Goal: Task Accomplishment & Management: Manage account settings

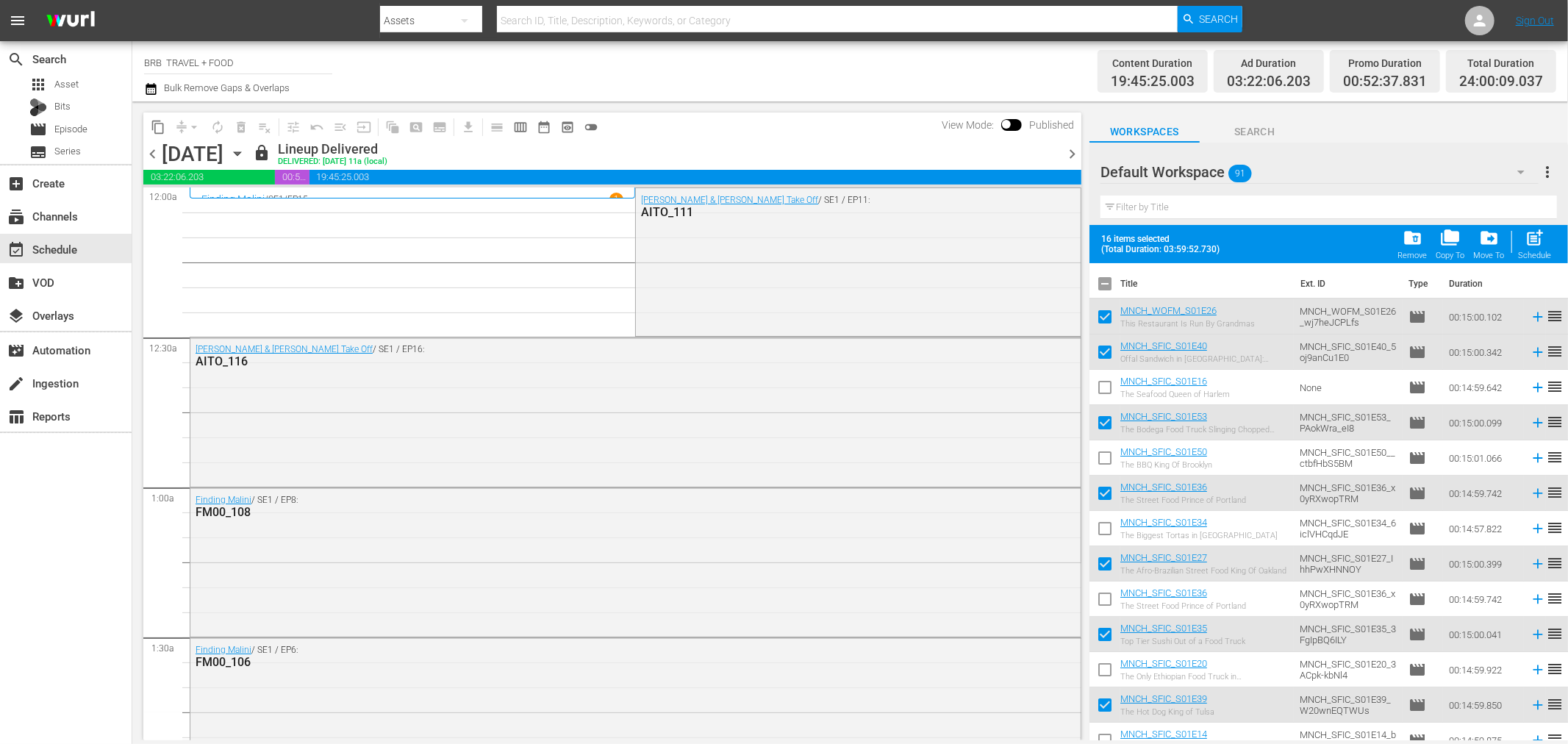
scroll to position [2287, 0]
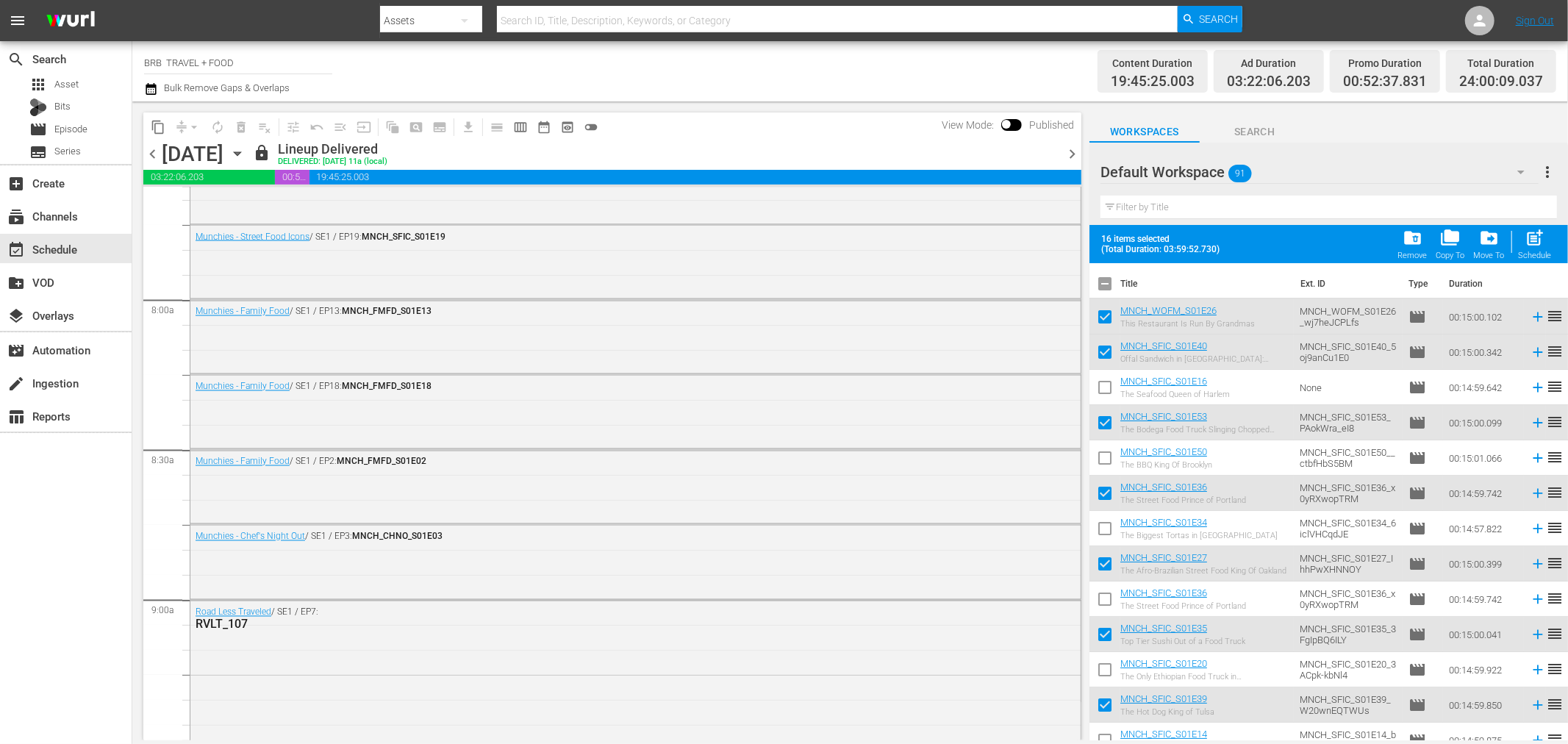
click at [149, 86] on icon "button" at bounding box center [150, 89] width 10 height 12
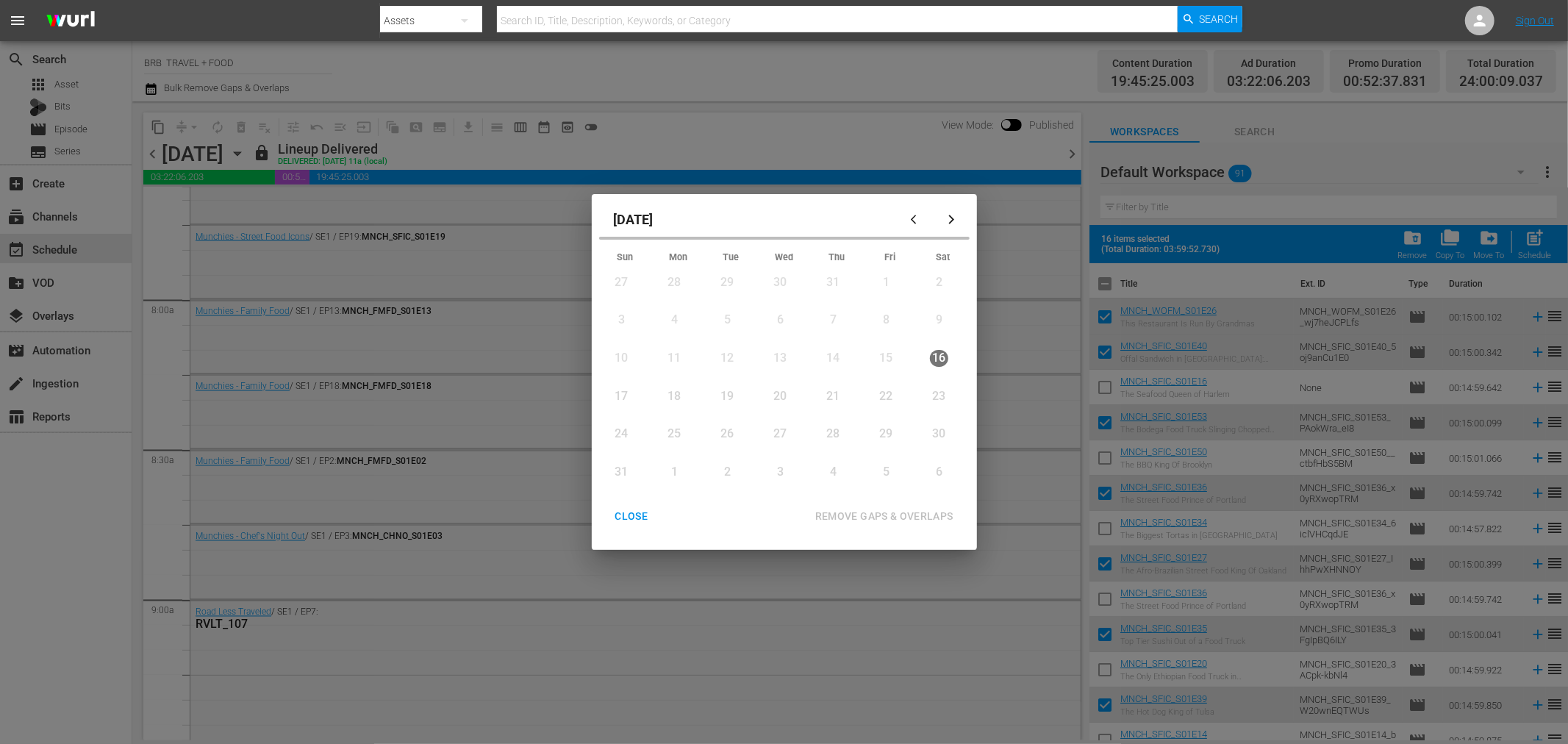
click at [618, 395] on div "17" at bounding box center [621, 396] width 19 height 17
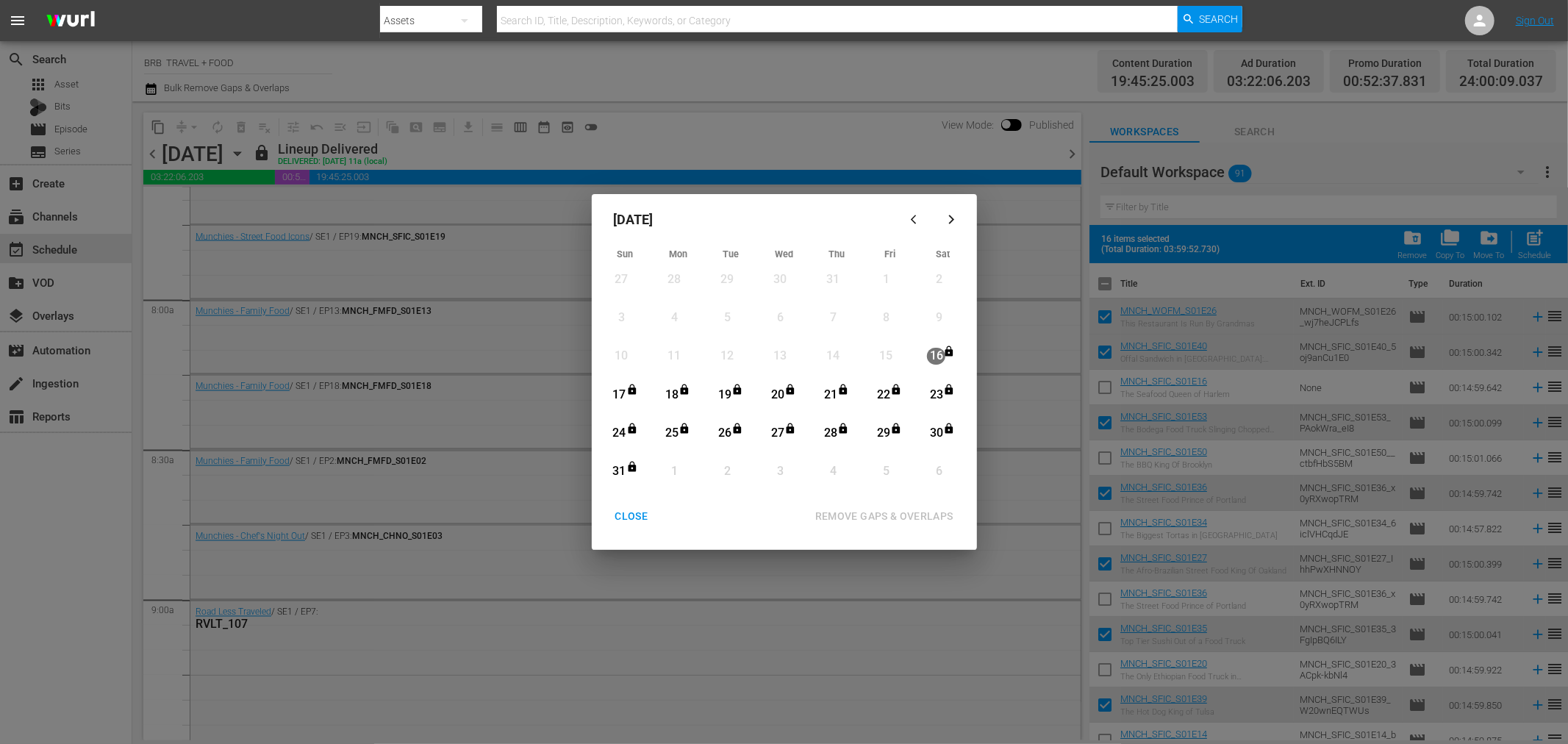
click at [623, 429] on div "24" at bounding box center [619, 433] width 19 height 17
click at [871, 521] on div "REMOVE GAPS & OVERLAPS" at bounding box center [884, 516] width 162 height 19
click at [623, 518] on div "CLOSE" at bounding box center [632, 516] width 57 height 19
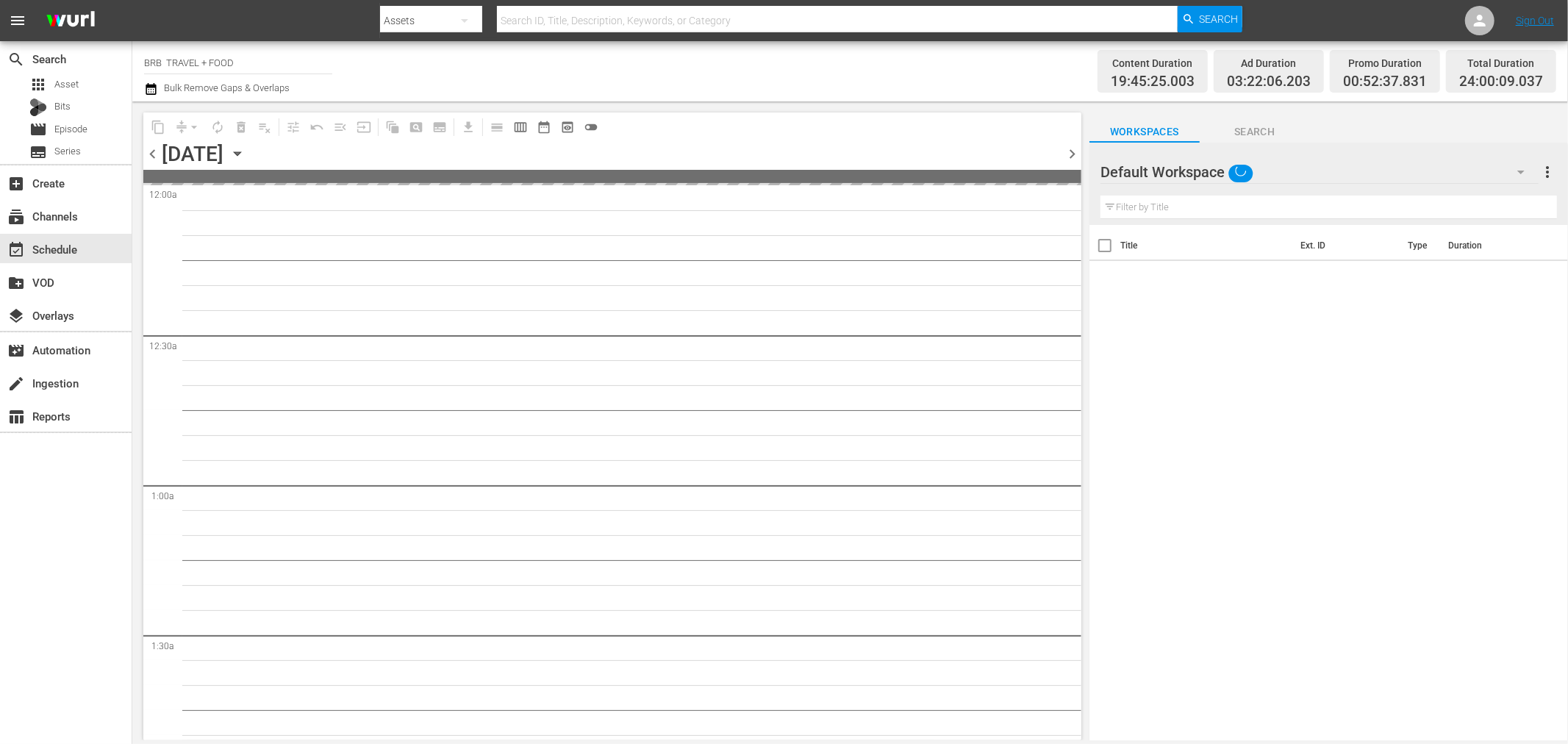
click at [246, 154] on icon "button" at bounding box center [238, 153] width 16 height 16
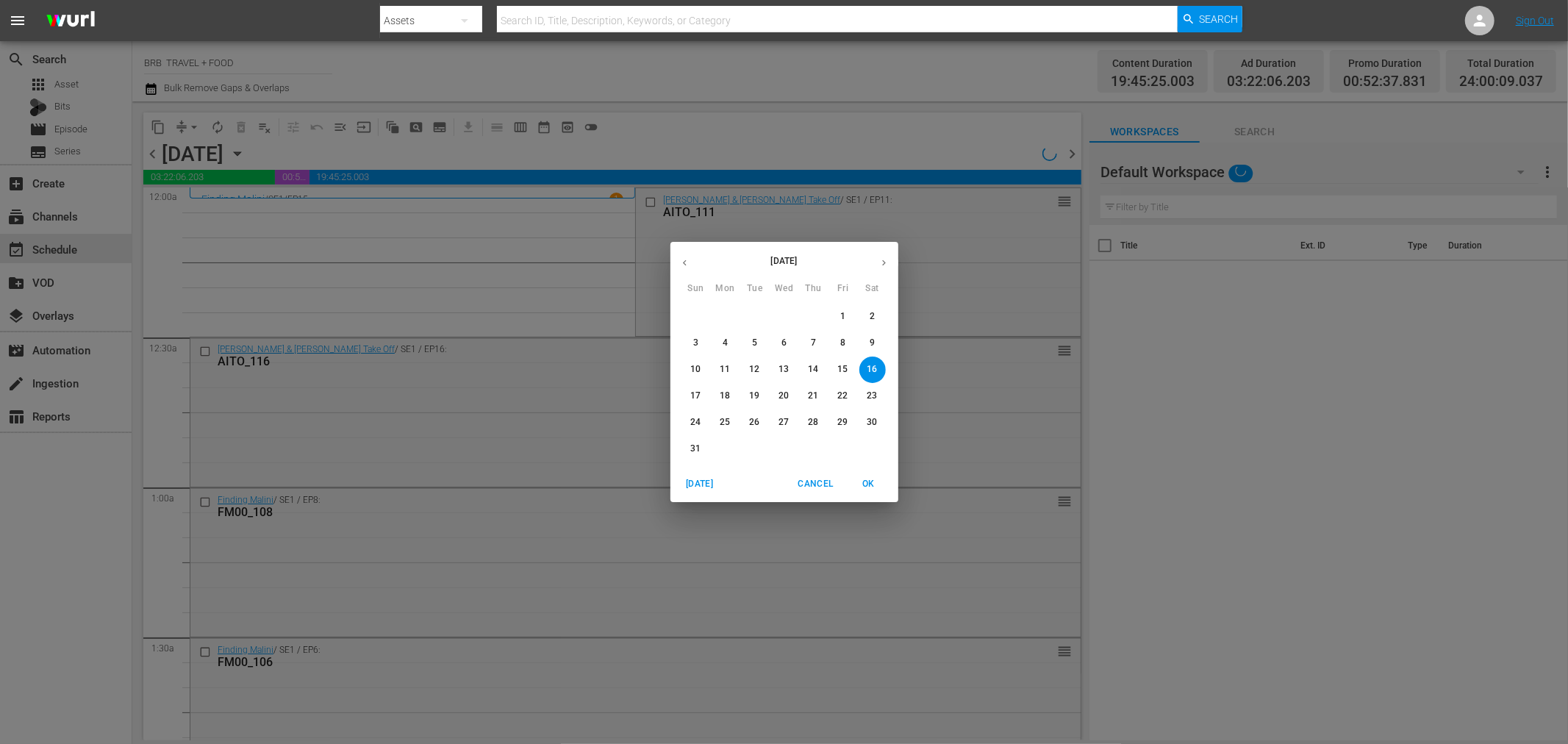
click at [696, 394] on p "17" at bounding box center [696, 395] width 10 height 13
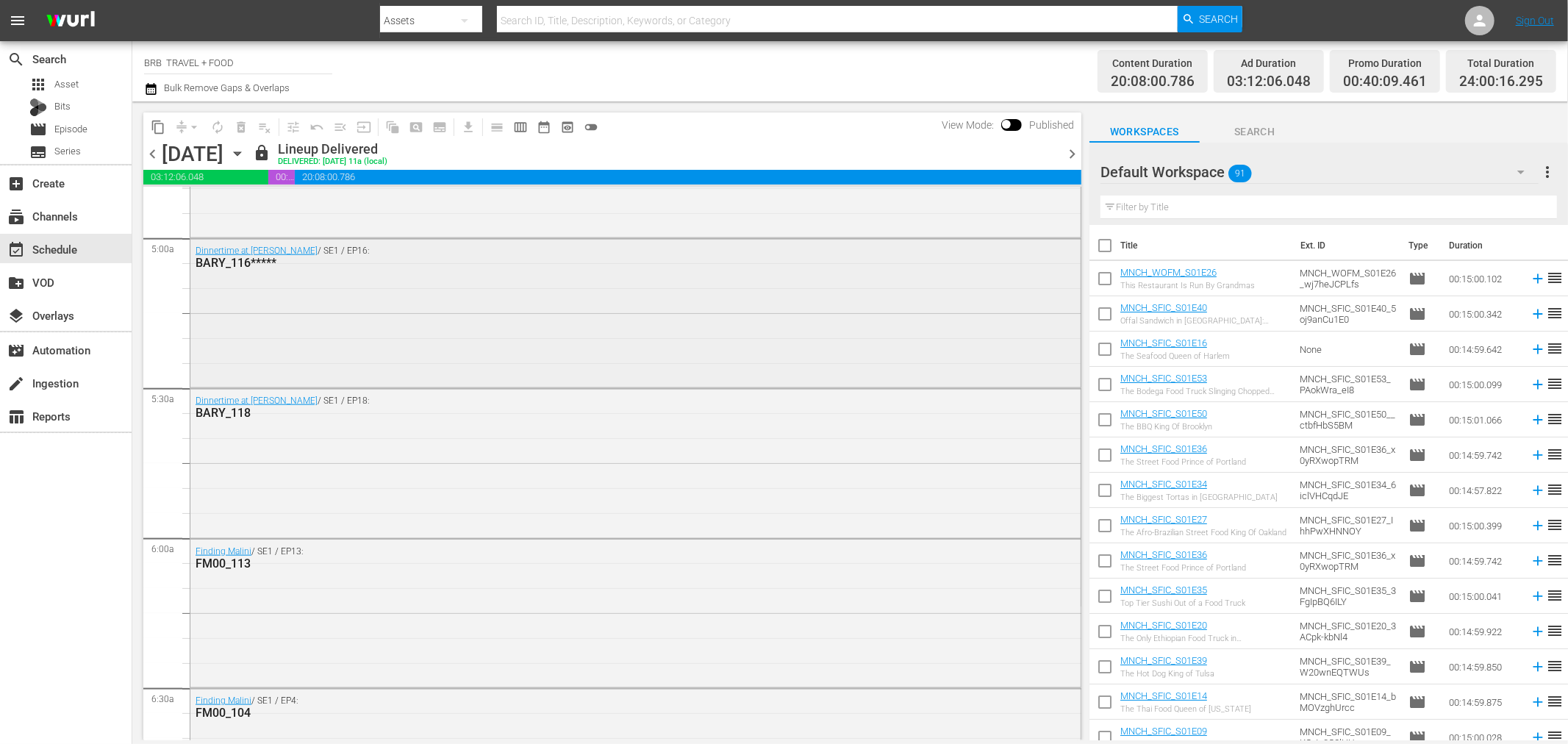
scroll to position [1388, 0]
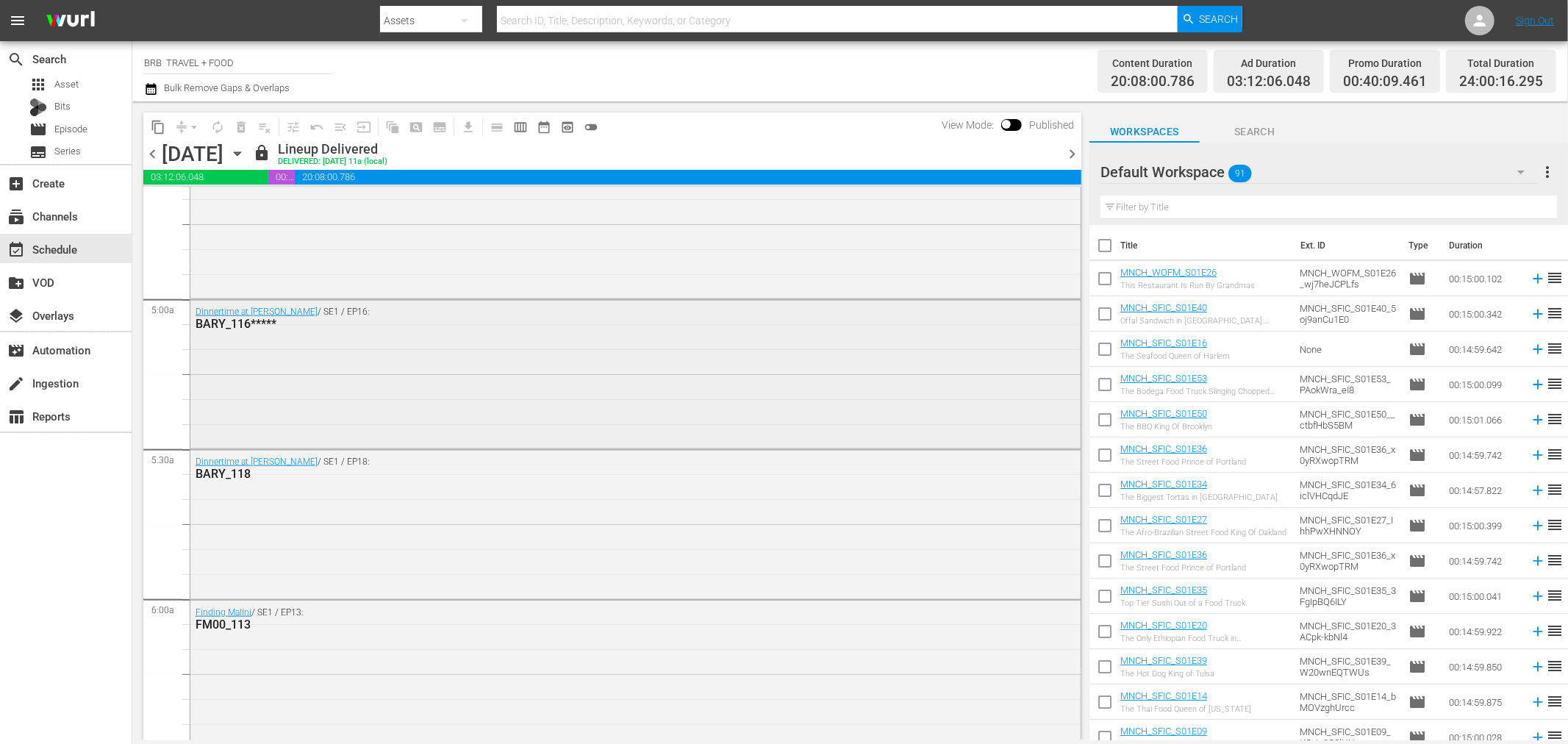
click at [332, 395] on div "Dinnertime at [PERSON_NAME] / SE1 / EP16: BARY_116*****" at bounding box center [635, 372] width 890 height 145
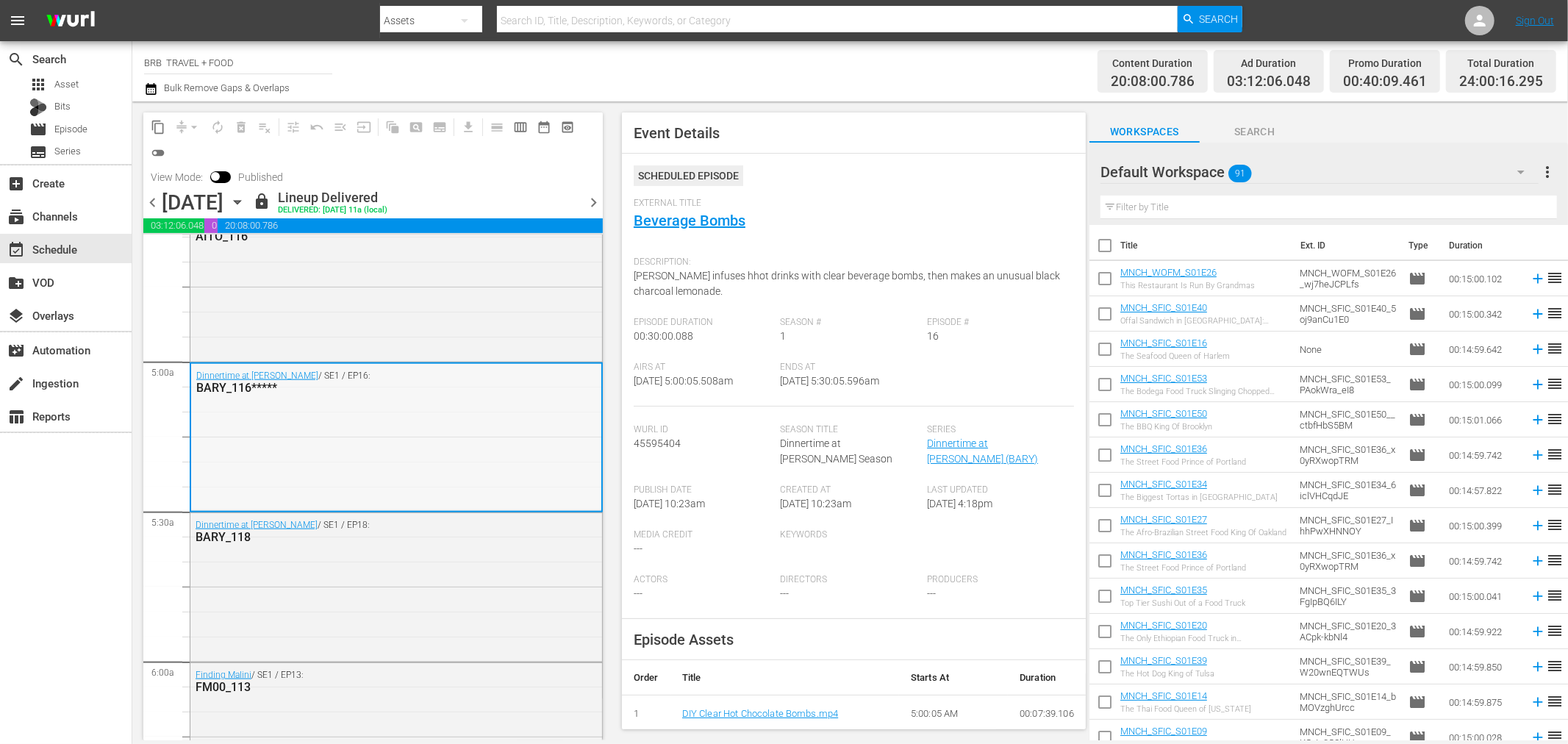
scroll to position [1306, 0]
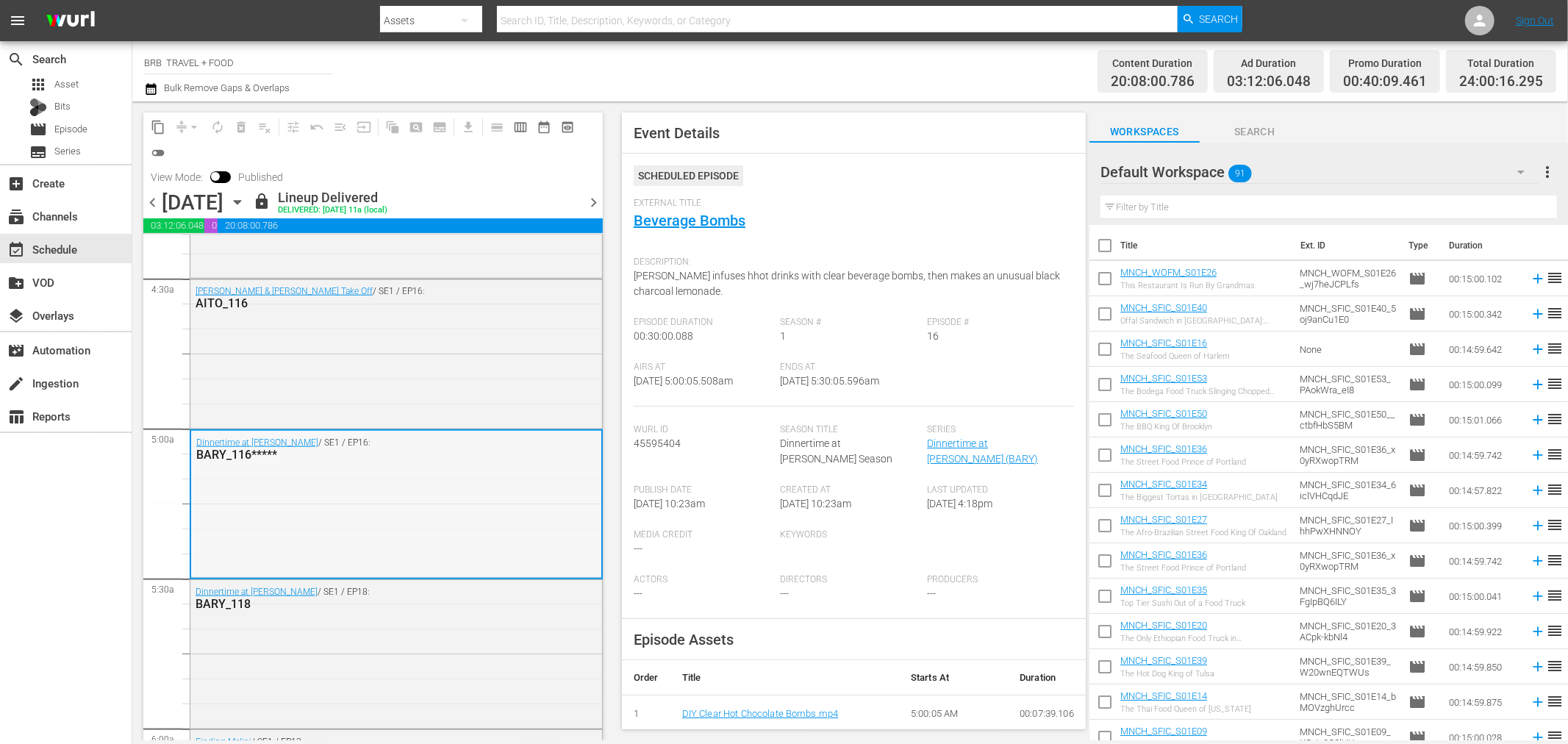
click at [270, 500] on div "Dinnertime at [PERSON_NAME] / SE1 / EP16: BARY_116*****" at bounding box center [396, 503] width 410 height 145
click at [210, 495] on div "Dinnertime at [PERSON_NAME] / SE1 / EP16: BARY_116*****" at bounding box center [396, 503] width 410 height 145
click at [153, 95] on icon "button" at bounding box center [150, 89] width 14 height 18
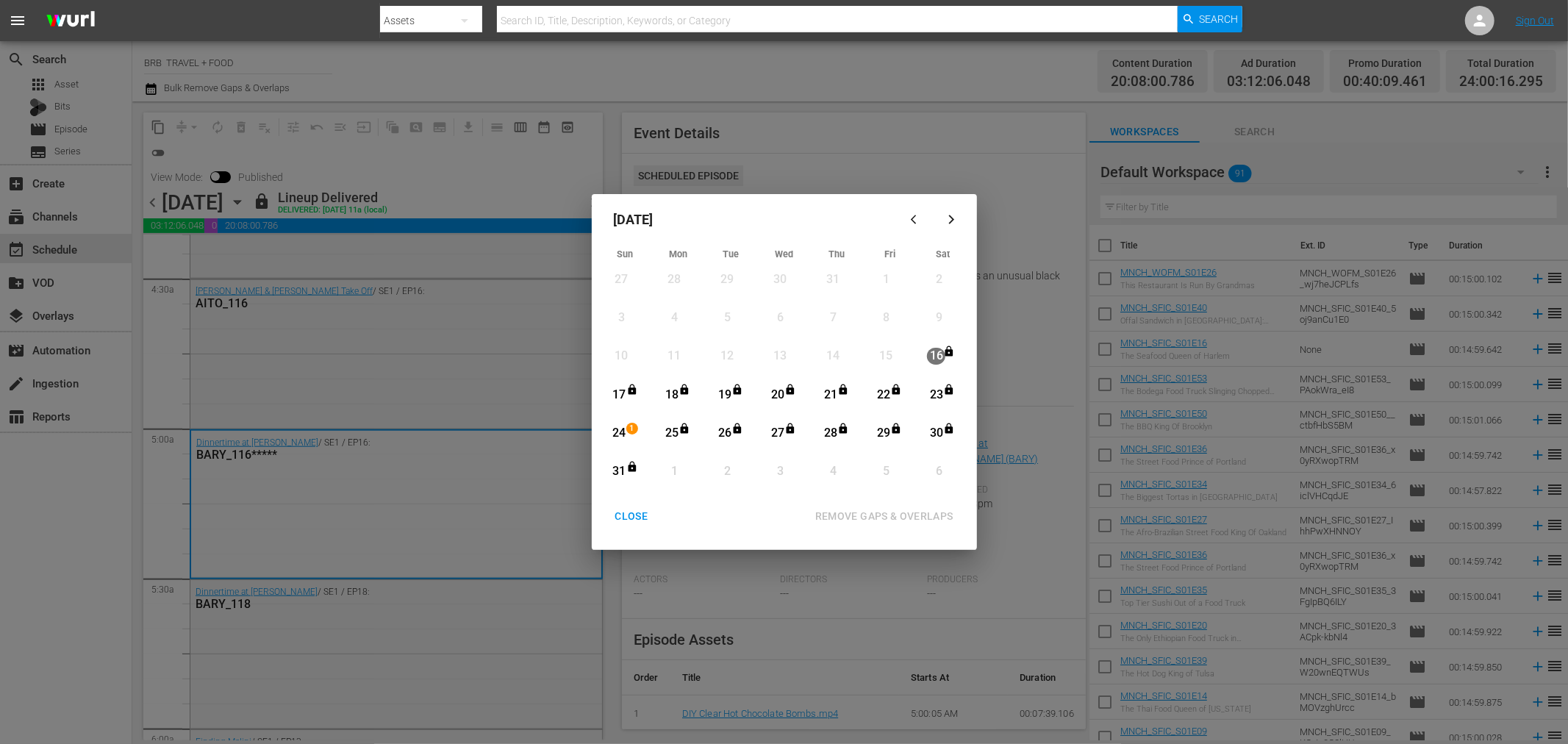
click at [623, 430] on div "24" at bounding box center [619, 433] width 19 height 17
click at [615, 387] on div "17" at bounding box center [619, 395] width 19 height 17
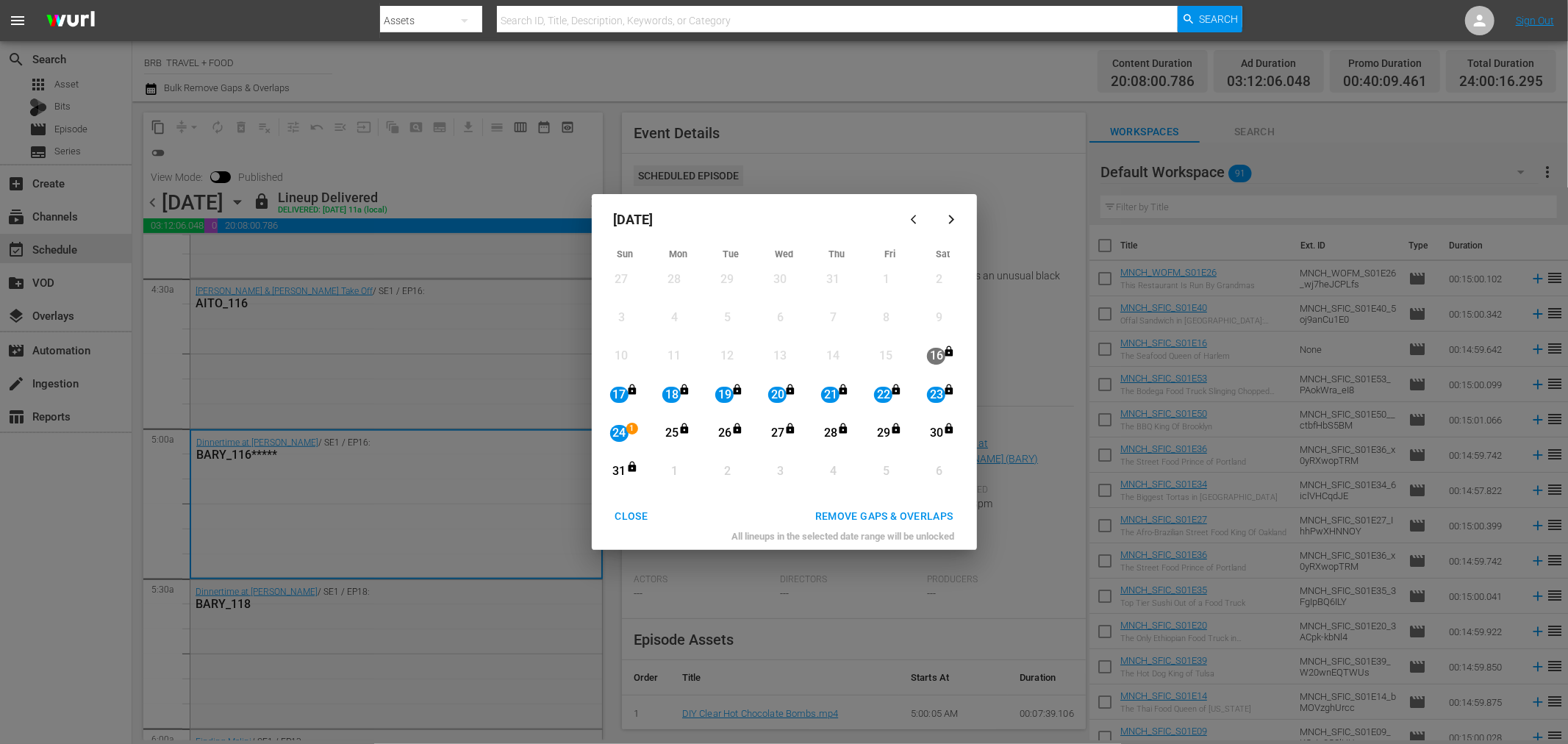
click at [847, 516] on div "REMOVE GAPS & OVERLAPS" at bounding box center [884, 516] width 162 height 19
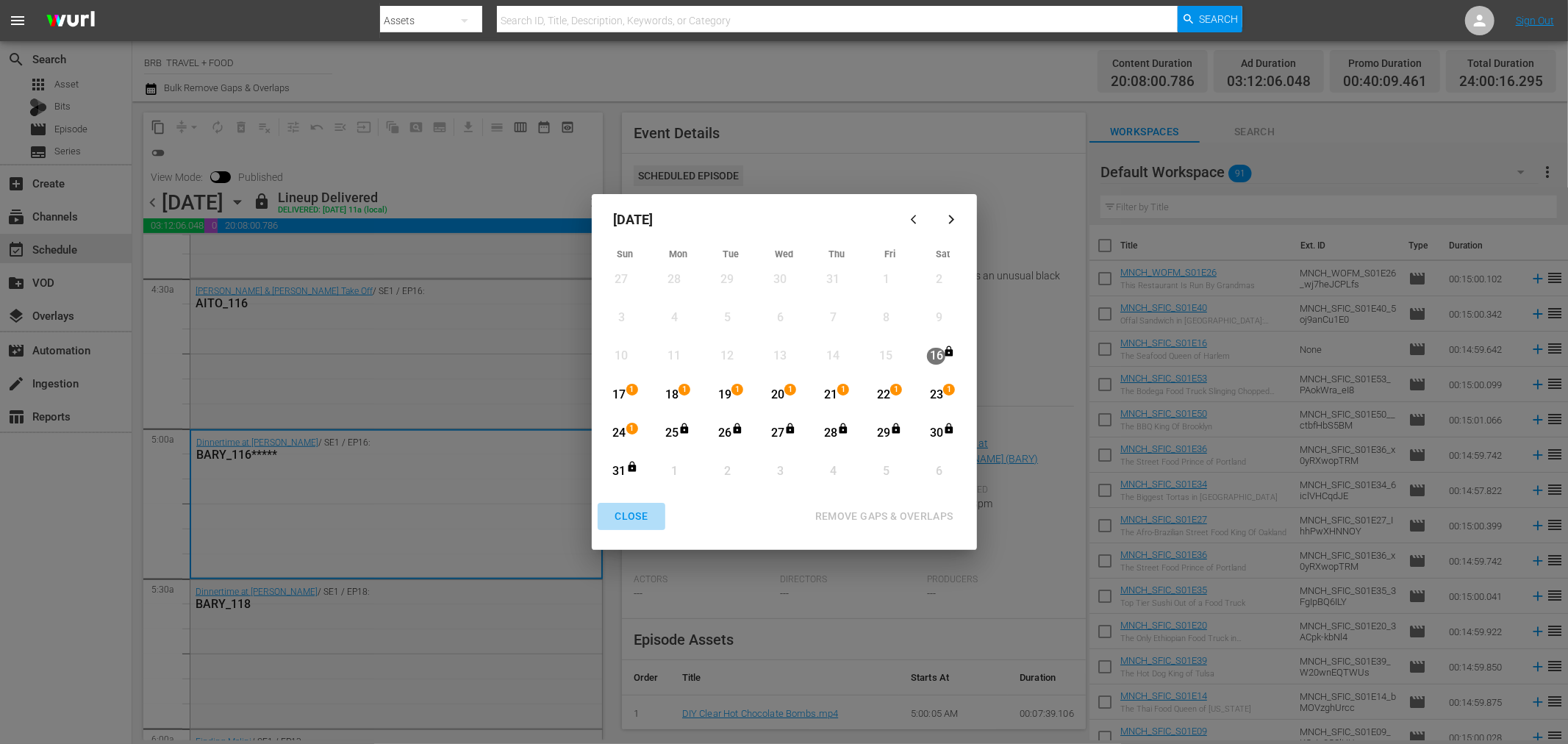
click at [626, 515] on div "CLOSE" at bounding box center [632, 516] width 57 height 19
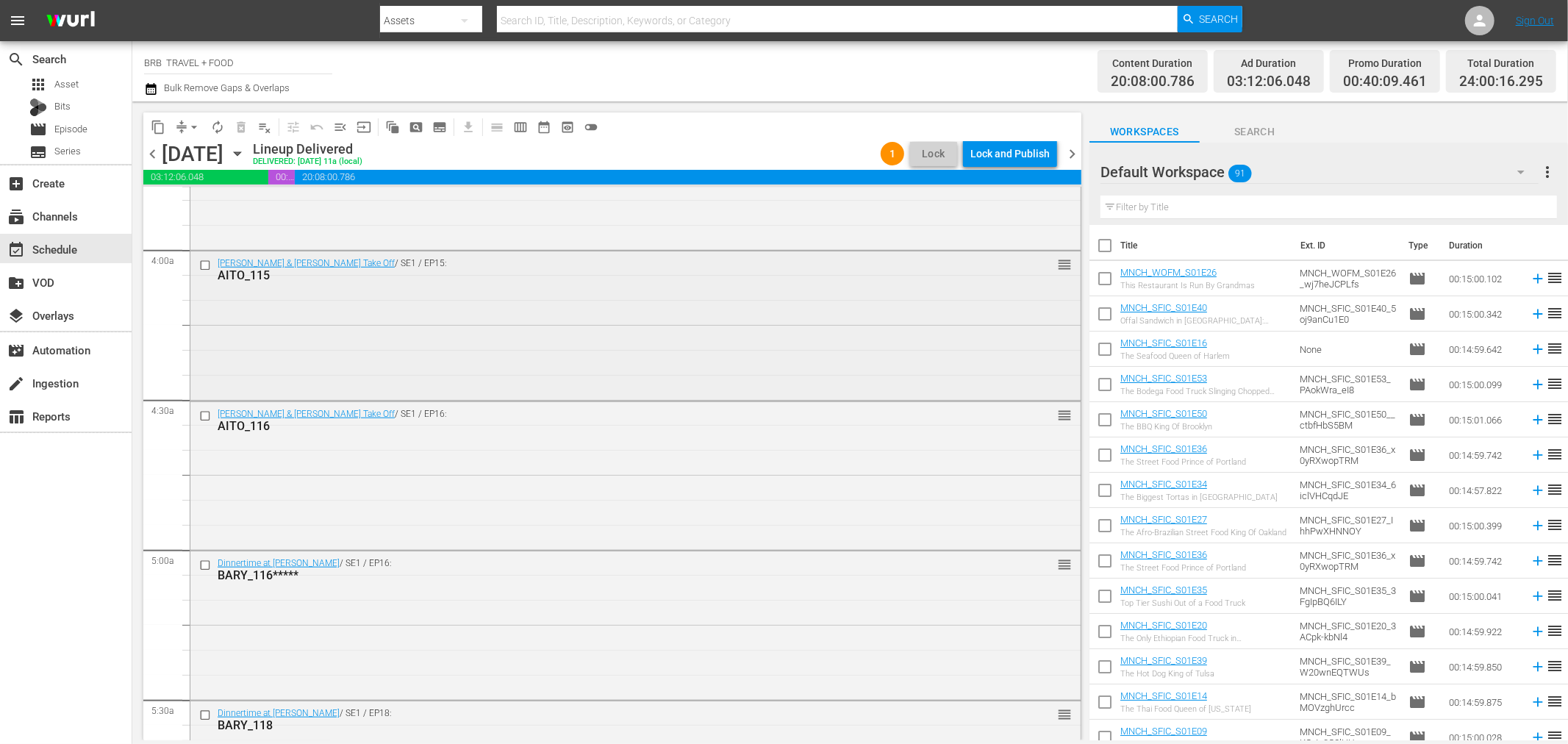
scroll to position [1306, 0]
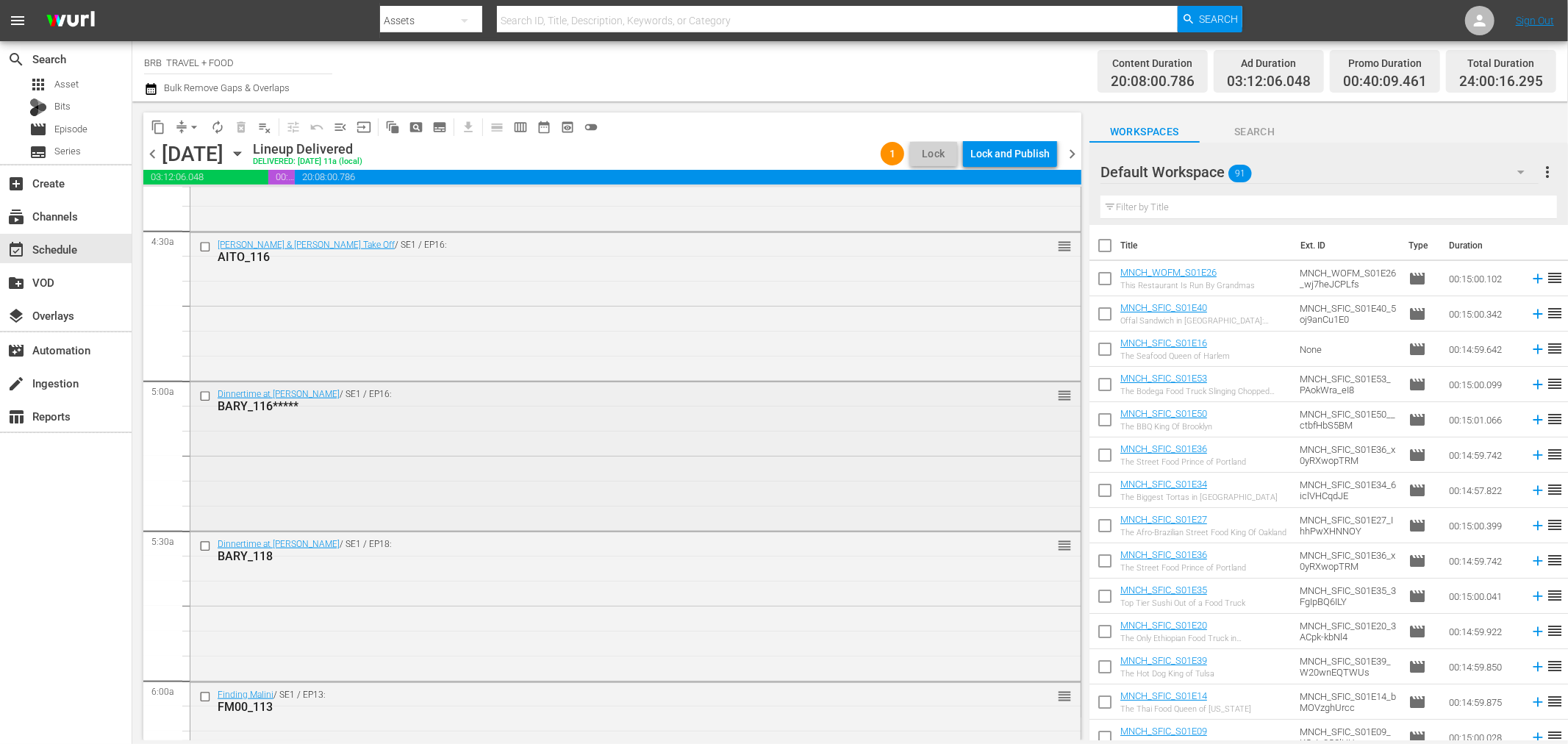
click at [199, 395] on input "checkbox" at bounding box center [206, 396] width 16 height 13
click at [206, 550] on input "checkbox" at bounding box center [206, 546] width 16 height 13
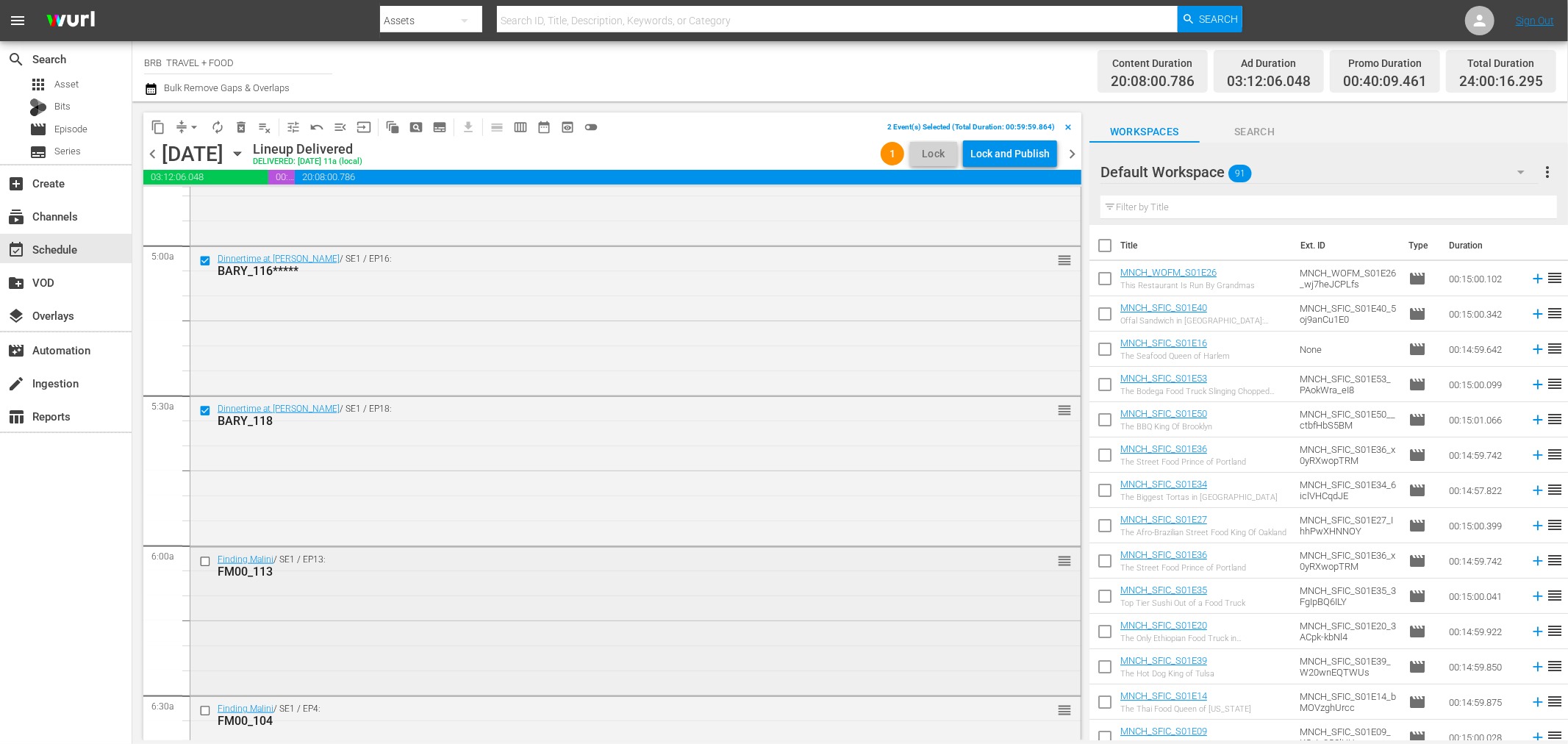
scroll to position [1470, 0]
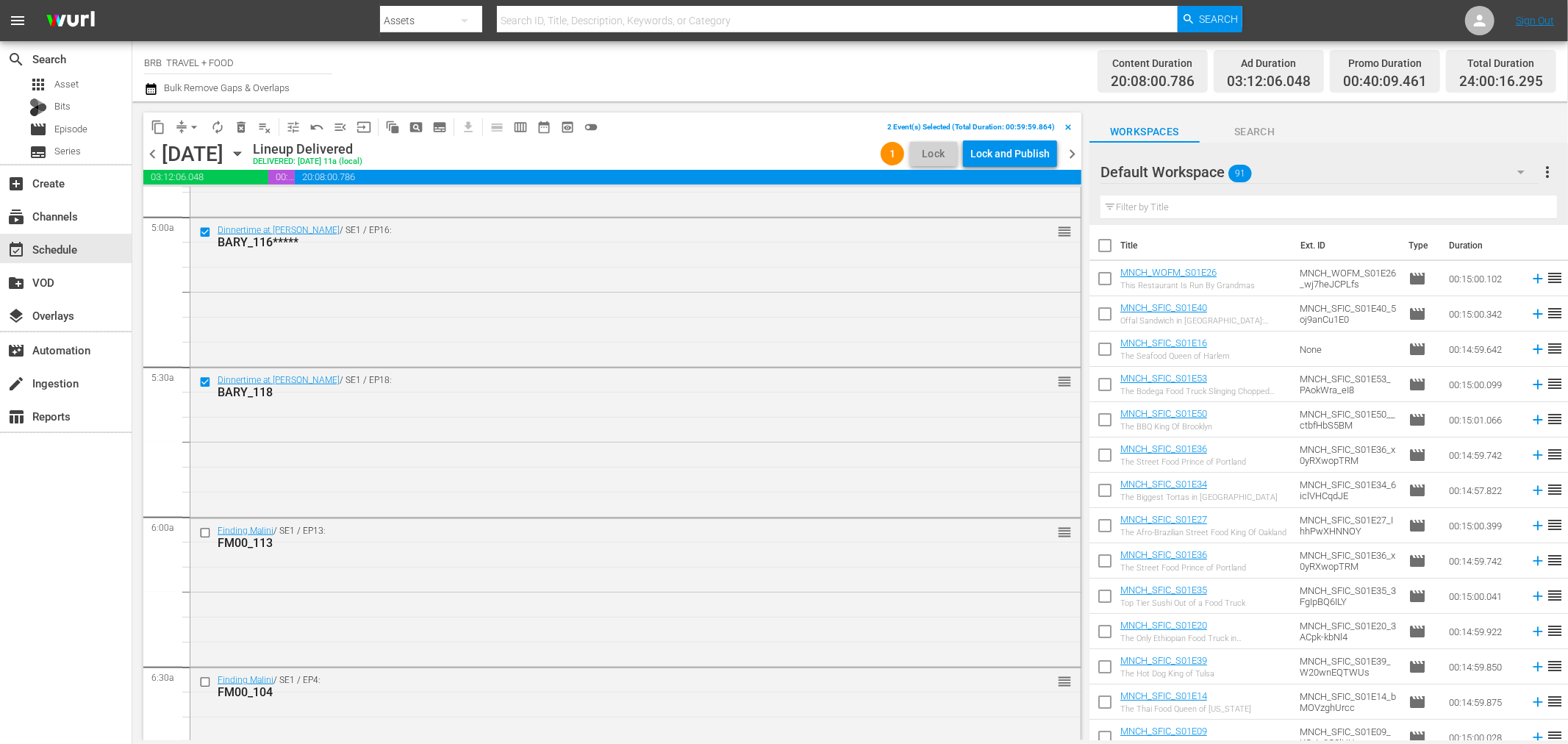
drag, startPoint x: 204, startPoint y: 532, endPoint x: 184, endPoint y: 646, distance: 115.7
click at [204, 533] on input "checkbox" at bounding box center [206, 532] width 16 height 13
click at [202, 684] on input "checkbox" at bounding box center [206, 682] width 16 height 13
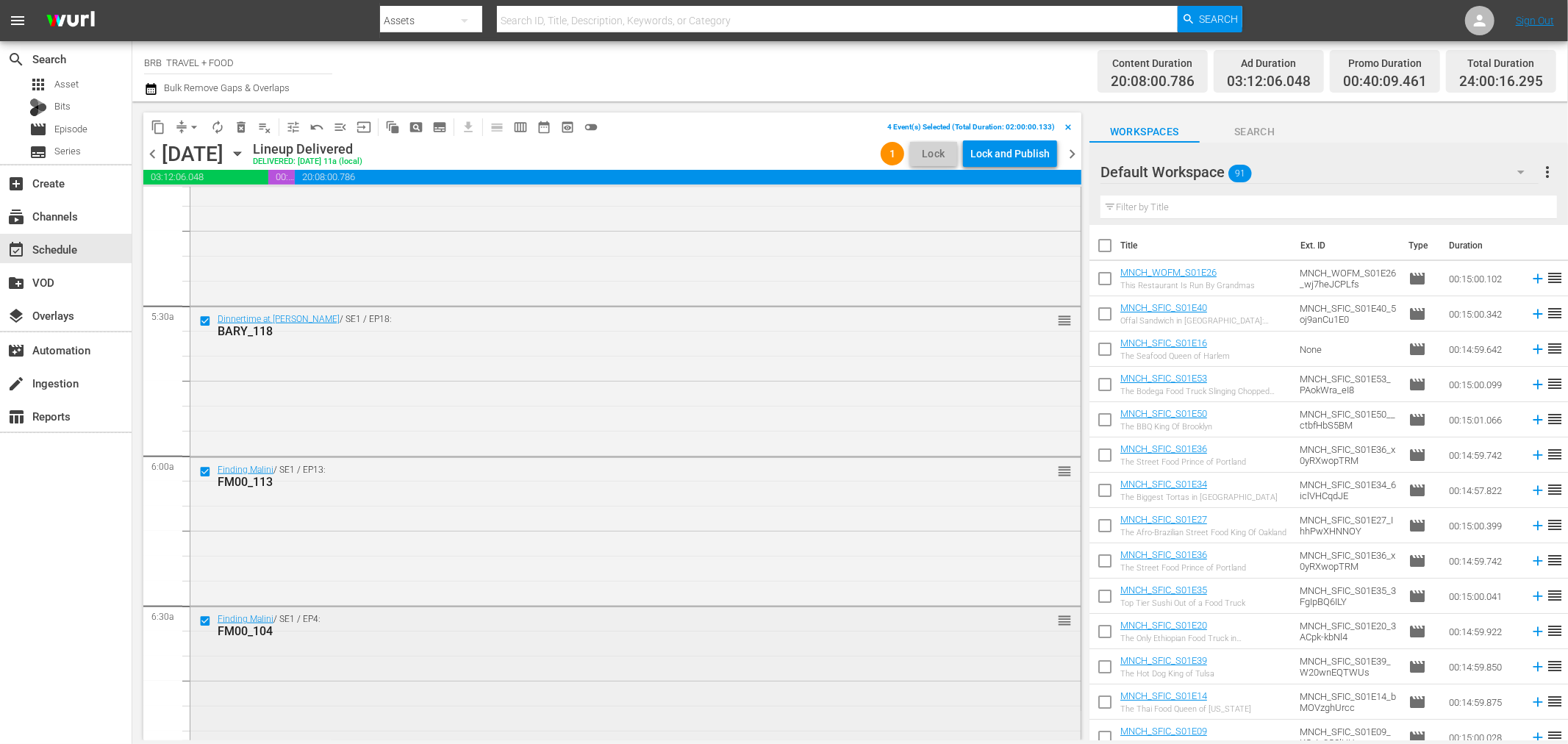
scroll to position [1633, 0]
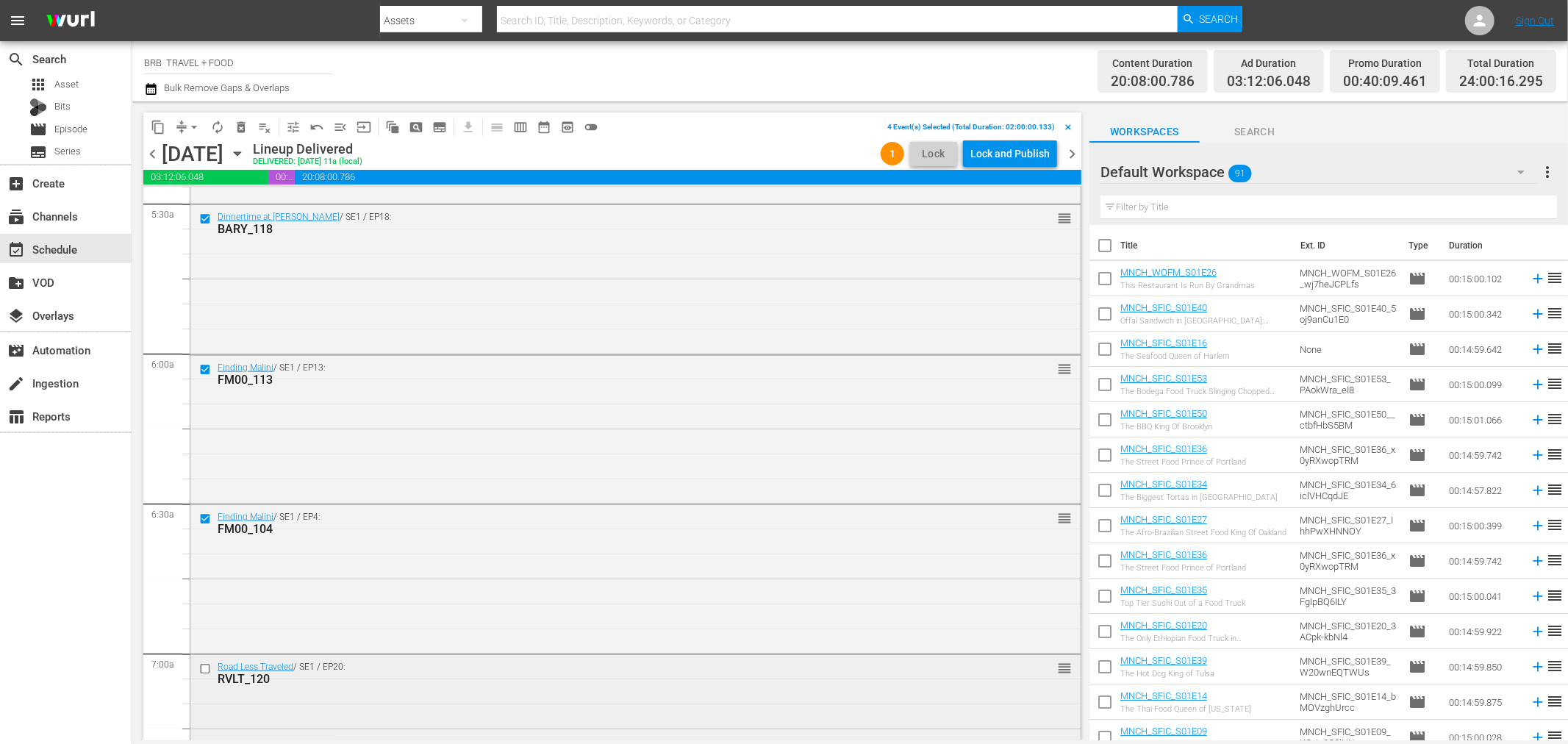
click at [203, 672] on input "checkbox" at bounding box center [206, 669] width 16 height 13
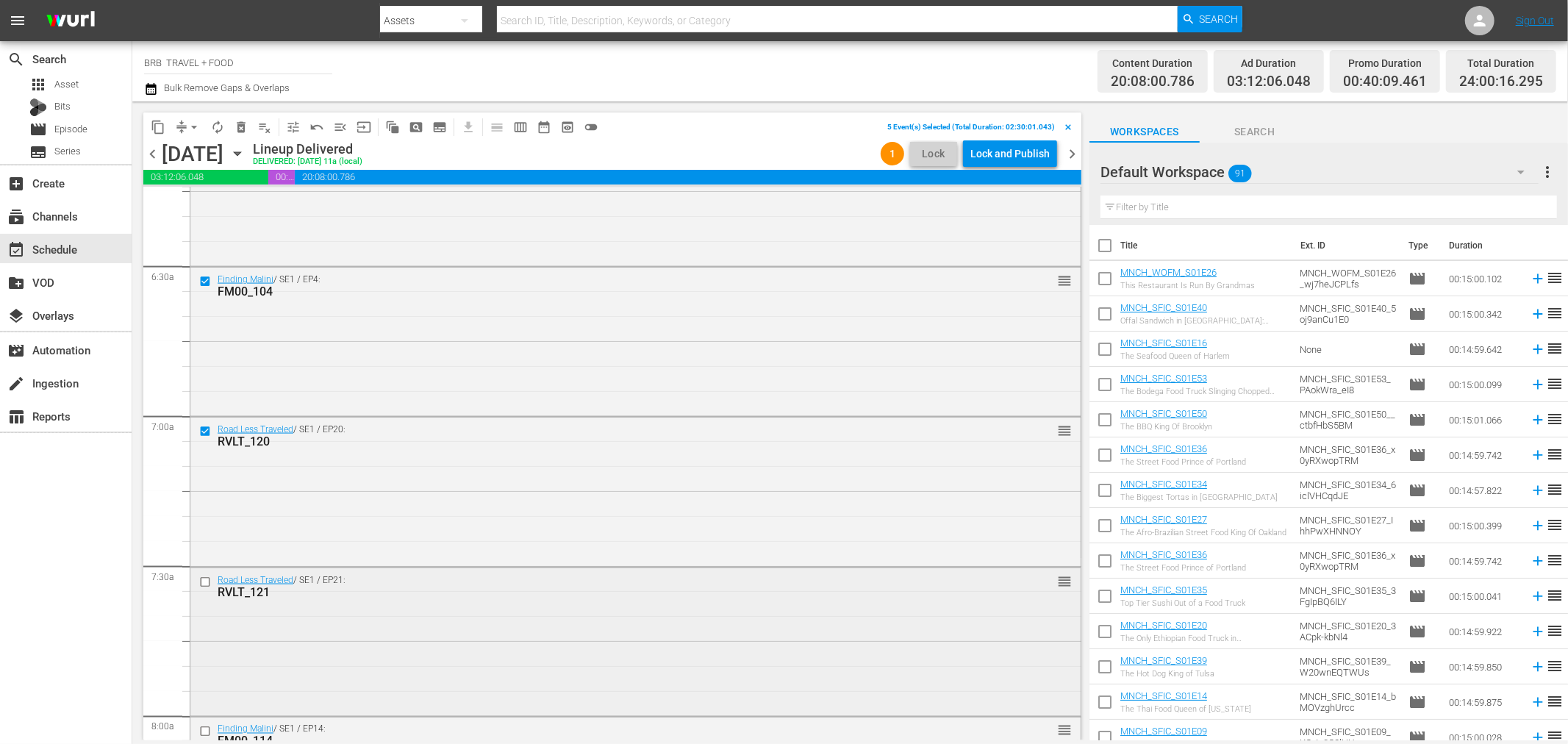
scroll to position [1878, 0]
click at [203, 576] on input "checkbox" at bounding box center [206, 574] width 16 height 13
click at [204, 729] on input "checkbox" at bounding box center [206, 724] width 16 height 13
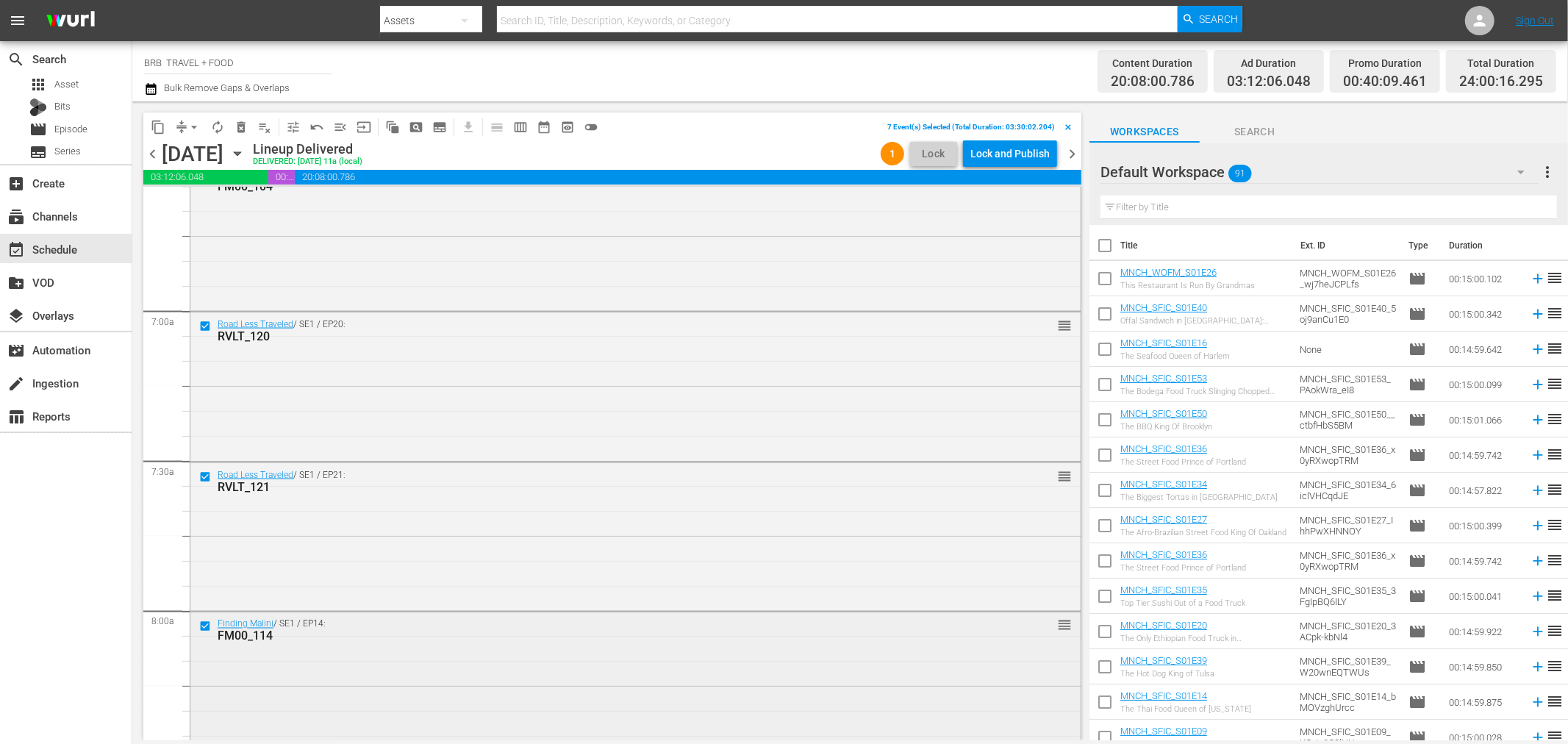
scroll to position [2123, 0]
click at [203, 624] on input "checkbox" at bounding box center [206, 630] width 16 height 13
click at [241, 130] on span "delete_forever_outlined" at bounding box center [241, 127] width 15 height 15
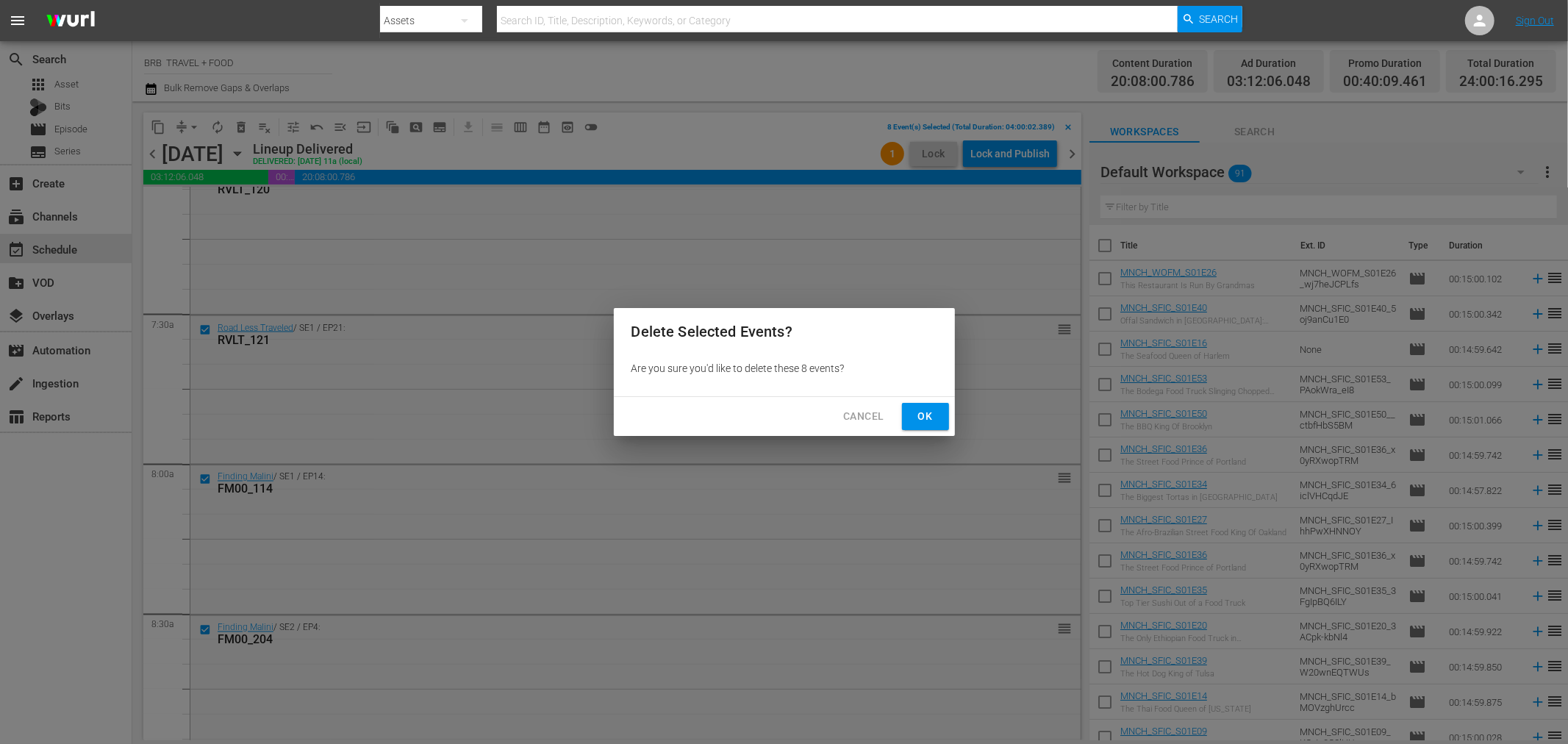
click at [932, 423] on span "Ok" at bounding box center [926, 416] width 24 height 19
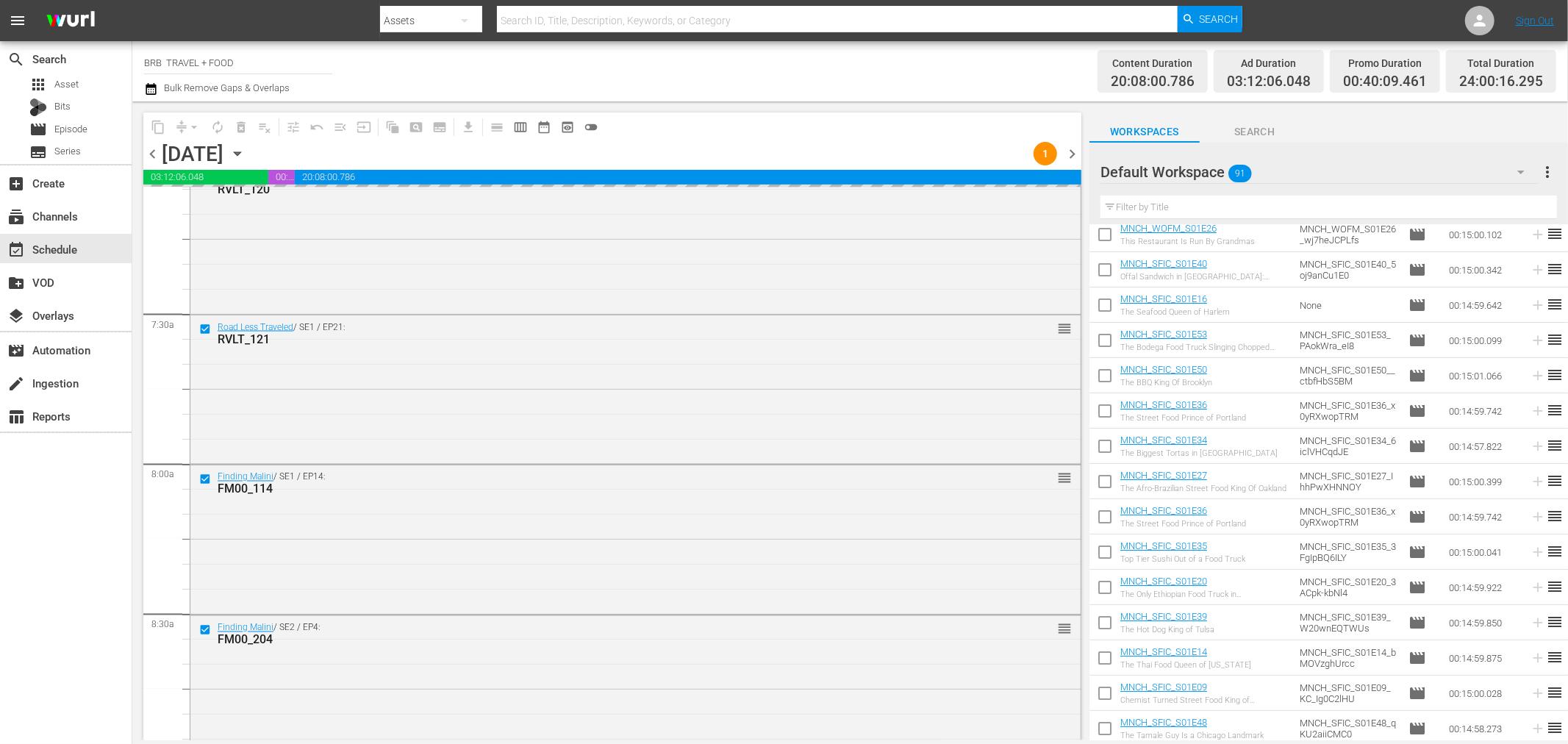
scroll to position [611, 0]
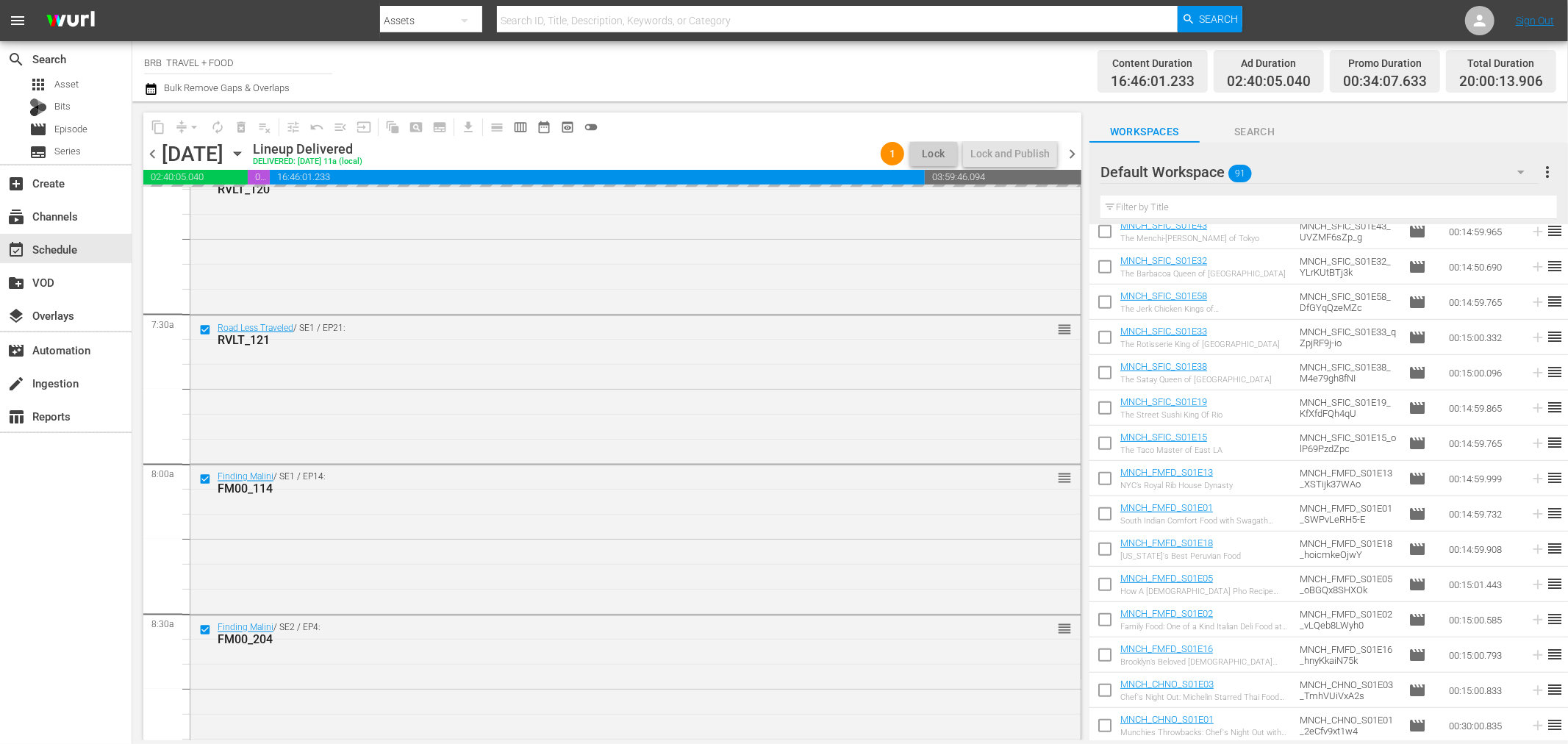
click at [1110, 696] on input "checkbox" at bounding box center [1105, 693] width 31 height 31
checkbox input "true"
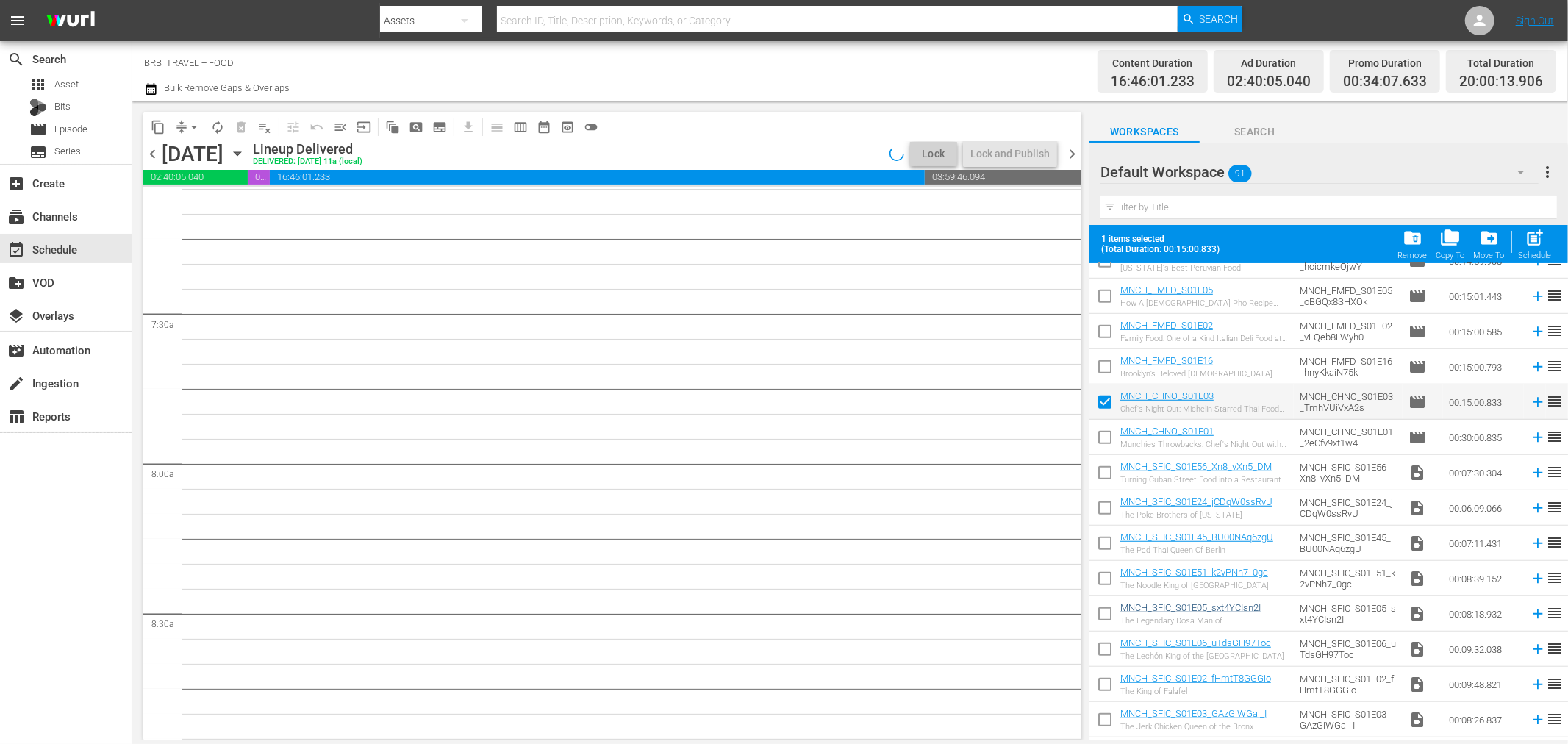
scroll to position [856, 0]
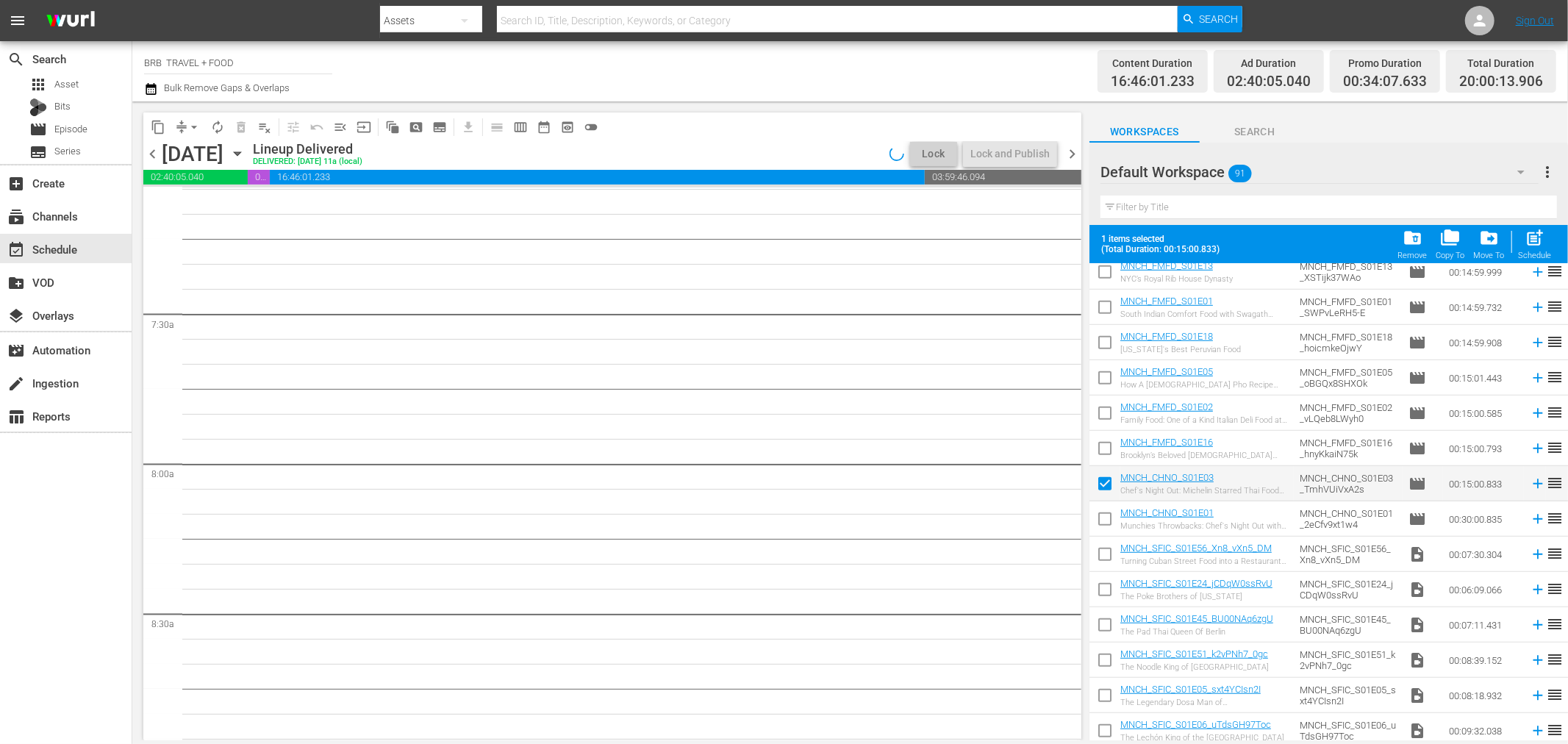
click at [1111, 506] on input "checkbox" at bounding box center [1105, 521] width 31 height 31
checkbox input "true"
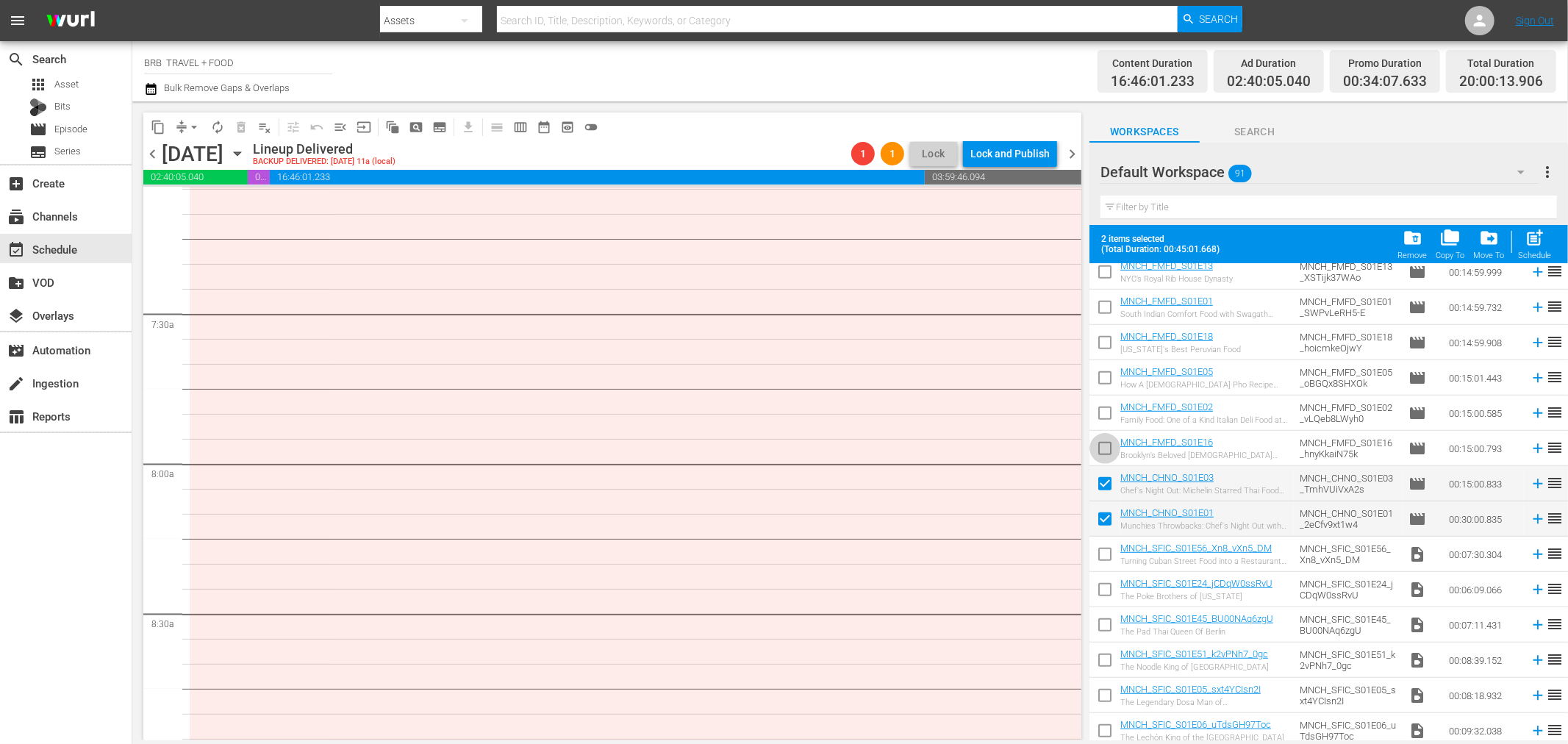
click at [1107, 451] on input "checkbox" at bounding box center [1105, 451] width 31 height 31
checkbox input "true"
click at [1108, 416] on input "checkbox" at bounding box center [1105, 416] width 31 height 31
checkbox input "true"
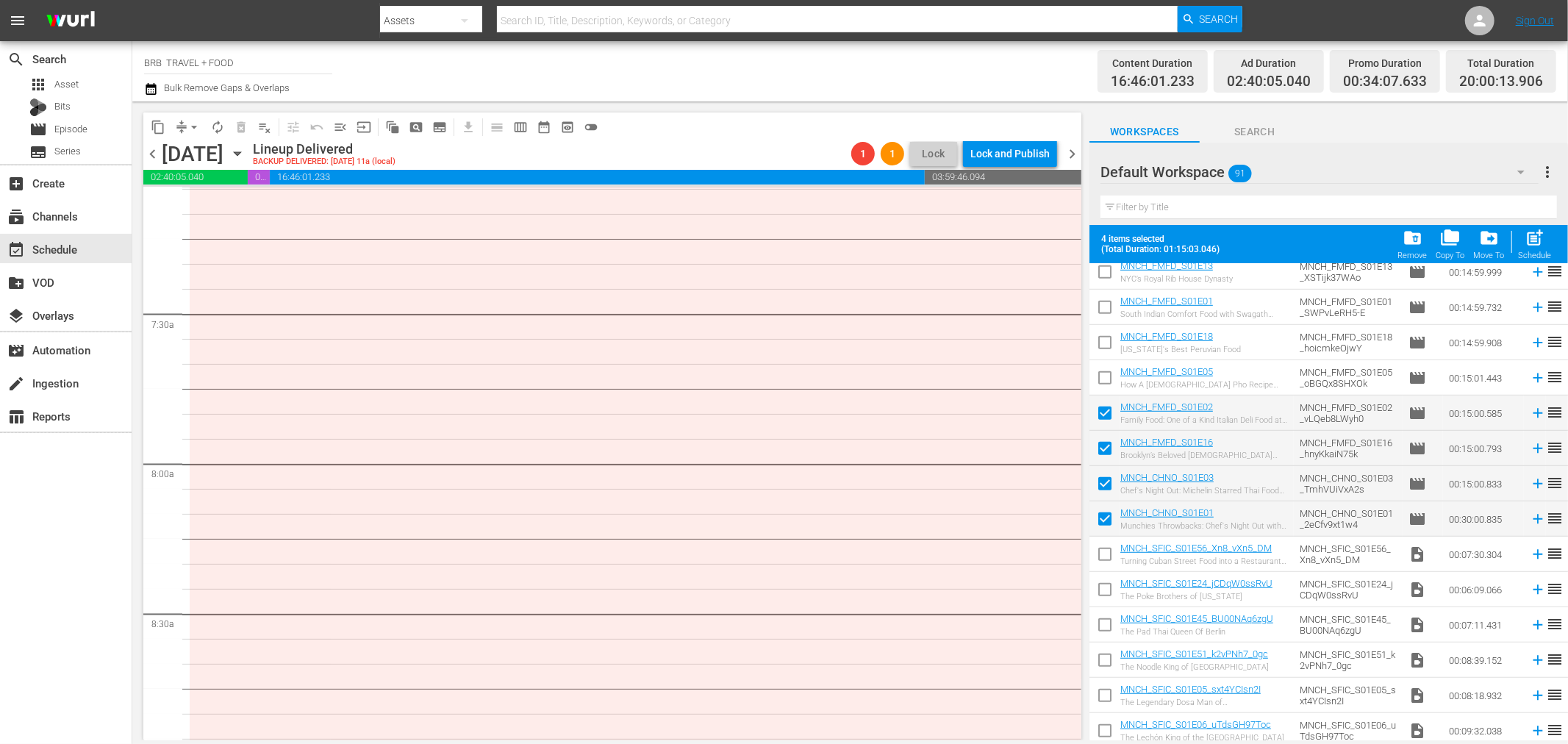
click at [1108, 377] on input "checkbox" at bounding box center [1105, 381] width 31 height 31
checkbox input "true"
click at [1111, 339] on input "checkbox" at bounding box center [1105, 345] width 31 height 31
checkbox input "true"
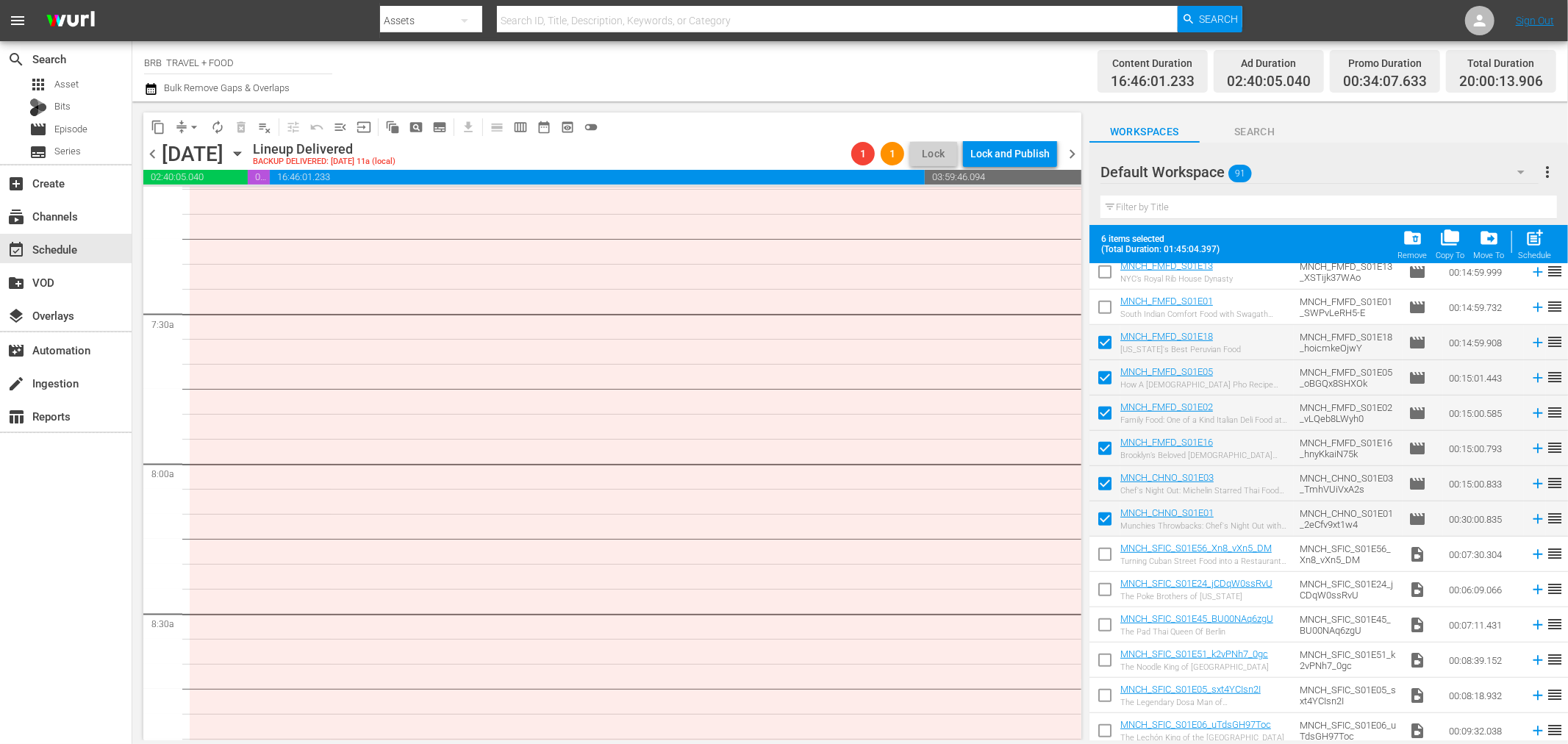
click at [1105, 309] on input "checkbox" at bounding box center [1105, 310] width 31 height 31
checkbox input "true"
drag, startPoint x: 1105, startPoint y: 273, endPoint x: 1135, endPoint y: 401, distance: 131.5
click at [1104, 273] on input "checkbox" at bounding box center [1105, 274] width 31 height 31
checkbox input "true"
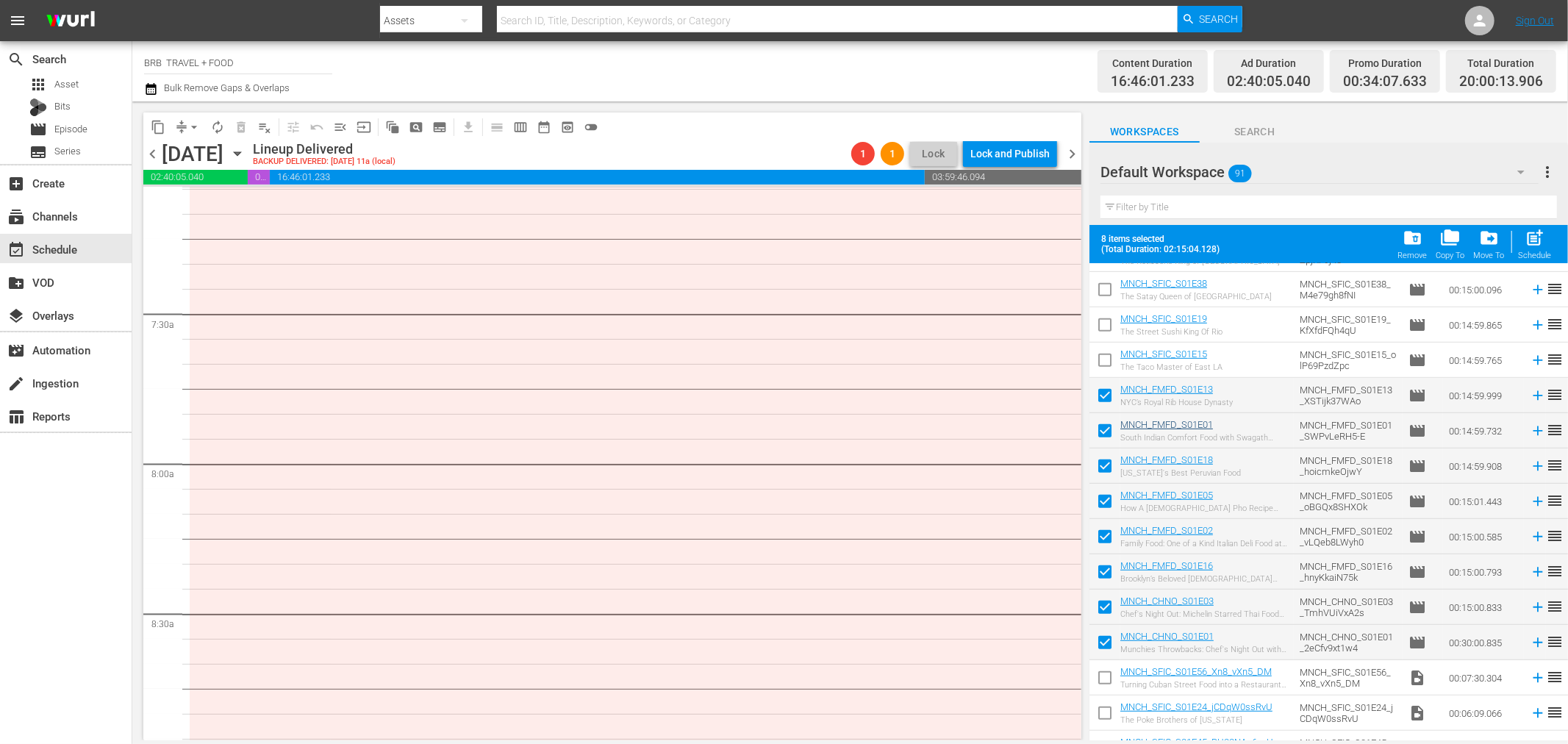
scroll to position [693, 0]
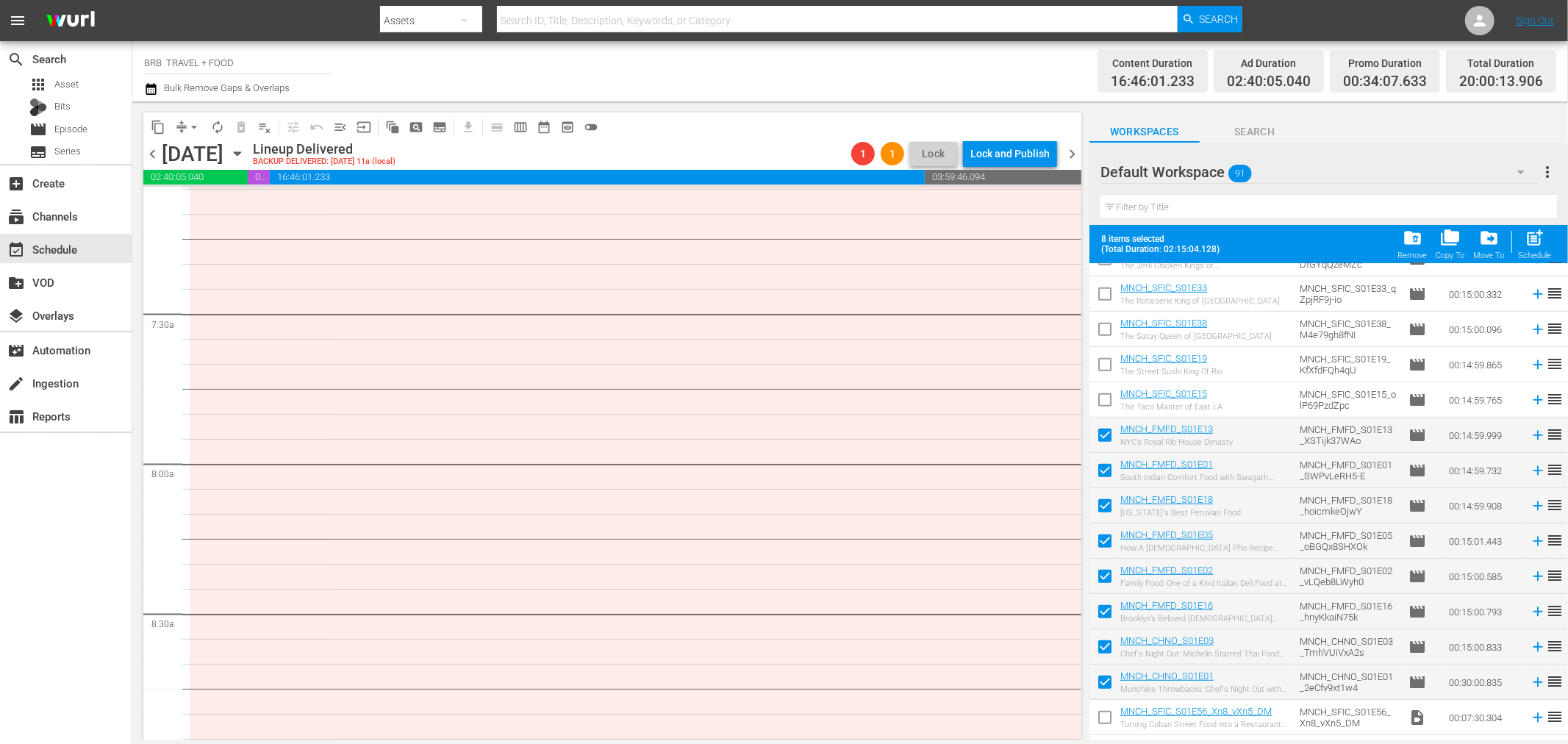
click at [1101, 398] on input "checkbox" at bounding box center [1105, 402] width 31 height 31
checkbox input "true"
click at [1108, 368] on input "checkbox" at bounding box center [1105, 367] width 31 height 31
checkbox input "true"
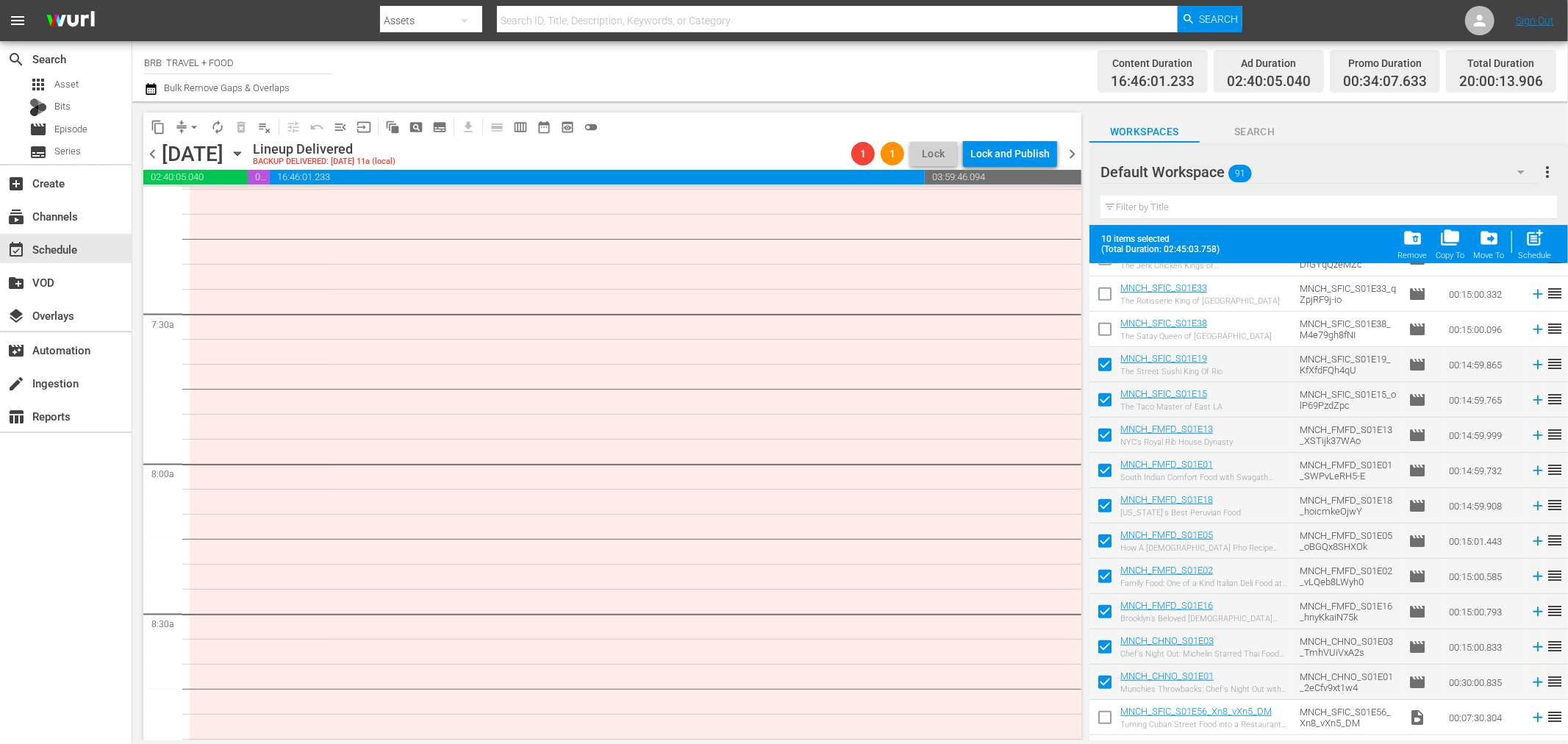
click at [1105, 328] on input "checkbox" at bounding box center [1105, 331] width 31 height 31
checkbox input "true"
click at [1108, 297] on input "checkbox" at bounding box center [1105, 296] width 31 height 31
checkbox input "true"
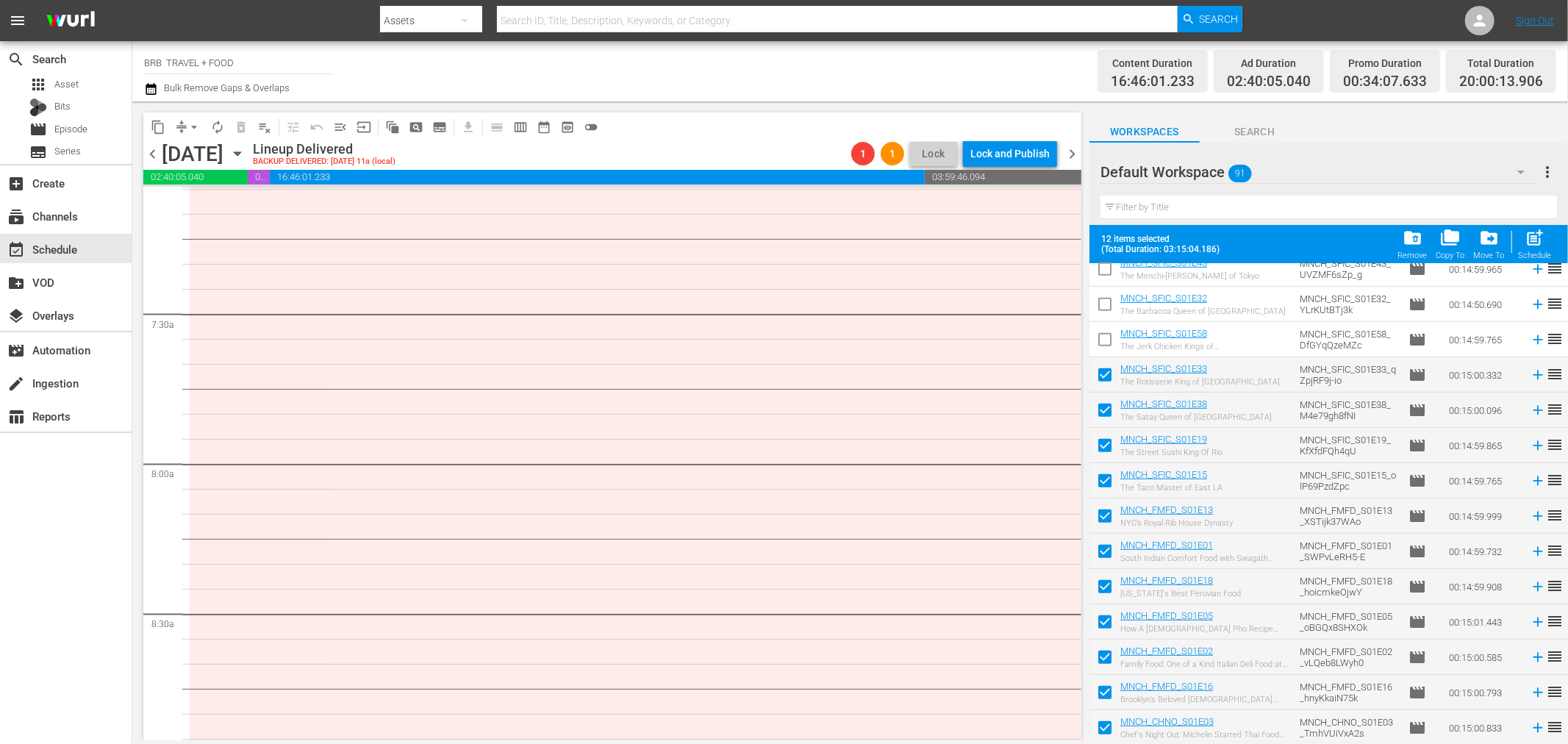
scroll to position [611, 0]
click at [1105, 338] on input "checkbox" at bounding box center [1105, 343] width 31 height 31
checkbox input "true"
click at [1103, 299] on input "checkbox" at bounding box center [1105, 308] width 31 height 31
checkbox input "true"
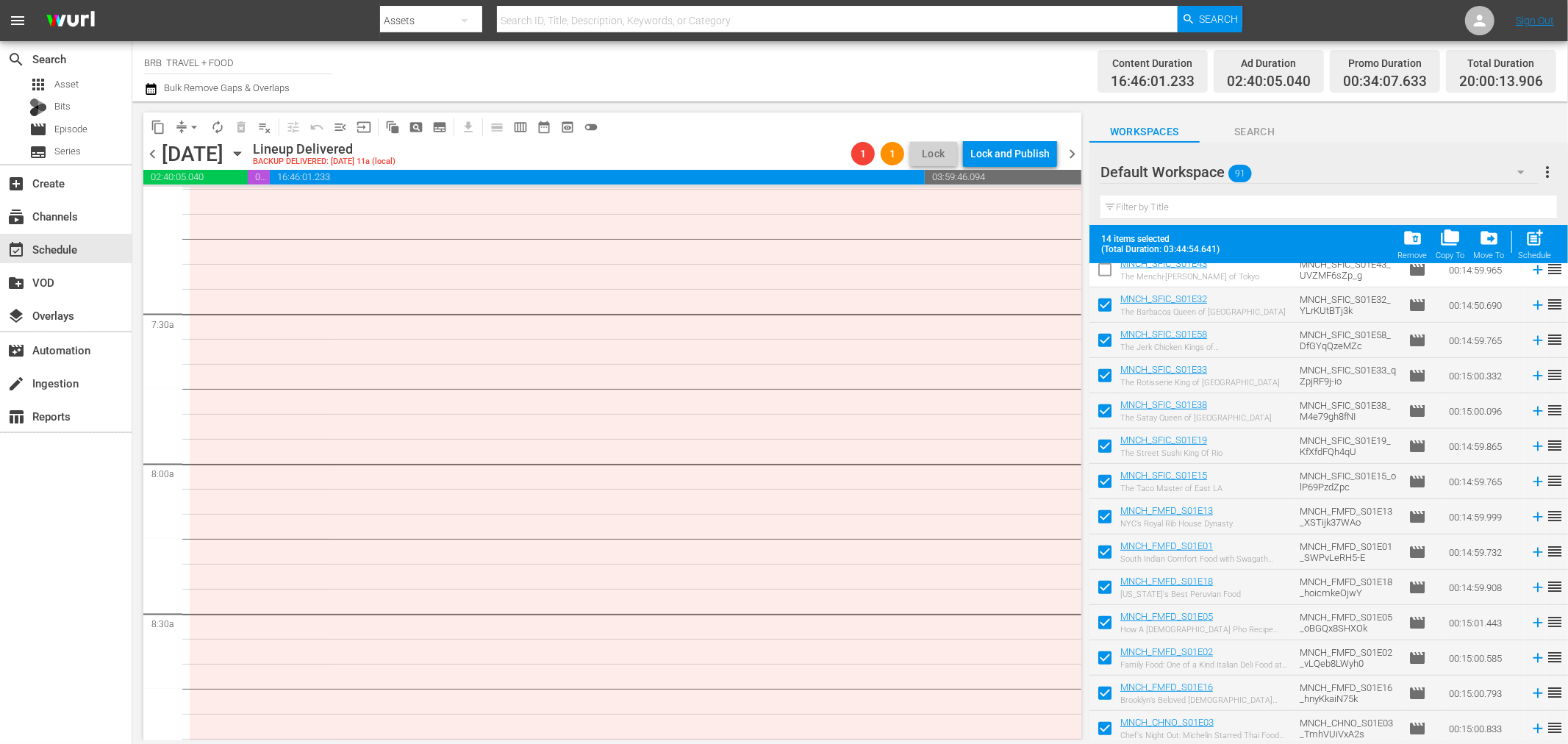
click at [1103, 275] on input "checkbox" at bounding box center [1105, 272] width 31 height 31
checkbox input "true"
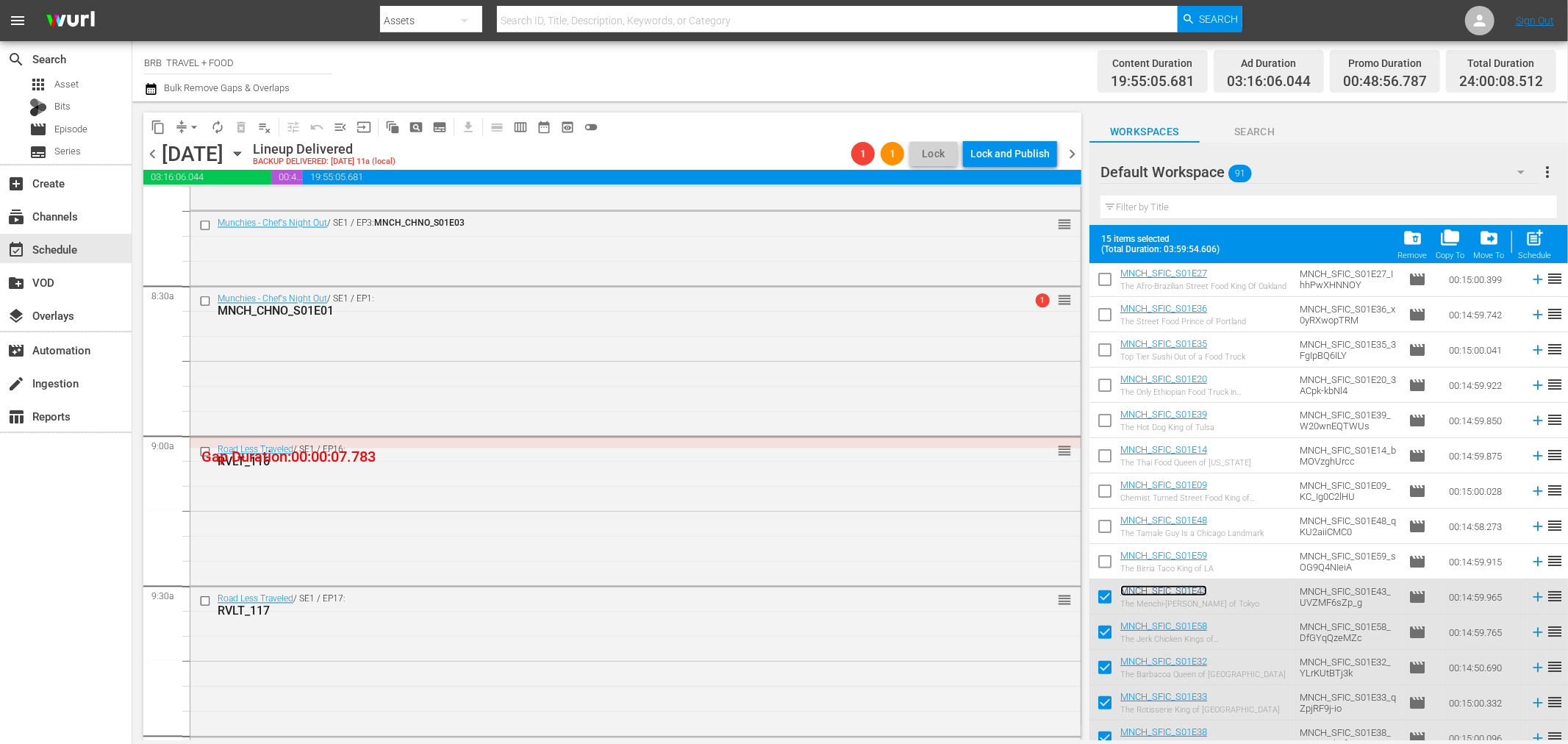
scroll to position [2450, 0]
click at [194, 118] on button "arrow_drop_down" at bounding box center [194, 127] width 24 height 24
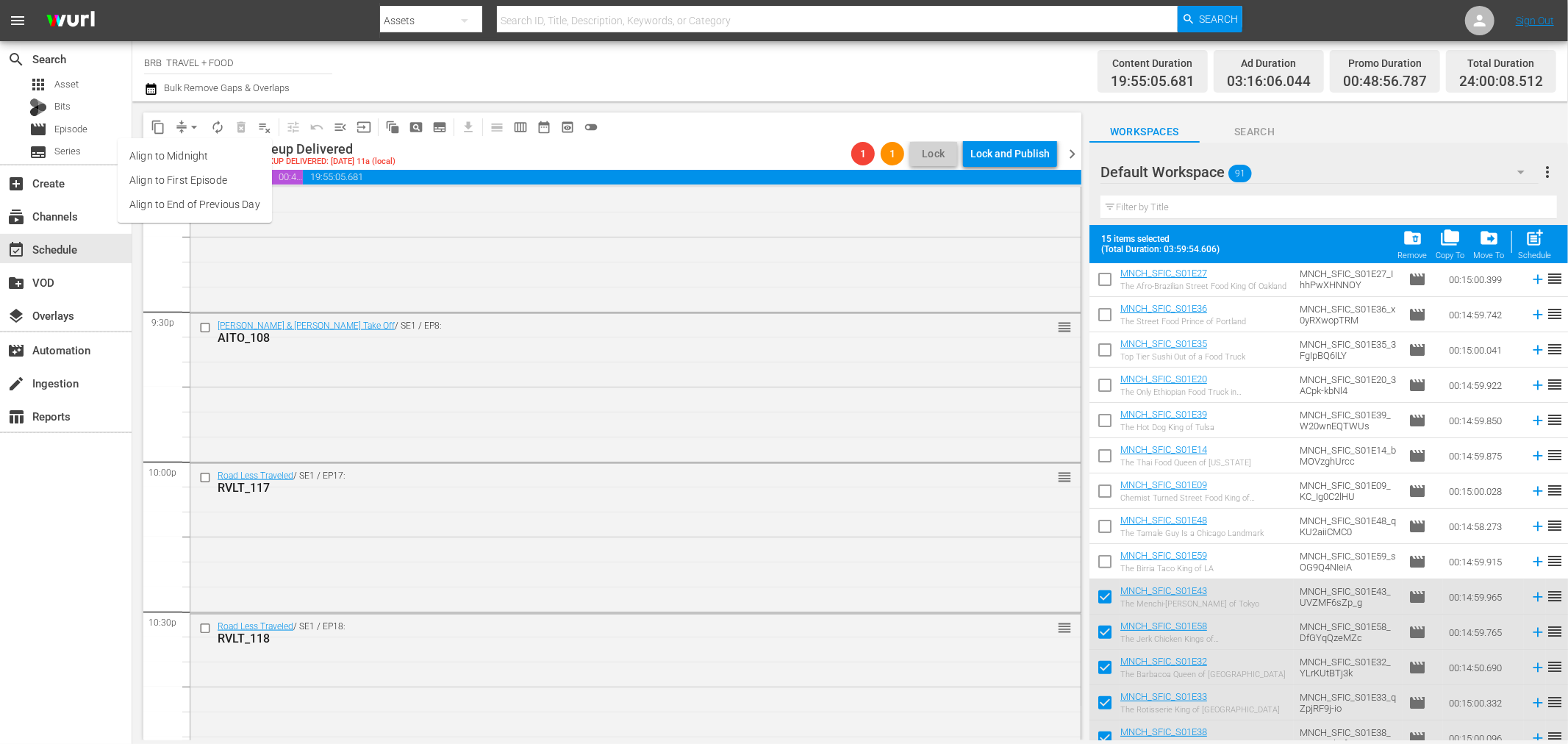
scroll to position [6647, 0]
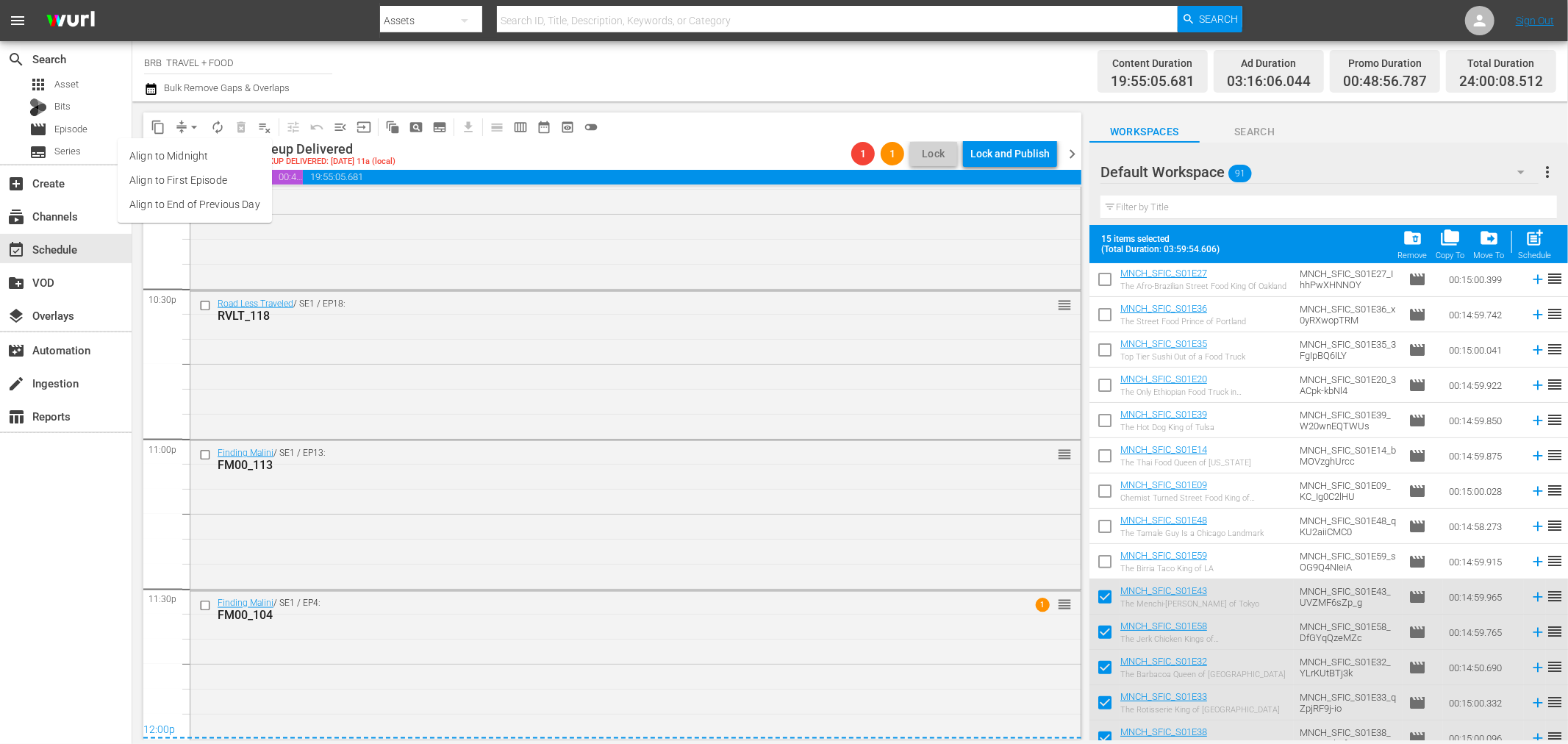
click at [185, 150] on li "Align to Midnight" at bounding box center [194, 156] width 154 height 25
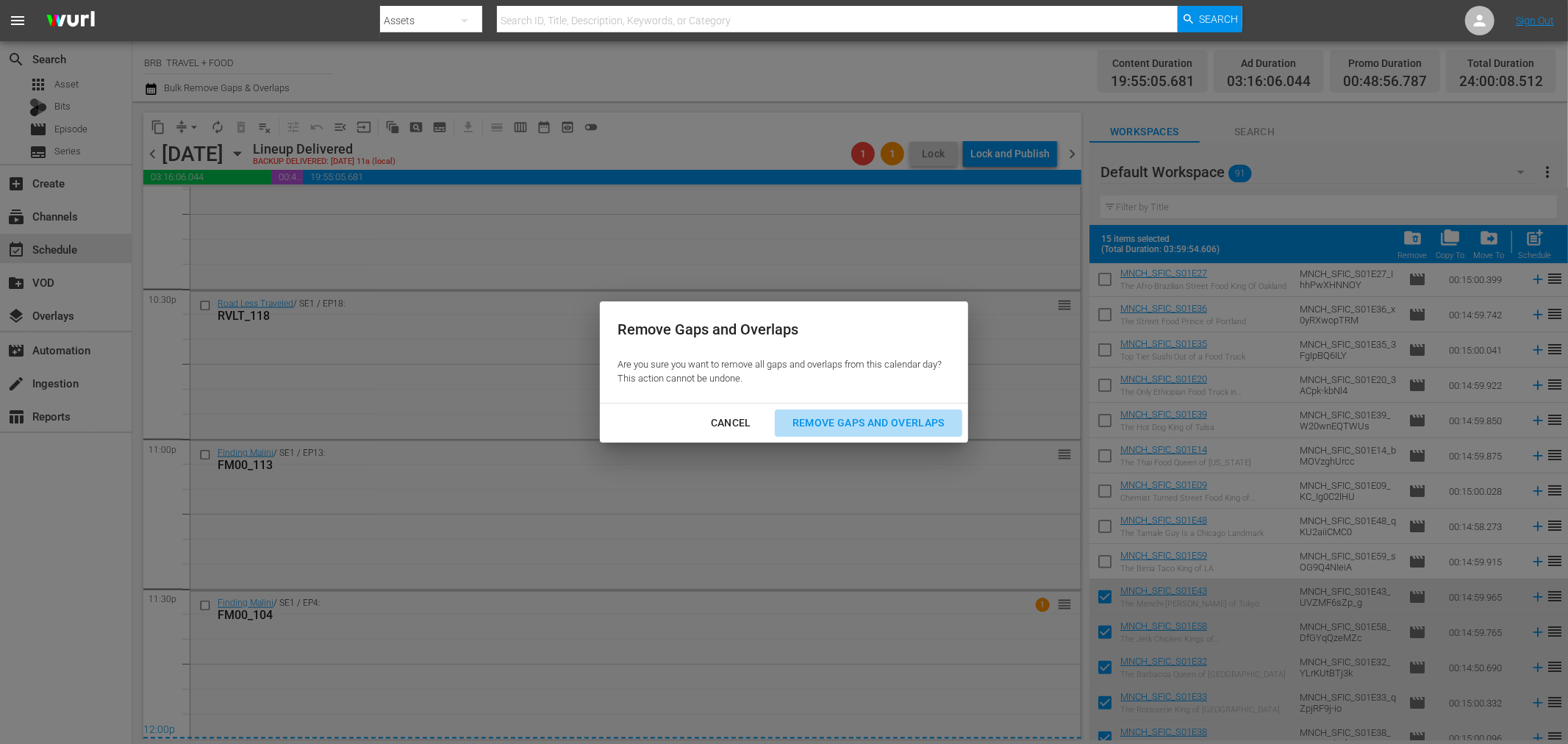
click at [863, 419] on div "Remove Gaps and Overlaps" at bounding box center [869, 423] width 176 height 19
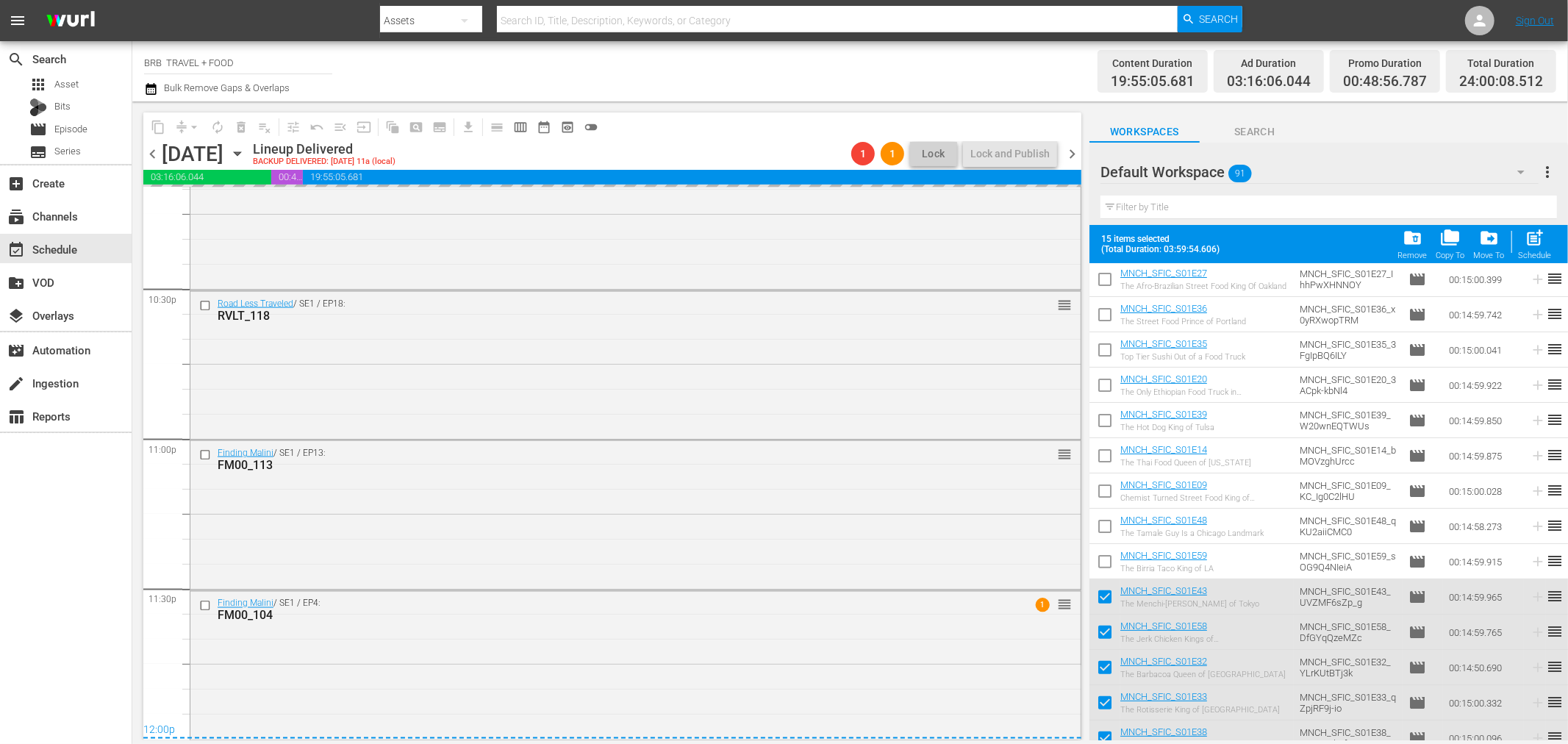
click at [246, 150] on icon "button" at bounding box center [238, 153] width 16 height 16
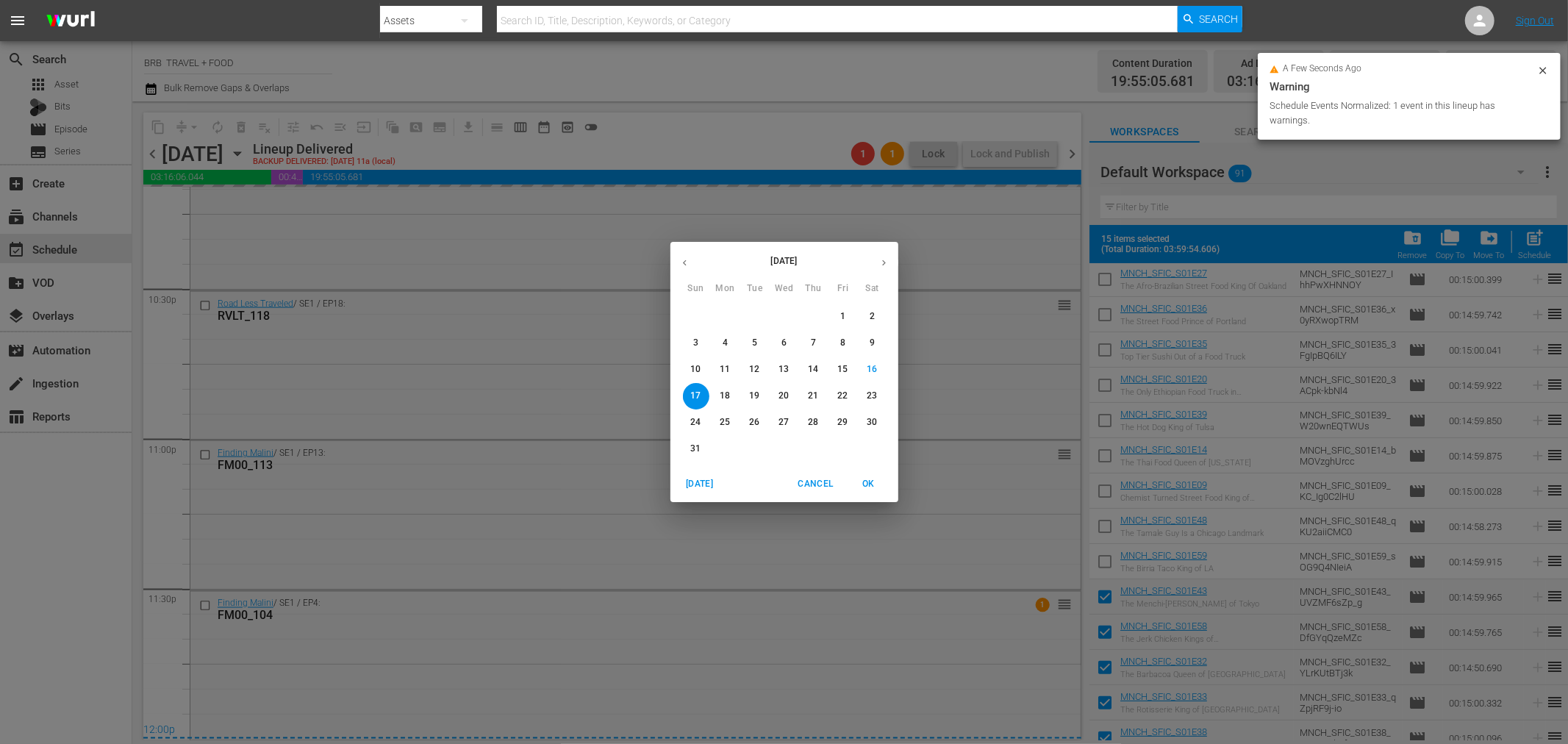
click at [722, 365] on p "11" at bounding box center [725, 369] width 10 height 13
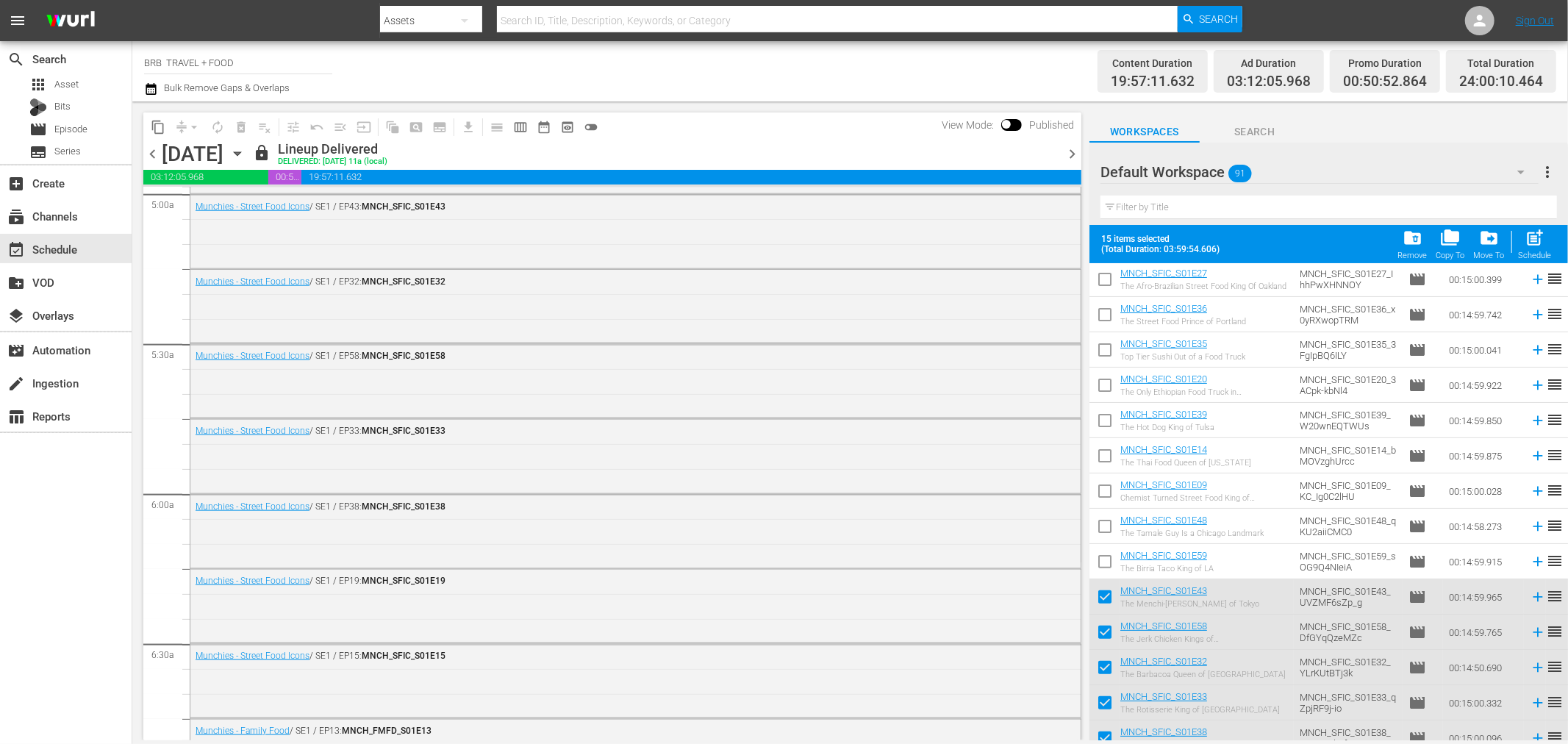
scroll to position [1516, 0]
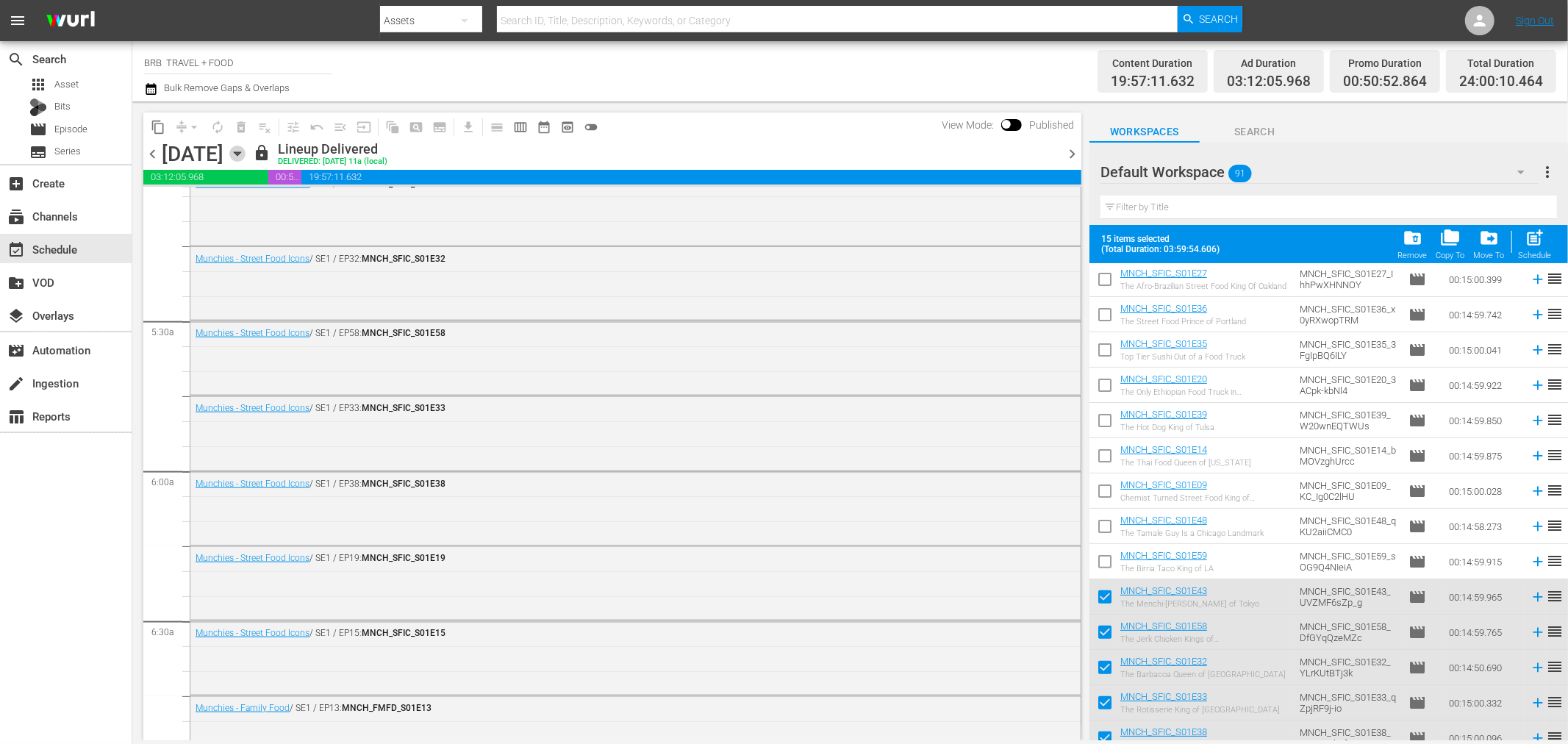
click at [246, 155] on icon "button" at bounding box center [238, 153] width 16 height 16
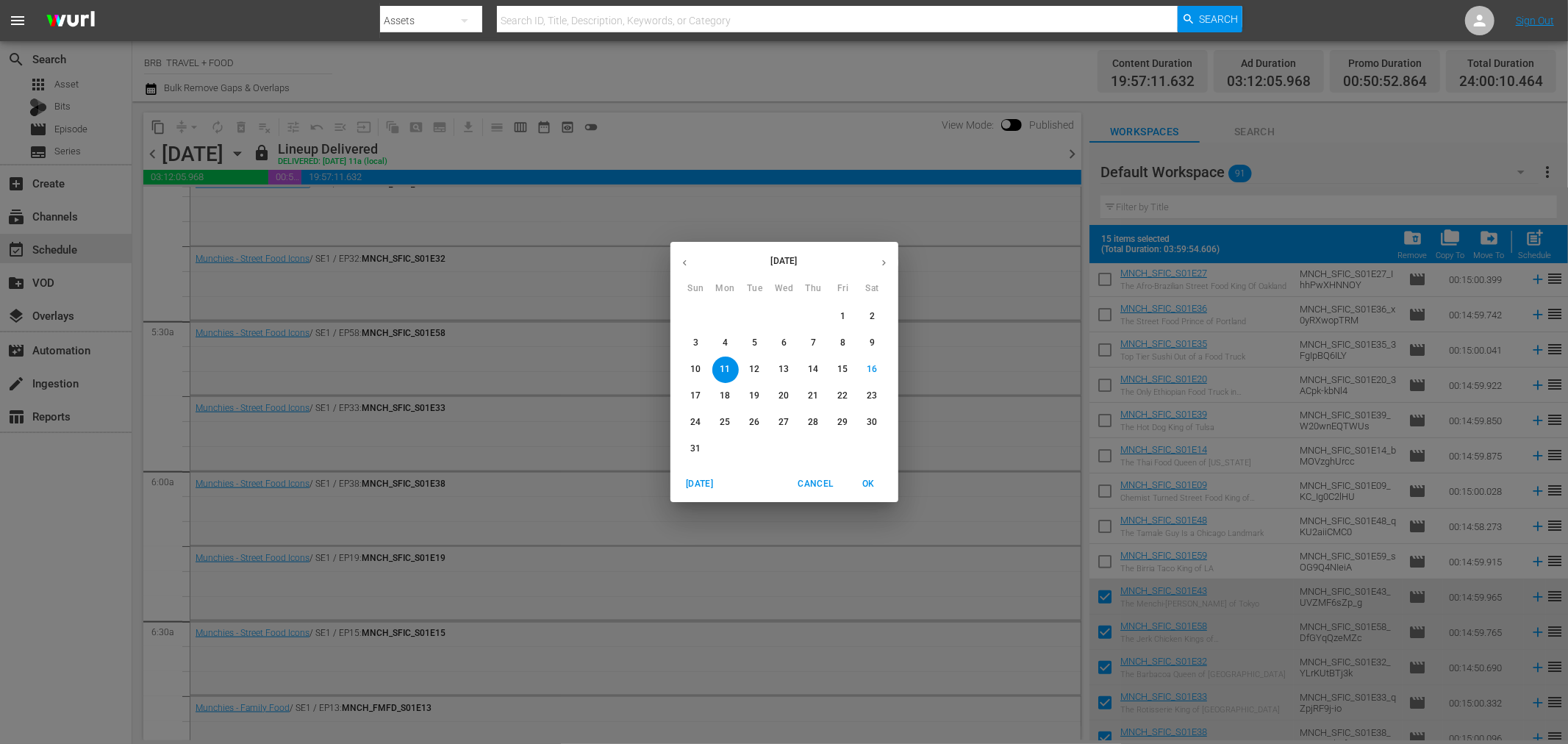
click at [697, 401] on p "17" at bounding box center [696, 395] width 10 height 13
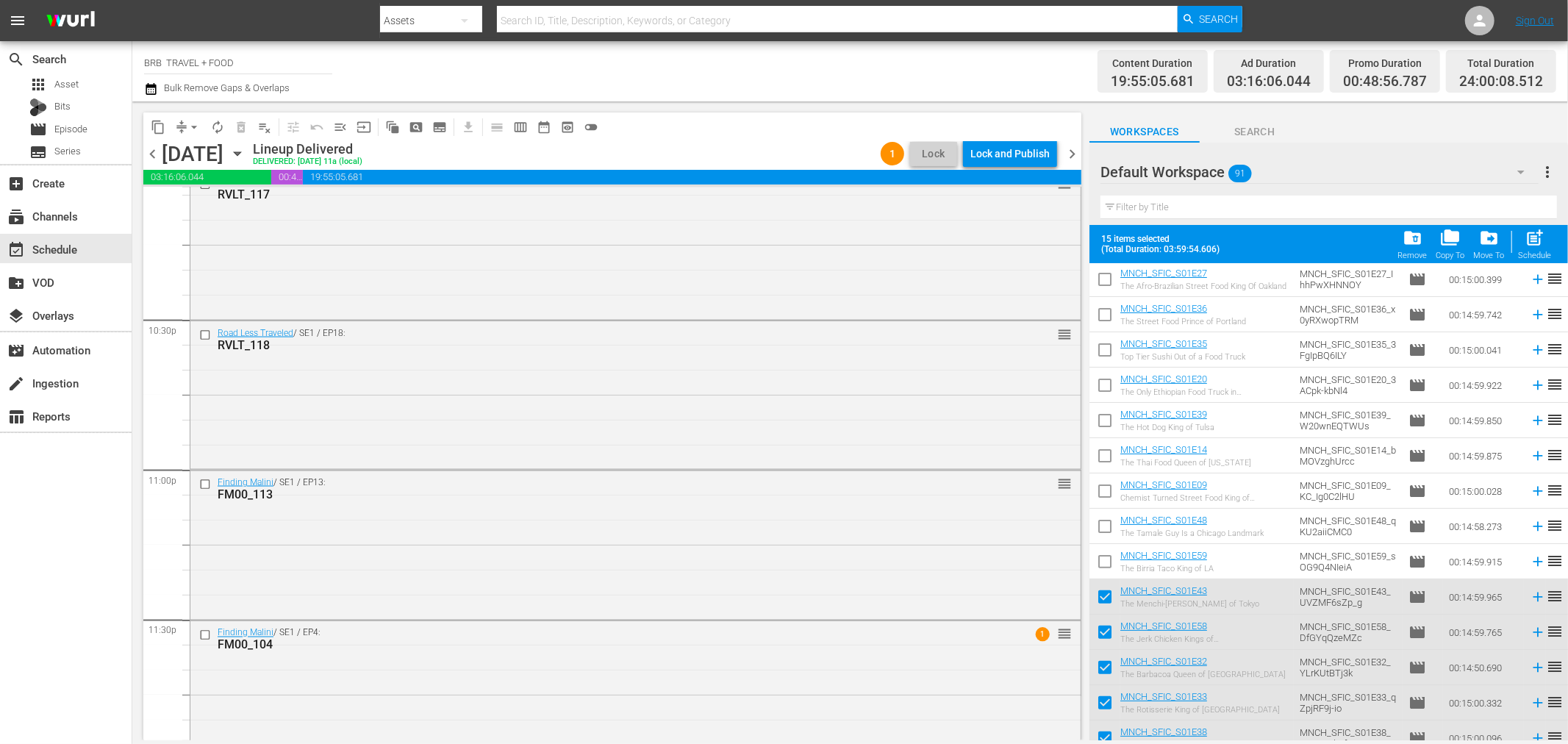
scroll to position [6646, 0]
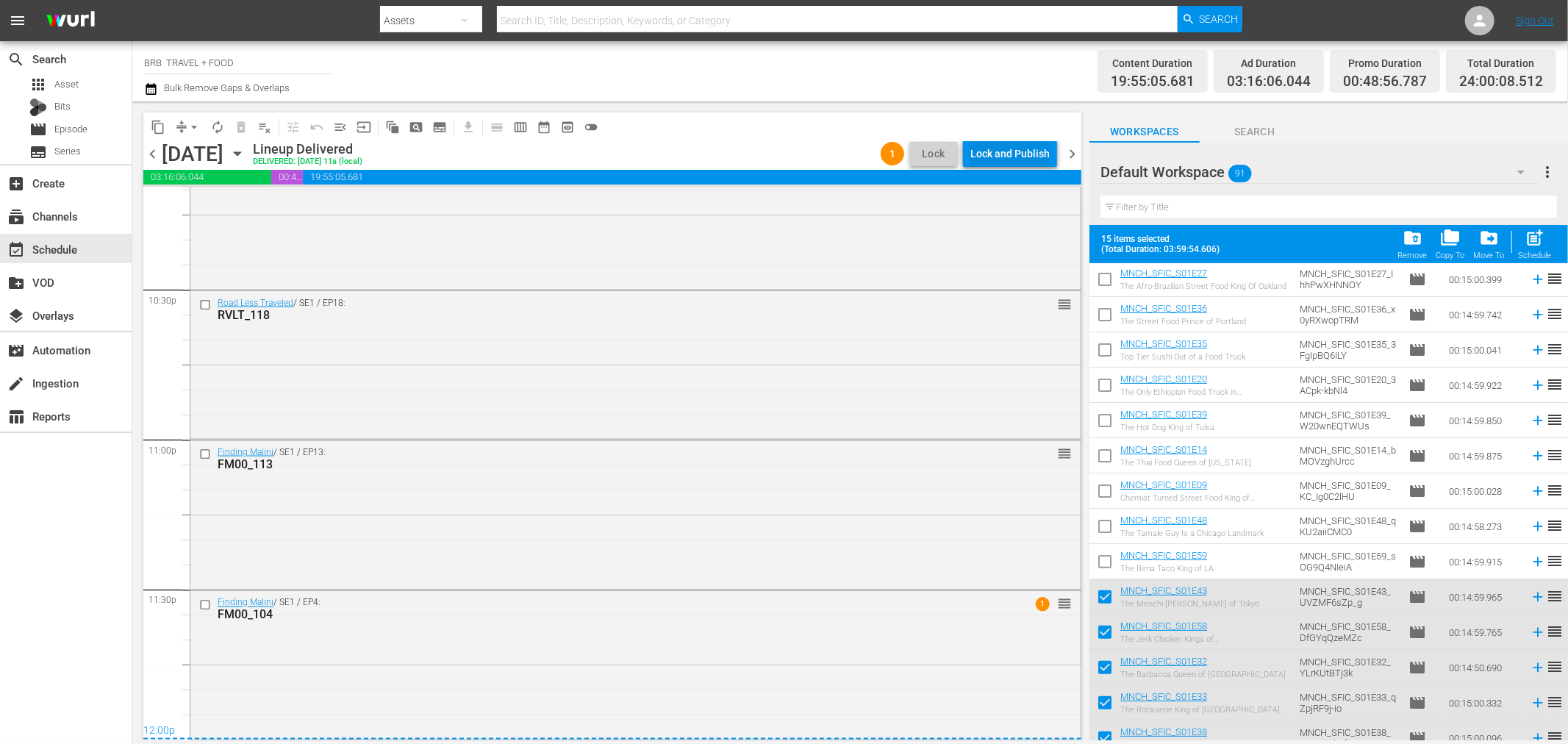
click at [1000, 147] on div "Lock and Publish" at bounding box center [1010, 154] width 80 height 27
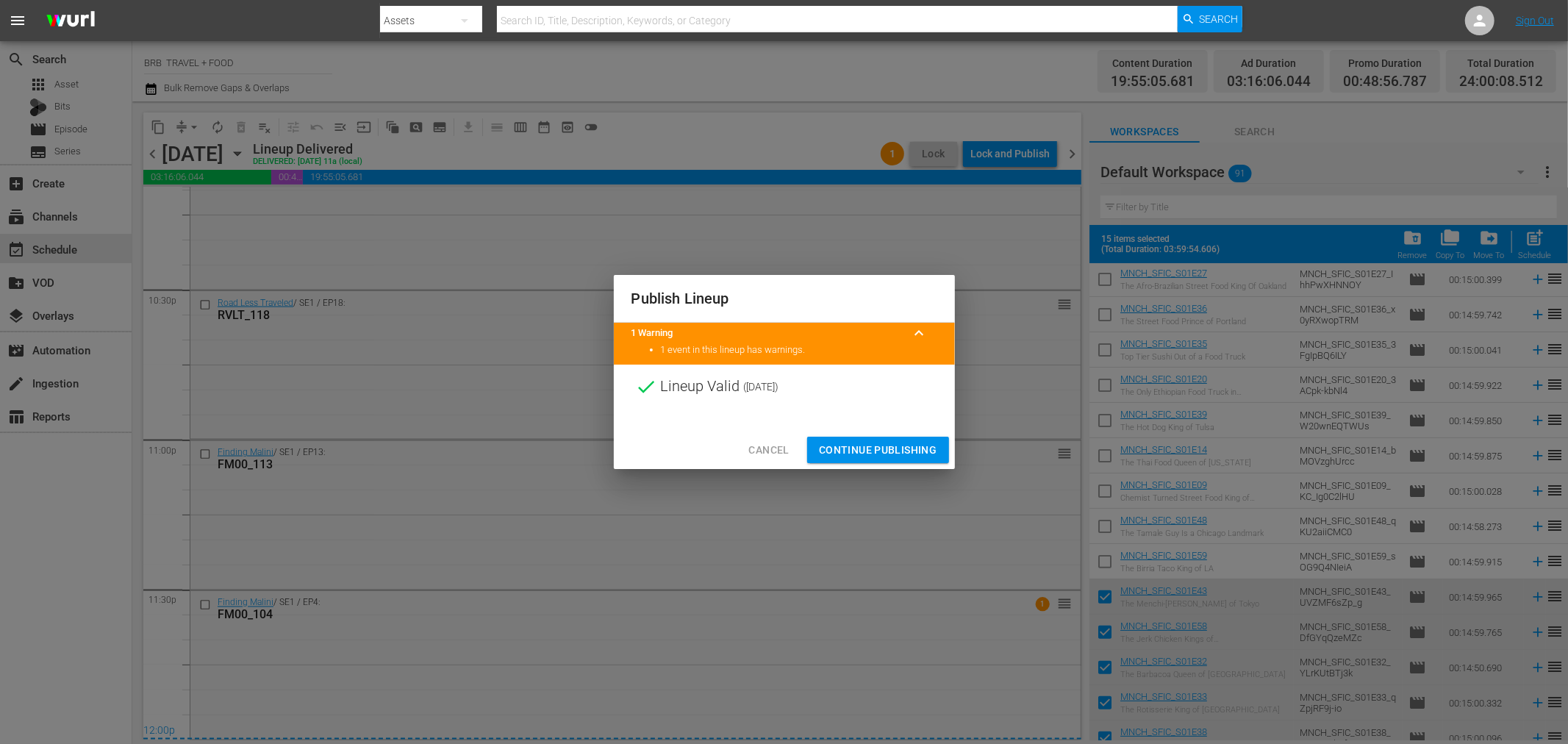
click at [874, 444] on span "Continue Publishing" at bounding box center [878, 450] width 118 height 19
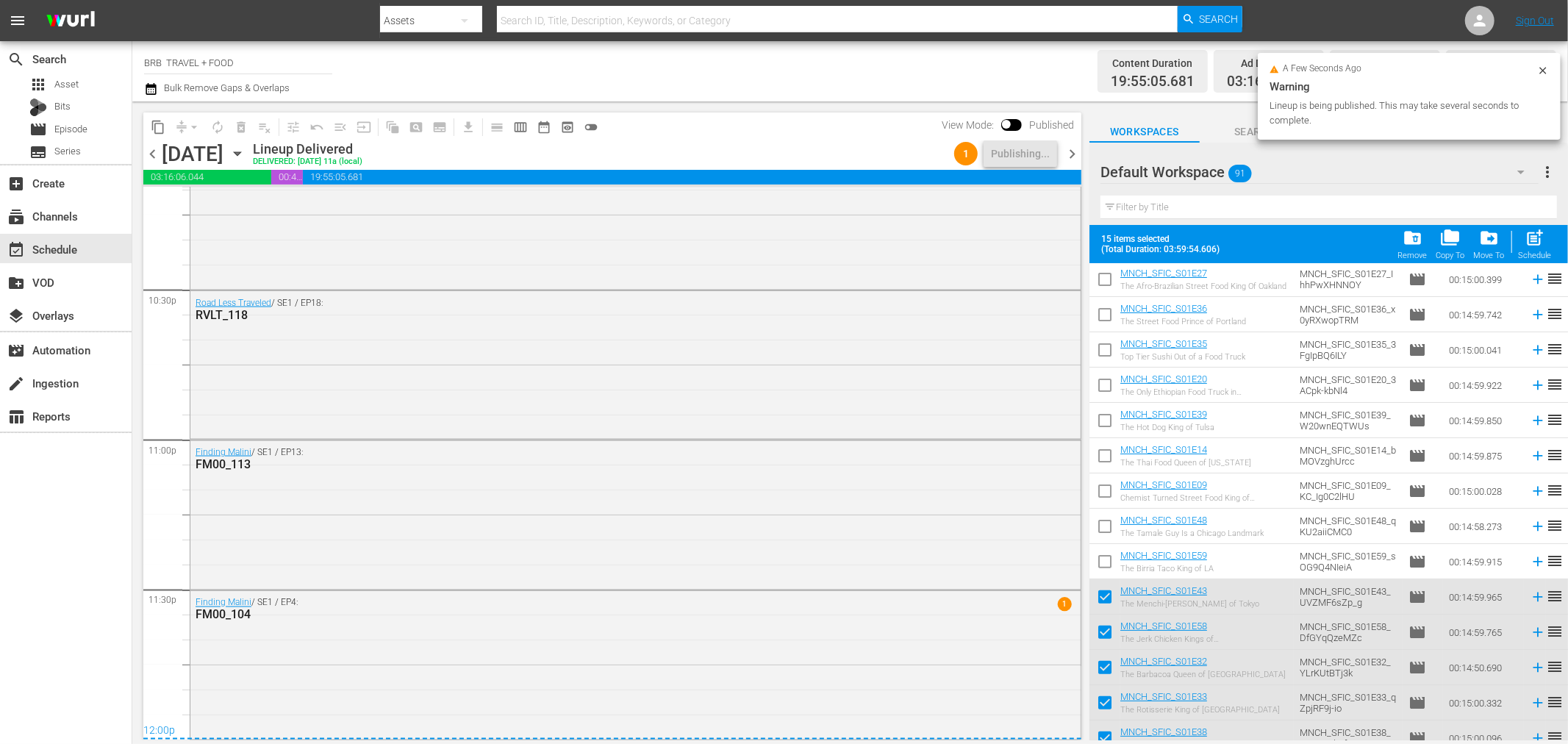
click at [246, 156] on icon "button" at bounding box center [238, 153] width 16 height 16
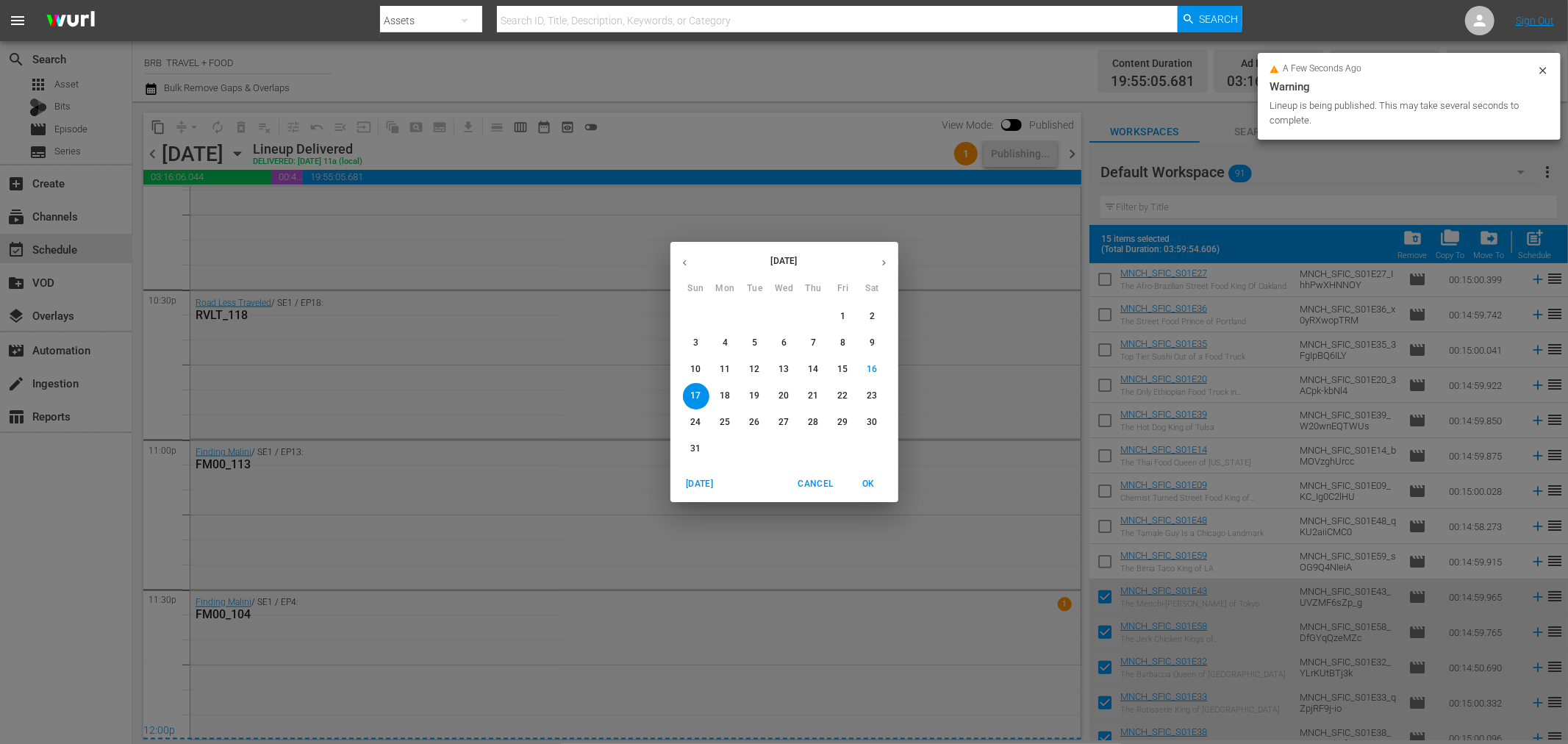
click at [726, 393] on p "18" at bounding box center [725, 395] width 10 height 13
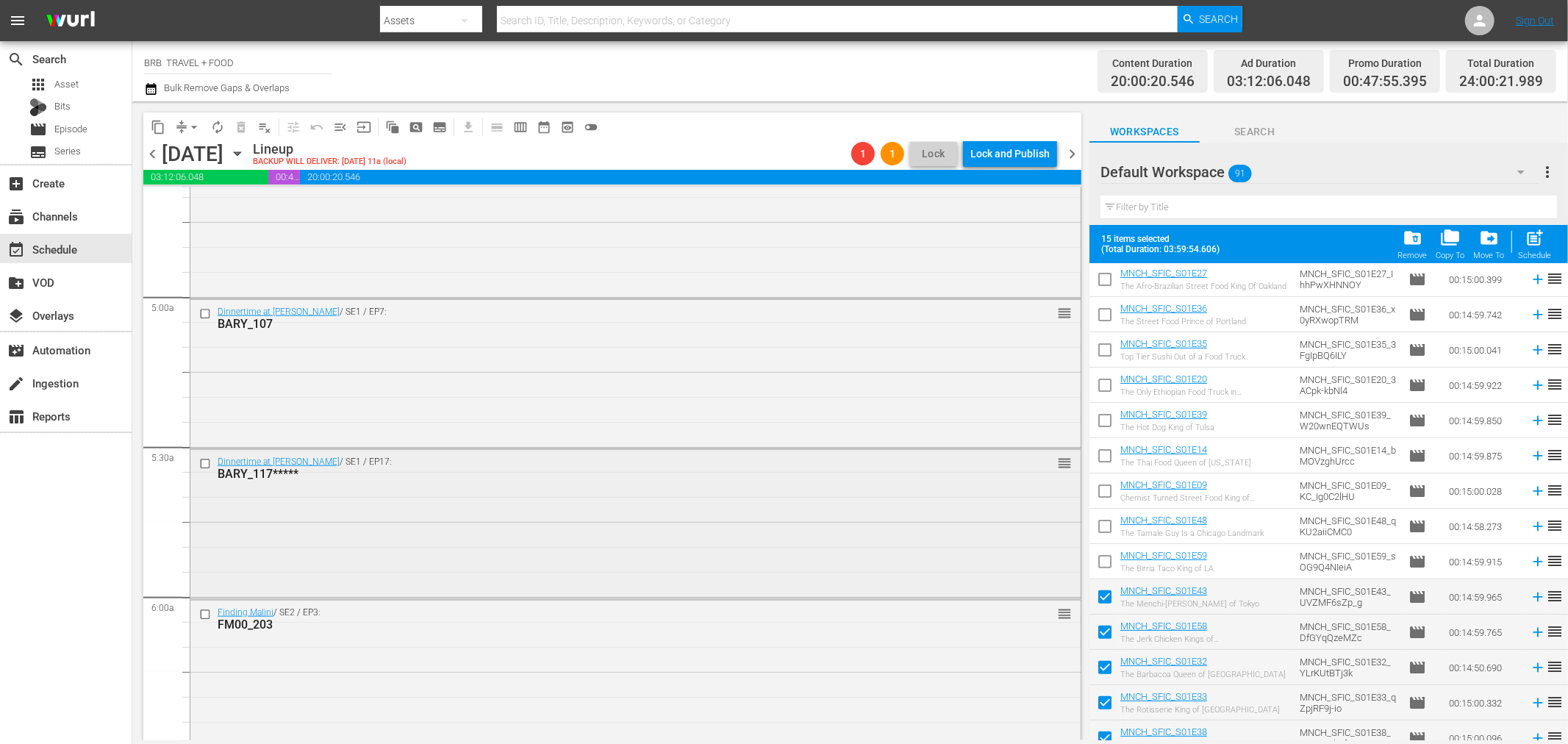
scroll to position [1388, 0]
click at [199, 316] on input "checkbox" at bounding box center [206, 317] width 16 height 13
click at [203, 467] on input "checkbox" at bounding box center [206, 466] width 16 height 13
click at [200, 616] on input "checkbox" at bounding box center [206, 616] width 16 height 13
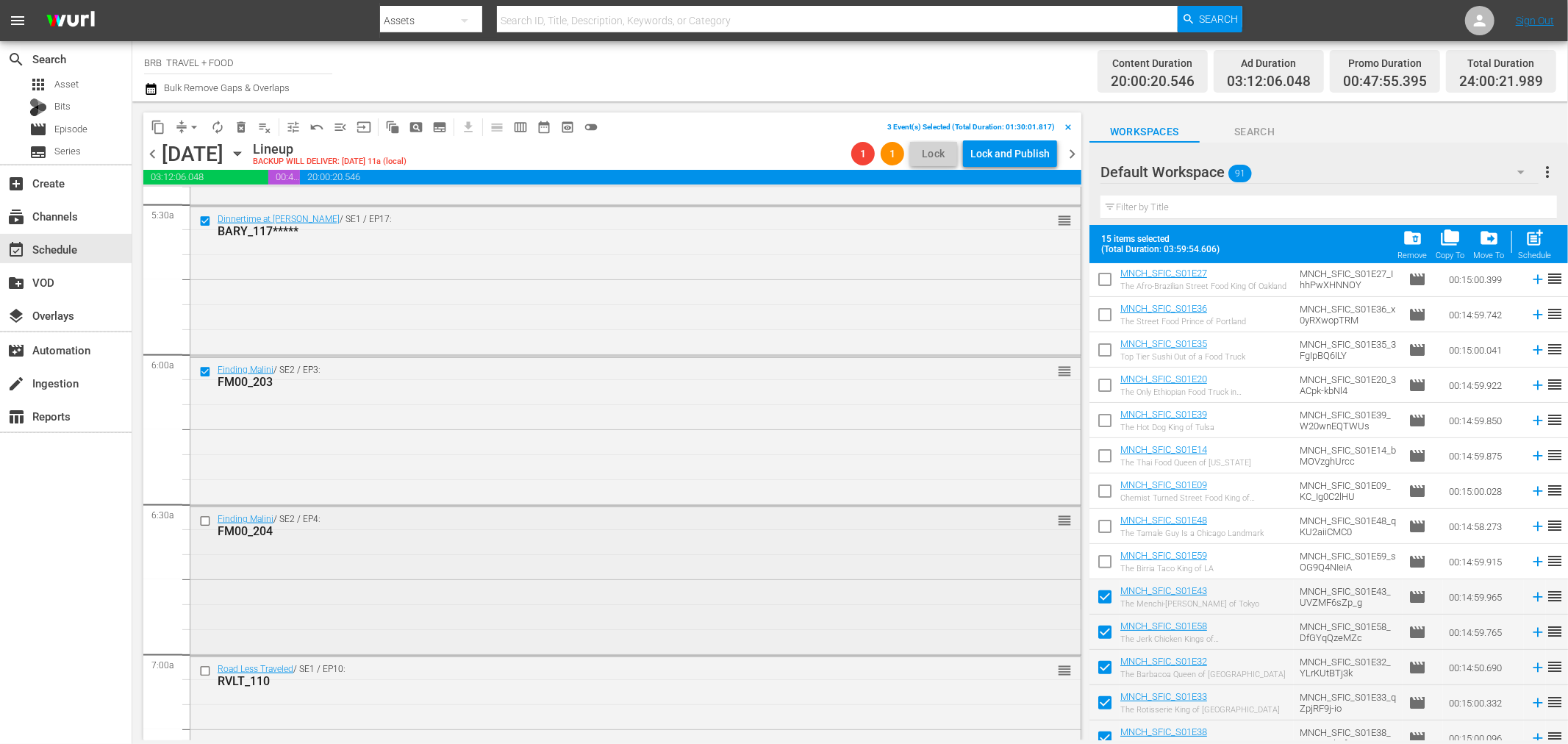
scroll to position [1633, 0]
click at [206, 522] on input "checkbox" at bounding box center [206, 521] width 16 height 13
click at [210, 672] on input "checkbox" at bounding box center [206, 670] width 16 height 13
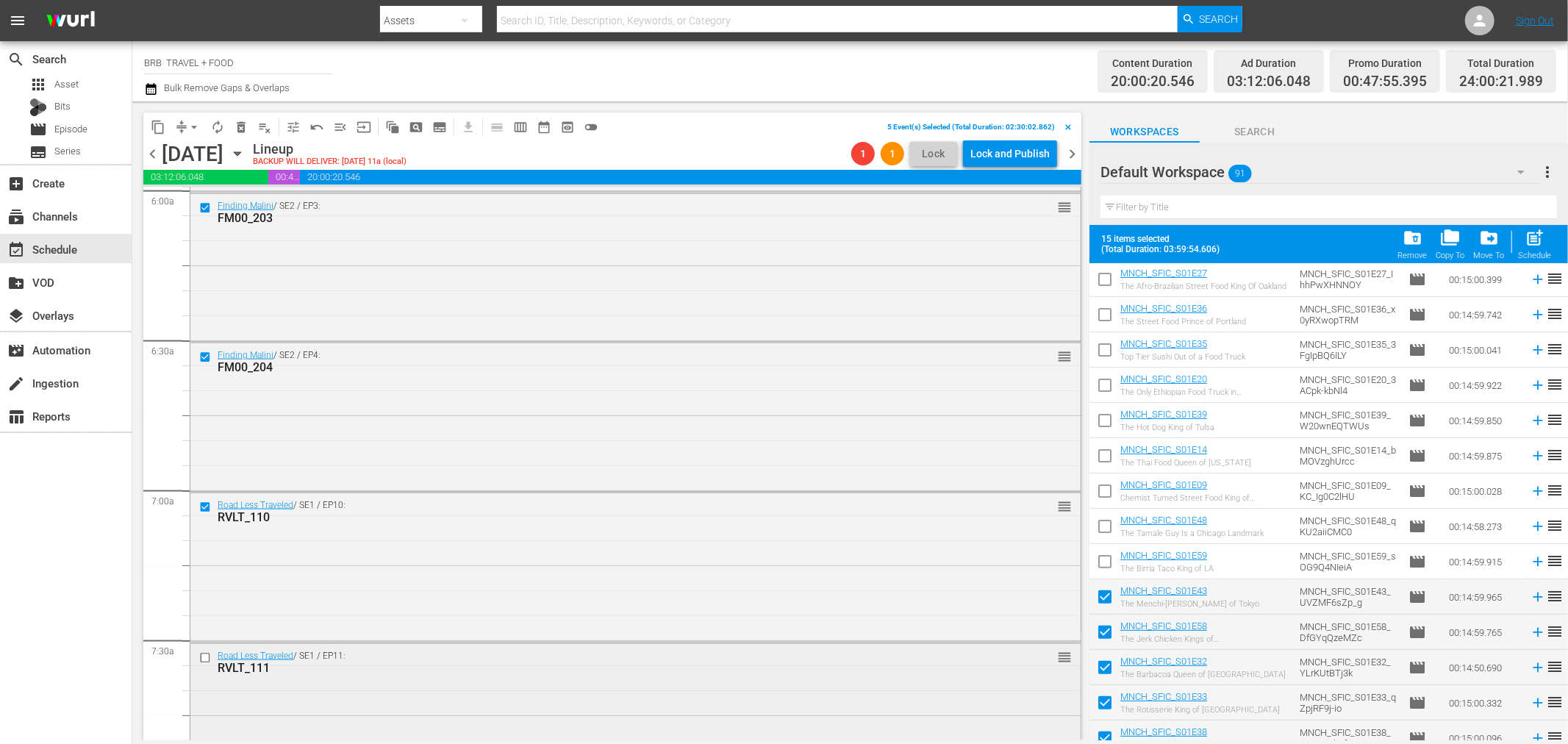
click at [203, 661] on input "checkbox" at bounding box center [206, 658] width 16 height 13
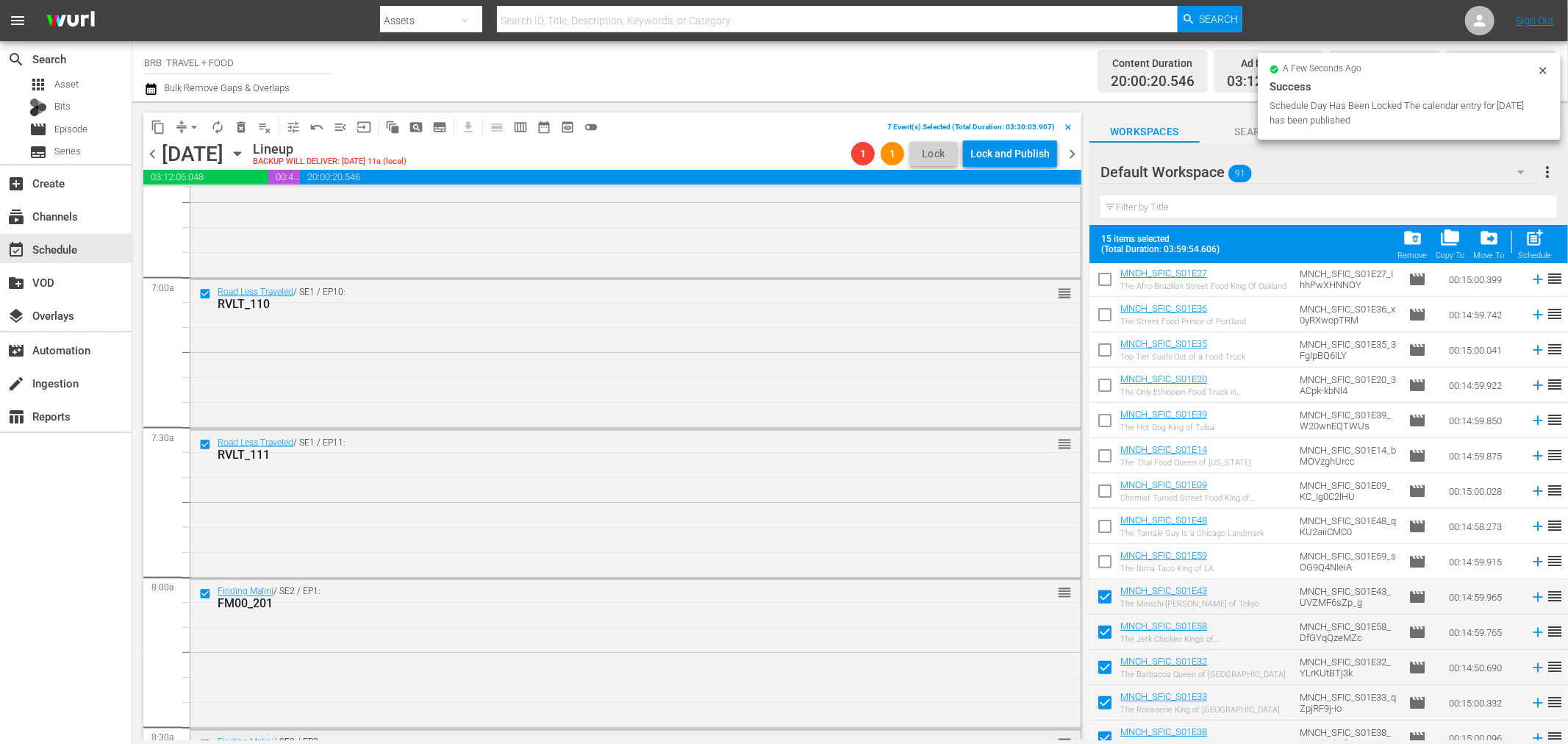
scroll to position [2123, 0]
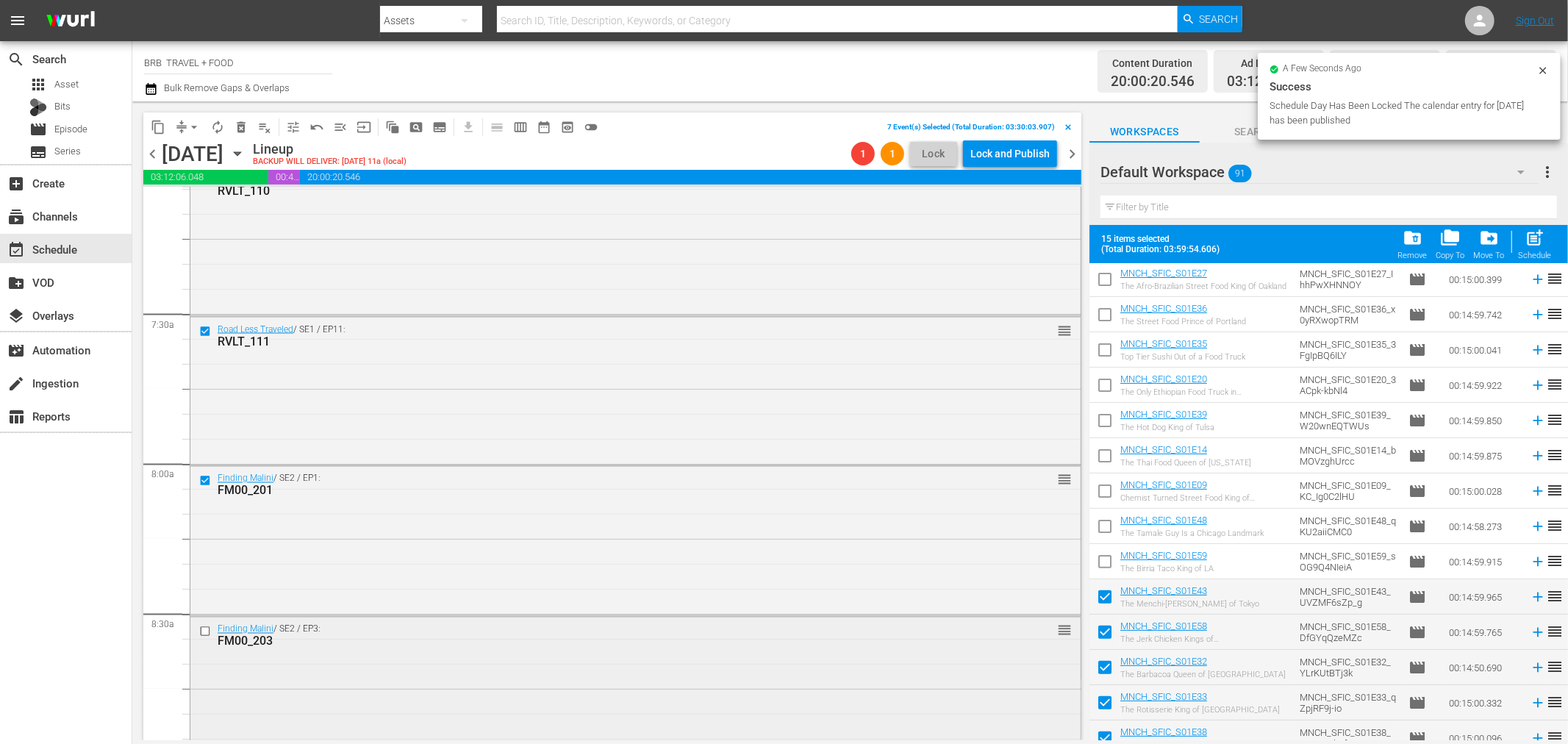
click at [208, 628] on input "checkbox" at bounding box center [206, 631] width 16 height 13
click at [239, 131] on span "delete_forever_outlined" at bounding box center [241, 127] width 15 height 15
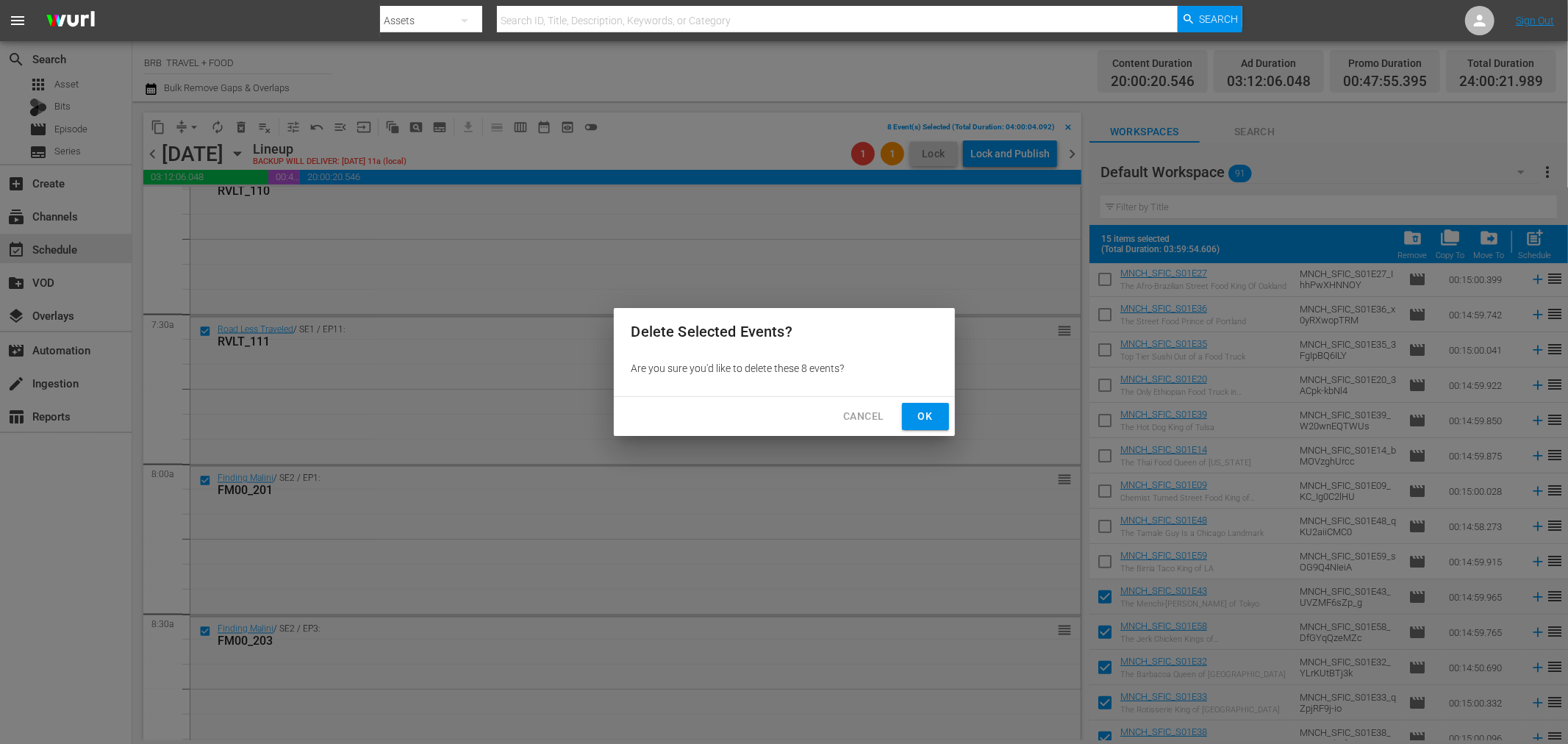
drag, startPoint x: 904, startPoint y: 413, endPoint x: 981, endPoint y: 406, distance: 77.3
click at [905, 413] on button "Ok" at bounding box center [925, 416] width 47 height 28
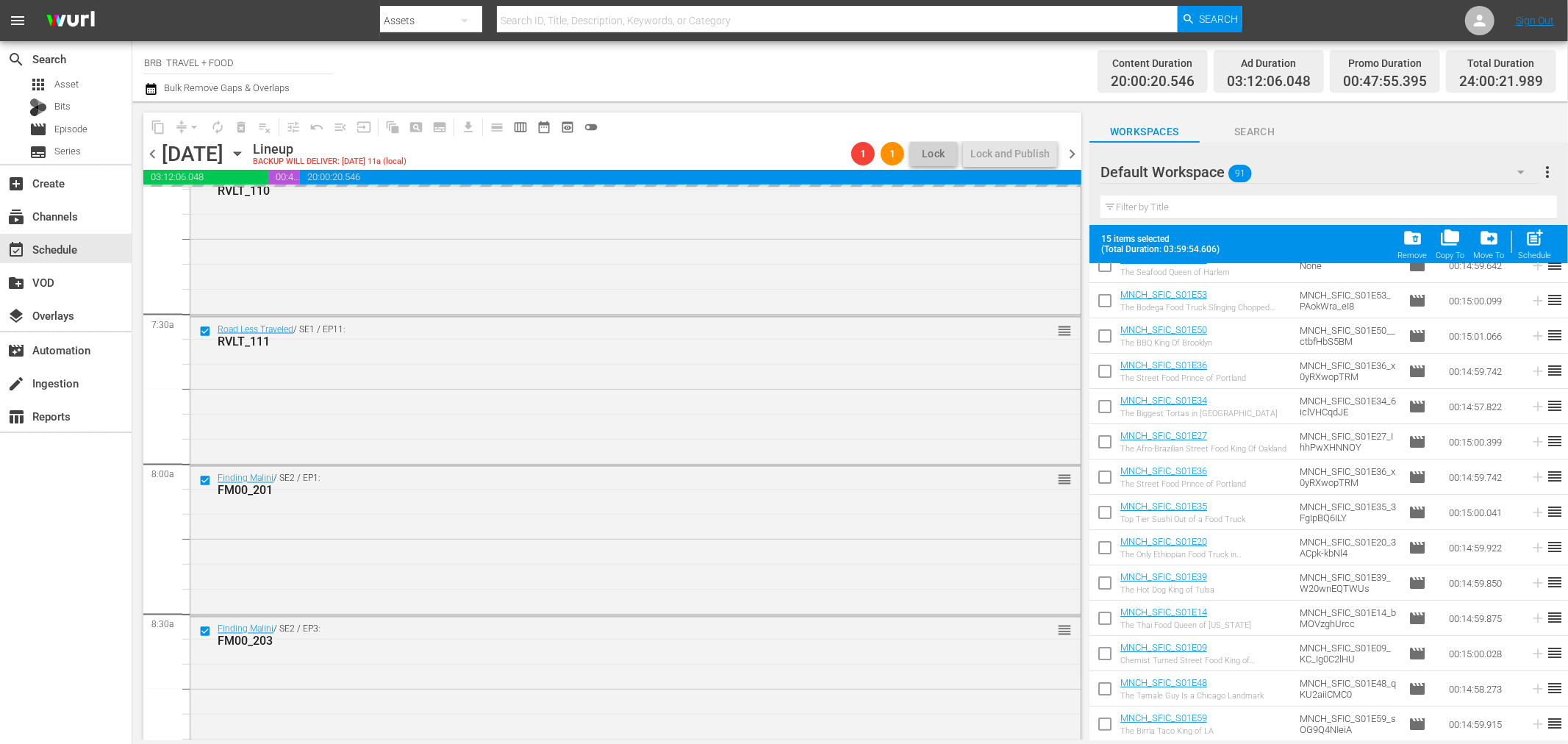
scroll to position [0, 0]
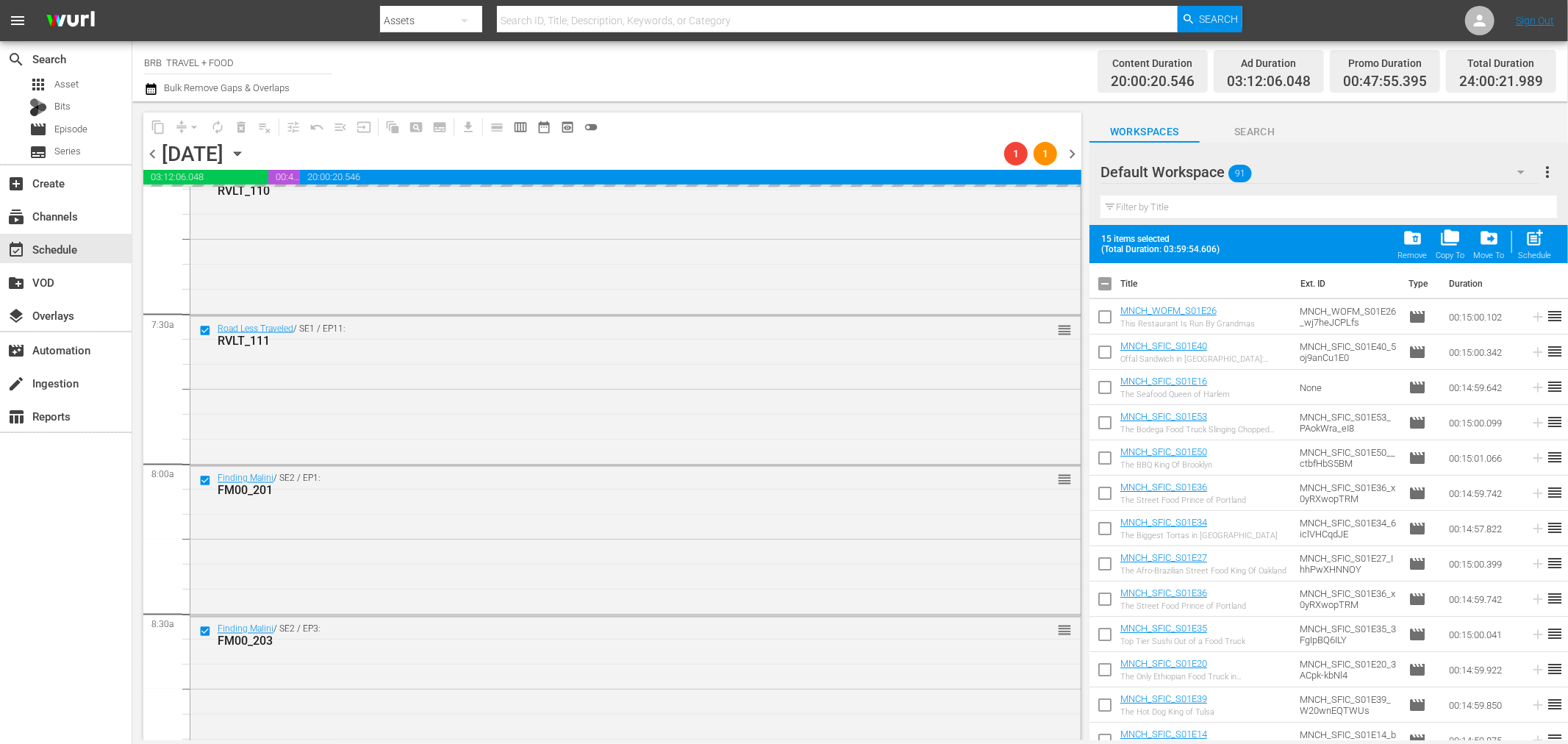
click at [1108, 314] on input "checkbox" at bounding box center [1105, 319] width 31 height 31
checkbox input "true"
click at [1110, 384] on input "checkbox" at bounding box center [1105, 390] width 31 height 31
checkbox input "true"
click at [1104, 427] on input "checkbox" at bounding box center [1105, 425] width 31 height 31
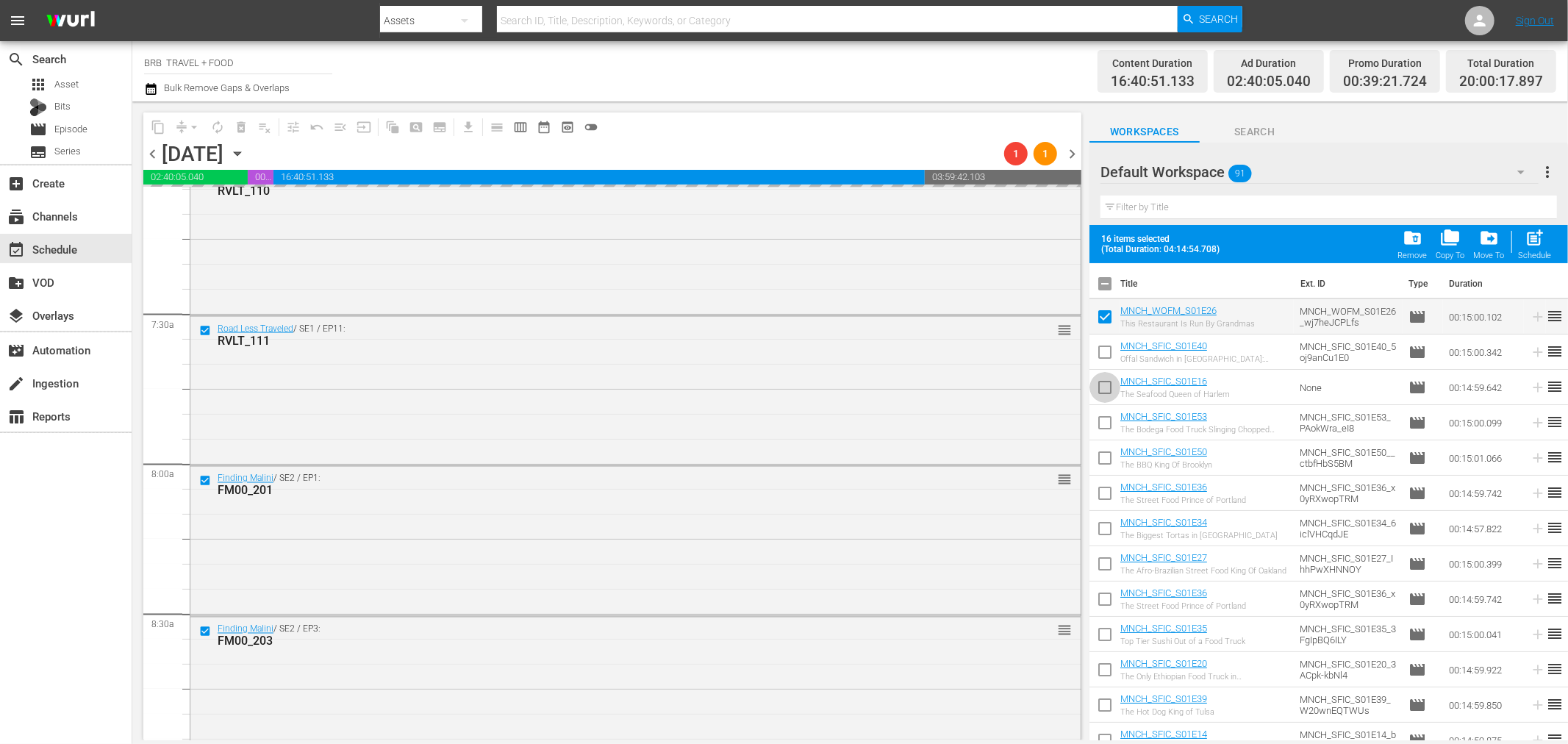
checkbox input "true"
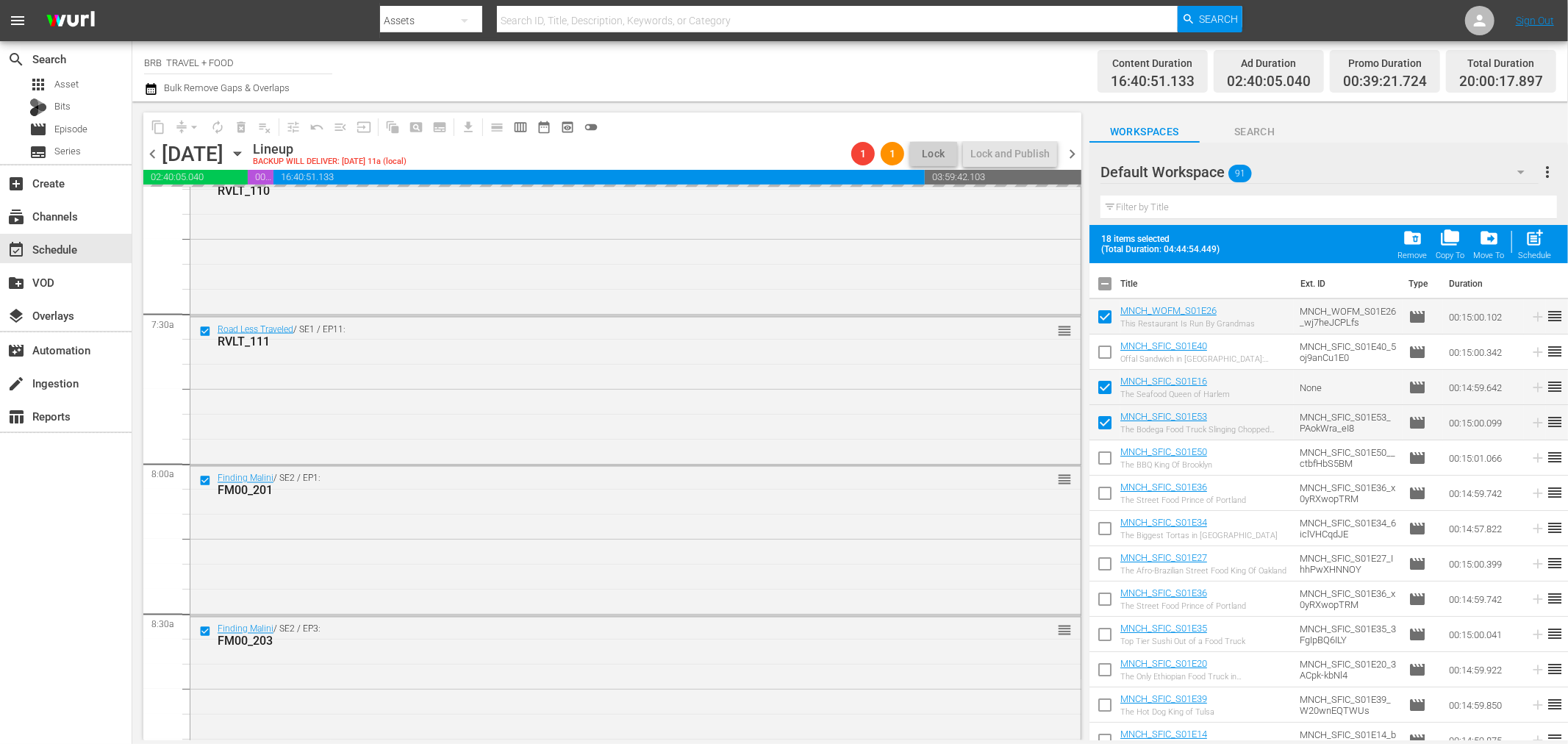
click at [1108, 348] on input "checkbox" at bounding box center [1105, 354] width 31 height 31
checkbox input "true"
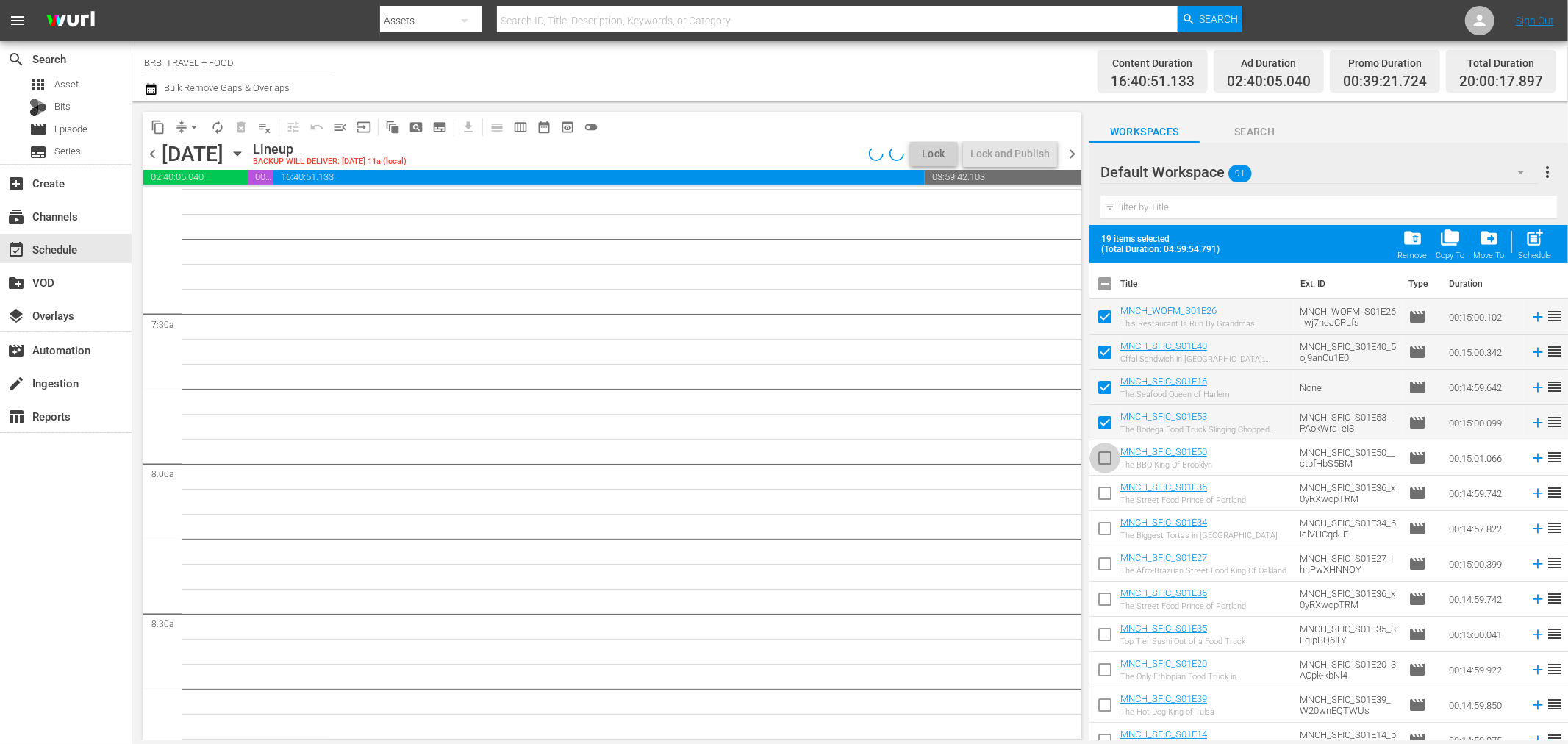
click at [1107, 460] on input "checkbox" at bounding box center [1105, 460] width 31 height 31
checkbox input "true"
click at [1105, 496] on input "checkbox" at bounding box center [1105, 496] width 31 height 31
checkbox input "true"
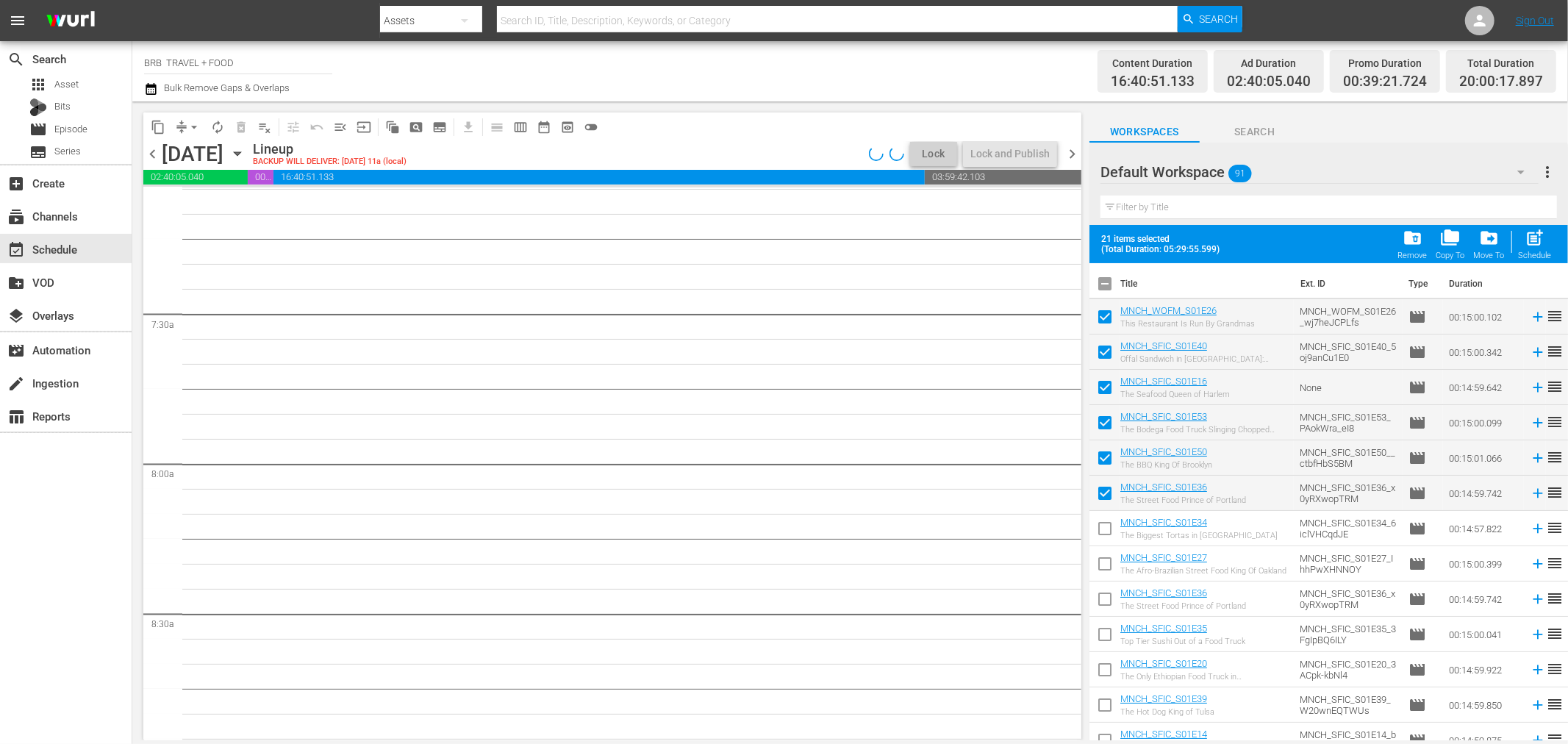
click at [1107, 527] on input "checkbox" at bounding box center [1105, 531] width 31 height 31
checkbox input "true"
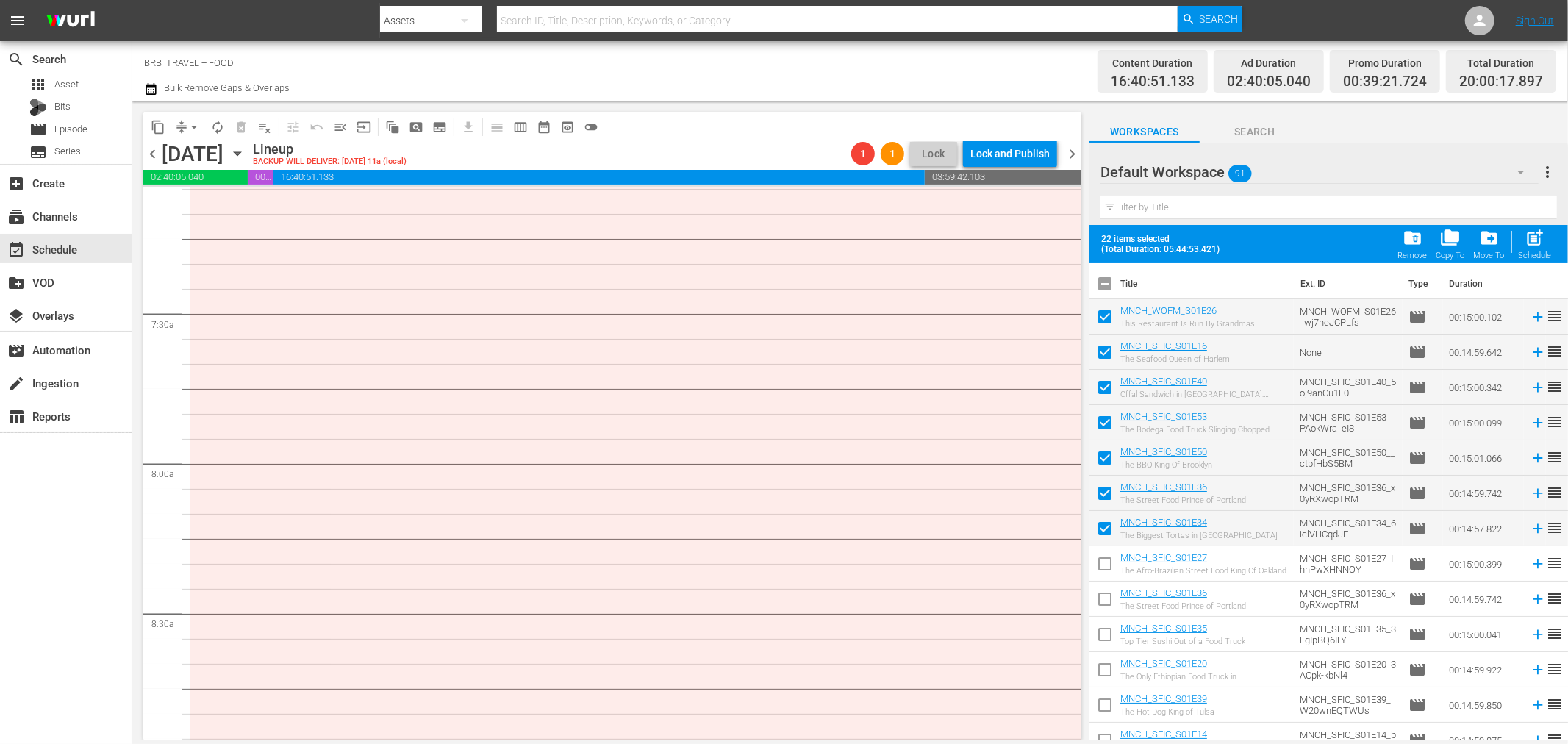
click at [1108, 599] on input "checkbox" at bounding box center [1105, 602] width 31 height 31
checkbox input "true"
click at [1109, 567] on input "checkbox" at bounding box center [1105, 566] width 31 height 31
checkbox input "true"
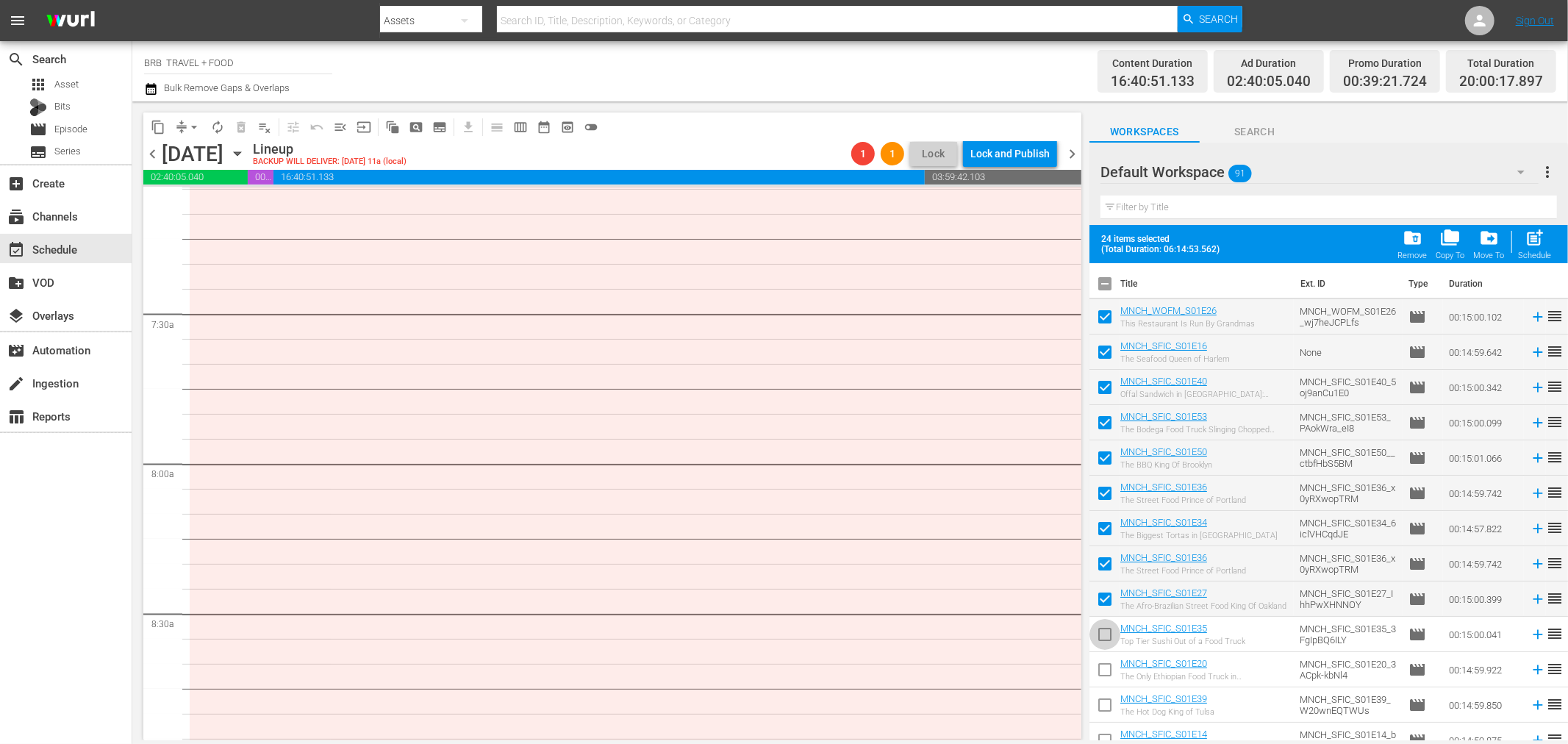
click at [1106, 628] on input "checkbox" at bounding box center [1105, 637] width 31 height 31
checkbox input "true"
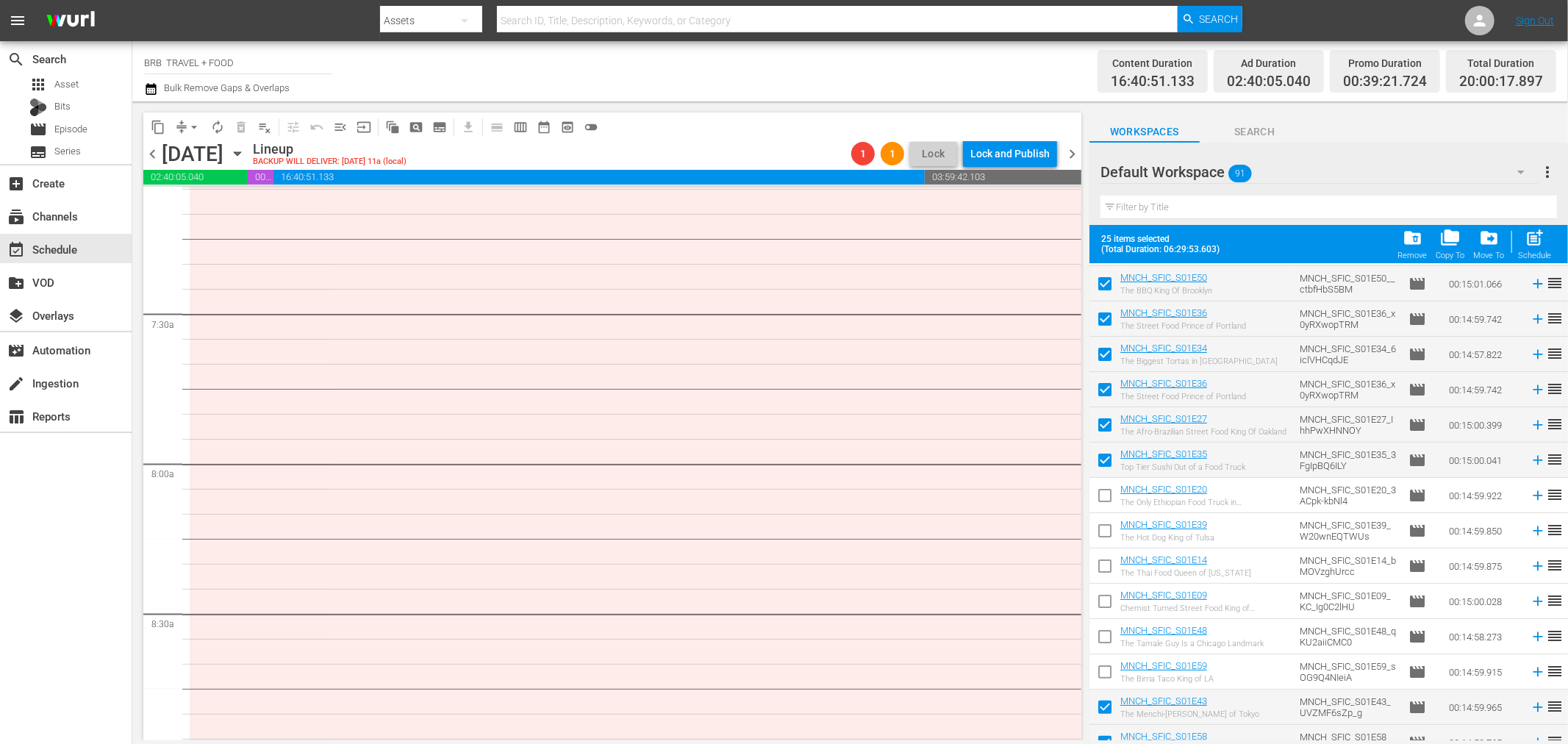
scroll to position [245, 0]
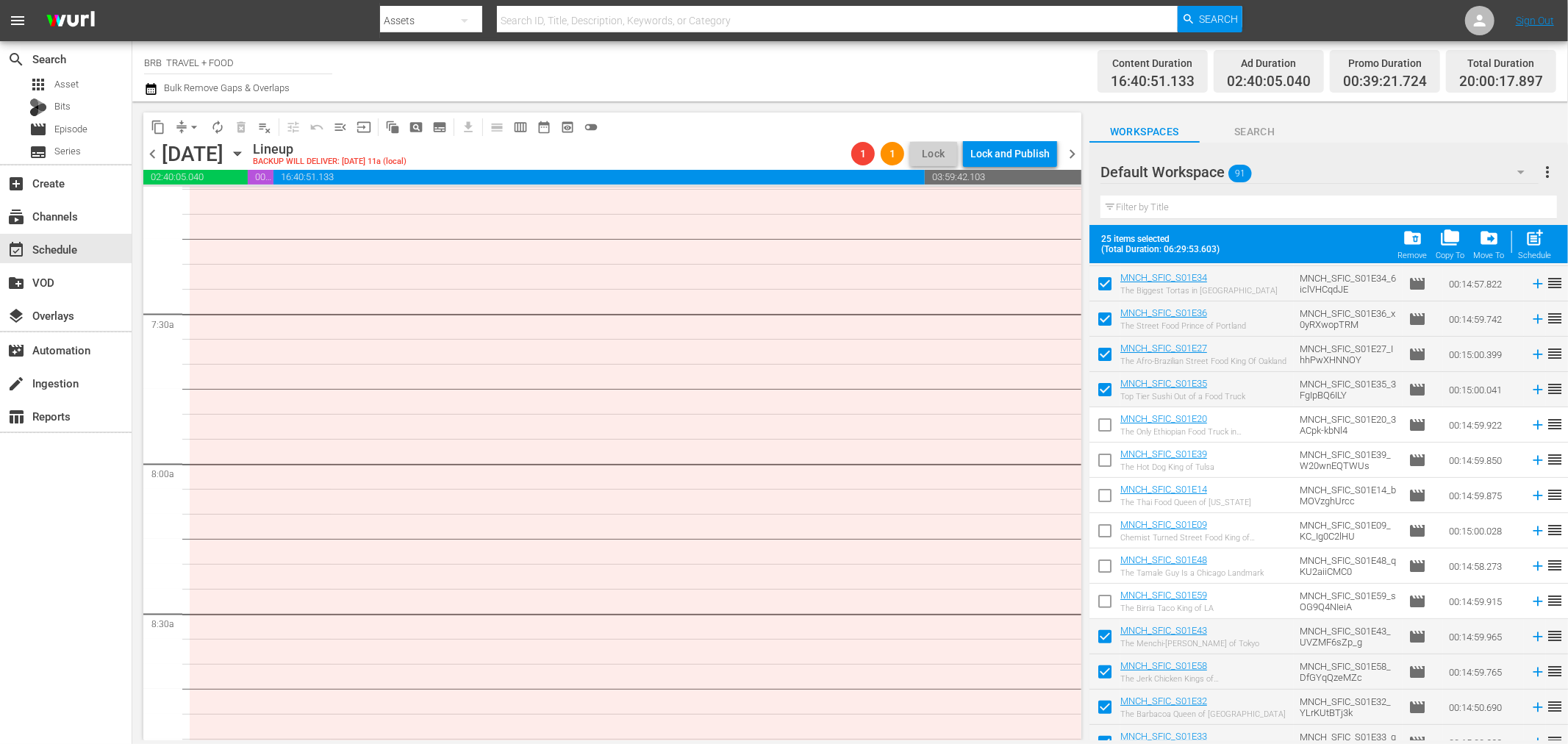
drag, startPoint x: 1107, startPoint y: 421, endPoint x: 1103, endPoint y: 464, distance: 43.2
click at [1107, 422] on input "checkbox" at bounding box center [1105, 427] width 31 height 31
checkbox input "true"
click at [1103, 465] on input "checkbox" at bounding box center [1105, 462] width 31 height 31
checkbox input "true"
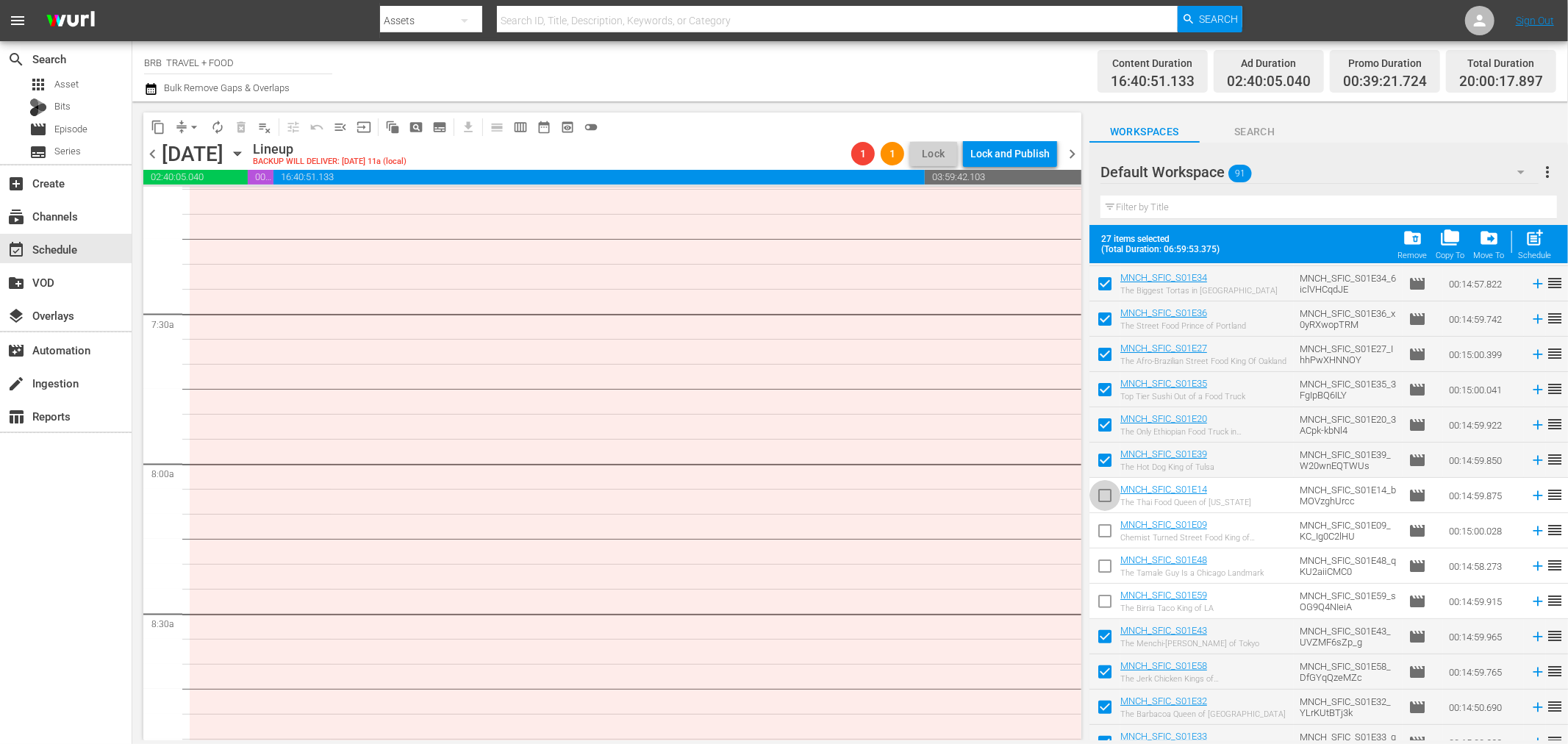
drag, startPoint x: 1108, startPoint y: 494, endPoint x: 1110, endPoint y: 525, distance: 31.1
click at [1108, 495] on input "checkbox" at bounding box center [1105, 498] width 31 height 31
checkbox input "true"
click at [1110, 525] on input "checkbox" at bounding box center [1105, 533] width 31 height 31
checkbox input "true"
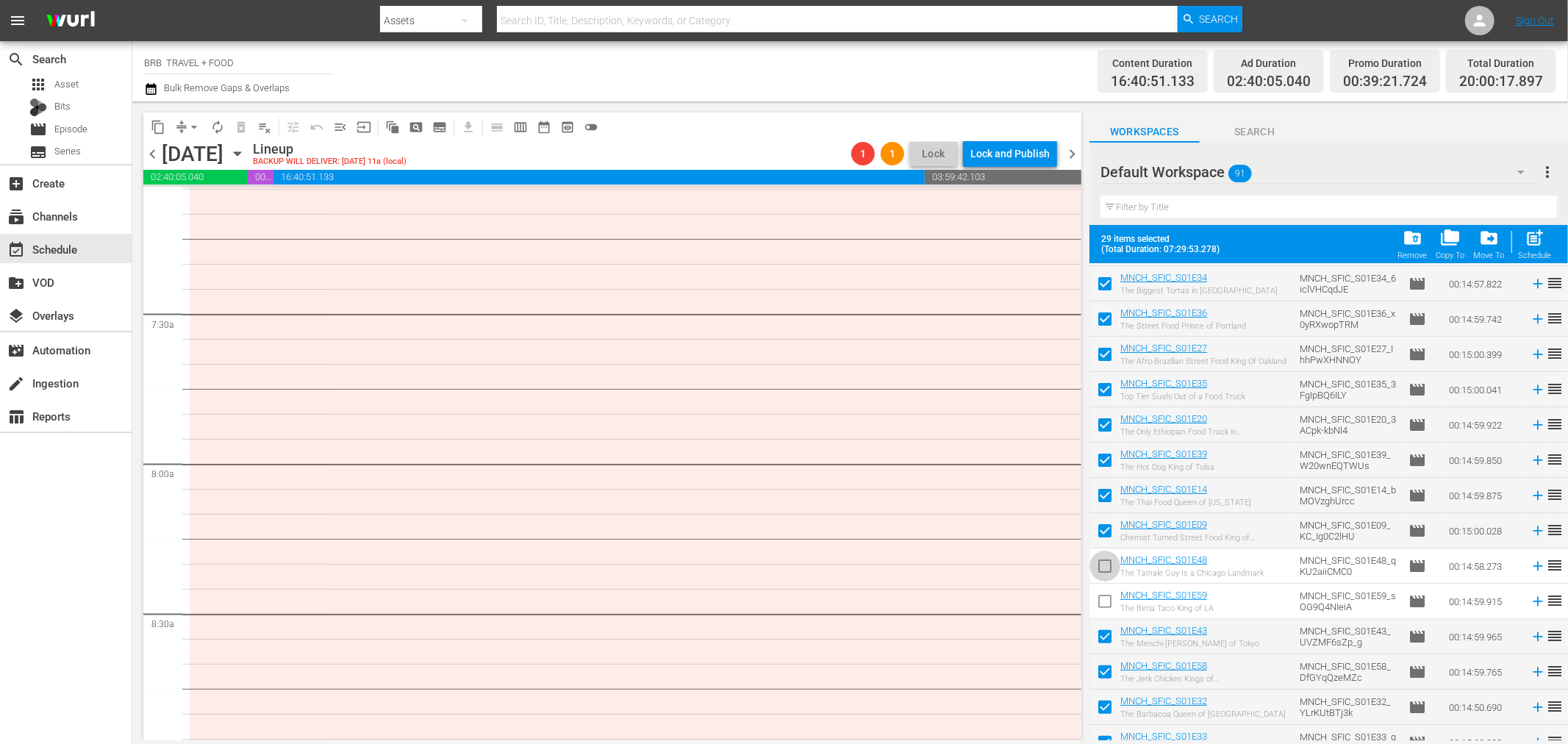
drag, startPoint x: 1109, startPoint y: 559, endPoint x: 1110, endPoint y: 593, distance: 34.0
click at [1109, 561] on input "checkbox" at bounding box center [1105, 568] width 31 height 31
checkbox input "true"
click at [1108, 605] on input "checkbox" at bounding box center [1105, 604] width 31 height 31
checkbox input "true"
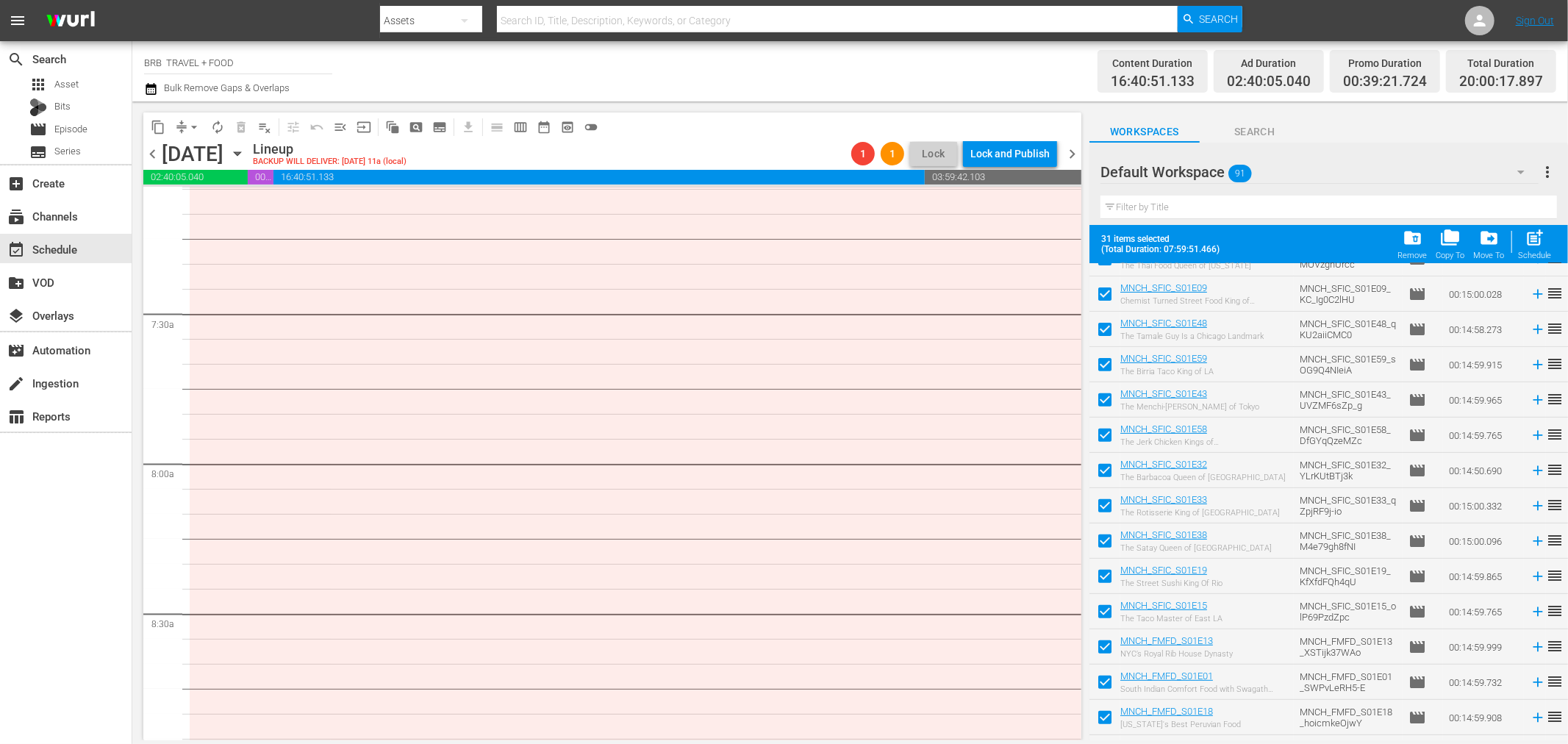
scroll to position [489, 0]
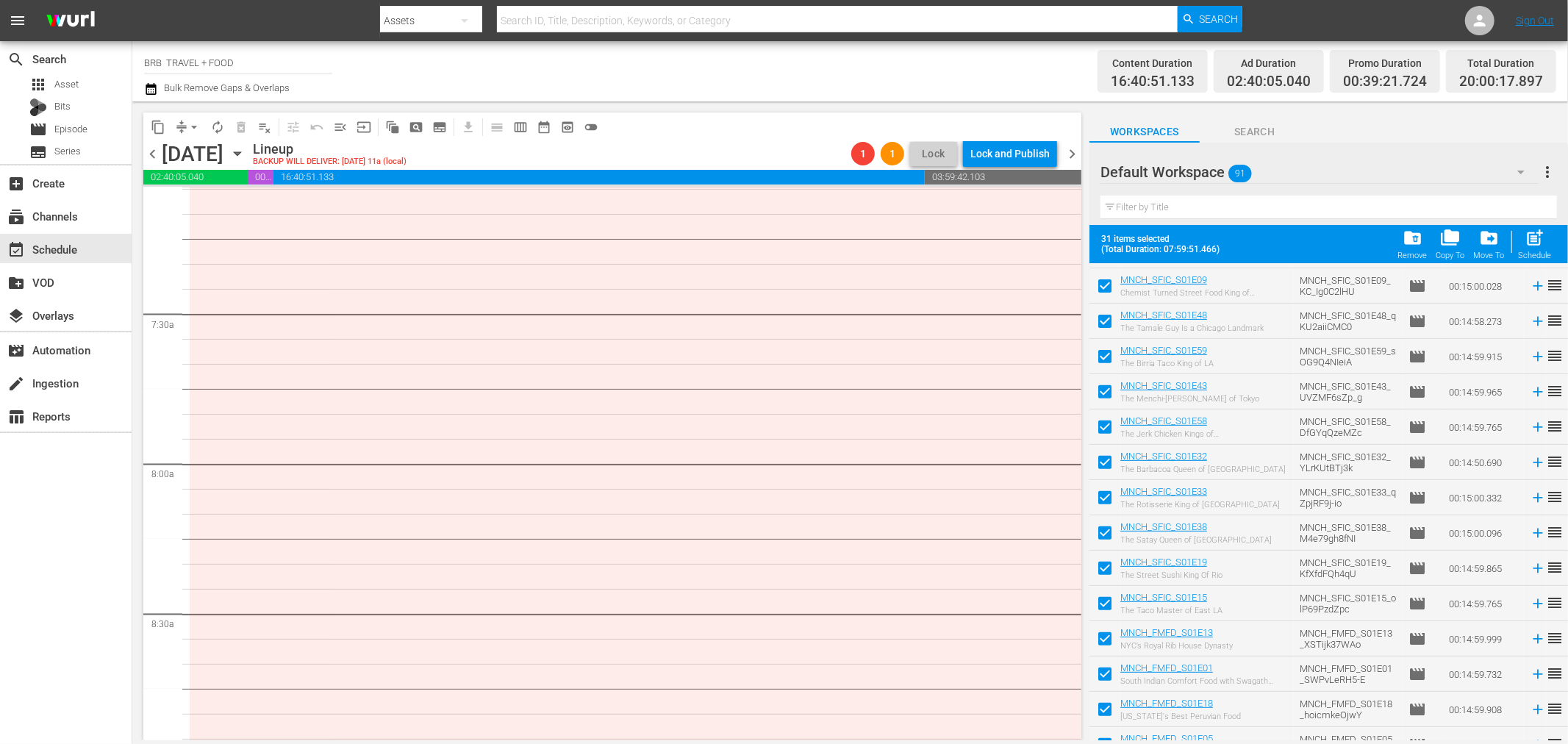
click at [1108, 398] on input "checkbox" at bounding box center [1105, 394] width 31 height 31
checkbox input "false"
click at [1104, 436] on input "checkbox" at bounding box center [1105, 430] width 31 height 31
checkbox input "false"
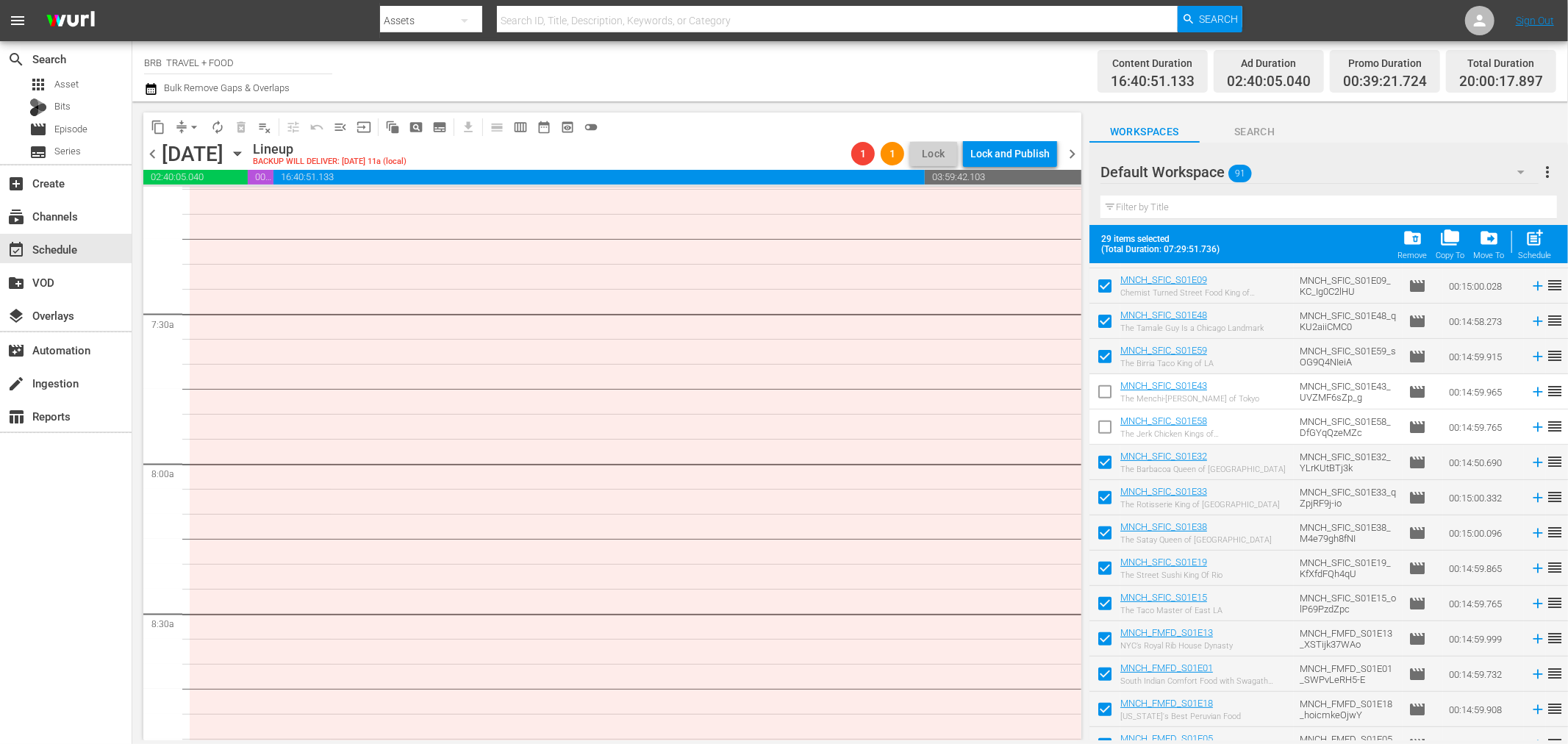
click at [1109, 467] on input "checkbox" at bounding box center [1105, 465] width 31 height 31
checkbox input "false"
click at [1109, 493] on input "checkbox" at bounding box center [1105, 500] width 31 height 31
checkbox input "false"
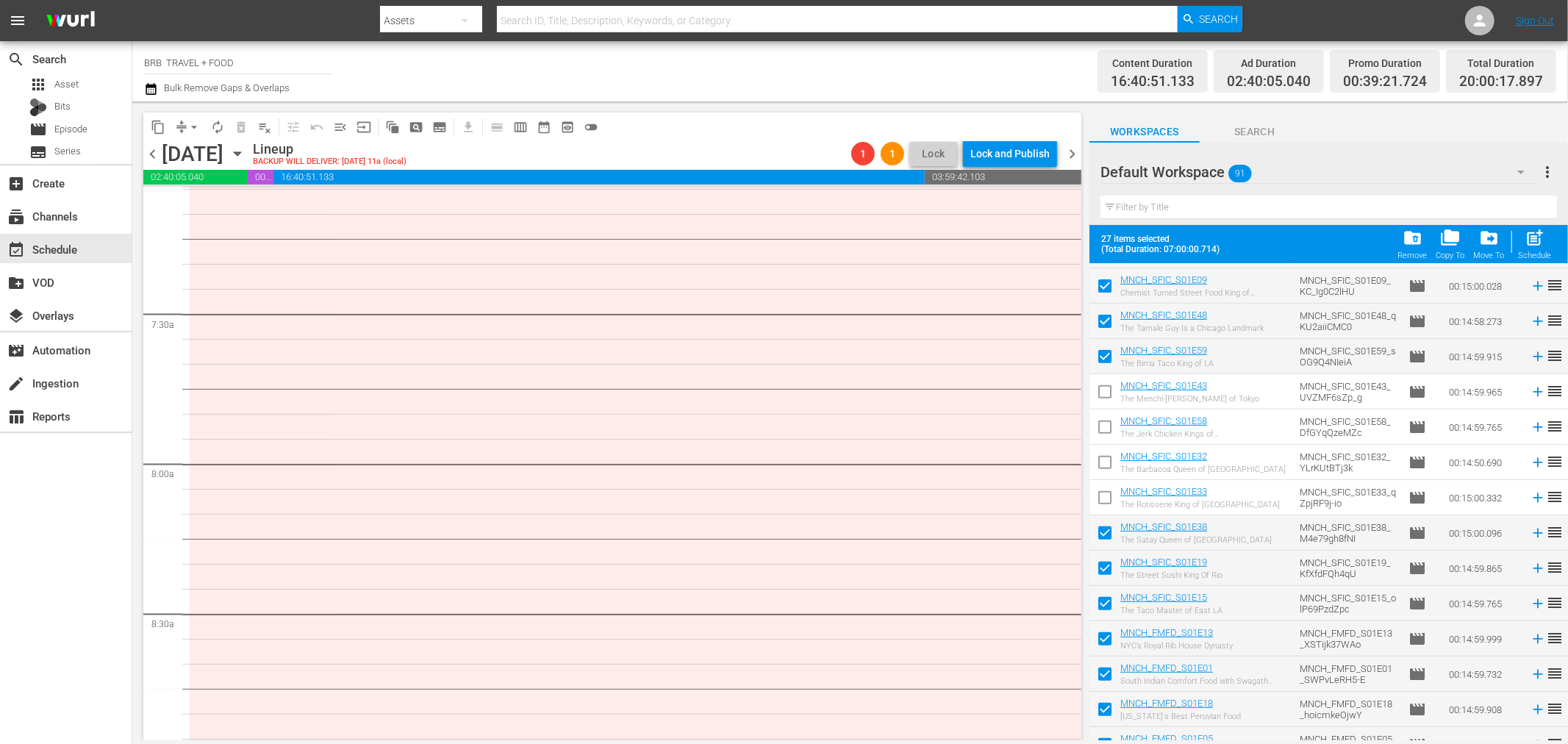
click at [1107, 535] on input "checkbox" at bounding box center [1105, 535] width 31 height 31
checkbox input "false"
drag, startPoint x: 1107, startPoint y: 568, endPoint x: 1105, endPoint y: 592, distance: 24.1
click at [1107, 570] on input "checkbox" at bounding box center [1105, 570] width 31 height 31
checkbox input "false"
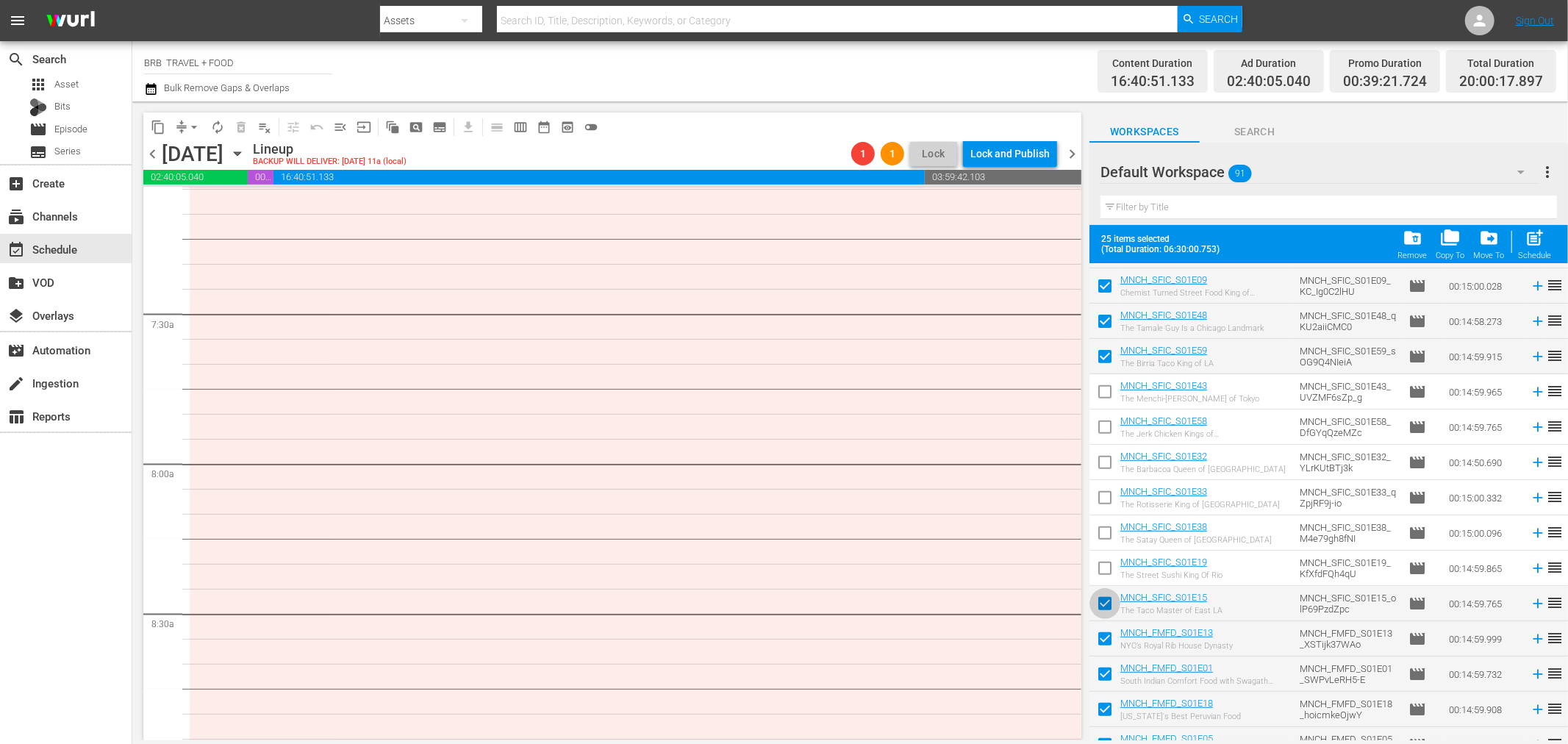
click at [1105, 593] on input "checkbox" at bounding box center [1105, 606] width 31 height 31
checkbox input "false"
click at [1110, 630] on input "checkbox" at bounding box center [1105, 641] width 31 height 31
checkbox input "false"
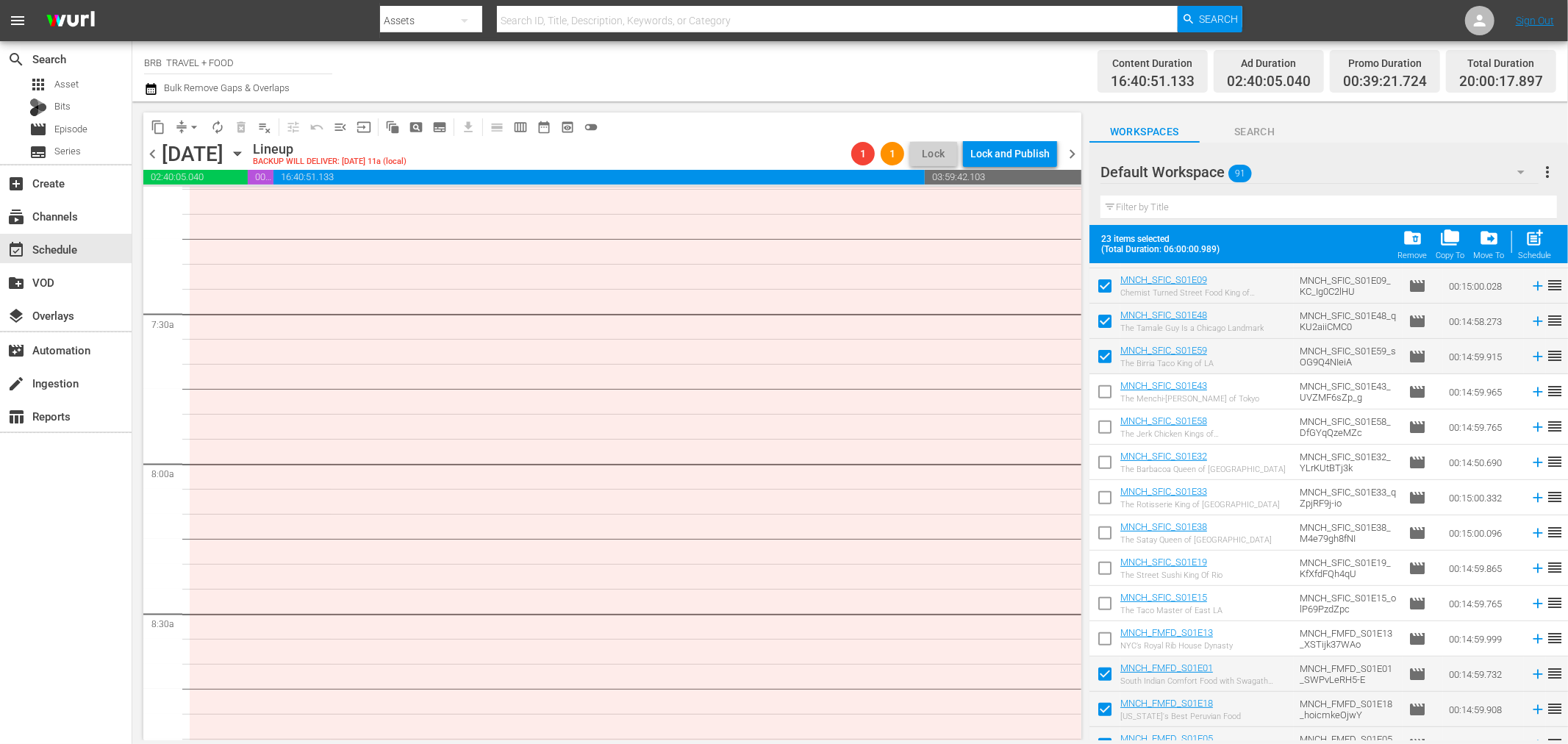
click at [1106, 672] on input "checkbox" at bounding box center [1105, 676] width 31 height 31
checkbox input "false"
click at [1103, 705] on input "checkbox" at bounding box center [1105, 712] width 31 height 31
checkbox input "false"
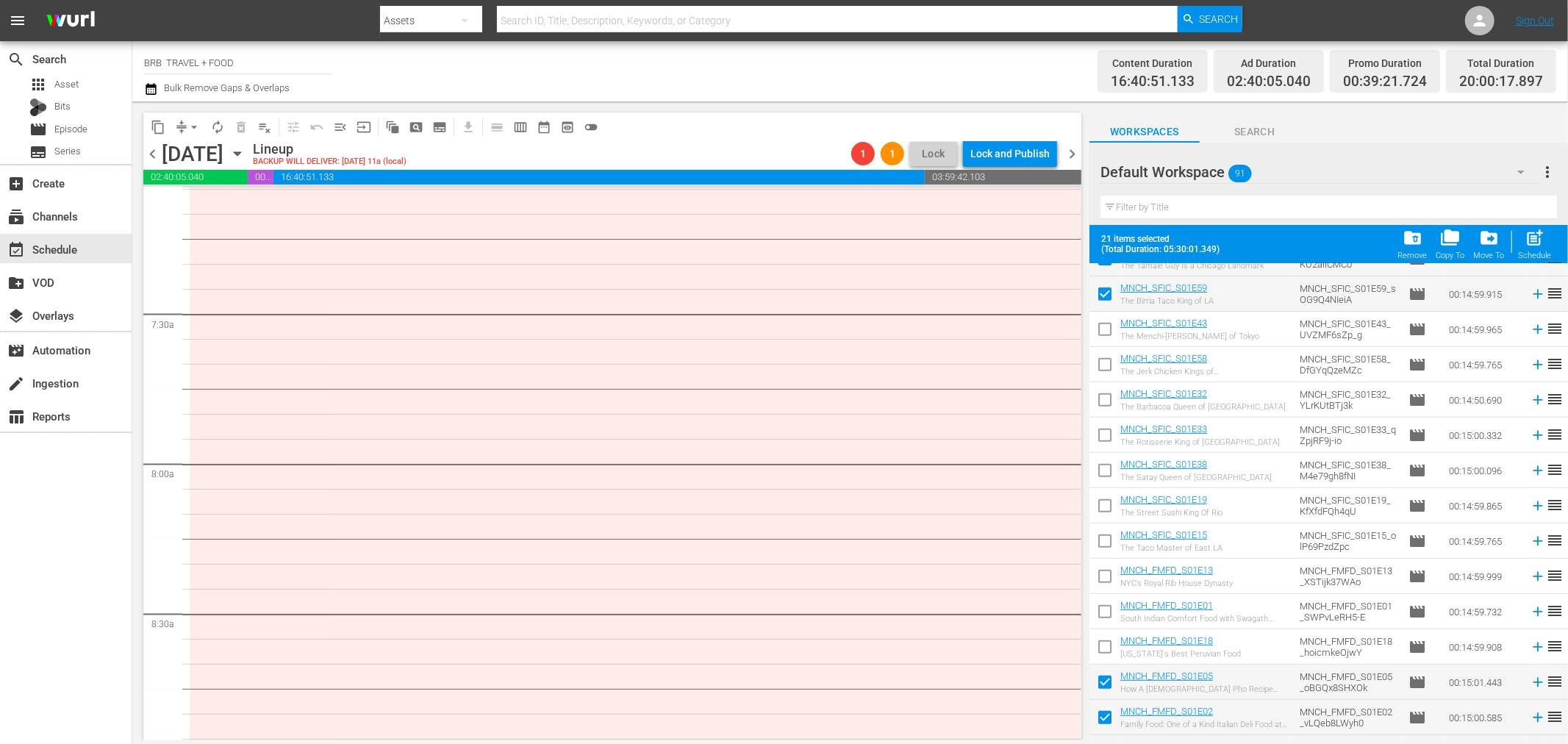
scroll to position [653, 0]
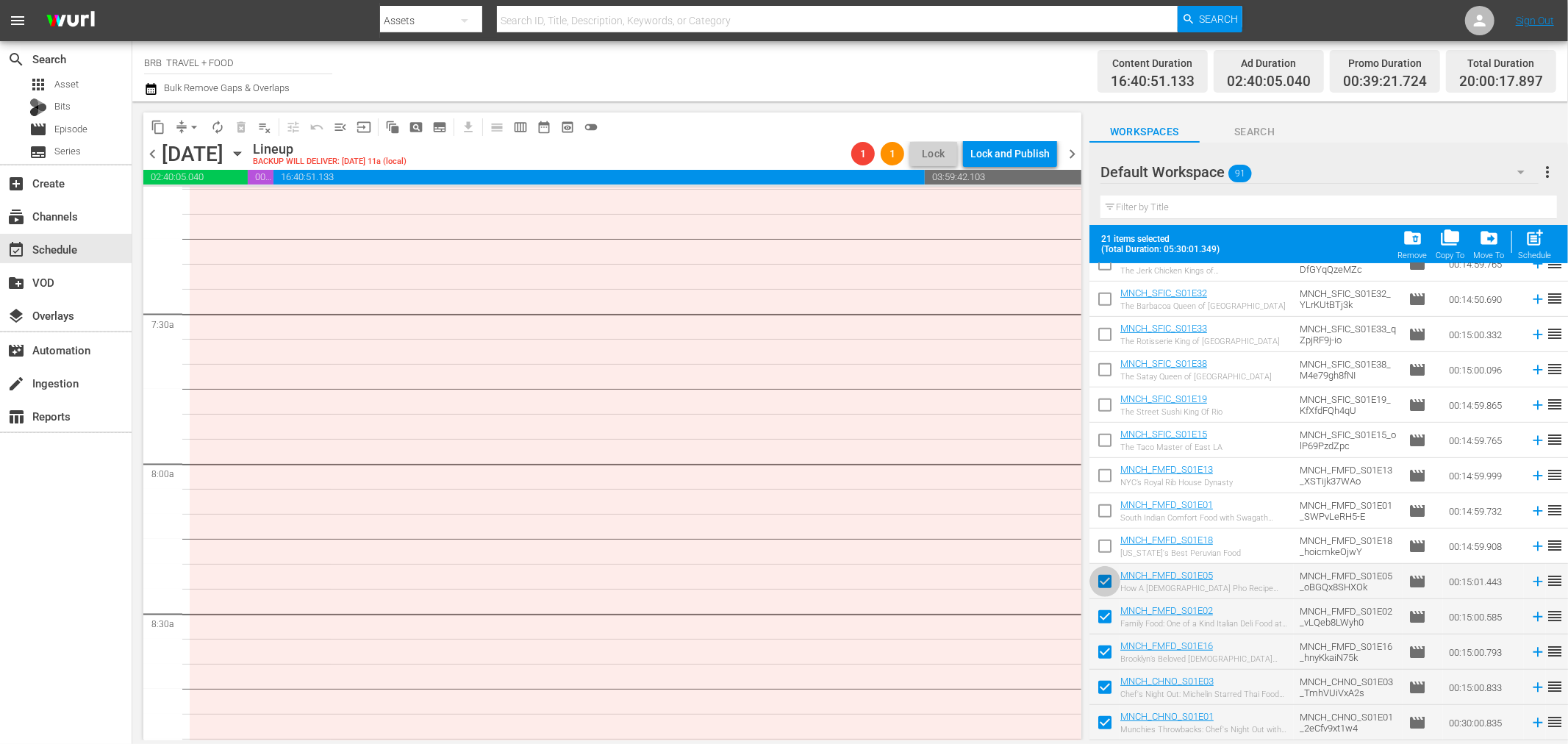
drag, startPoint x: 1101, startPoint y: 578, endPoint x: 1109, endPoint y: 618, distance: 40.8
click at [1102, 579] on input "checkbox" at bounding box center [1105, 584] width 31 height 31
checkbox input "false"
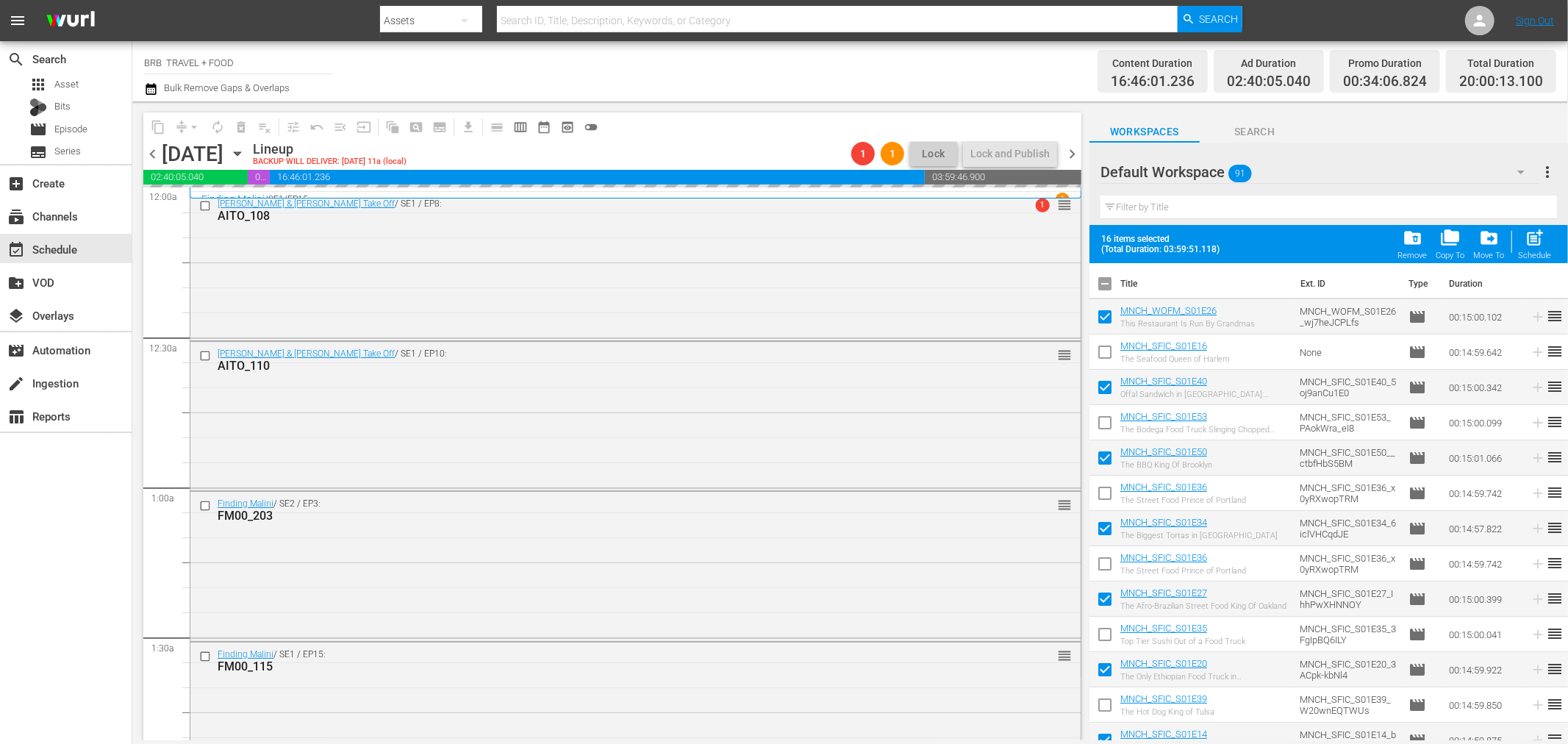
scroll to position [735, 0]
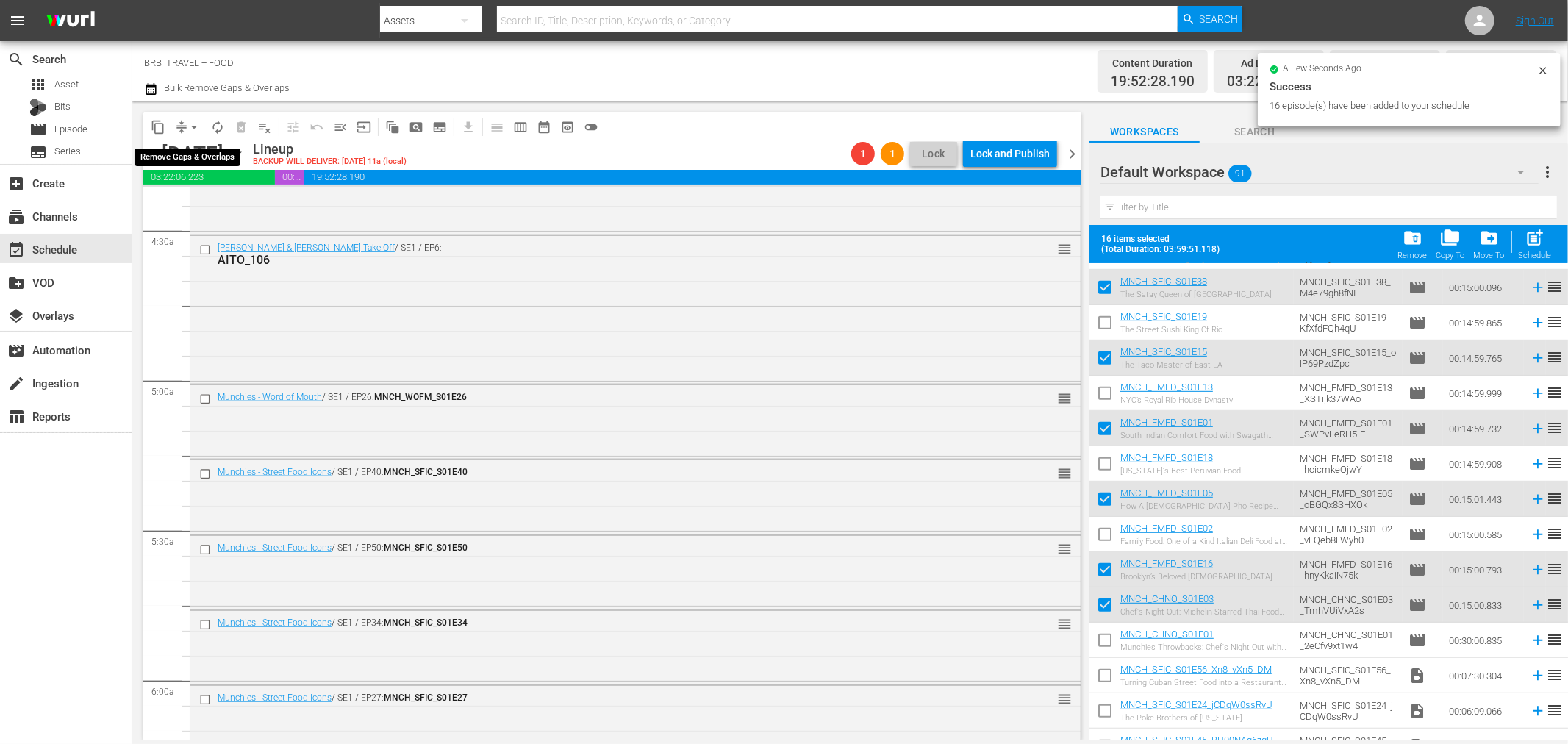
click at [192, 127] on span "arrow_drop_down" at bounding box center [194, 127] width 15 height 15
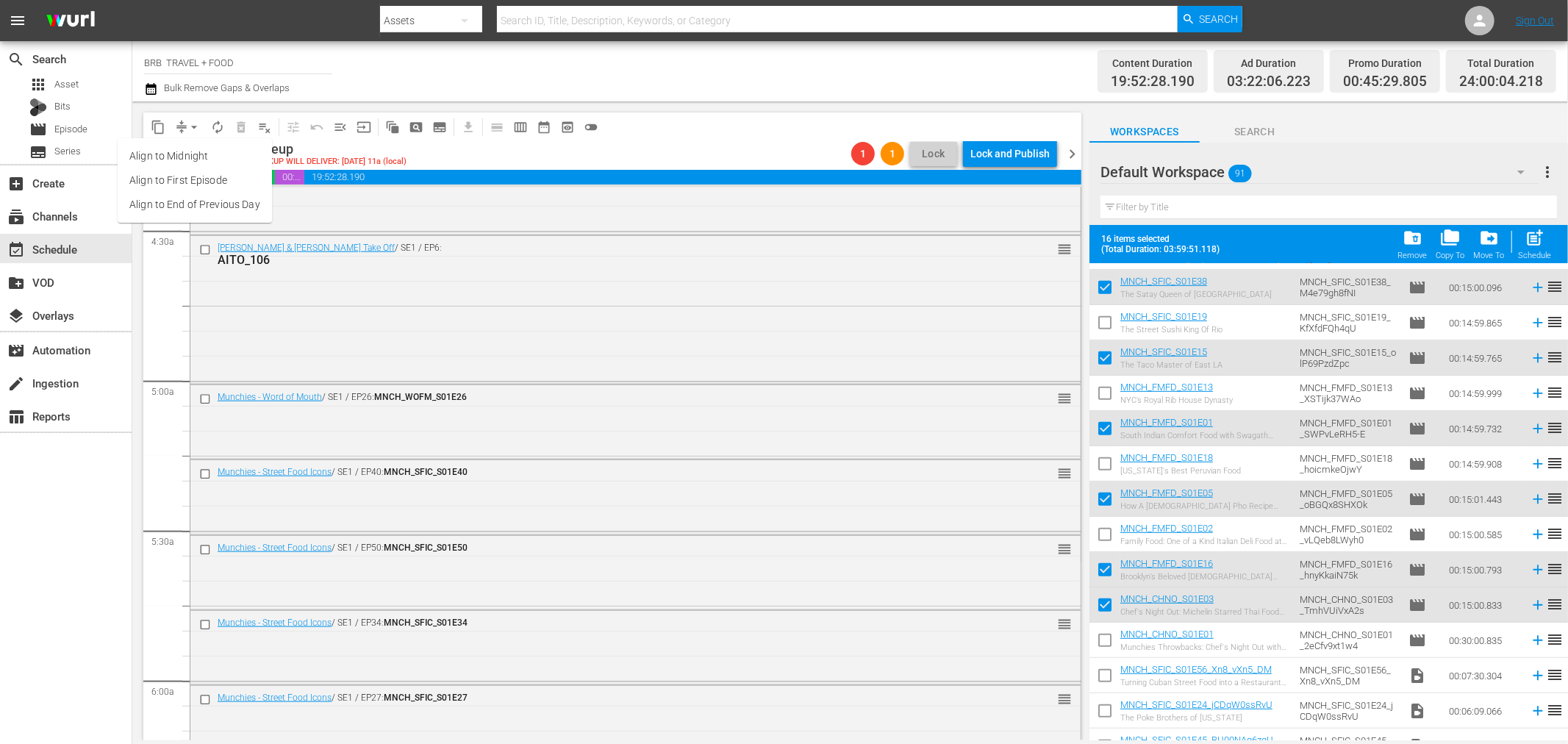
click at [221, 157] on li "Align to Midnight" at bounding box center [194, 156] width 154 height 25
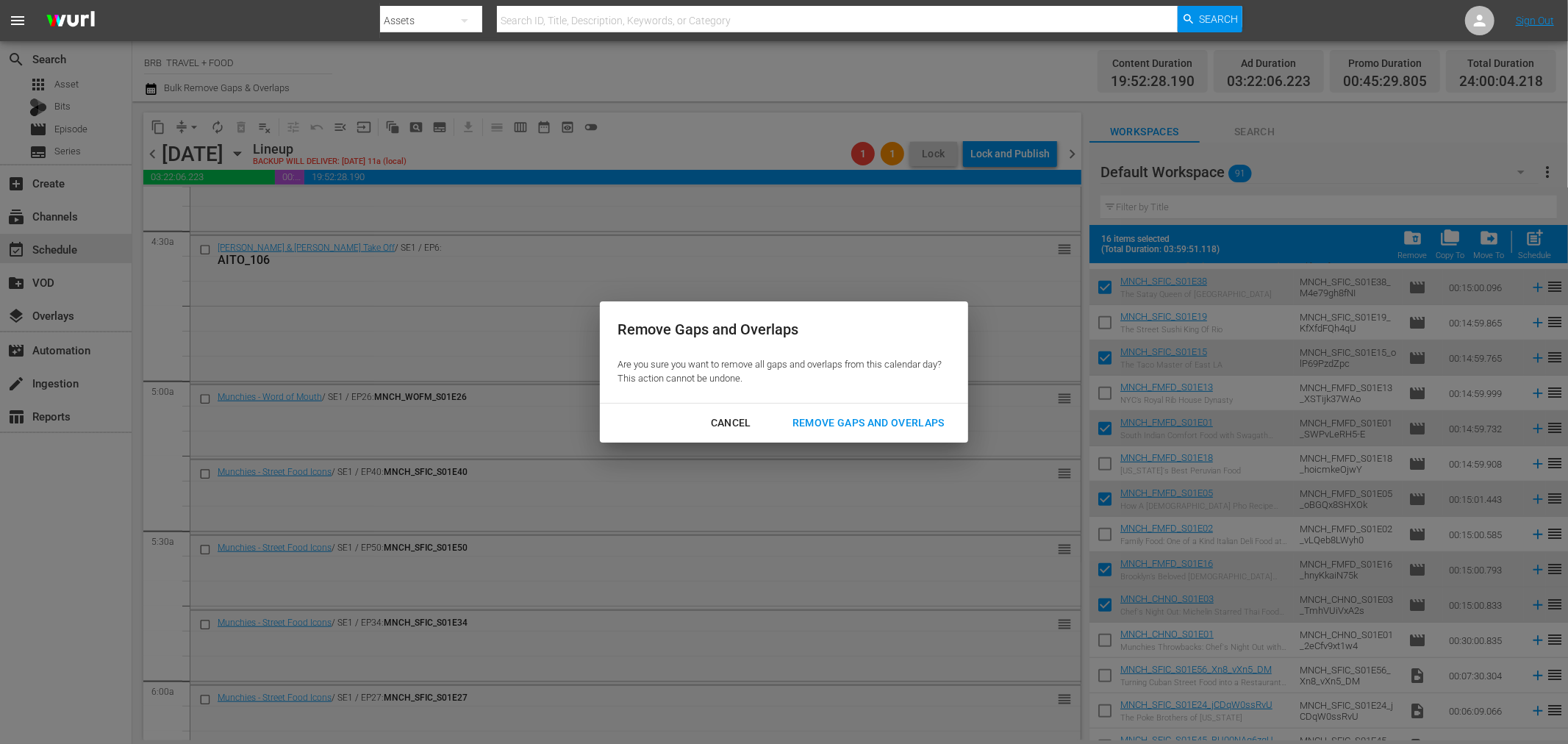
click at [844, 427] on div "Remove Gaps and Overlaps" at bounding box center [869, 423] width 176 height 19
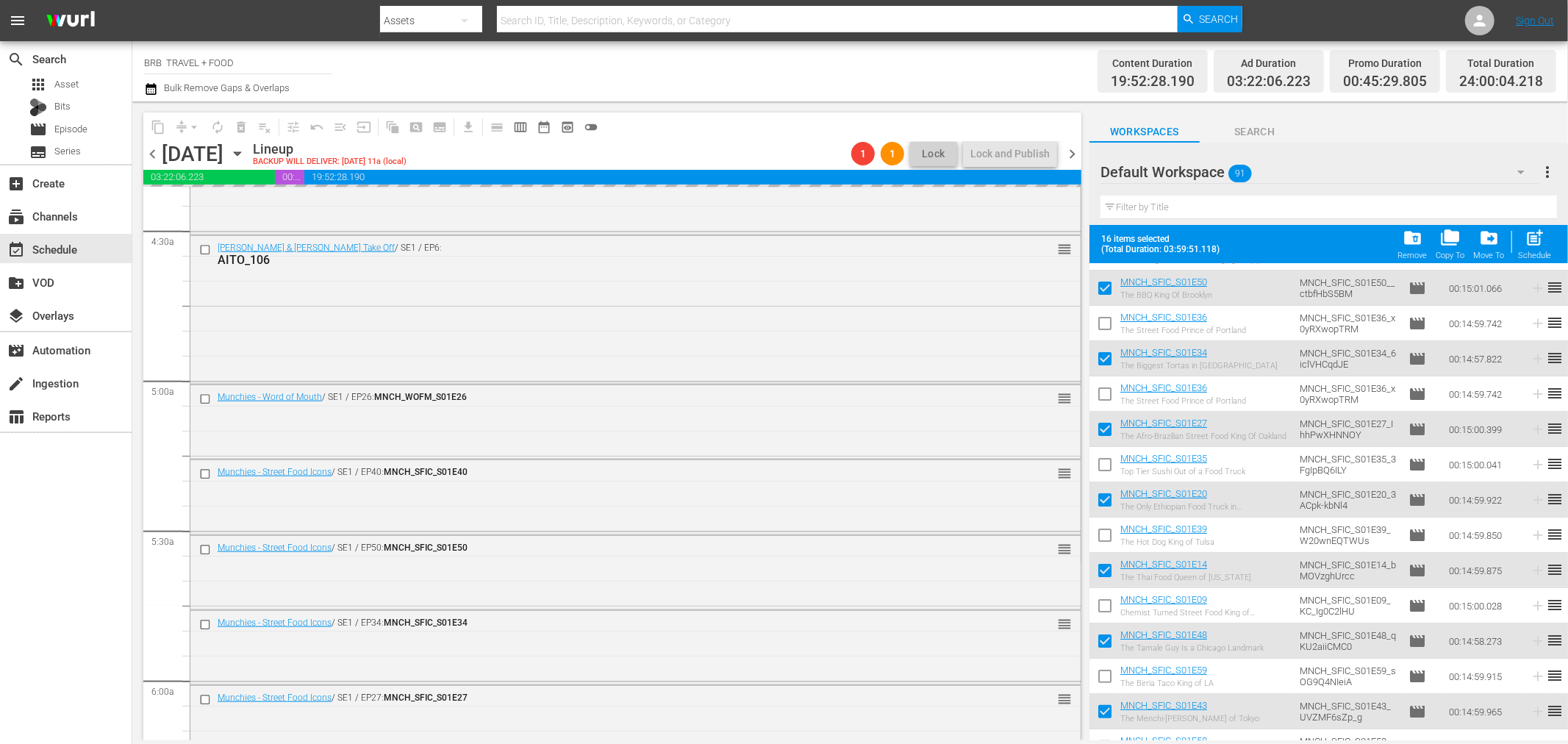
scroll to position [0, 0]
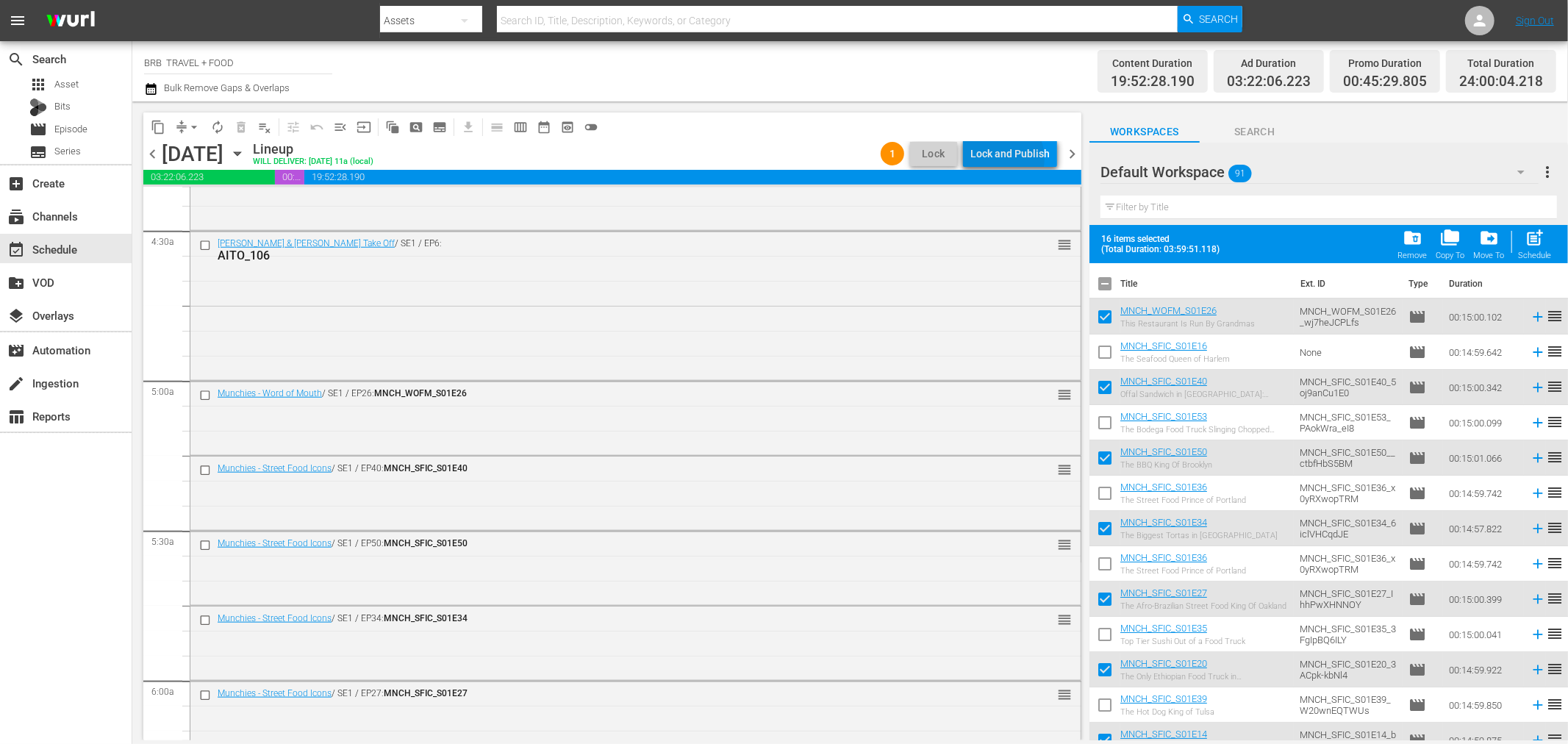
click at [998, 159] on div "Lock and Publish" at bounding box center [1010, 154] width 80 height 27
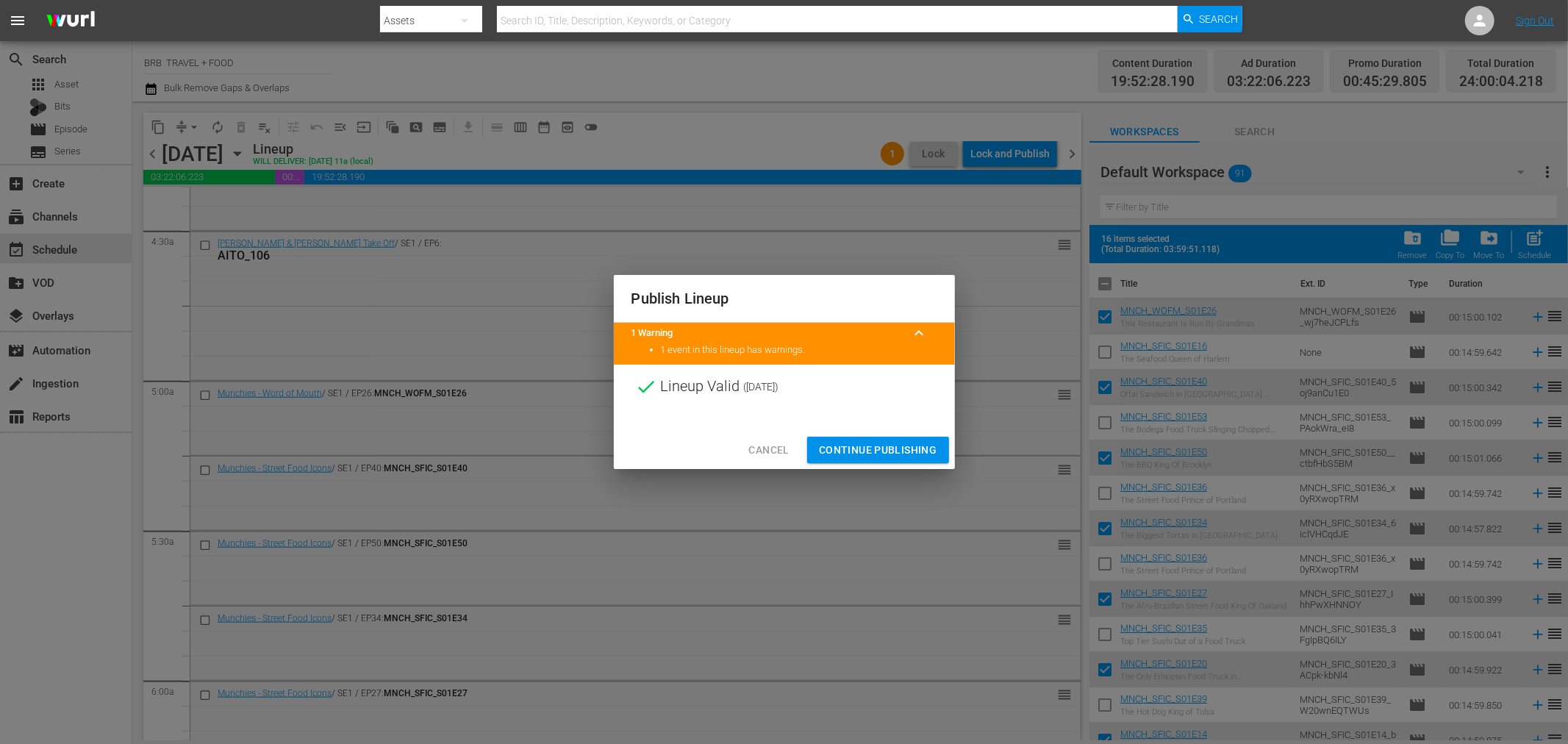
click at [860, 446] on span "Continue Publishing" at bounding box center [878, 450] width 118 height 19
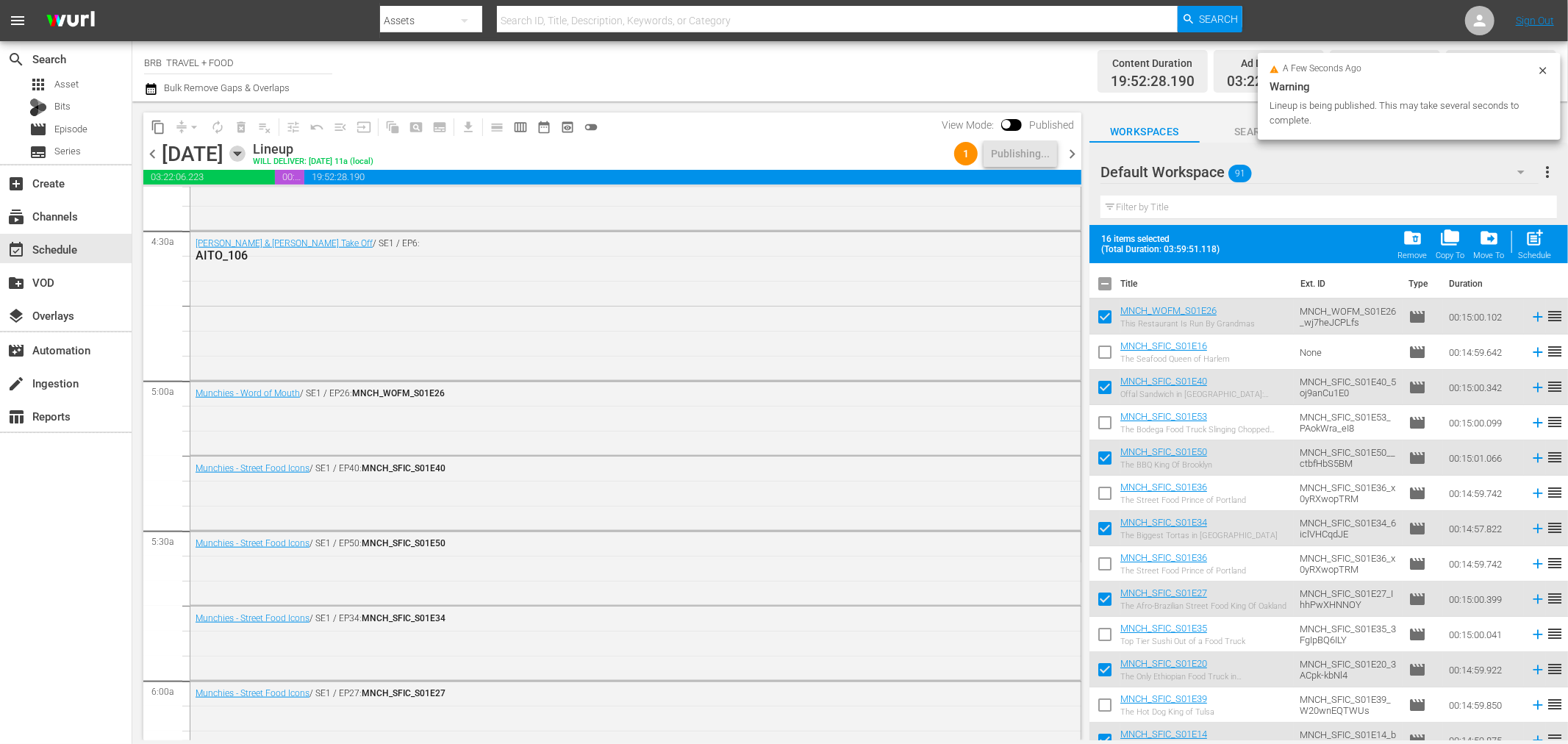
click at [246, 154] on icon "button" at bounding box center [238, 153] width 16 height 16
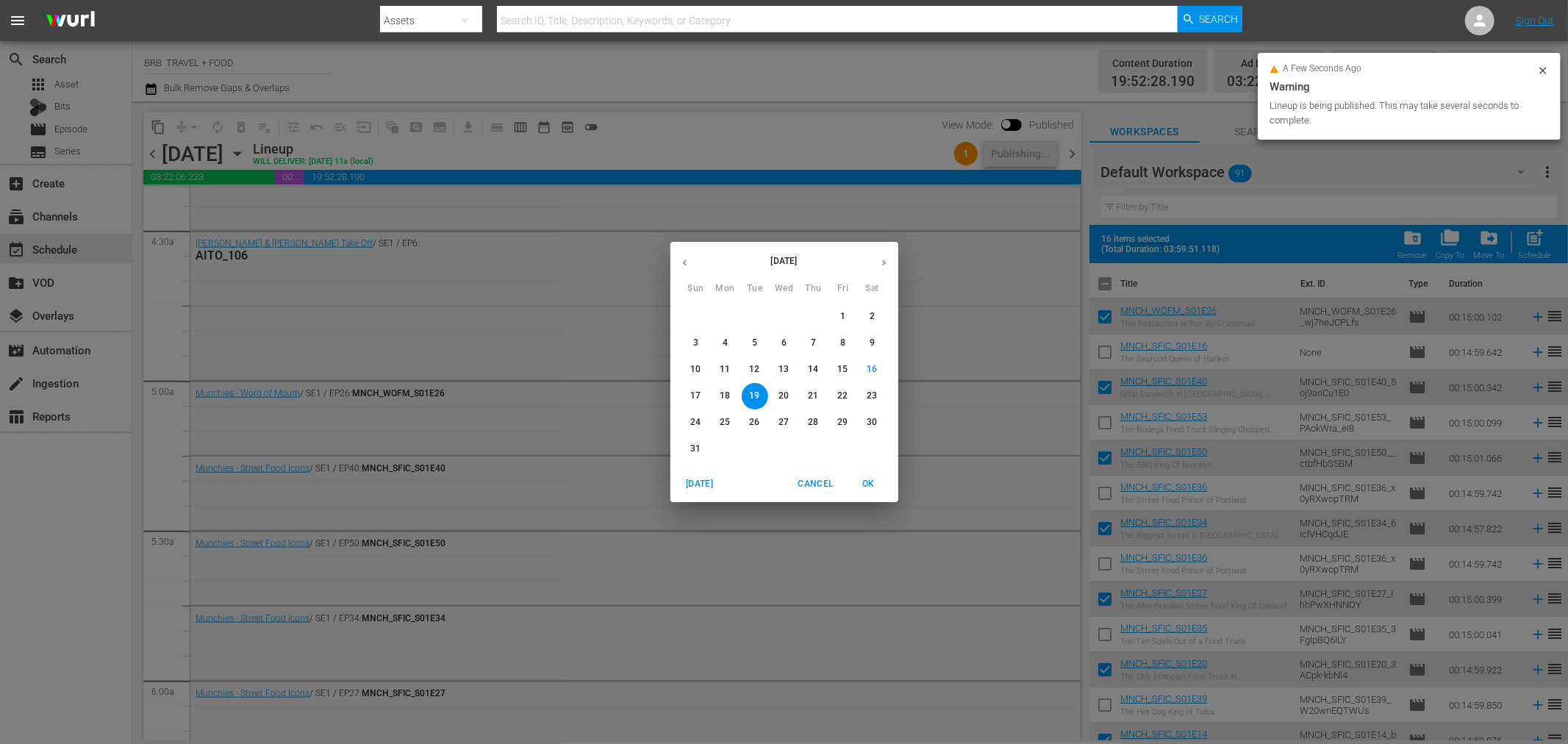
click at [782, 387] on button "20" at bounding box center [784, 396] width 27 height 27
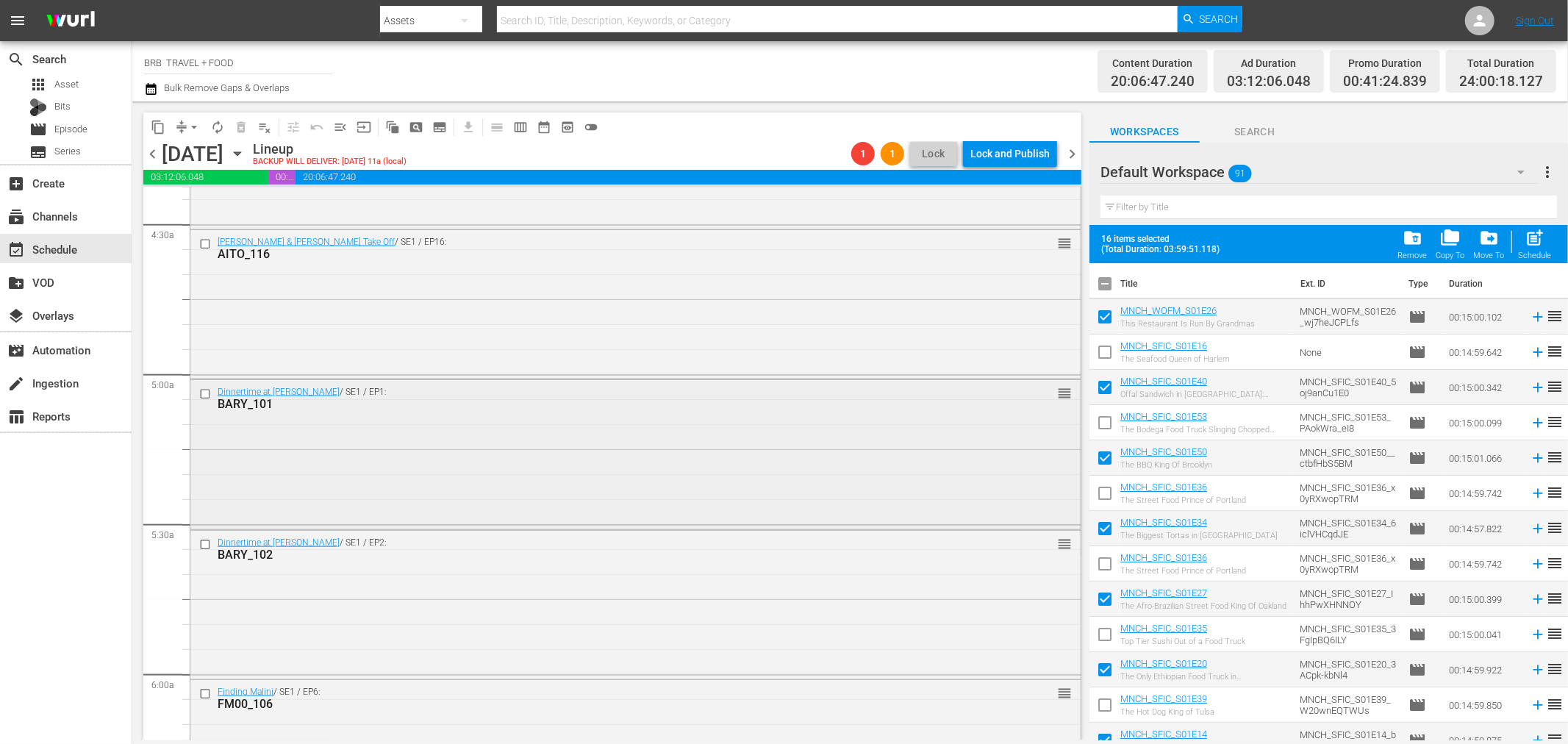
scroll to position [1413, 0]
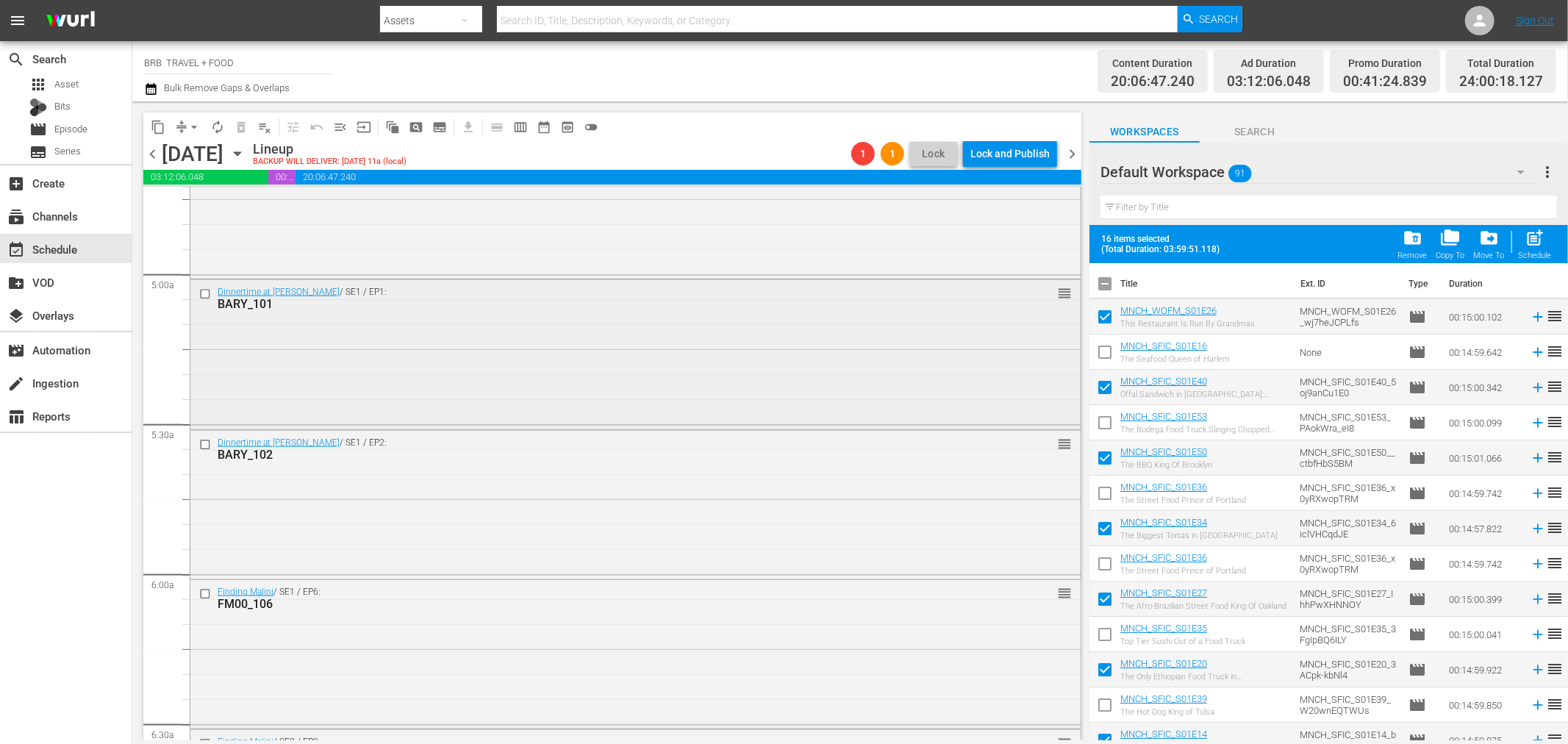
click at [201, 292] on input "checkbox" at bounding box center [206, 294] width 16 height 13
click at [204, 443] on input "checkbox" at bounding box center [206, 444] width 16 height 13
click at [203, 597] on input "checkbox" at bounding box center [206, 594] width 16 height 13
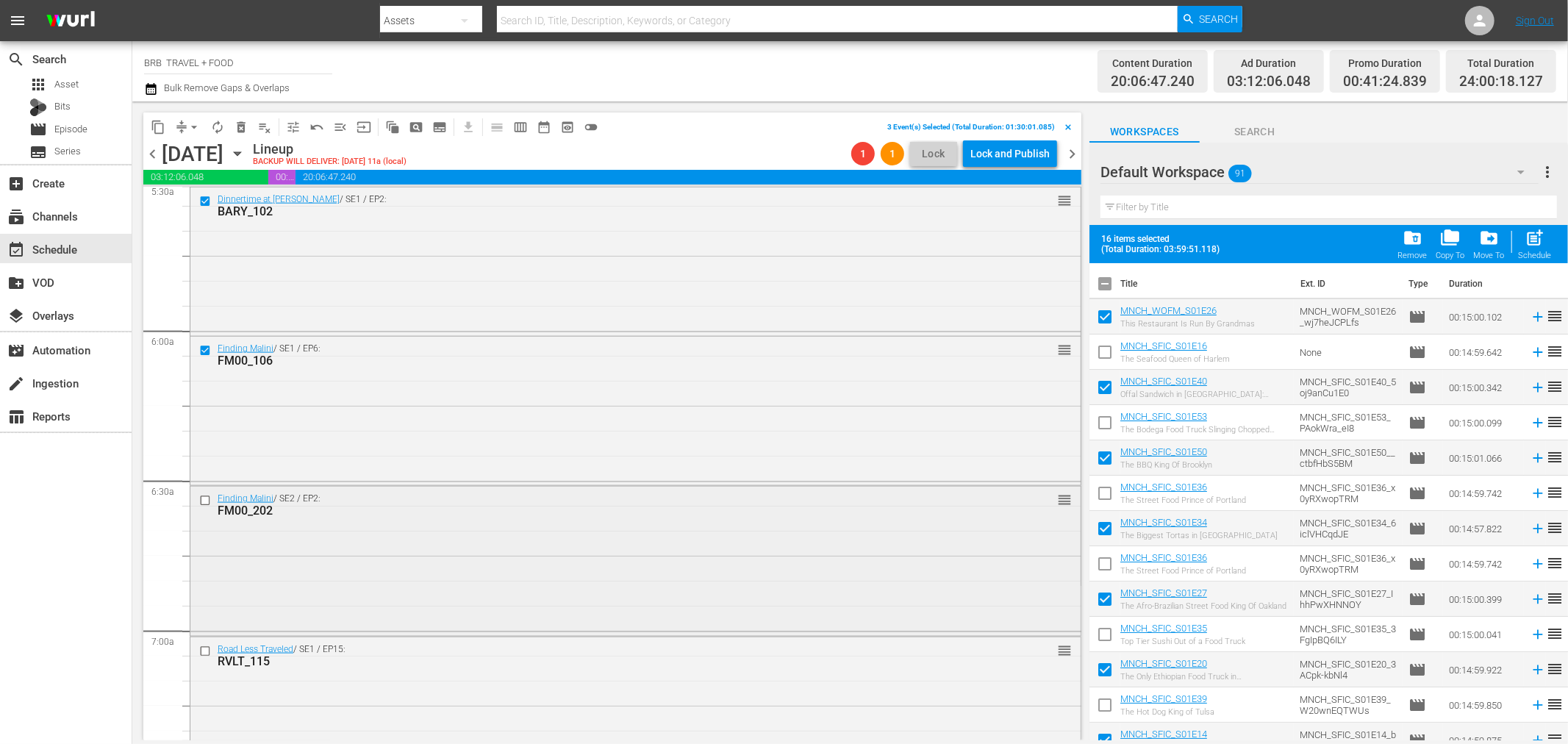
scroll to position [1658, 0]
click at [203, 500] on input "checkbox" at bounding box center [206, 499] width 16 height 13
click at [203, 644] on input "checkbox" at bounding box center [206, 649] width 16 height 13
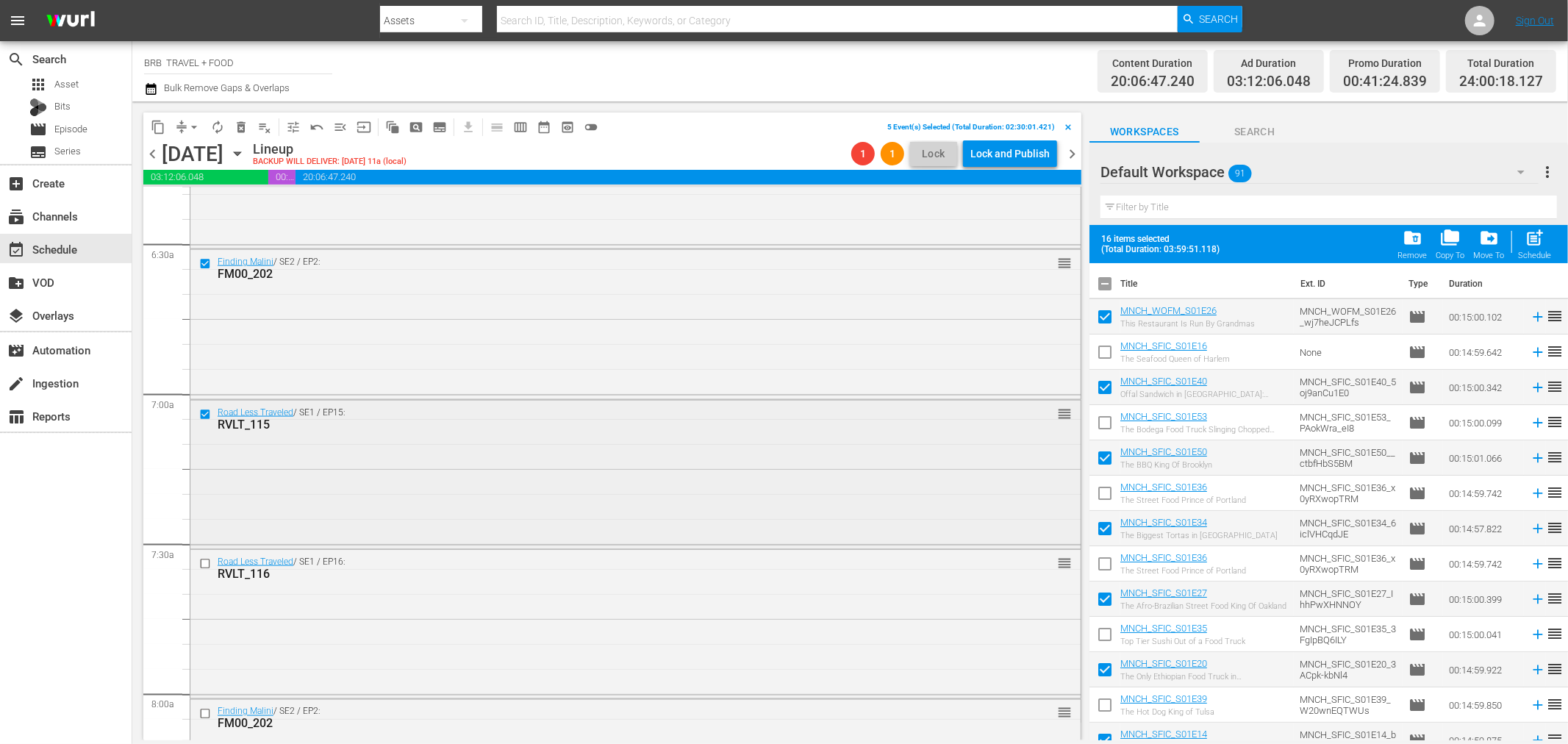
scroll to position [1903, 0]
click at [206, 556] on input "checkbox" at bounding box center [206, 554] width 16 height 13
click at [204, 702] on input "checkbox" at bounding box center [206, 705] width 16 height 13
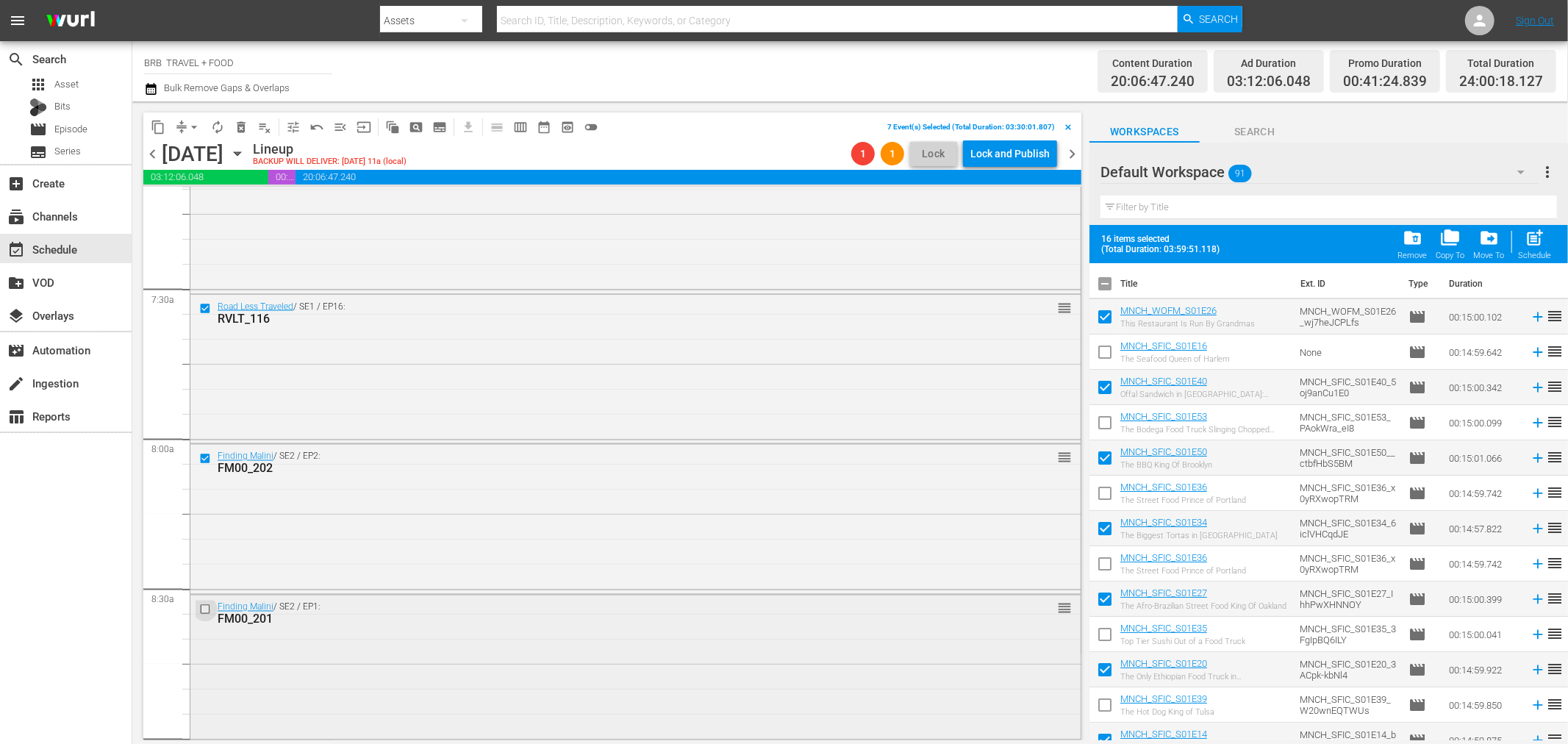
click at [201, 607] on input "checkbox" at bounding box center [206, 608] width 16 height 13
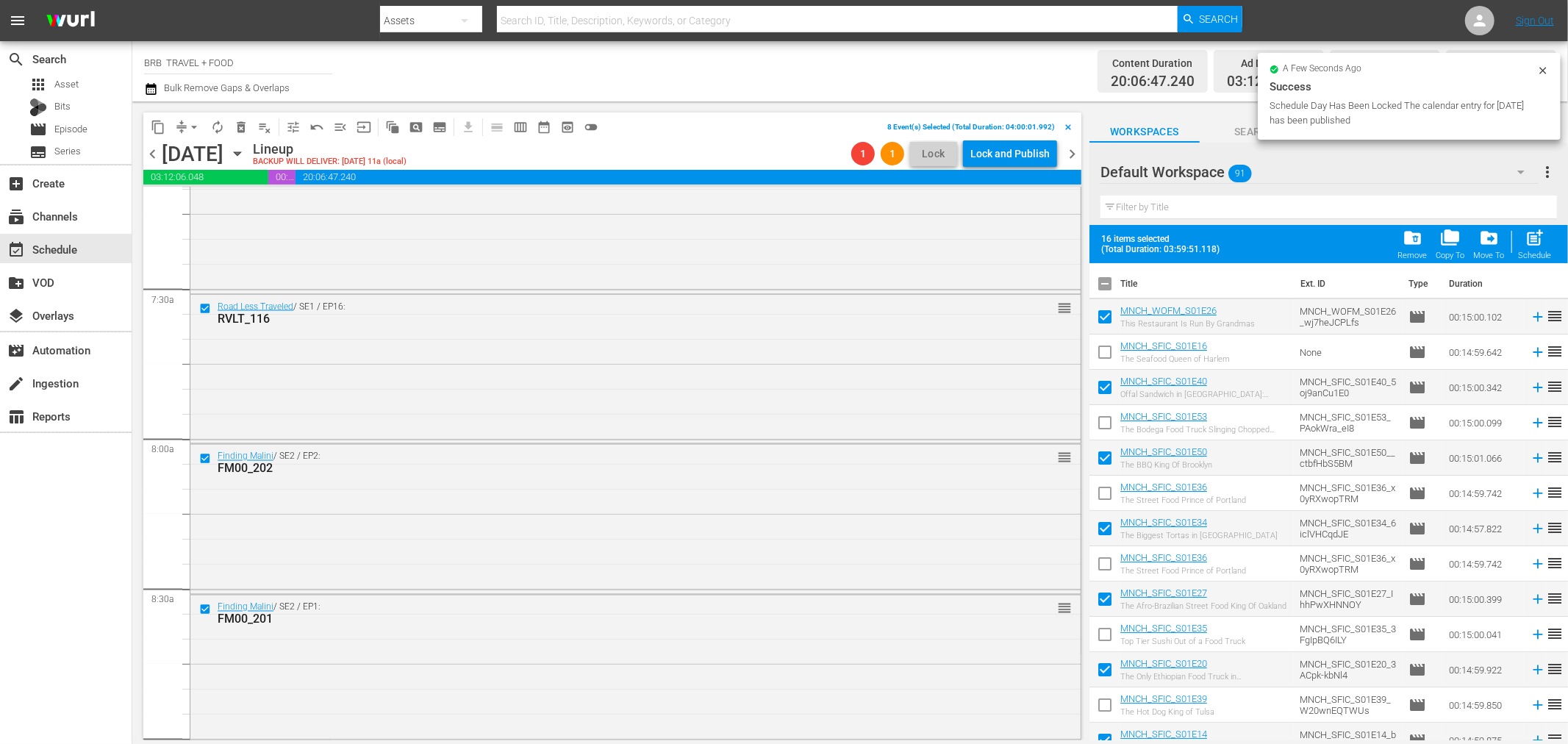
click at [1103, 282] on input "checkbox" at bounding box center [1105, 286] width 31 height 31
checkbox input "true"
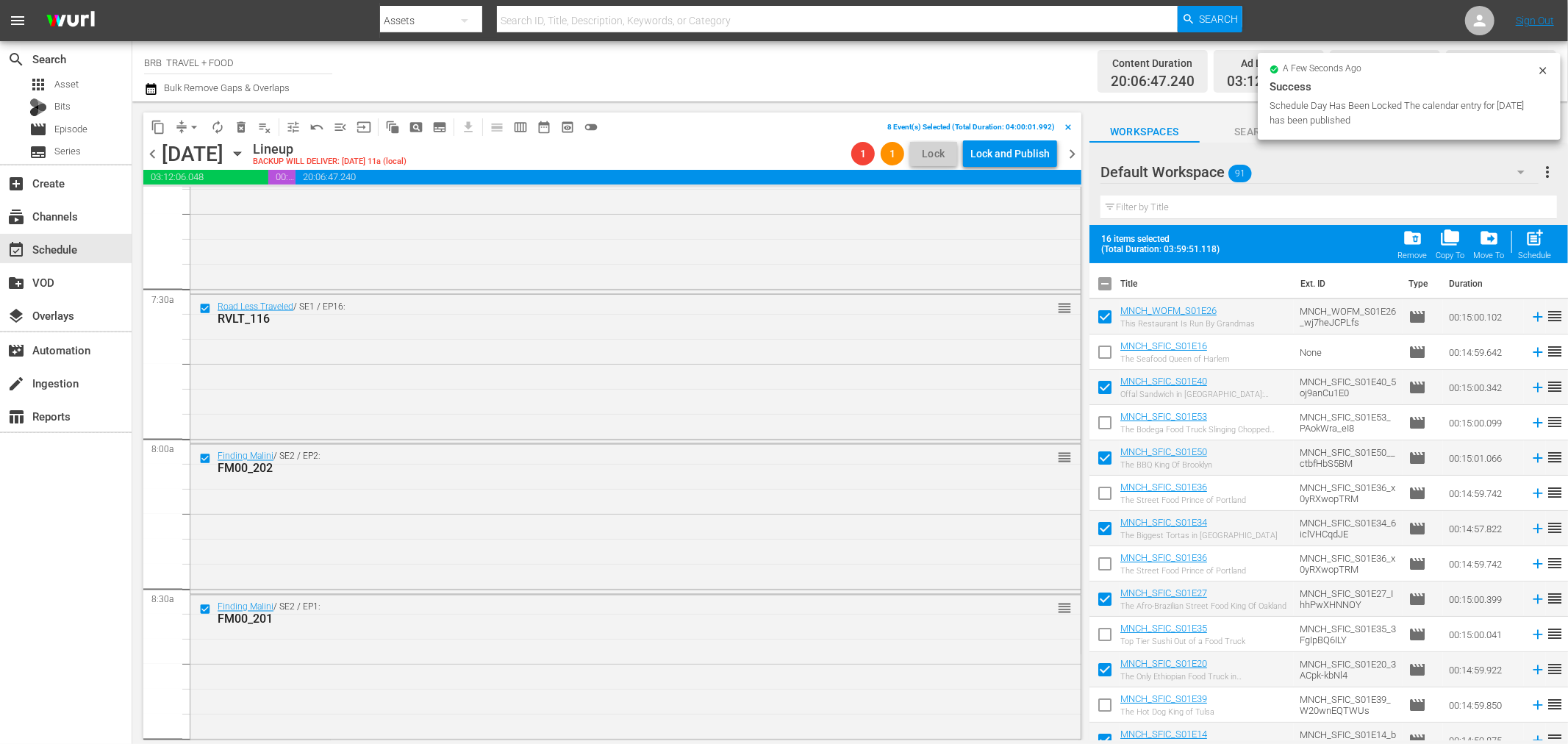
checkbox input "true"
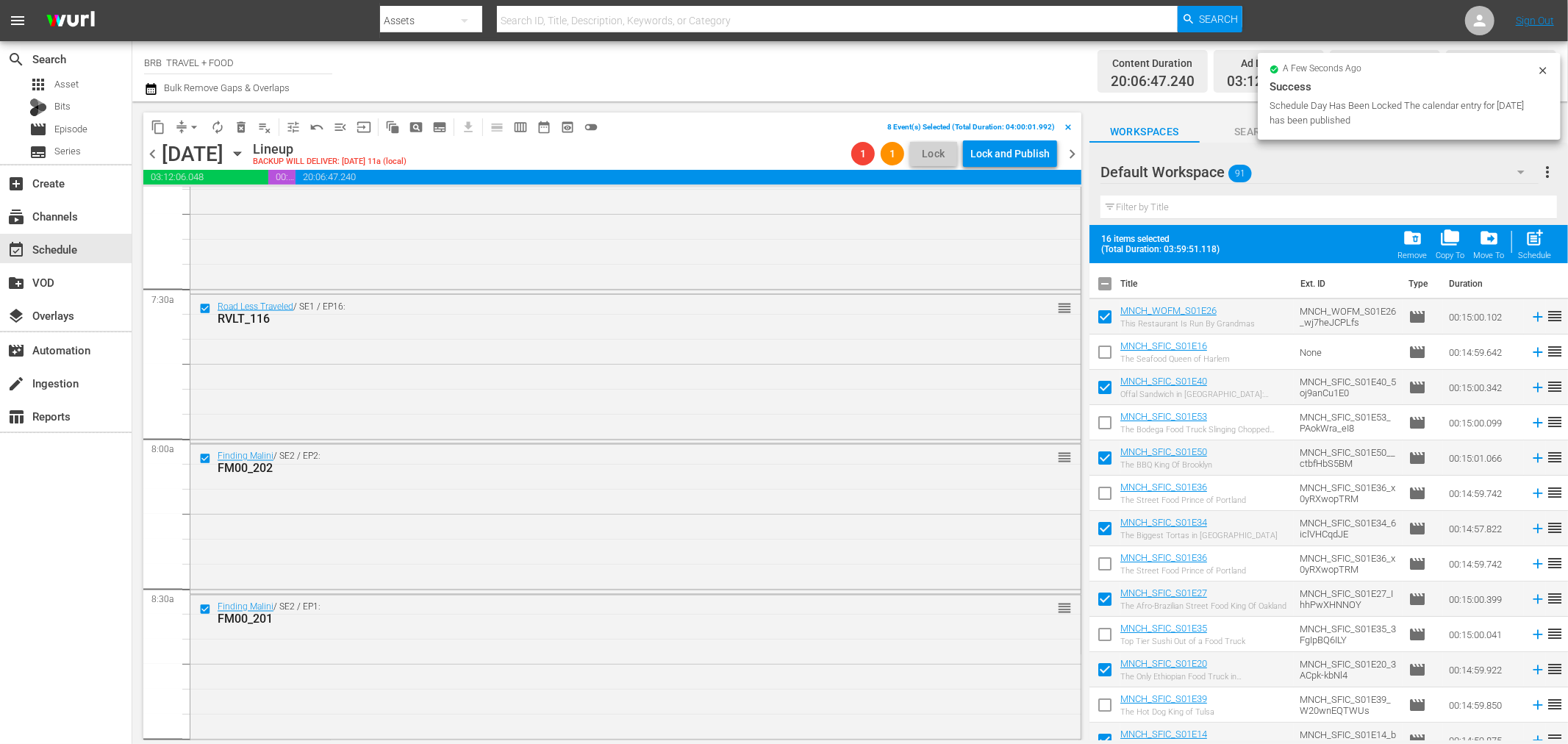
checkbox input "true"
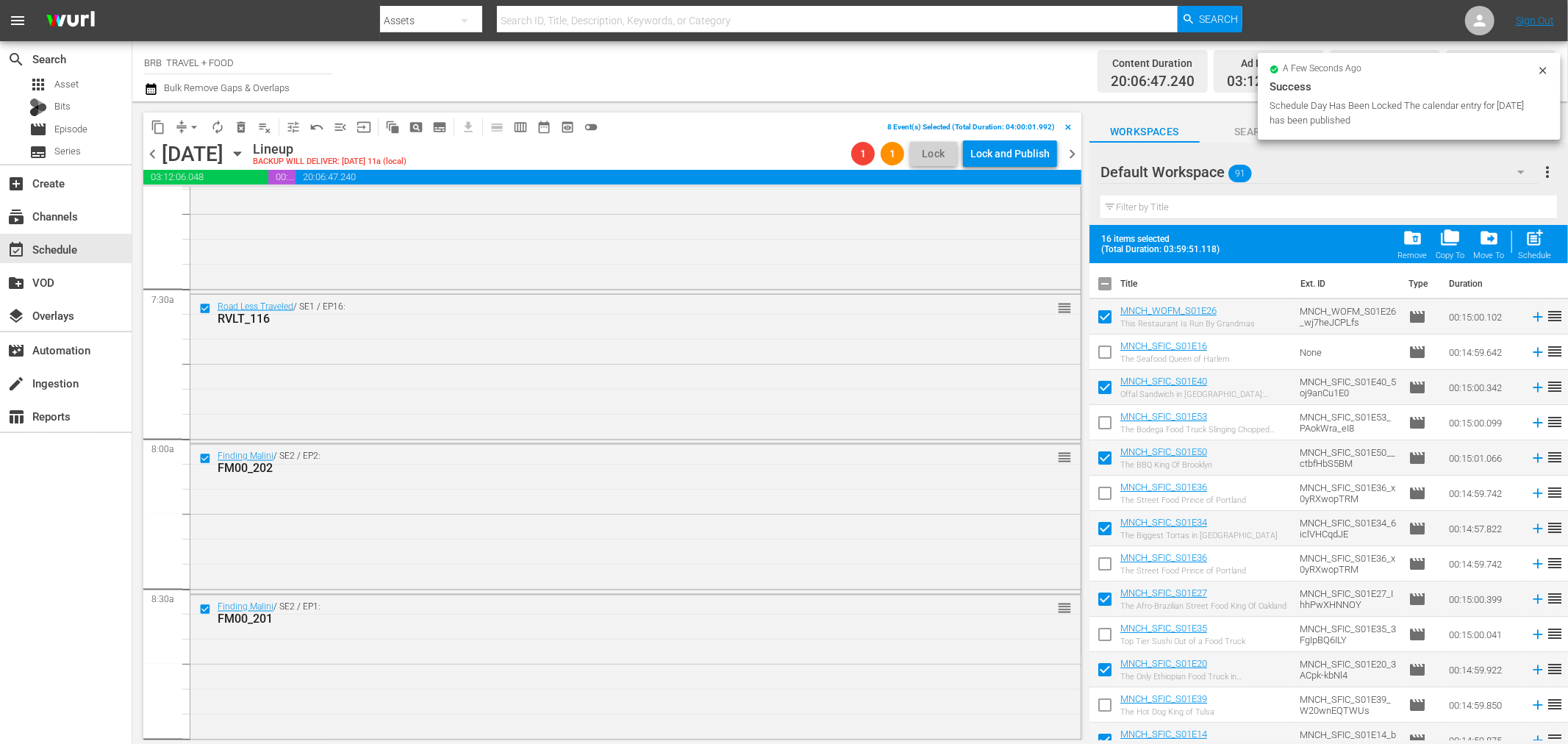
checkbox input "true"
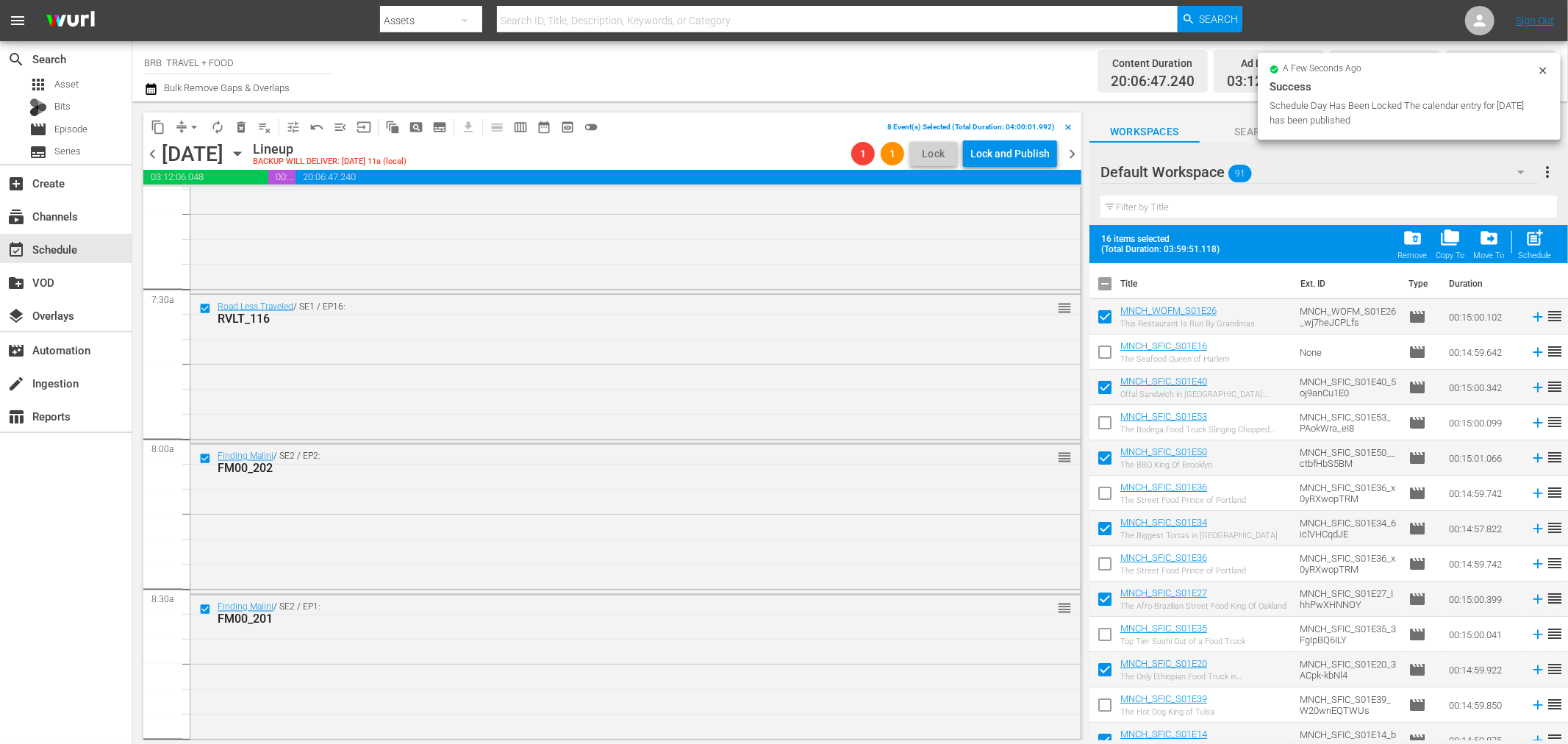
checkbox input "true"
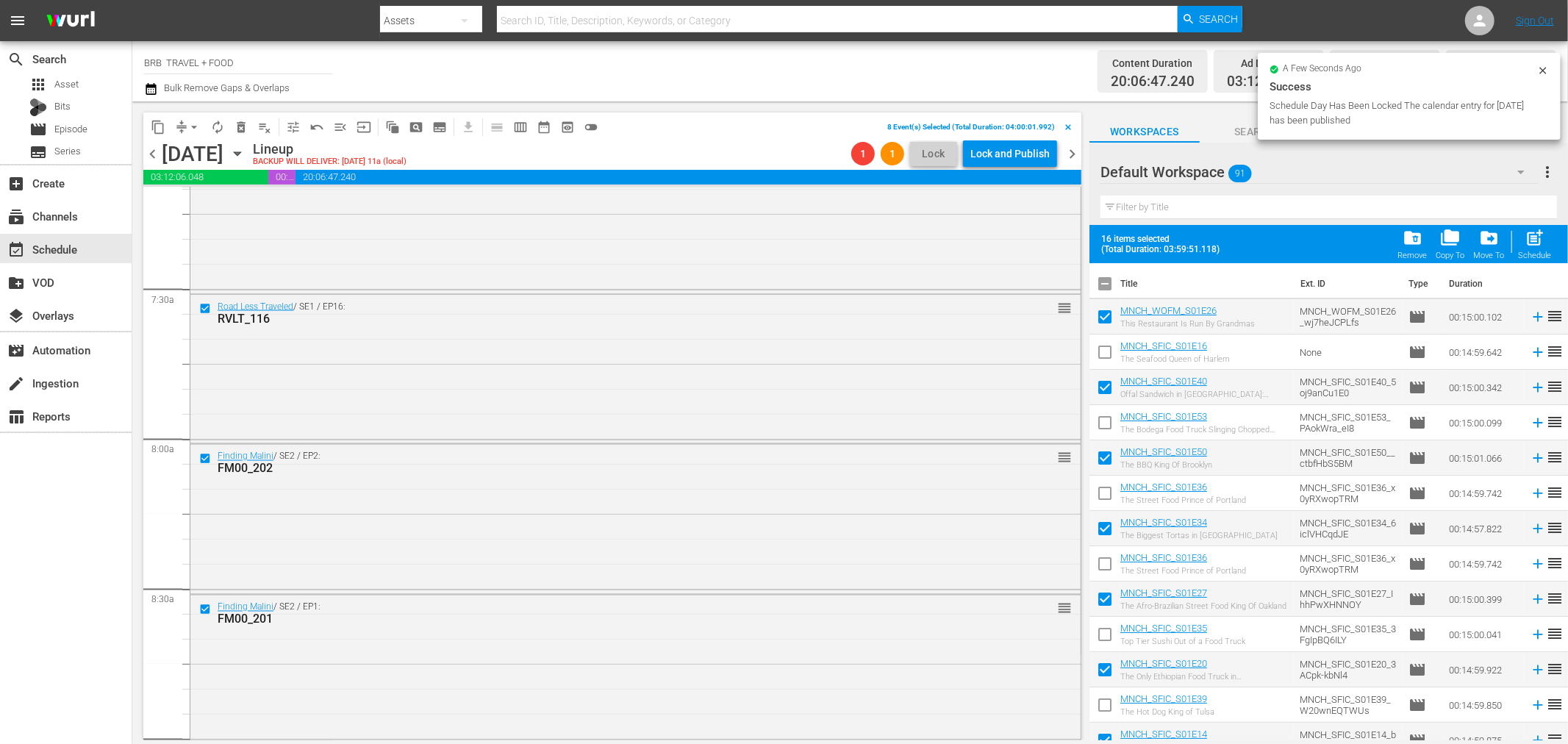
checkbox input "true"
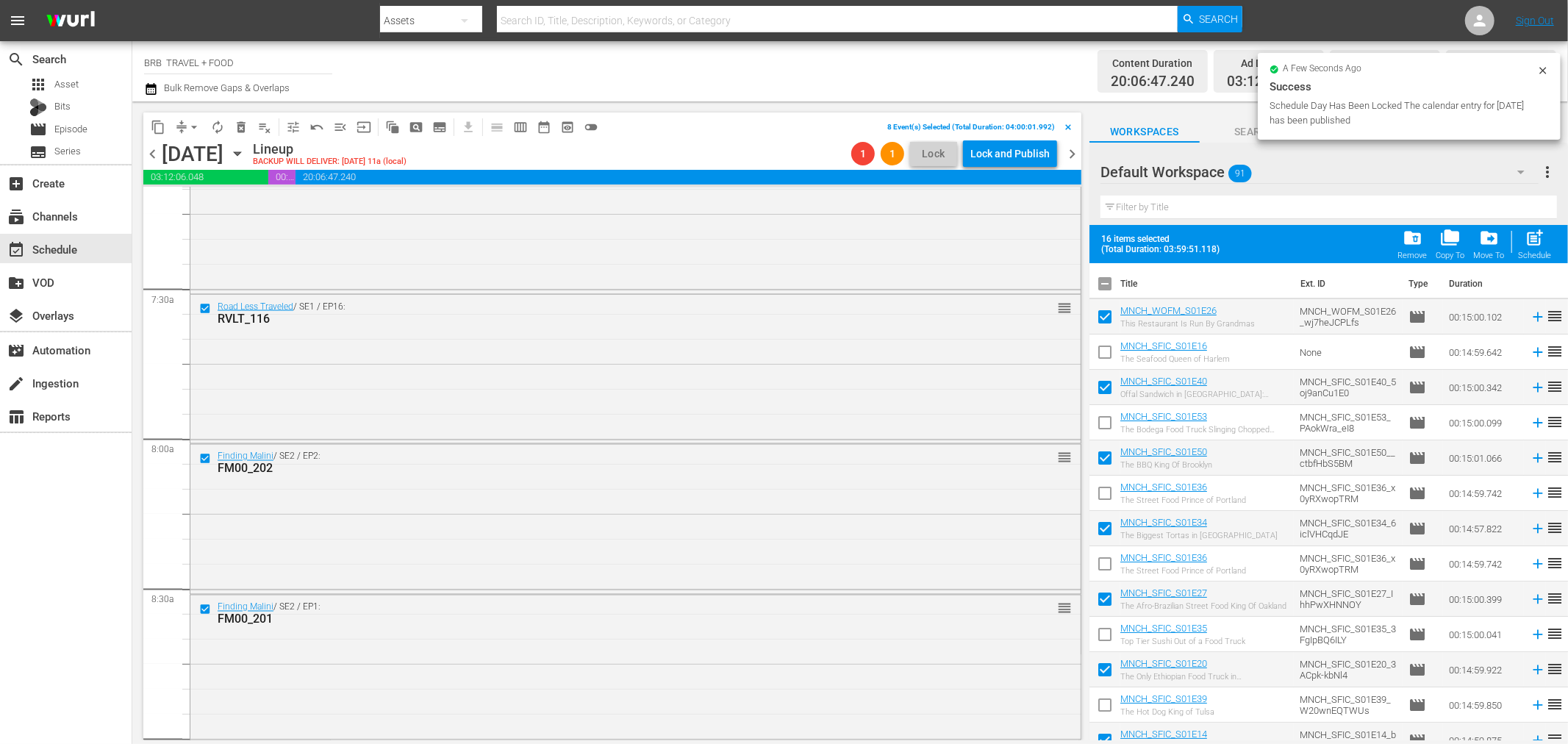
checkbox input "true"
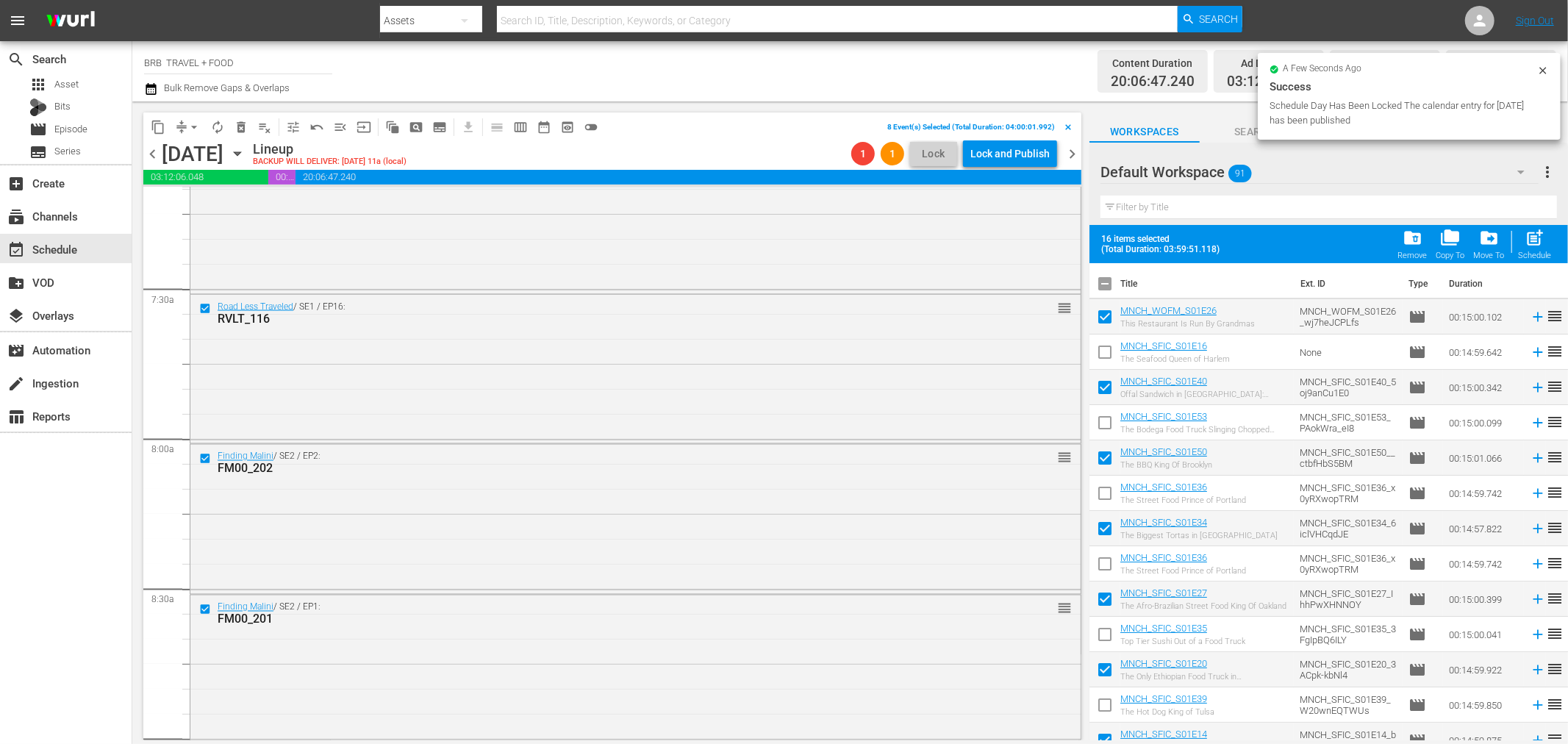
checkbox input "true"
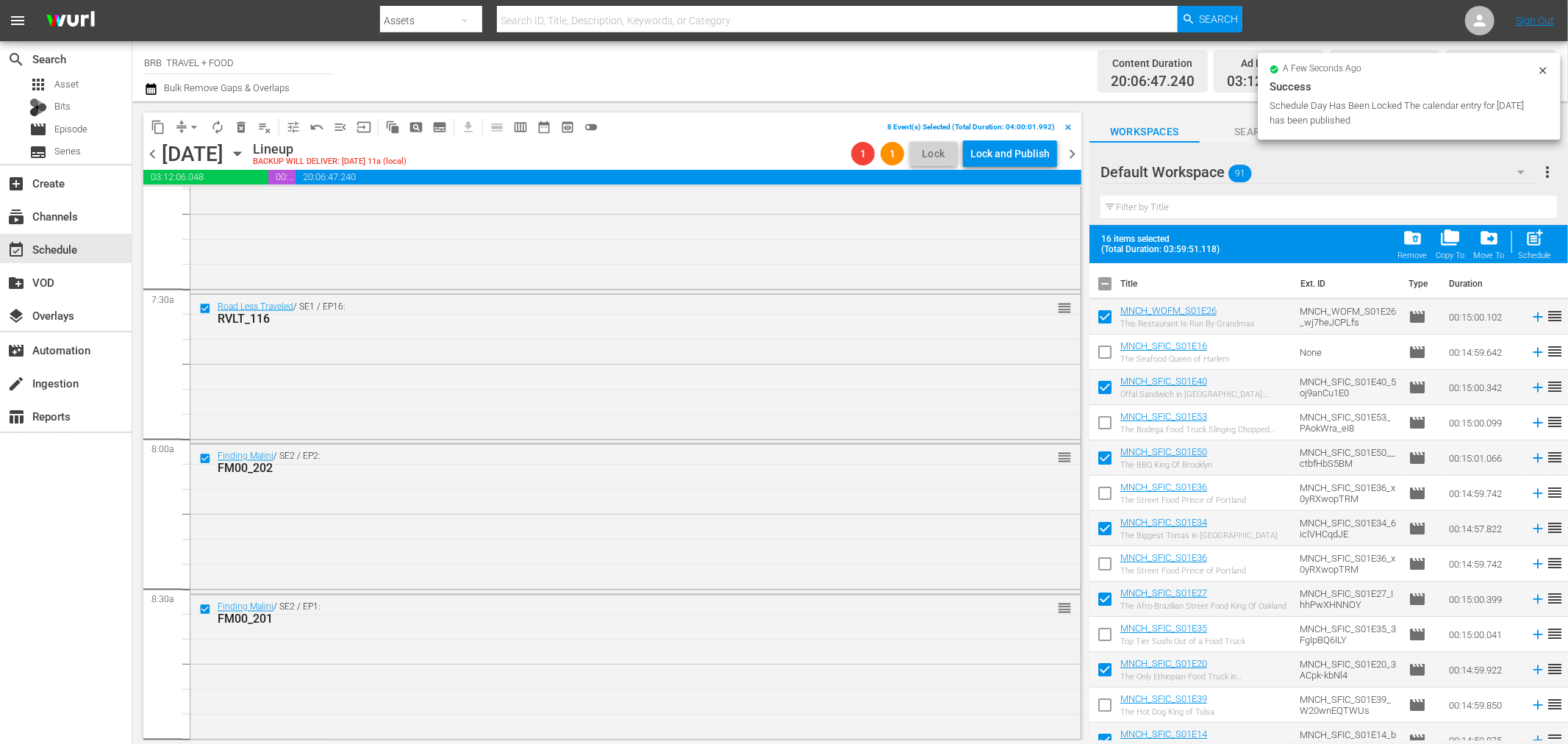
checkbox input "true"
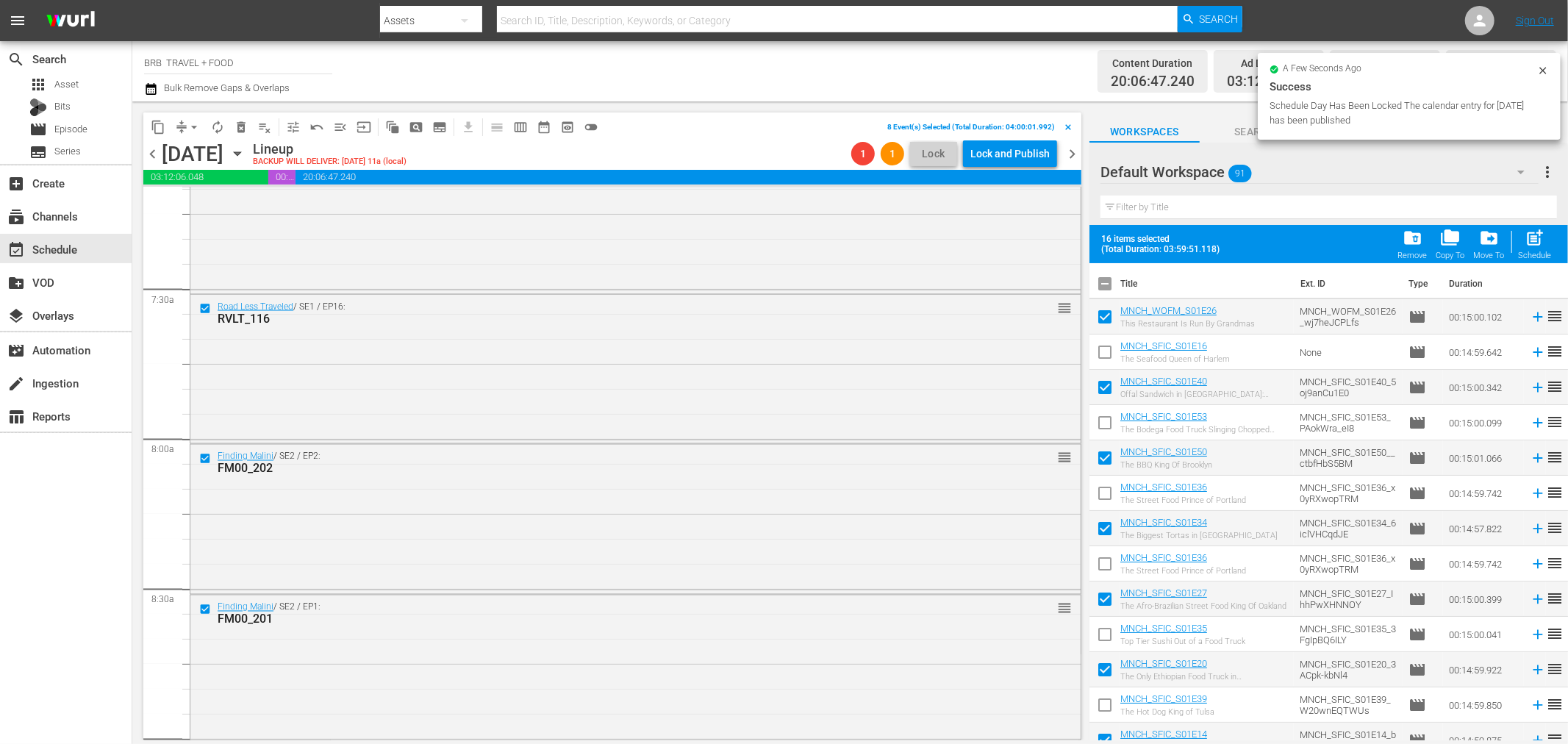
checkbox input "true"
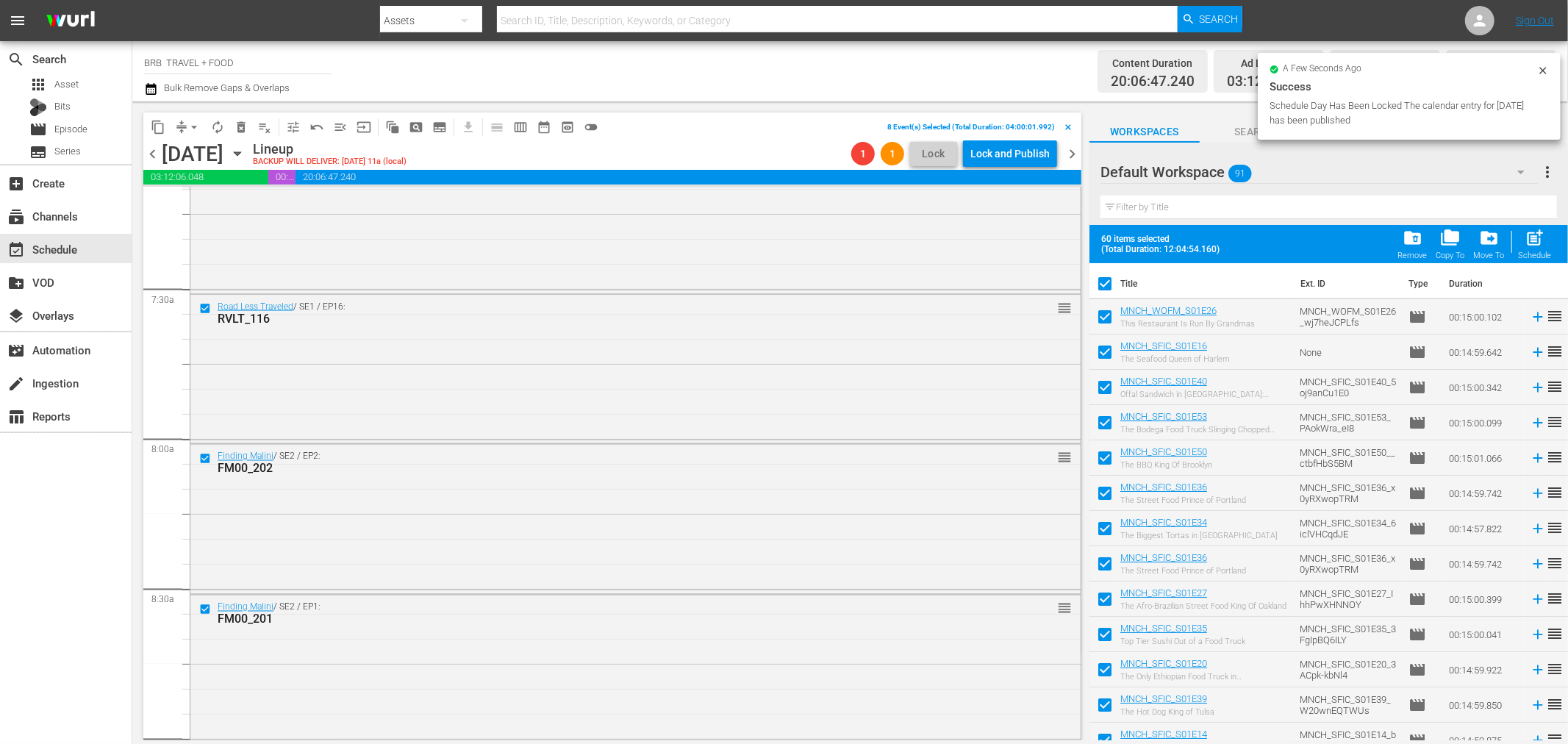
click at [1104, 282] on input "checkbox" at bounding box center [1105, 286] width 31 height 31
checkbox input "false"
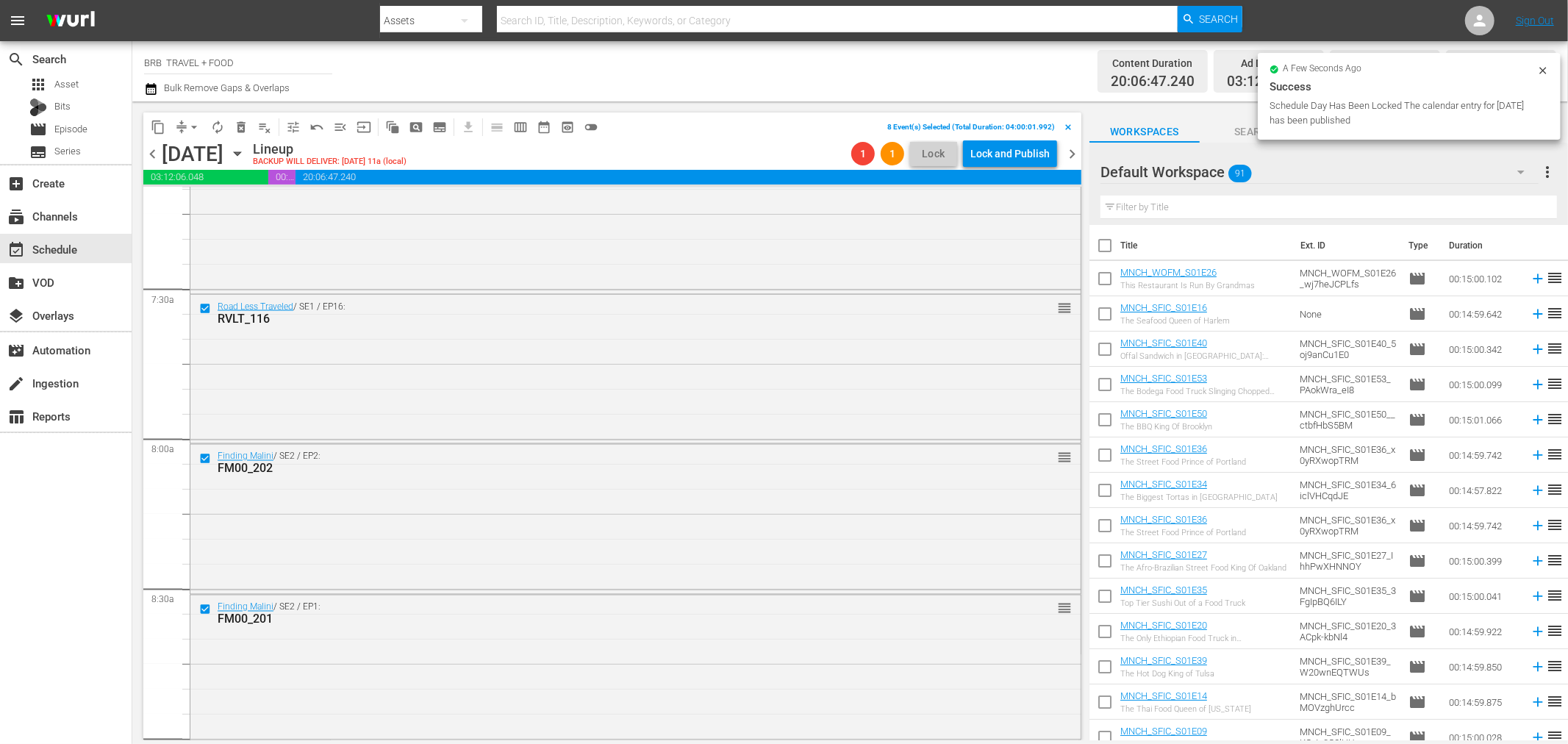
checkbox input "false"
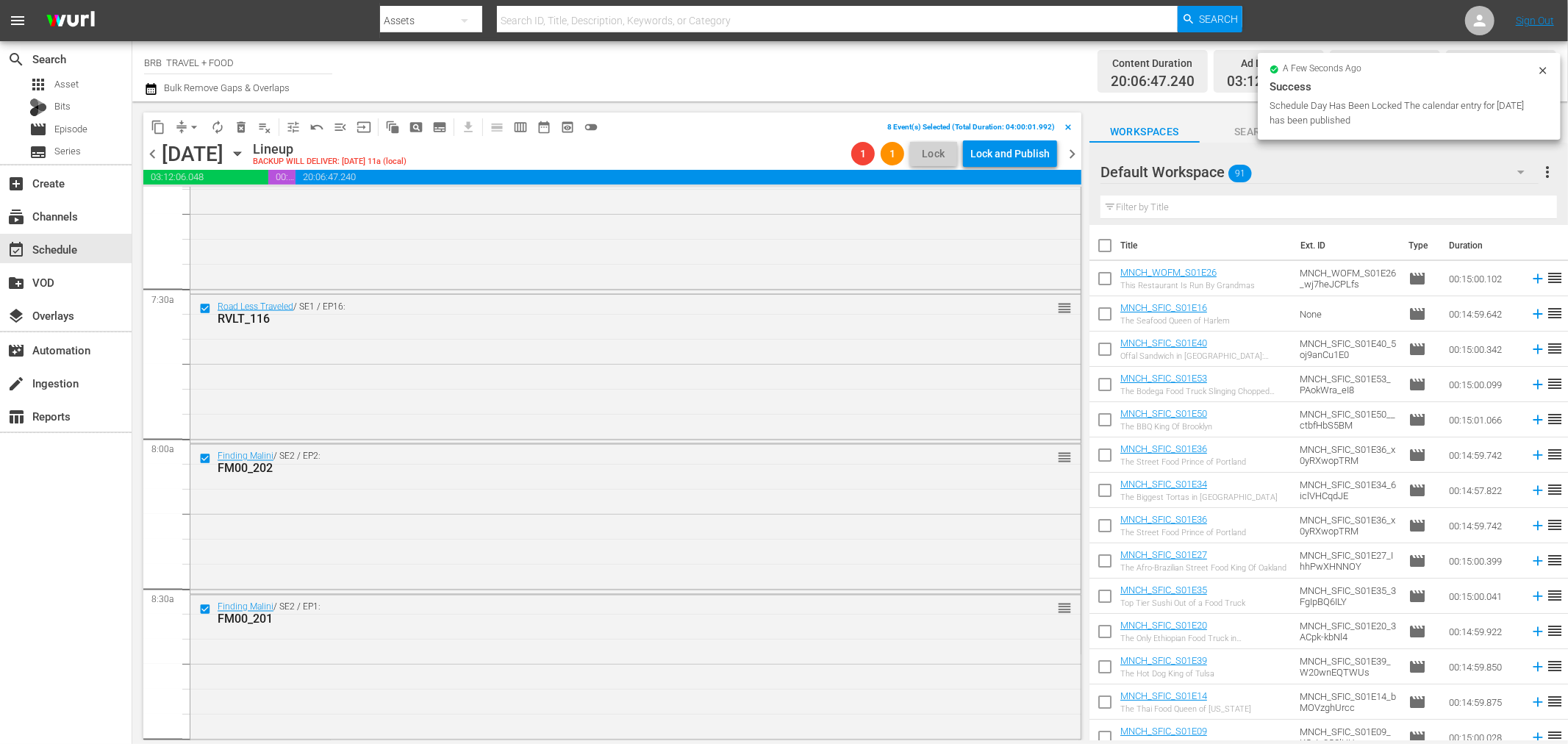
checkbox input "false"
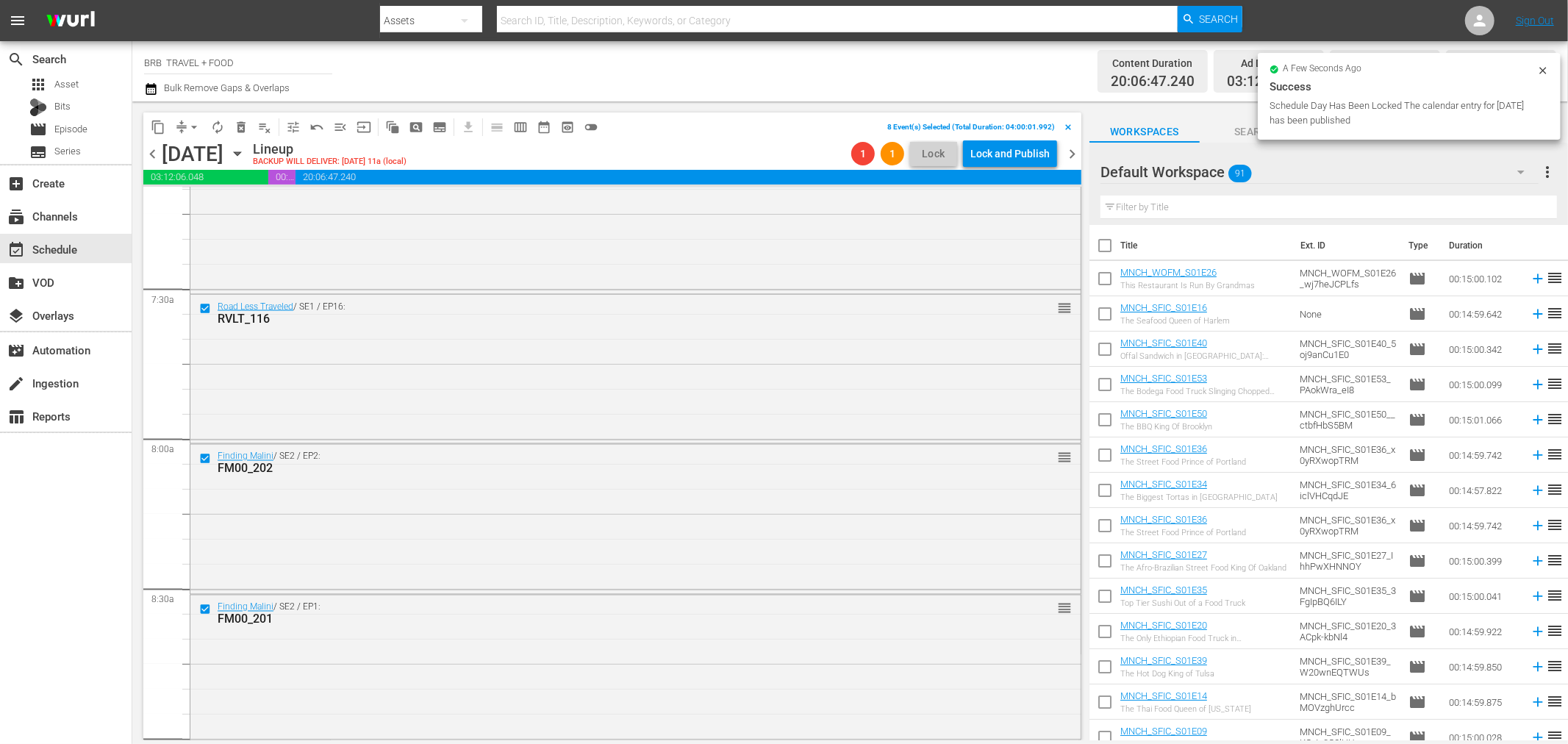
checkbox input "false"
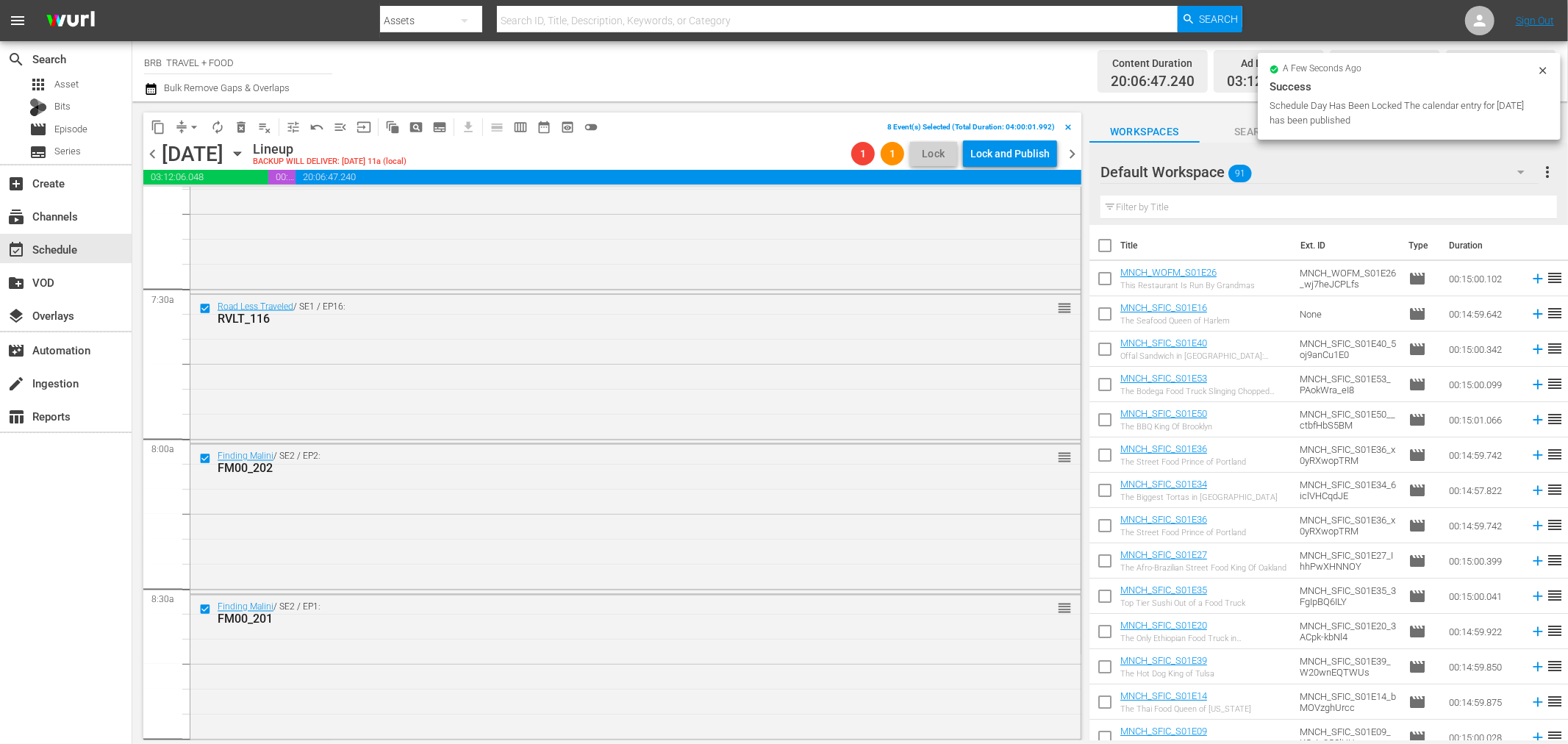
checkbox input "false"
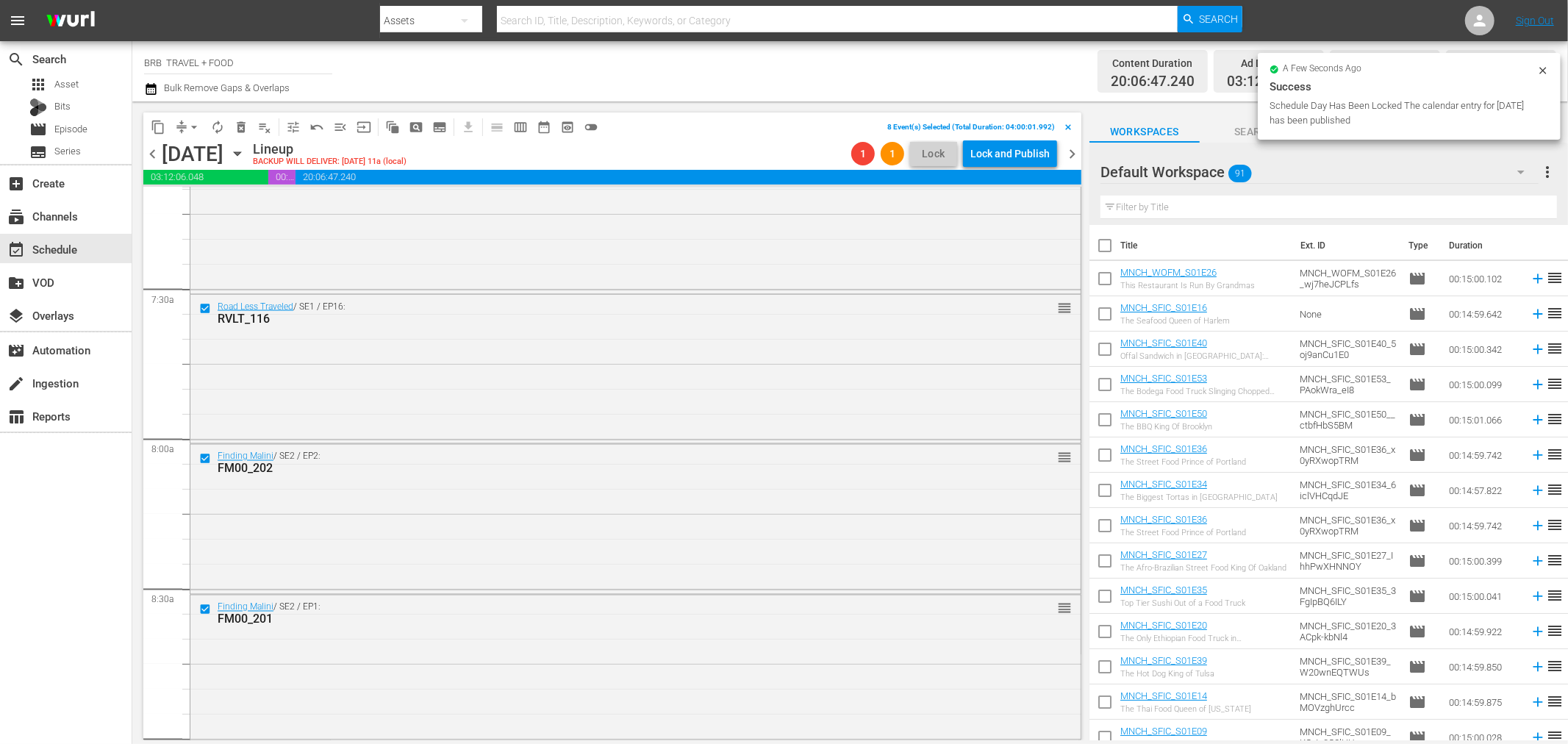
checkbox input "false"
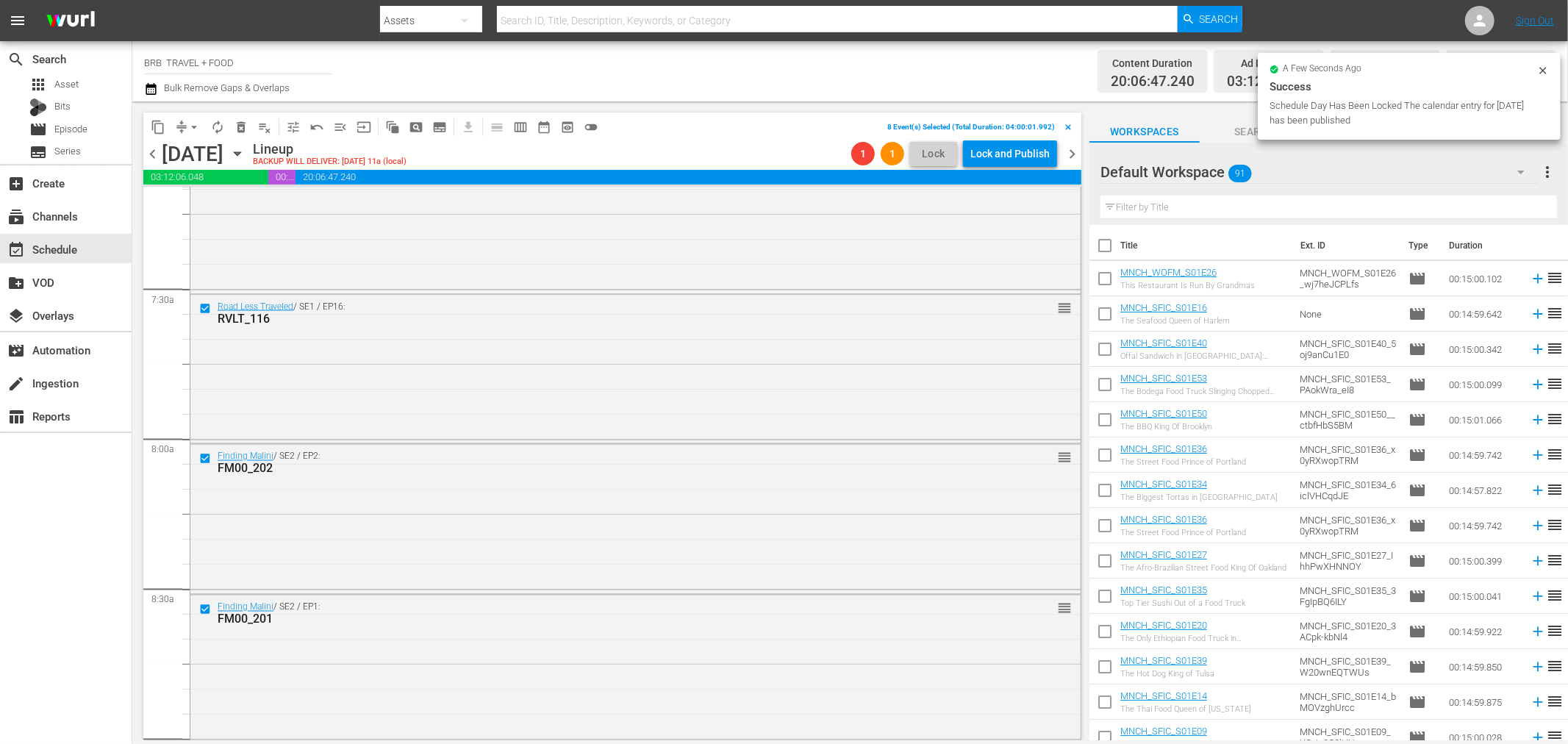
checkbox input "false"
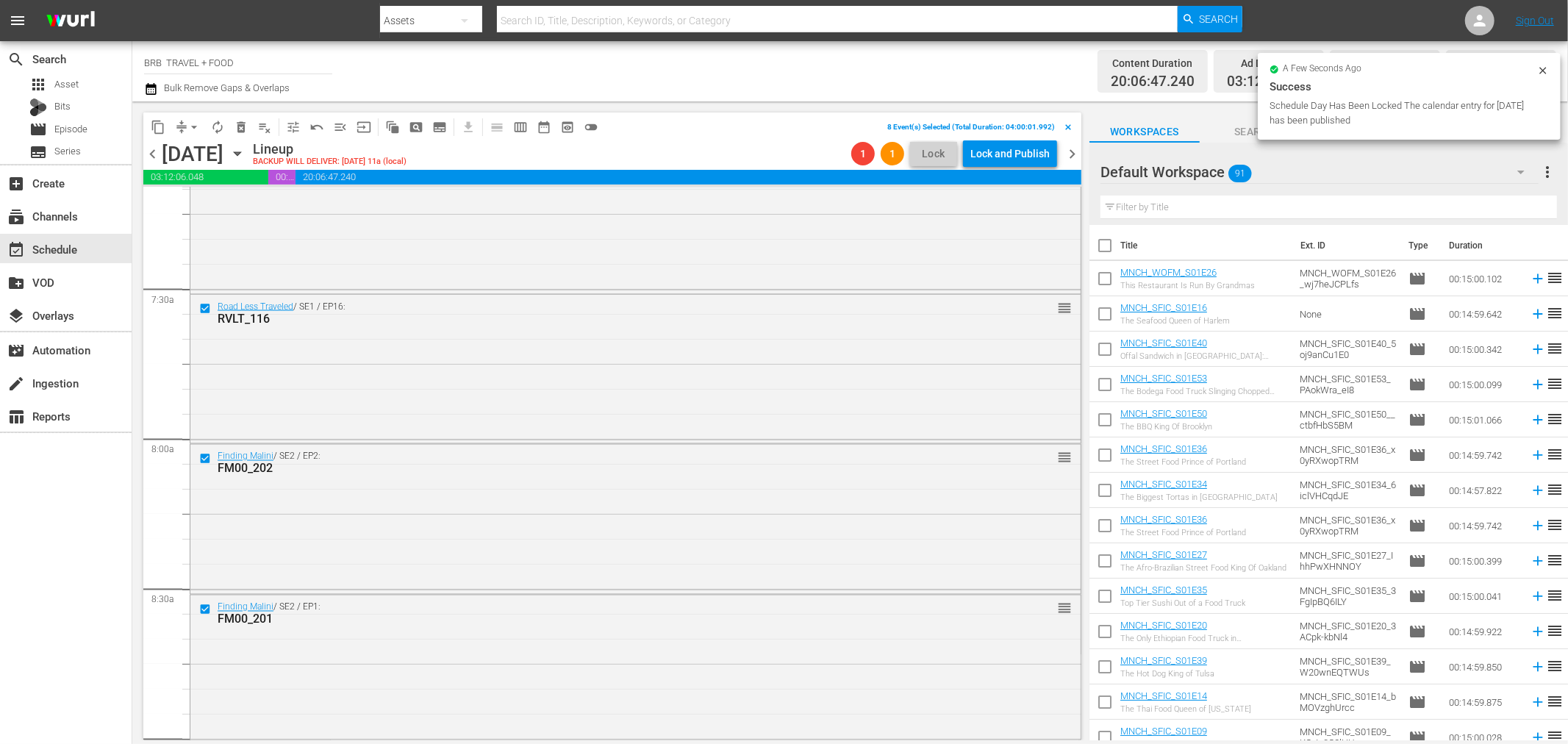
checkbox input "false"
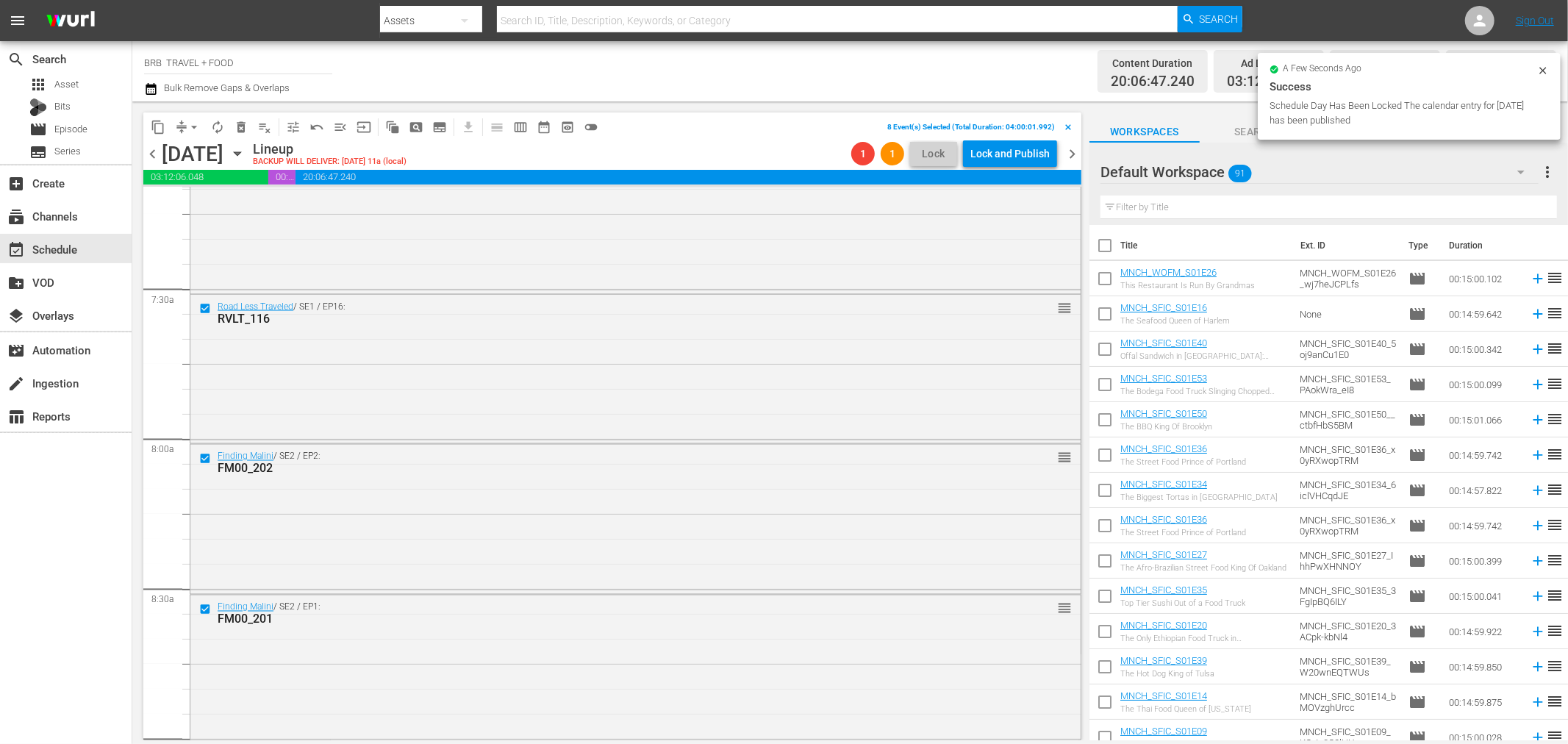
checkbox input "false"
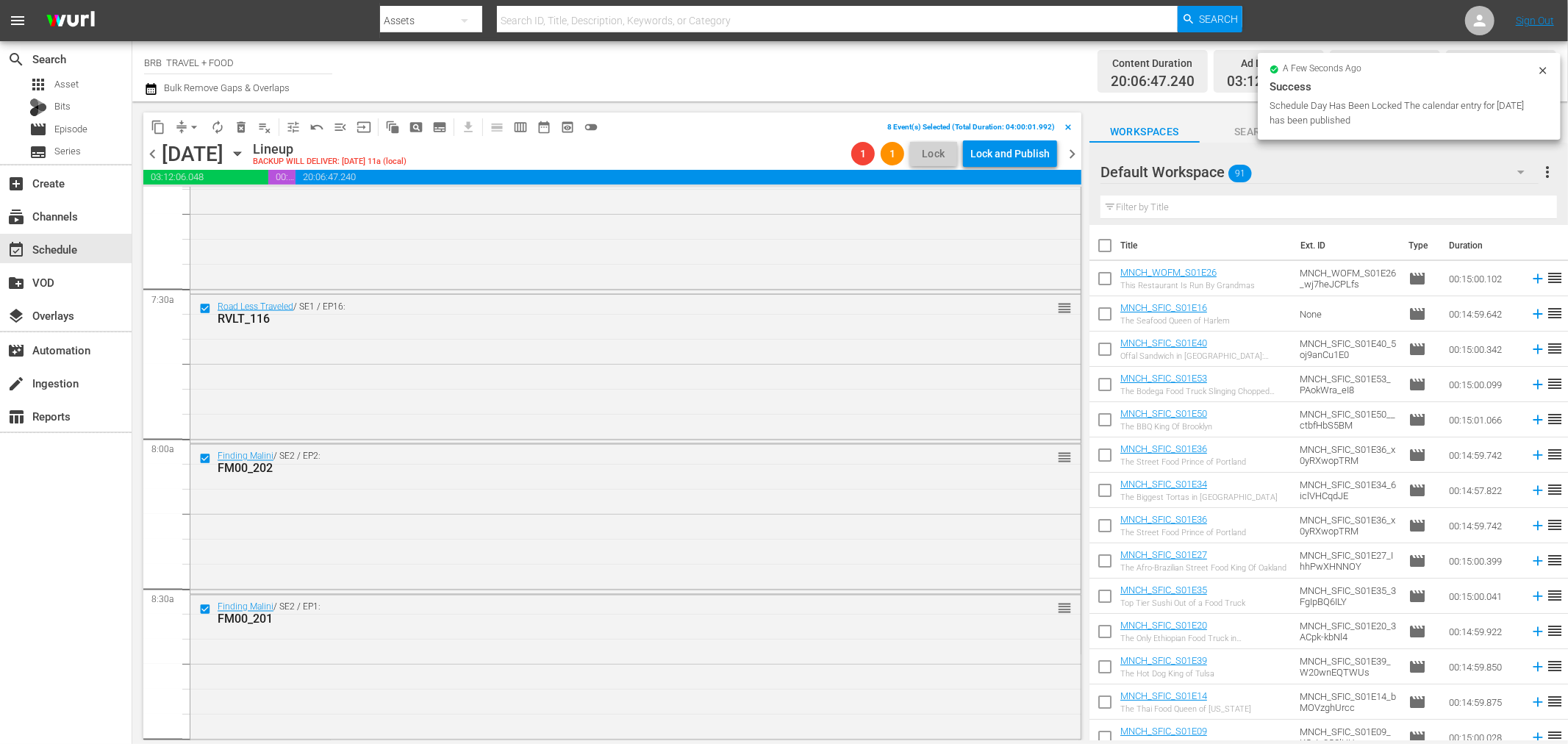
checkbox input "false"
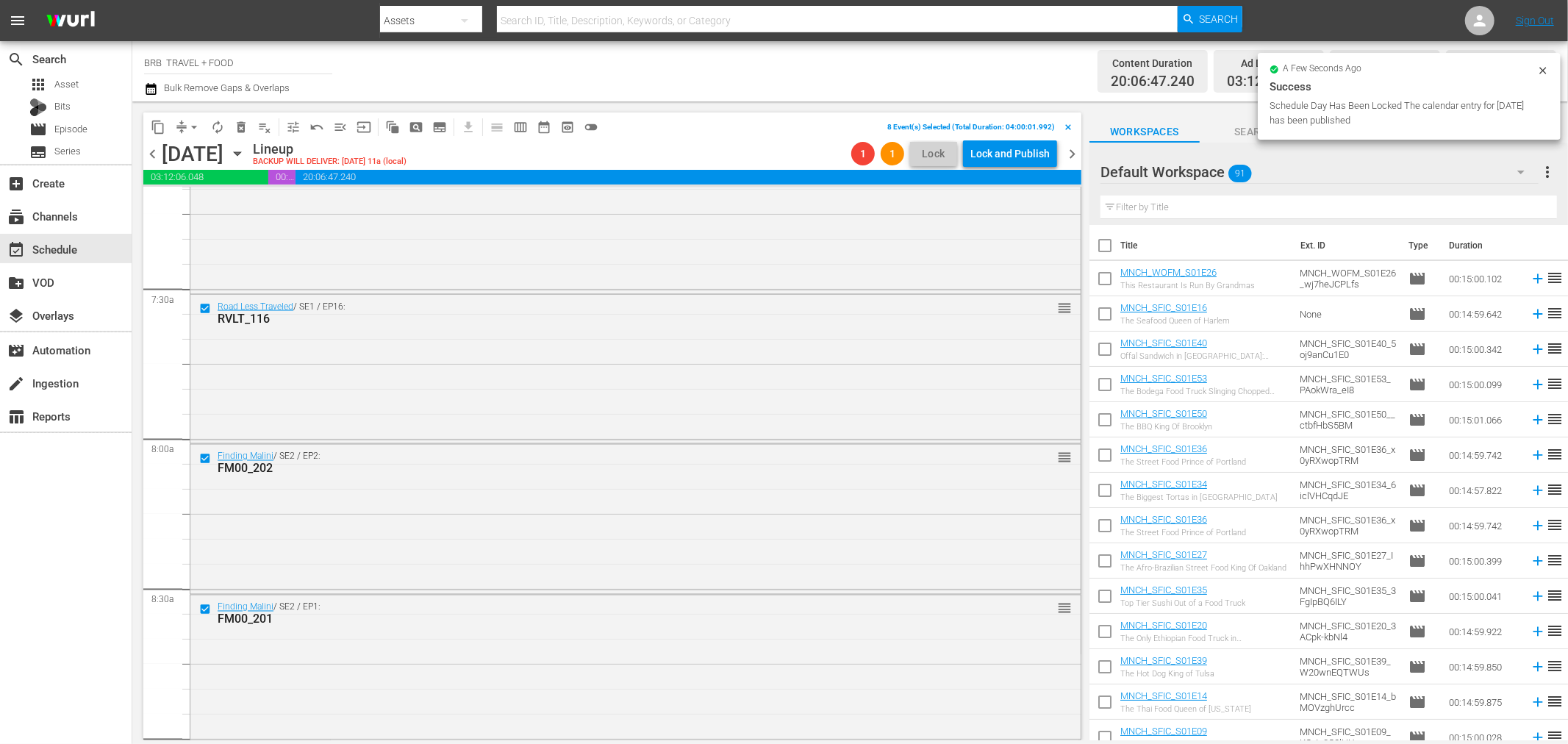
checkbox input "false"
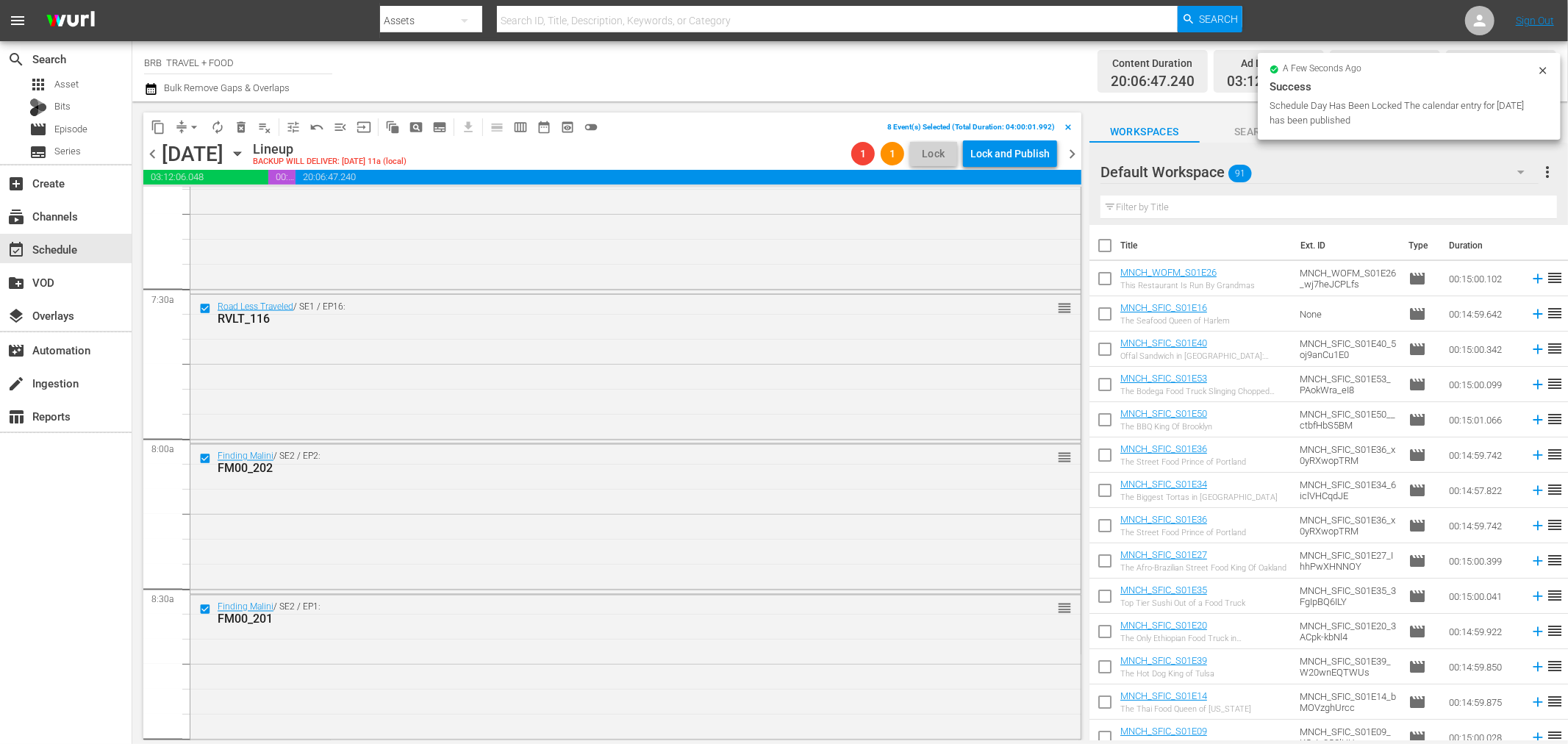
checkbox input "false"
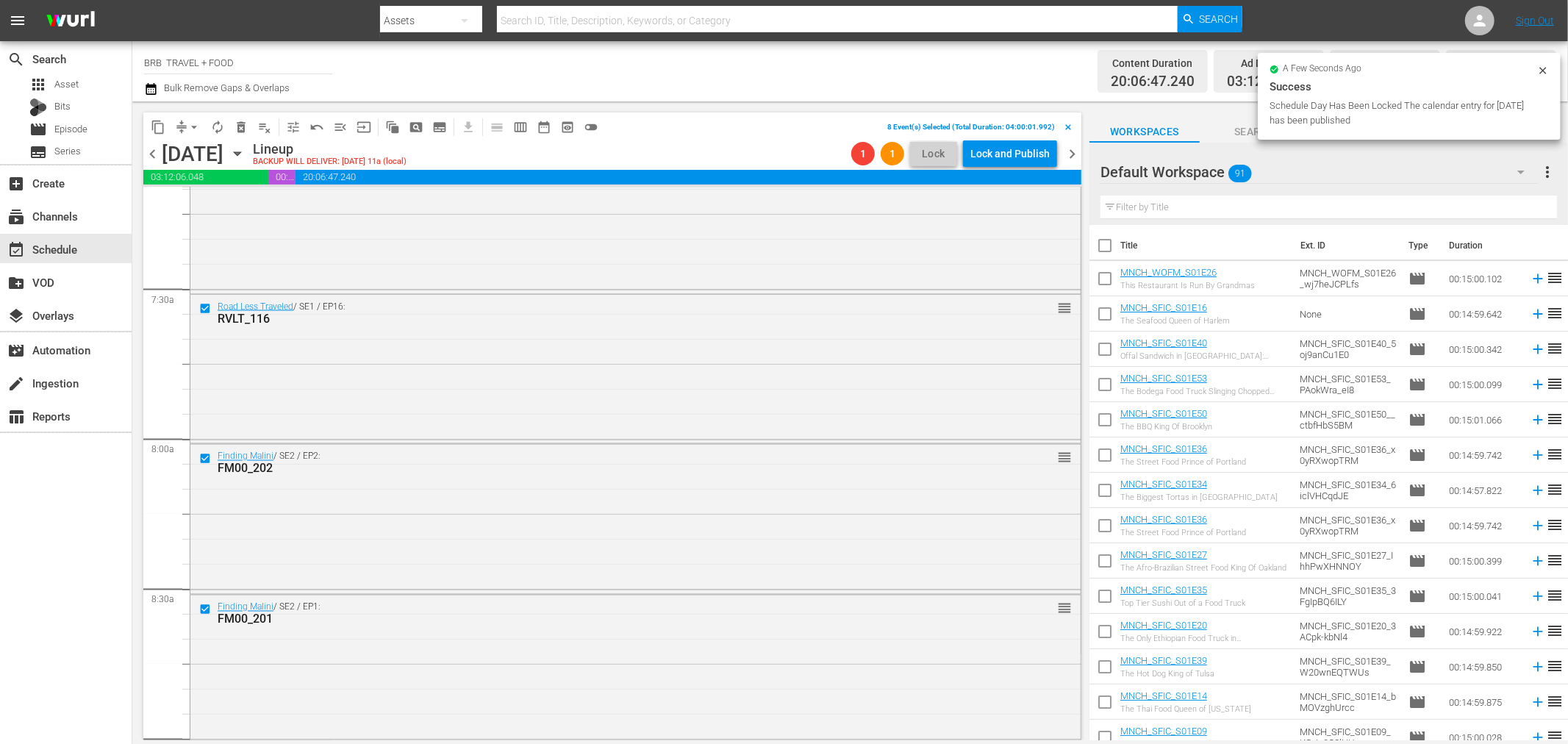
checkbox input "false"
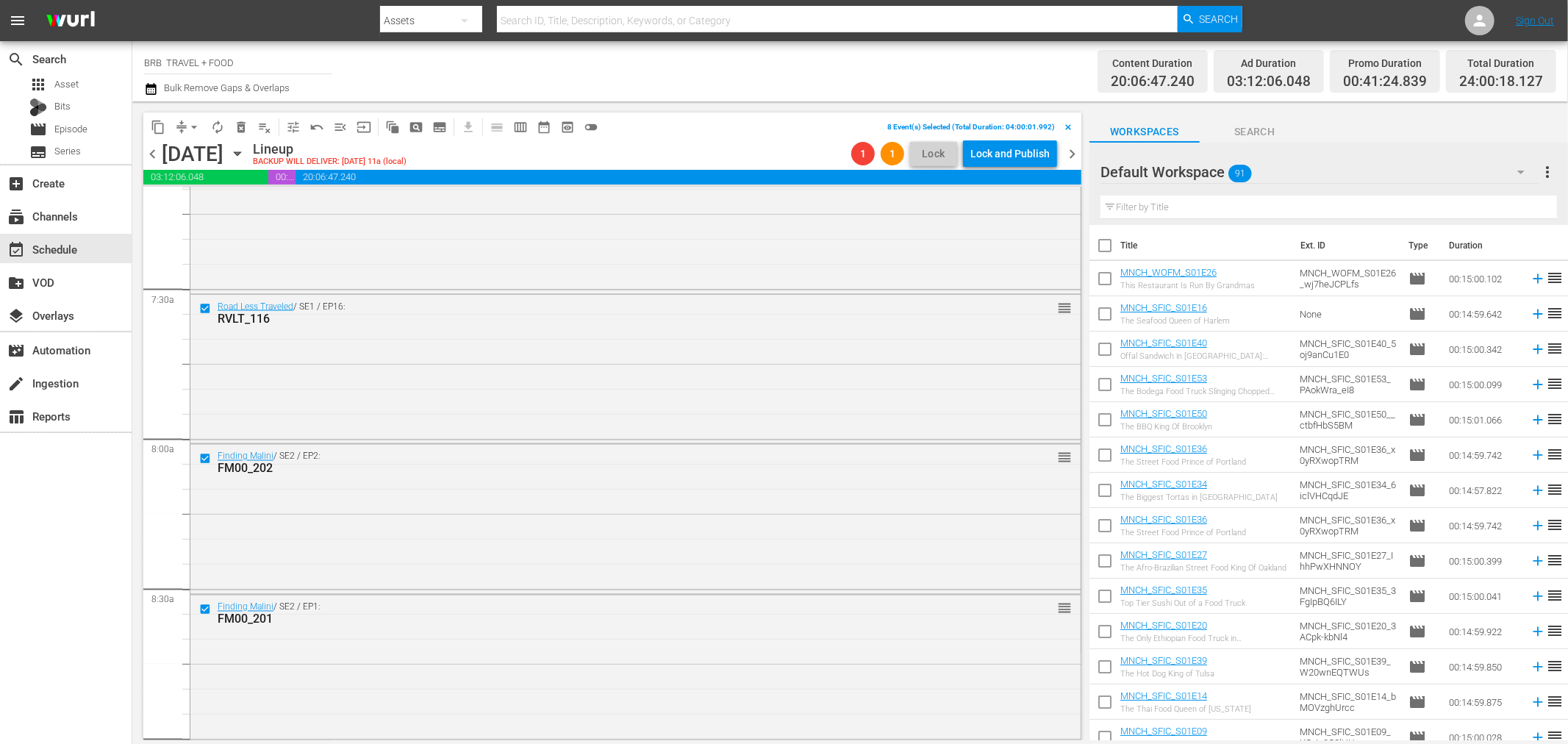
click at [1105, 318] on input "checkbox" at bounding box center [1105, 317] width 31 height 31
checkbox input "true"
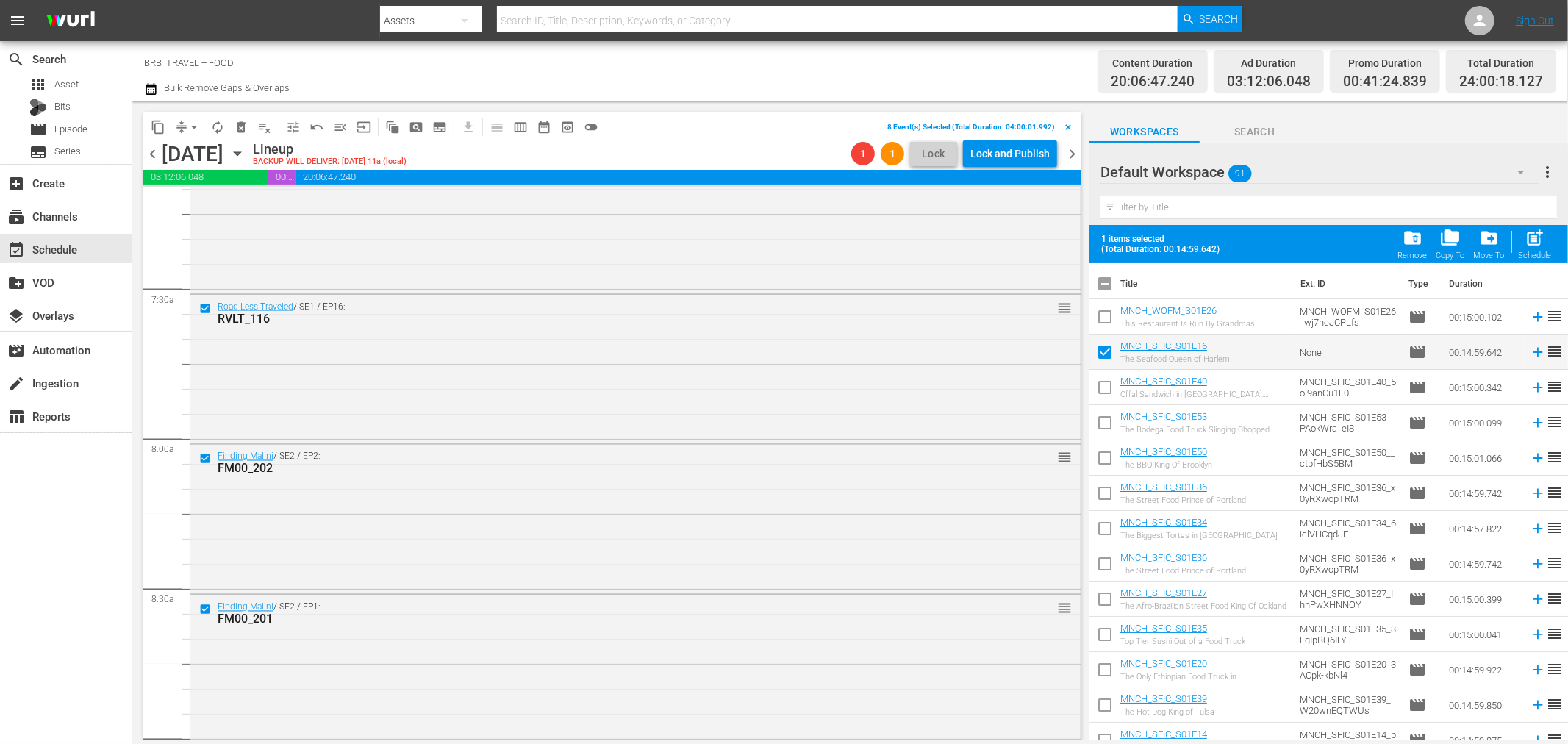
click at [1106, 424] on input "checkbox" at bounding box center [1105, 425] width 31 height 31
checkbox input "true"
click at [1109, 497] on input "checkbox" at bounding box center [1105, 496] width 31 height 31
checkbox input "true"
click at [1108, 561] on input "checkbox" at bounding box center [1105, 566] width 31 height 31
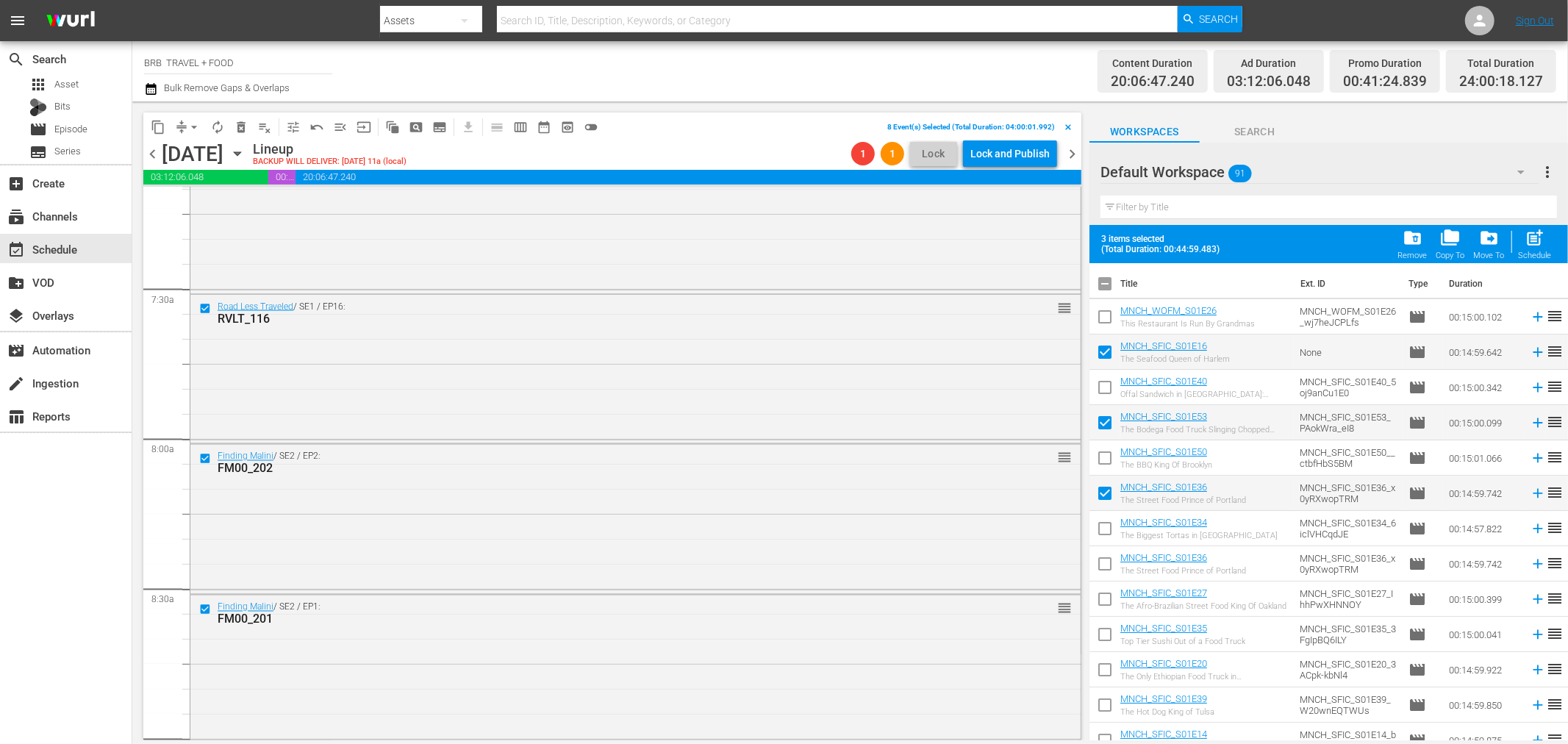
checkbox input "true"
click at [1102, 635] on input "checkbox" at bounding box center [1105, 637] width 31 height 31
checkbox input "true"
click at [1109, 700] on input "checkbox" at bounding box center [1105, 708] width 31 height 31
checkbox input "true"
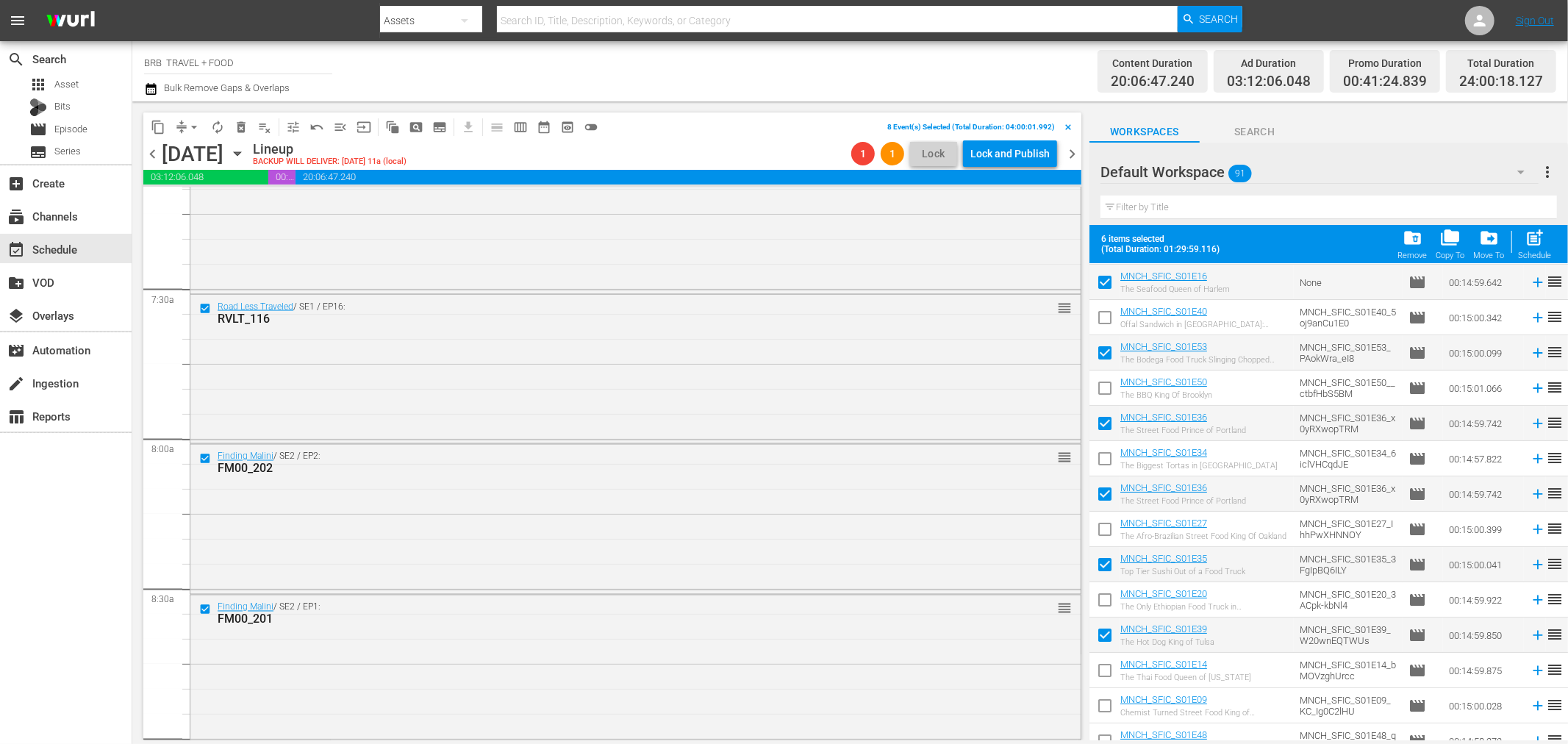
scroll to position [163, 0]
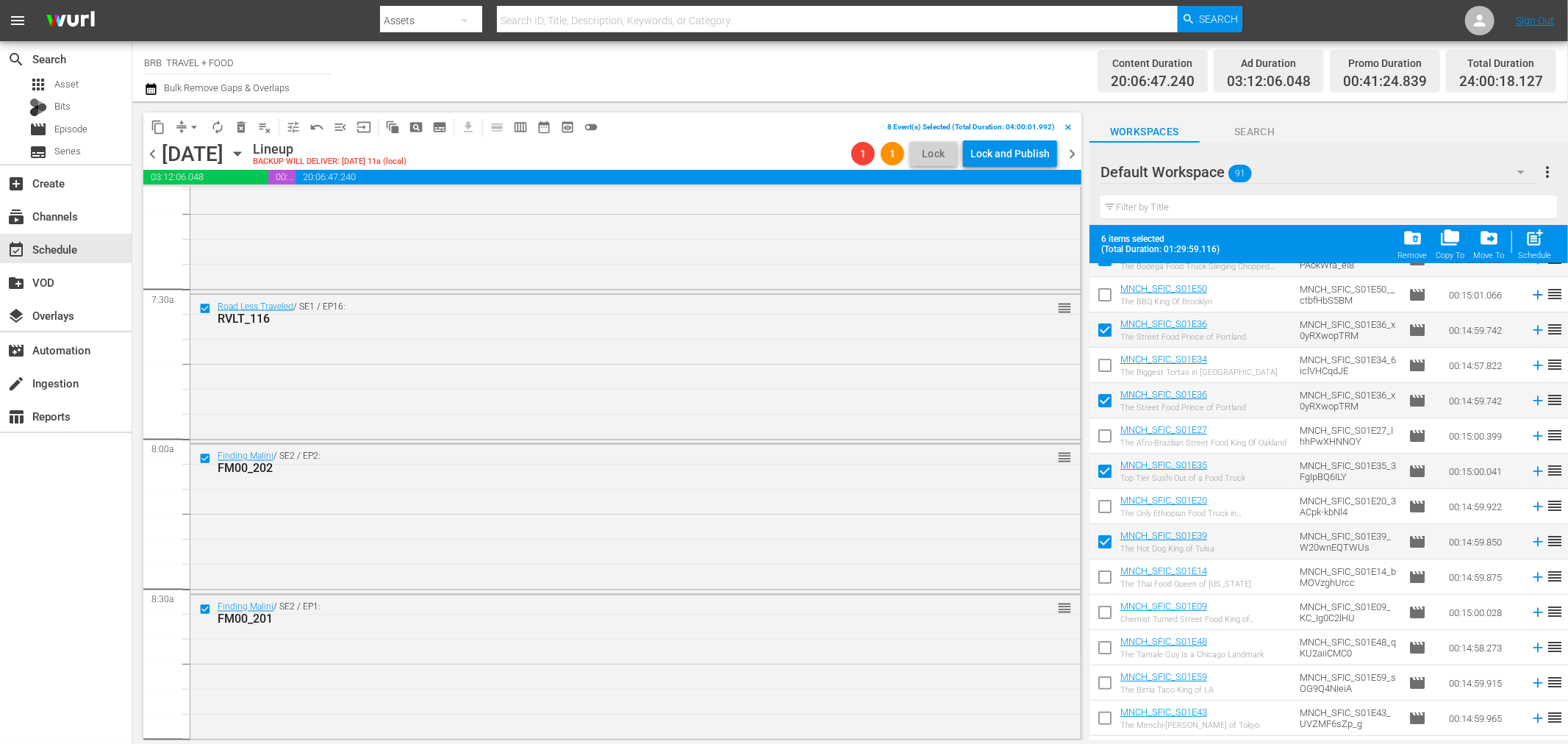
click at [1106, 618] on input "checkbox" at bounding box center [1105, 614] width 31 height 31
checkbox input "true"
click at [1105, 684] on input "checkbox" at bounding box center [1105, 685] width 31 height 31
checkbox input "true"
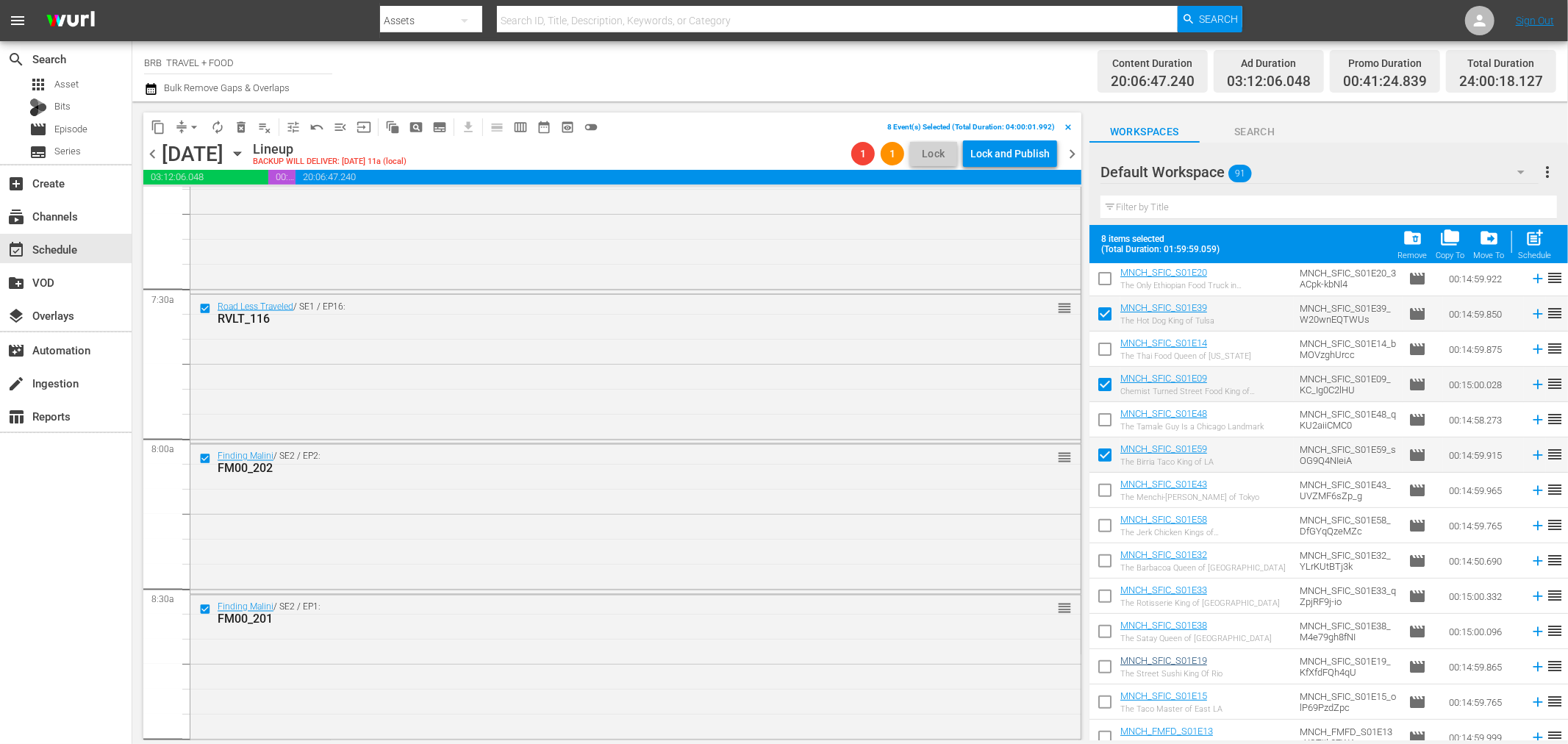
scroll to position [408, 0]
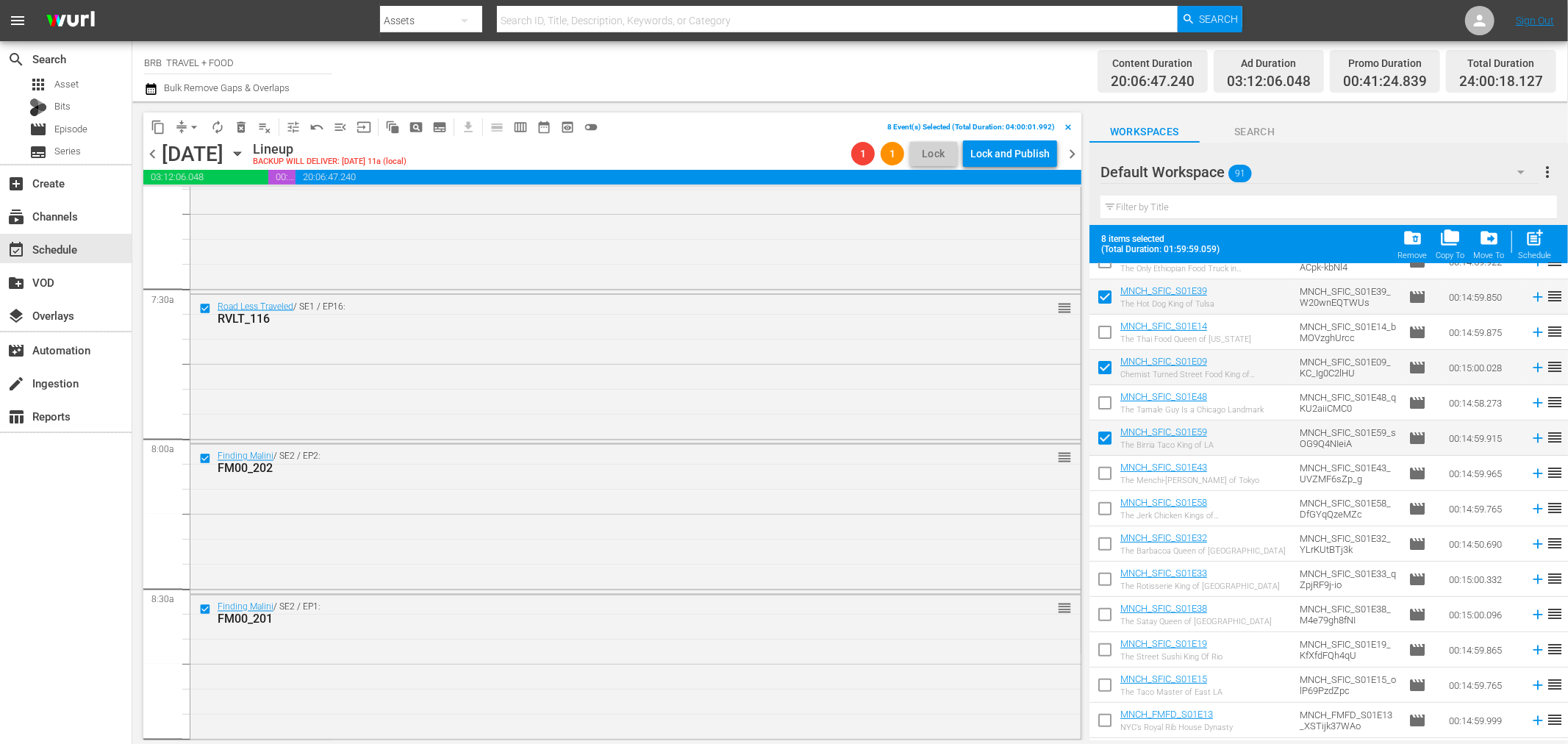
click at [1110, 509] on input "checkbox" at bounding box center [1105, 511] width 31 height 31
checkbox input "true"
drag, startPoint x: 1111, startPoint y: 577, endPoint x: 1114, endPoint y: 634, distance: 57.1
click at [1110, 578] on input "checkbox" at bounding box center [1105, 582] width 31 height 31
checkbox input "true"
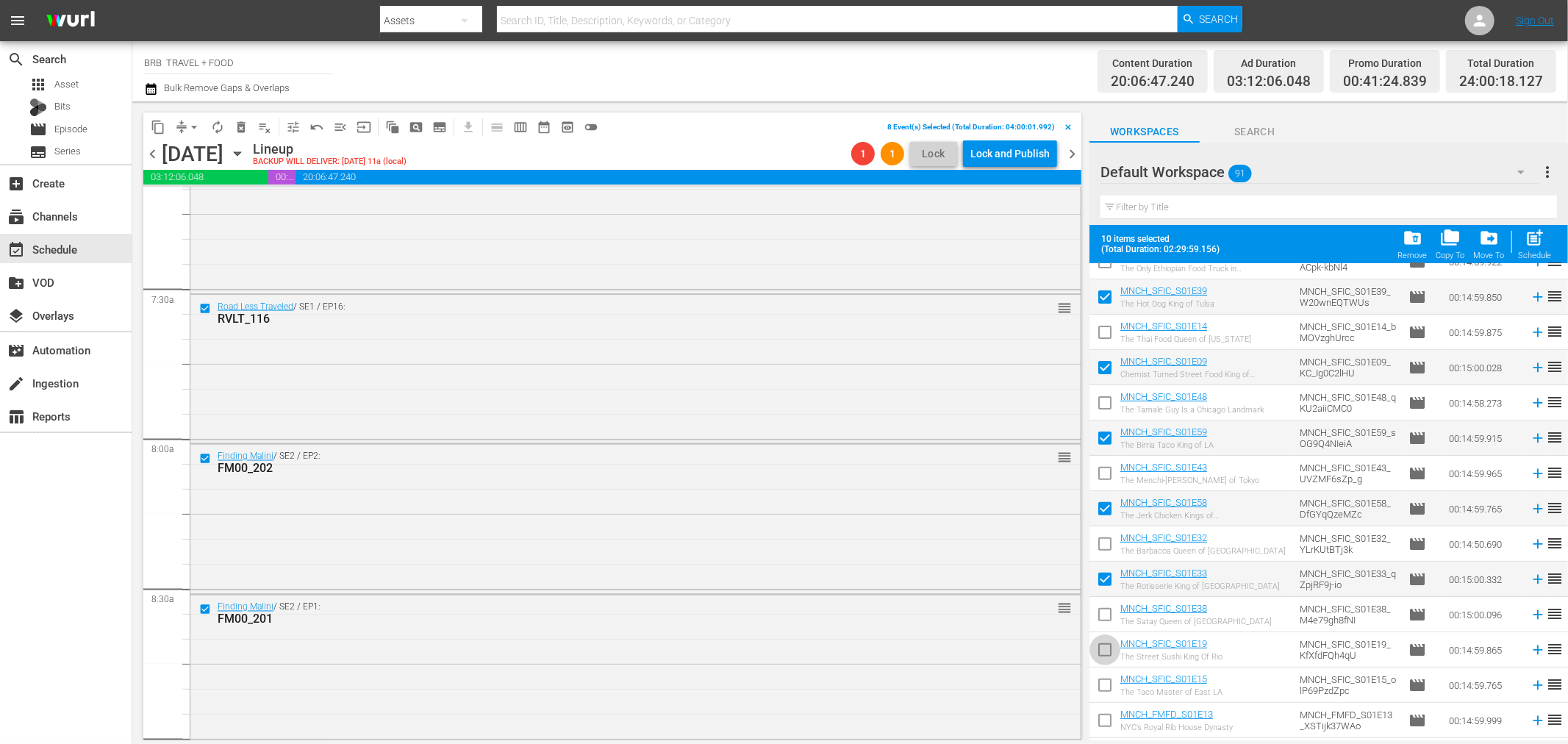
click at [1111, 648] on input "checkbox" at bounding box center [1105, 652] width 31 height 31
checkbox input "true"
drag, startPoint x: 1110, startPoint y: 719, endPoint x: 1251, endPoint y: 642, distance: 160.7
click at [1110, 718] on input "checkbox" at bounding box center [1105, 723] width 31 height 31
checkbox input "true"
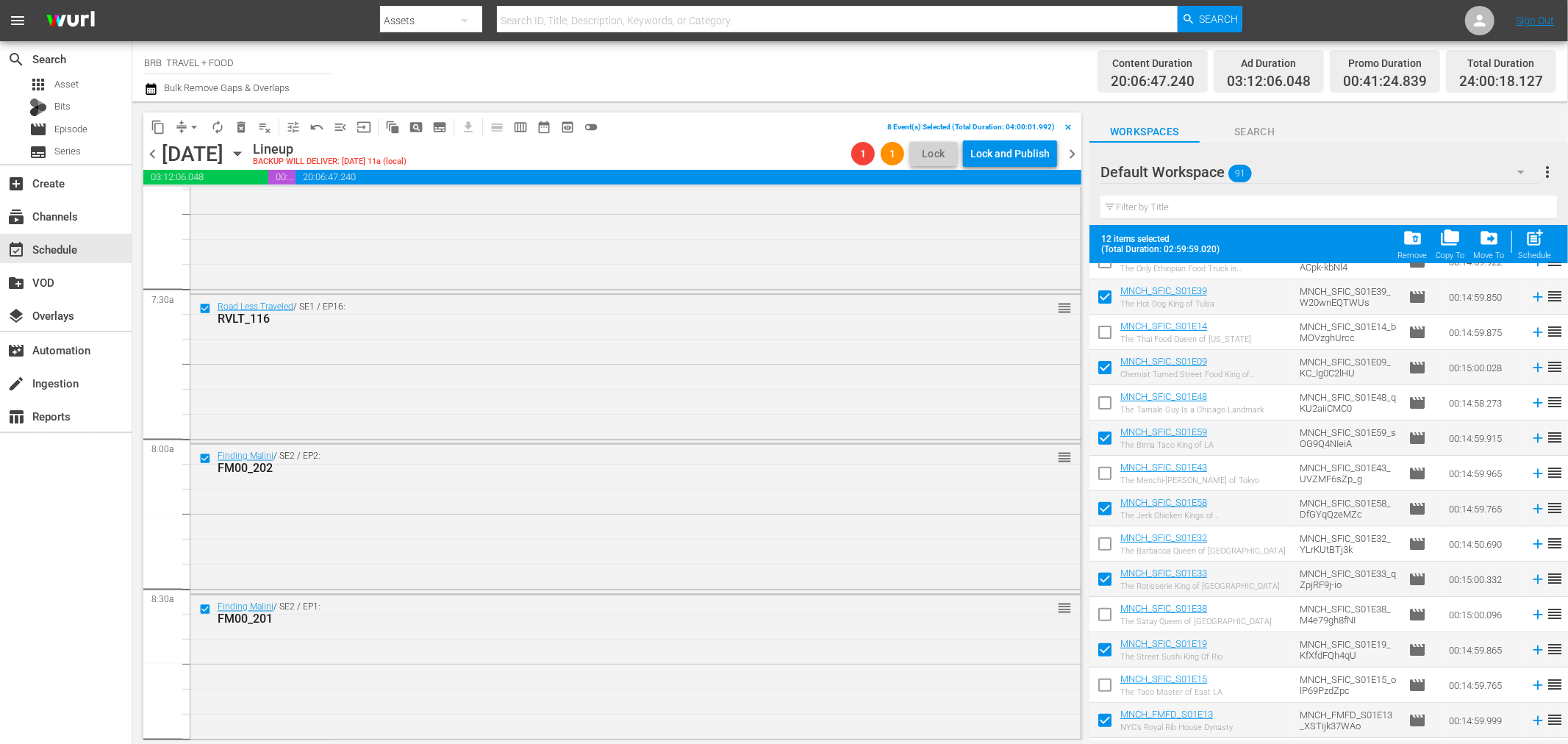
scroll to position [571, 0]
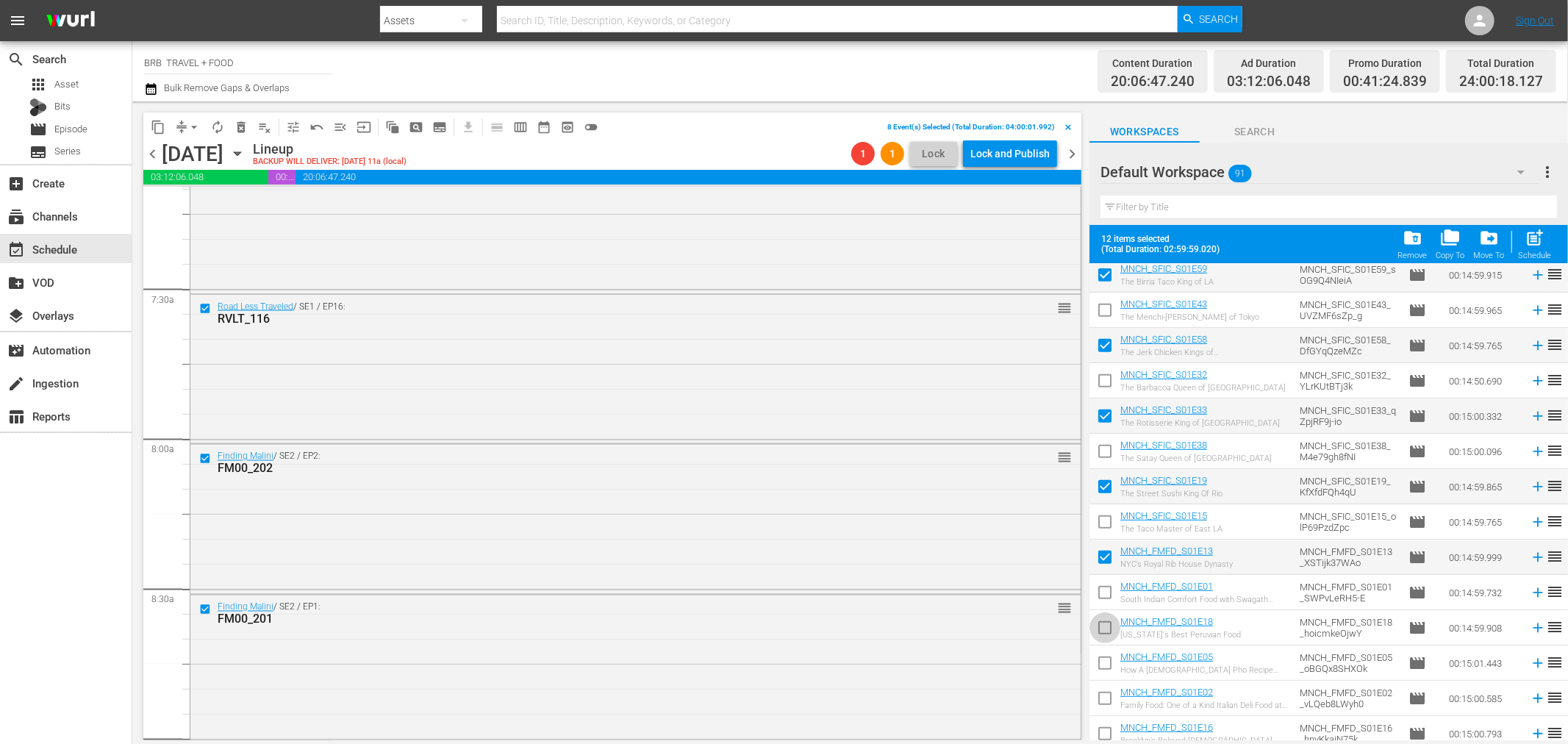
click at [1105, 629] on input "checkbox" at bounding box center [1105, 630] width 31 height 31
checkbox input "true"
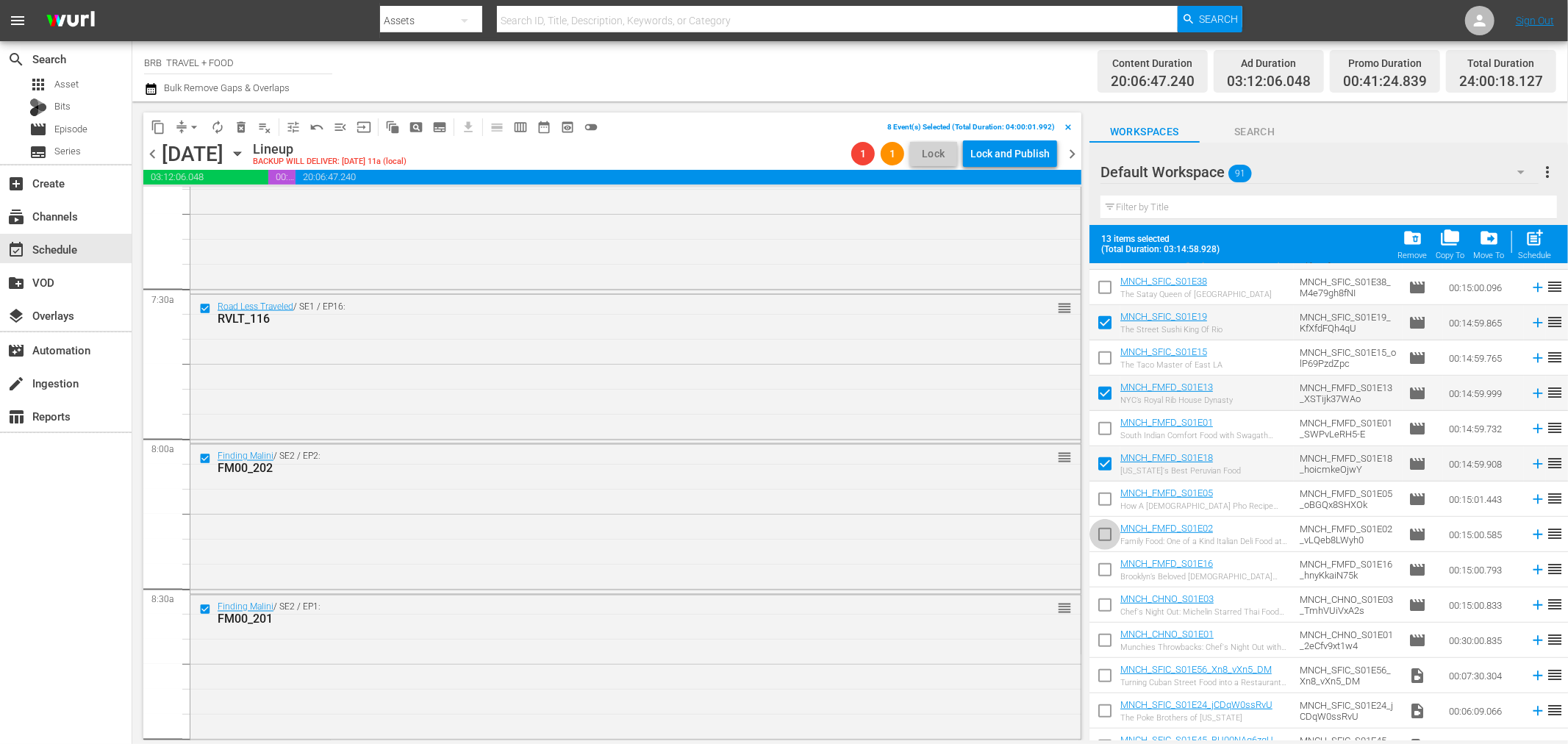
click at [1110, 538] on input "checkbox" at bounding box center [1105, 537] width 31 height 31
checkbox input "true"
click at [1107, 608] on input "checkbox" at bounding box center [1105, 608] width 31 height 31
checkbox input "true"
click at [1108, 565] on input "checkbox" at bounding box center [1105, 572] width 31 height 31
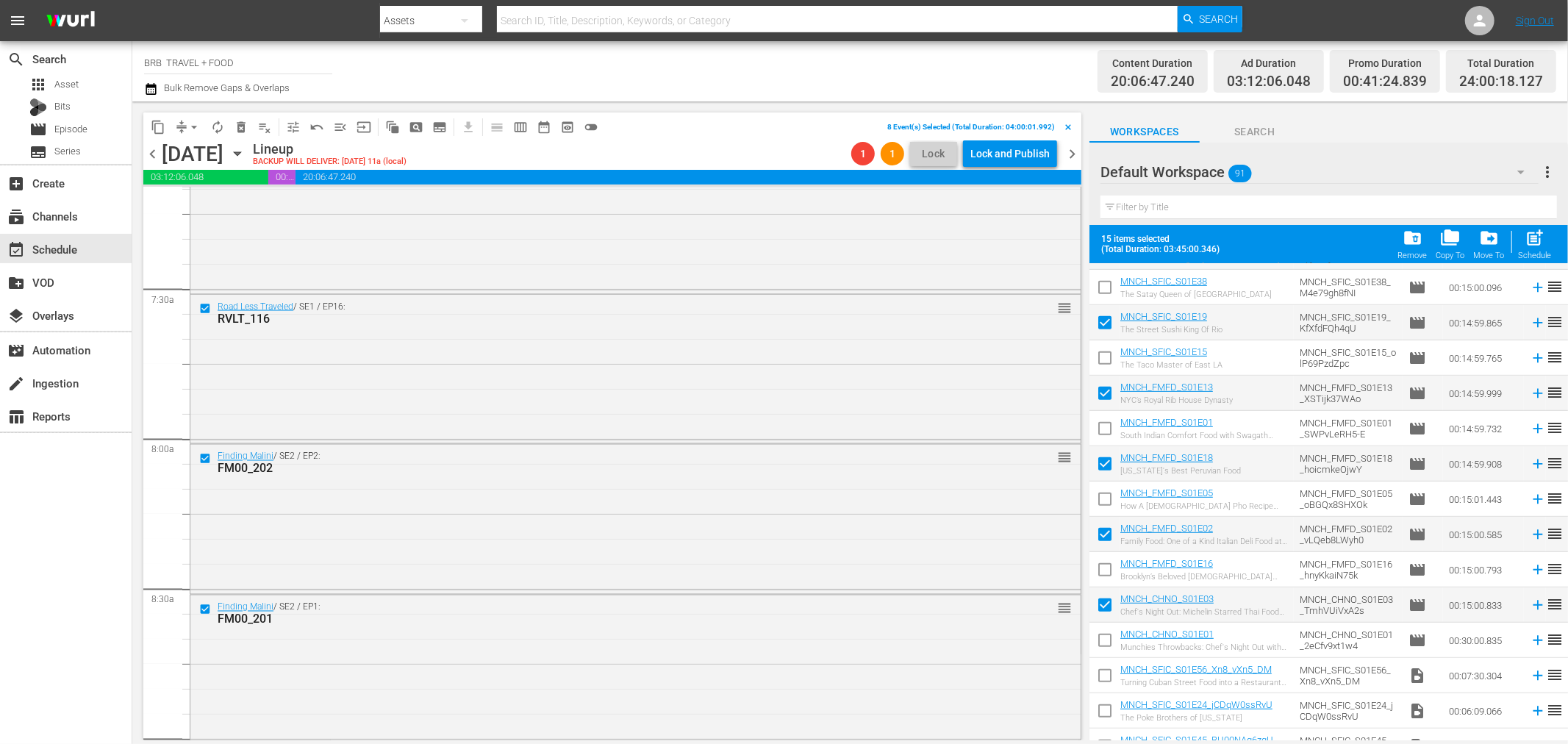
checkbox input "true"
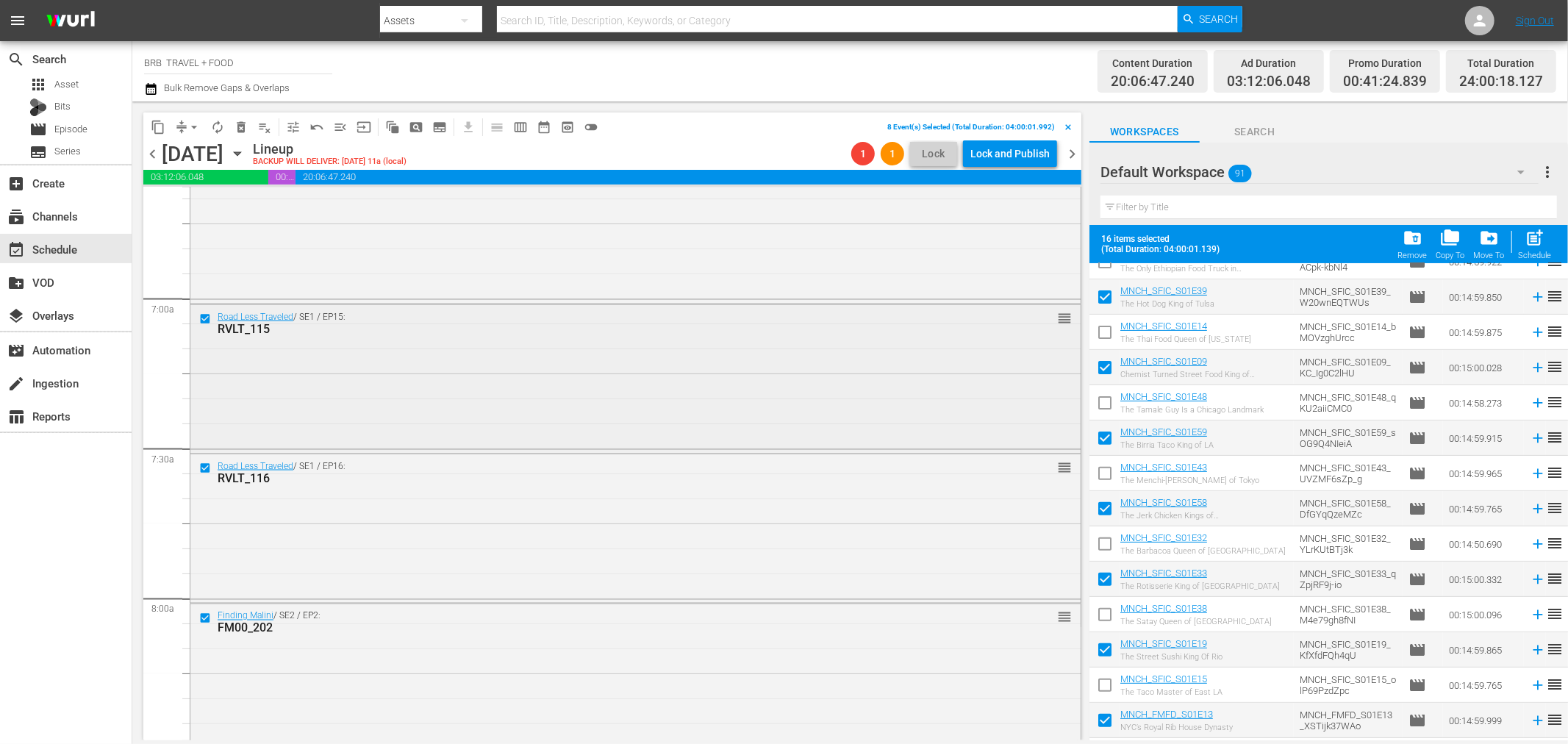
scroll to position [1985, 0]
click at [236, 121] on span "delete_forever_outlined" at bounding box center [241, 127] width 15 height 15
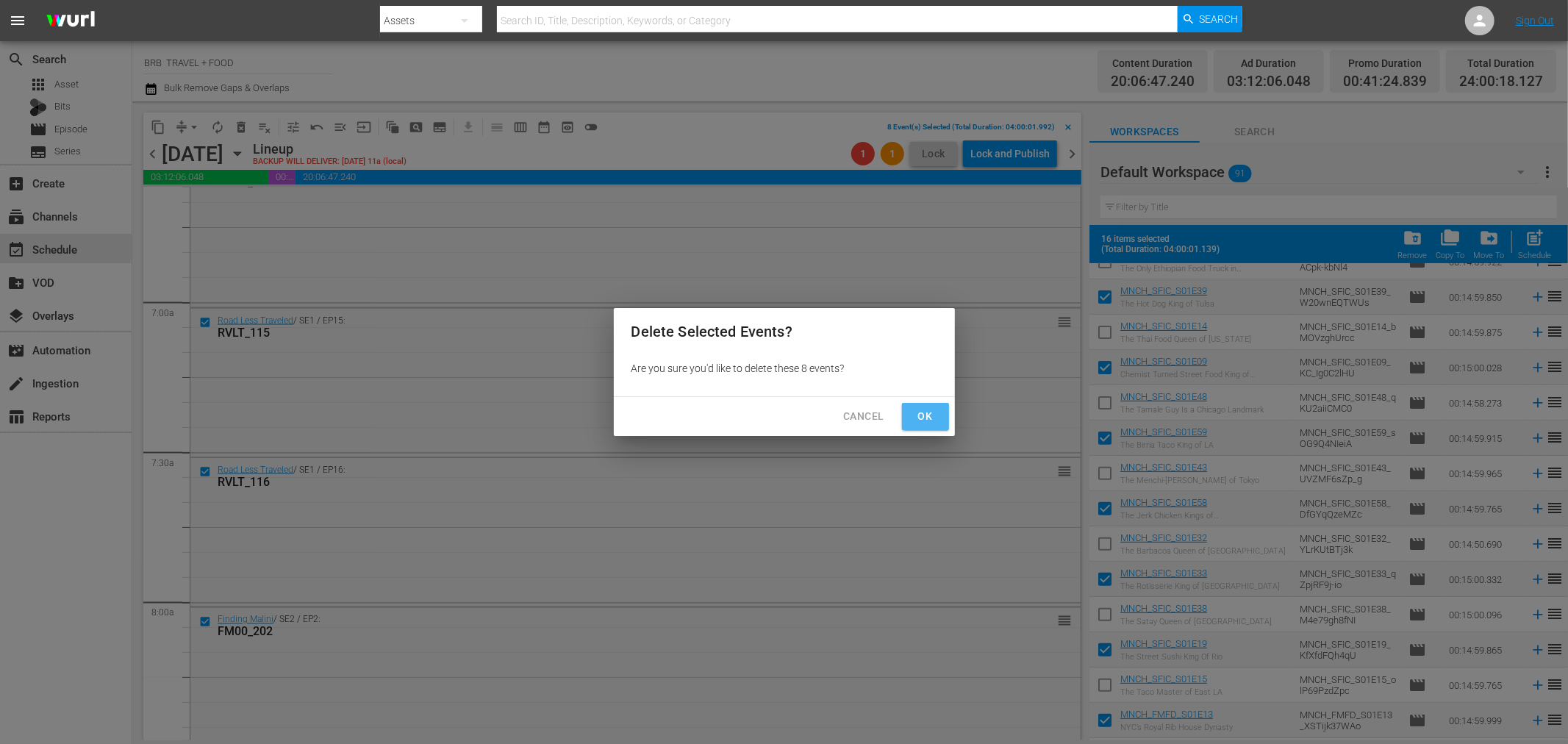
click at [920, 412] on span "Ok" at bounding box center [926, 416] width 24 height 19
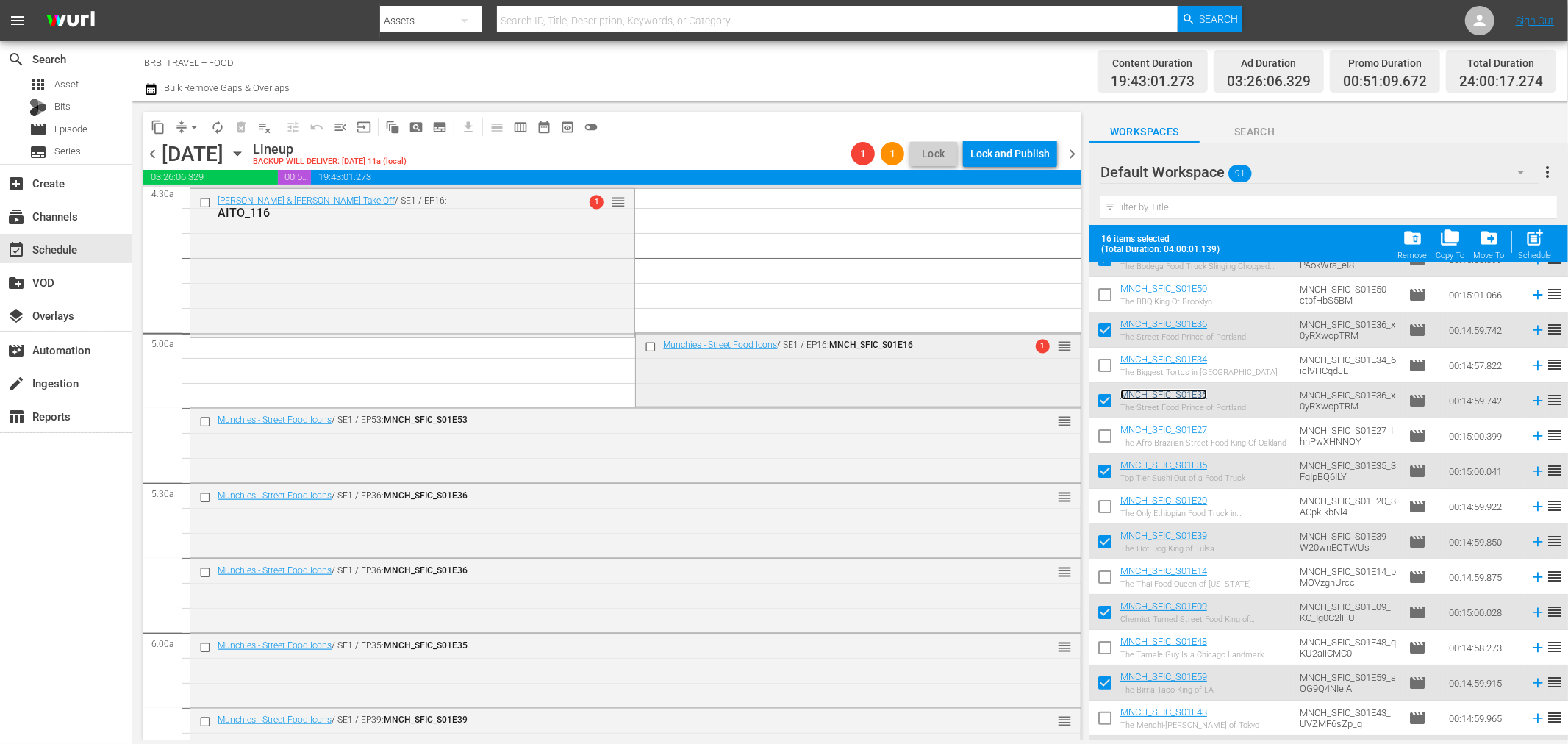
scroll to position [1332, 0]
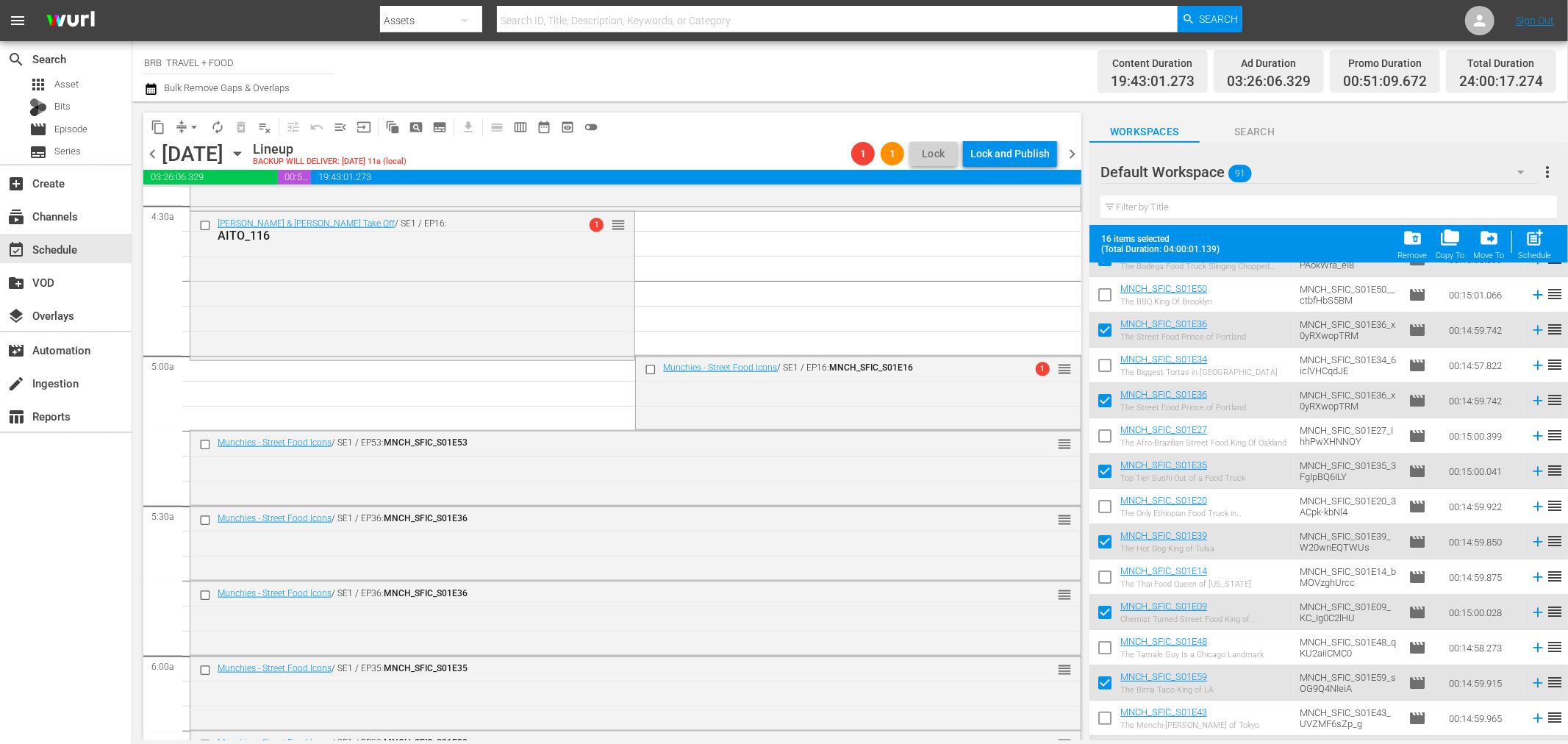
click at [197, 123] on span "arrow_drop_down" at bounding box center [194, 127] width 15 height 15
click at [204, 154] on li "Align to Midnight" at bounding box center [194, 156] width 154 height 25
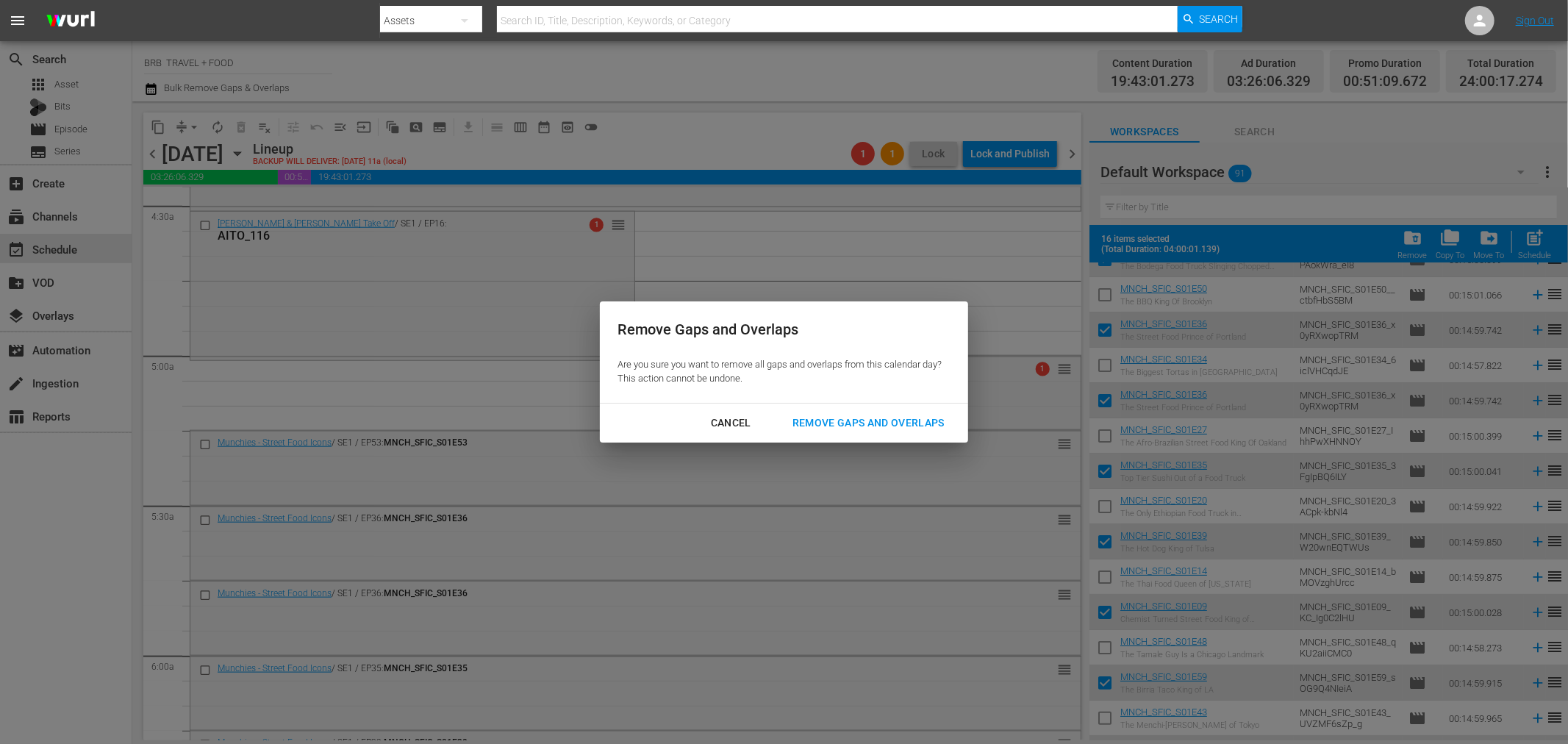
click at [871, 423] on div "Remove Gaps and Overlaps" at bounding box center [869, 423] width 176 height 19
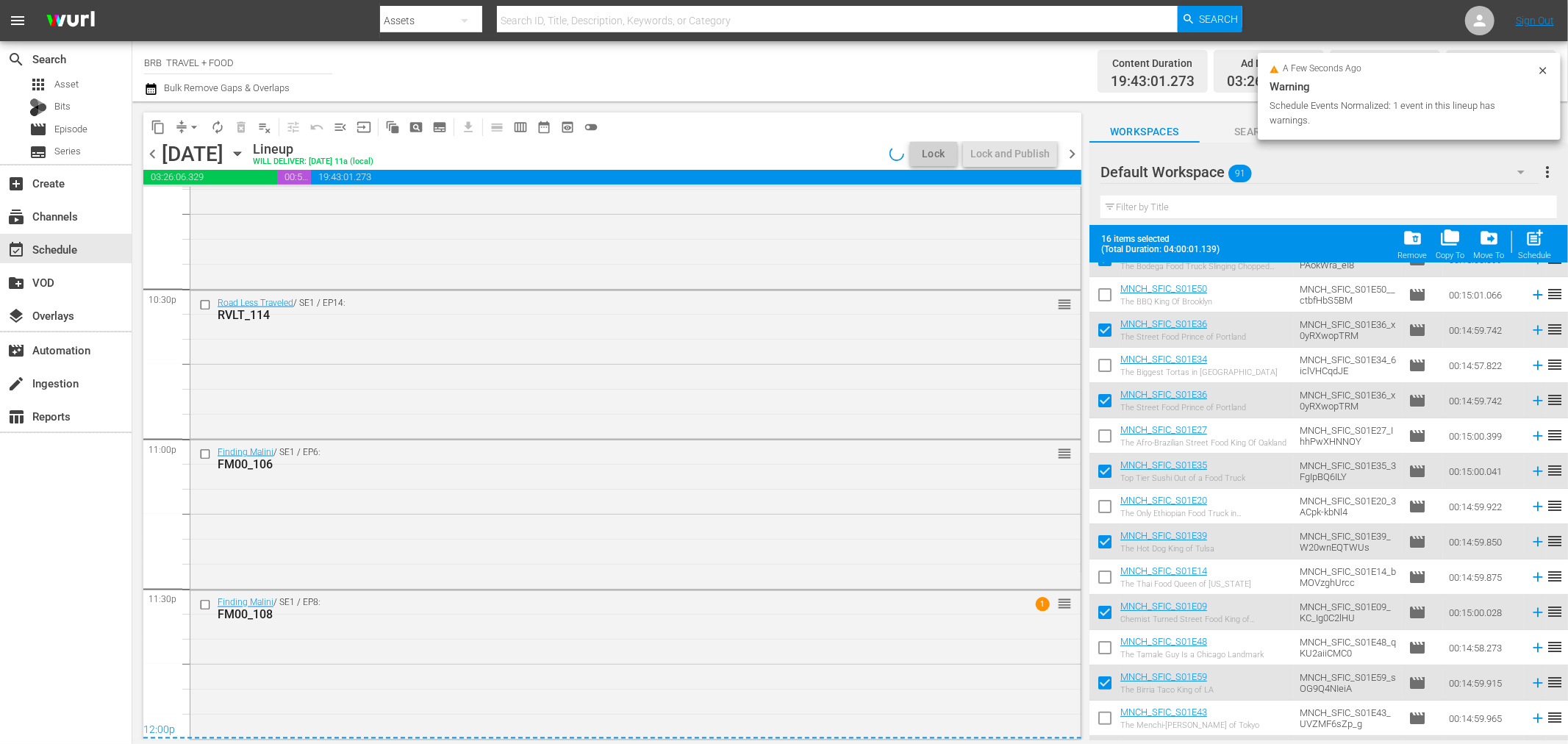
scroll to position [6647, 0]
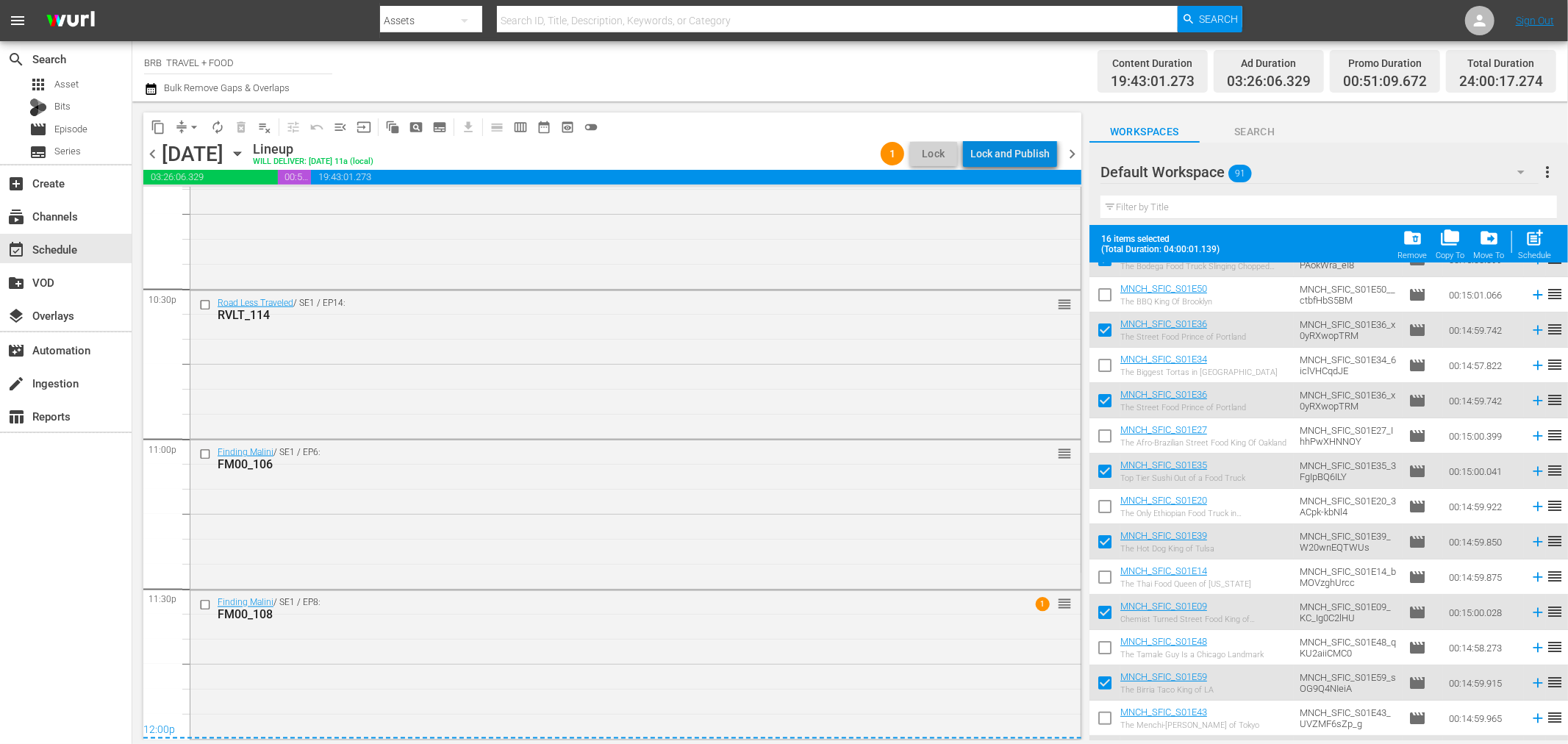
click at [1018, 162] on div "Lock and Publish" at bounding box center [1010, 154] width 80 height 27
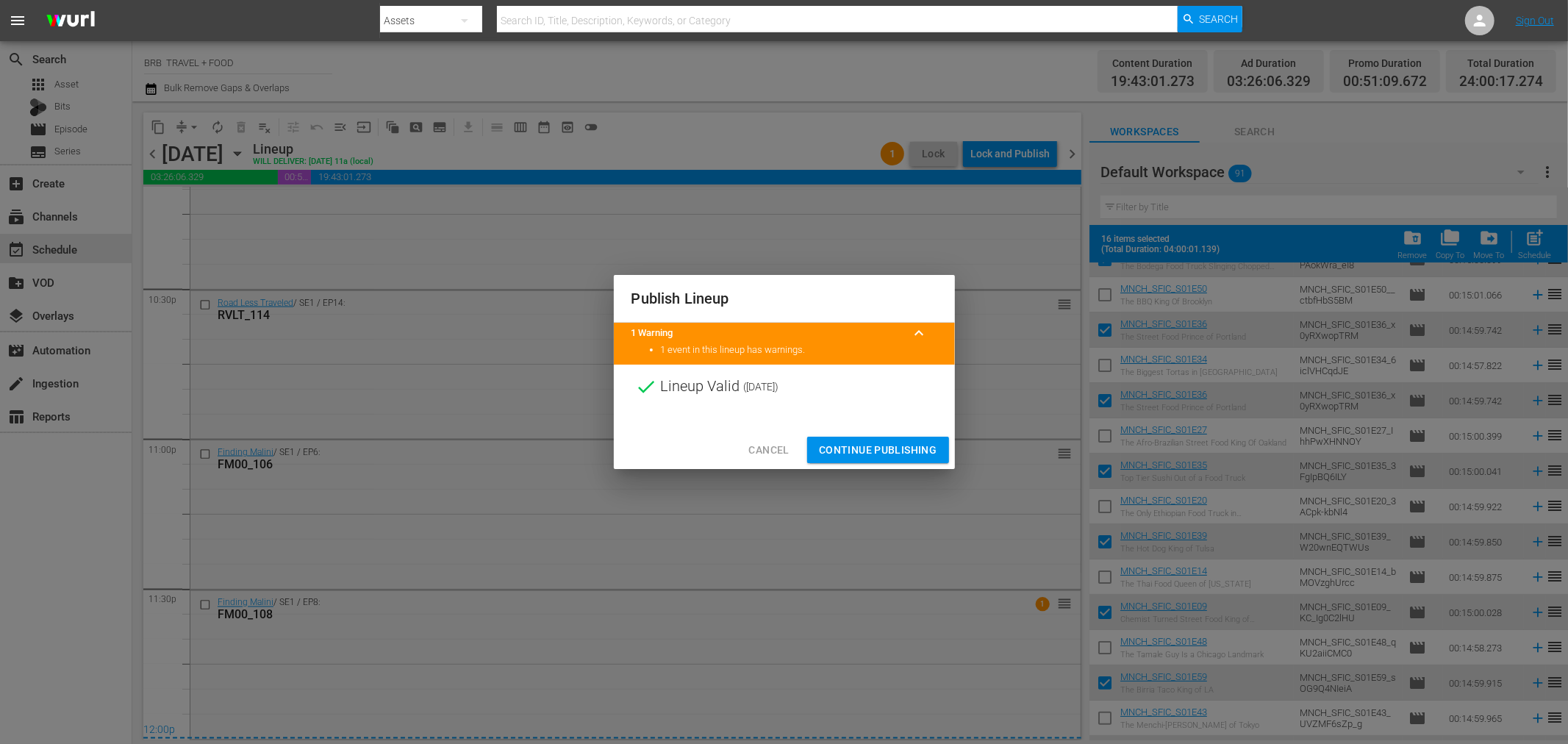
click at [868, 441] on span "Continue Publishing" at bounding box center [878, 450] width 118 height 19
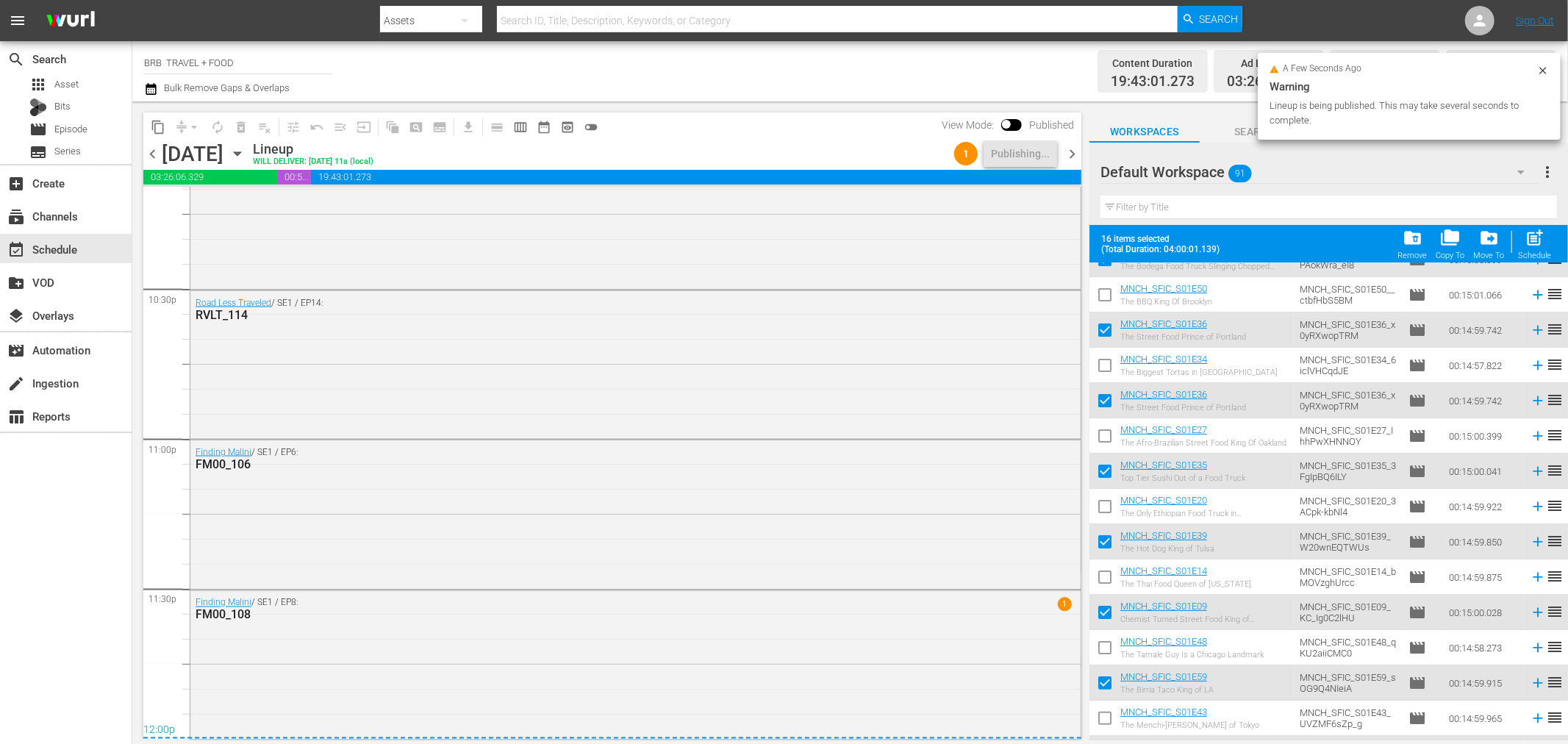
click at [250, 144] on div "Wednesday, August 20th August 20th" at bounding box center [205, 154] width 87 height 25
click at [241, 153] on icon "button" at bounding box center [237, 153] width 7 height 4
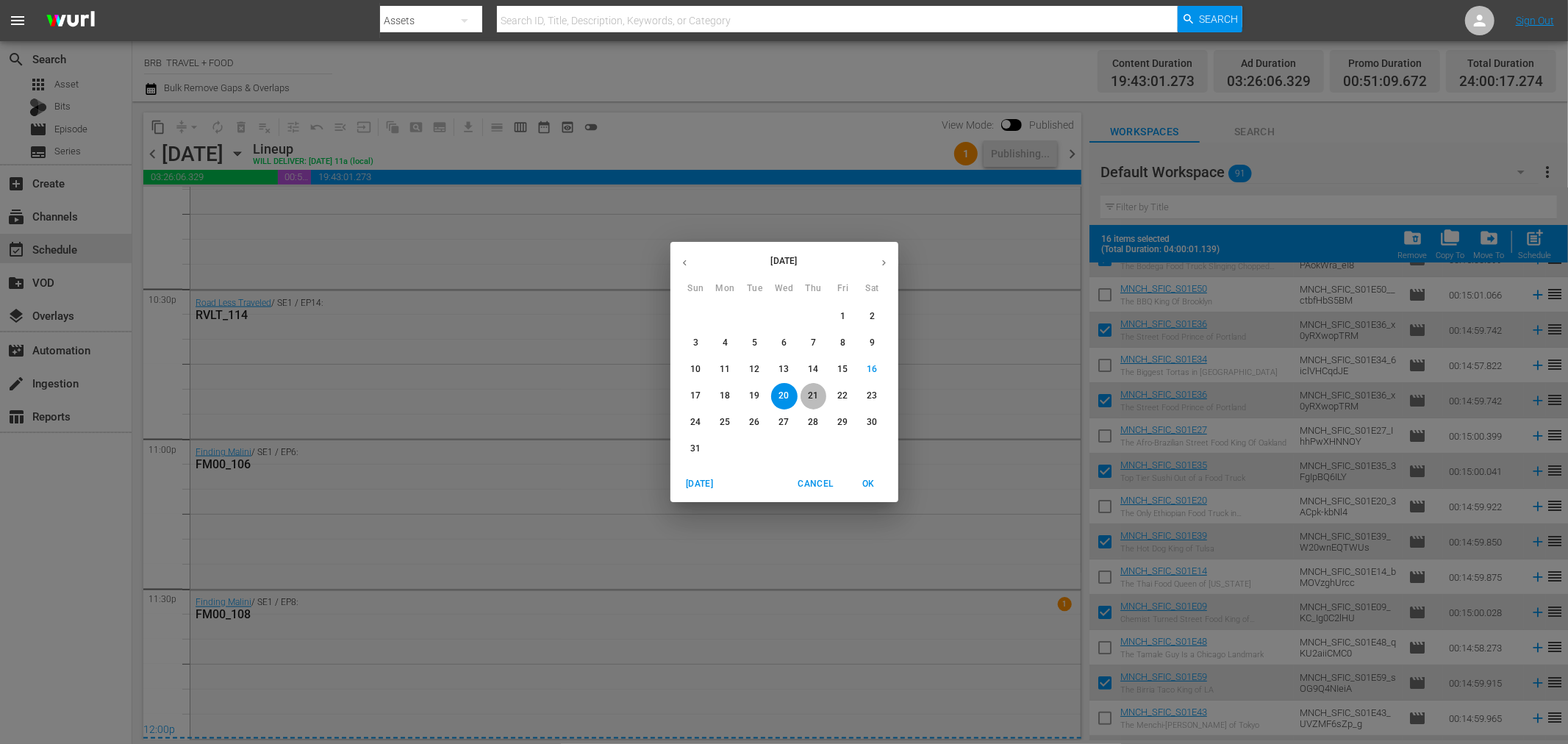
click at [815, 397] on p "21" at bounding box center [813, 395] width 10 height 13
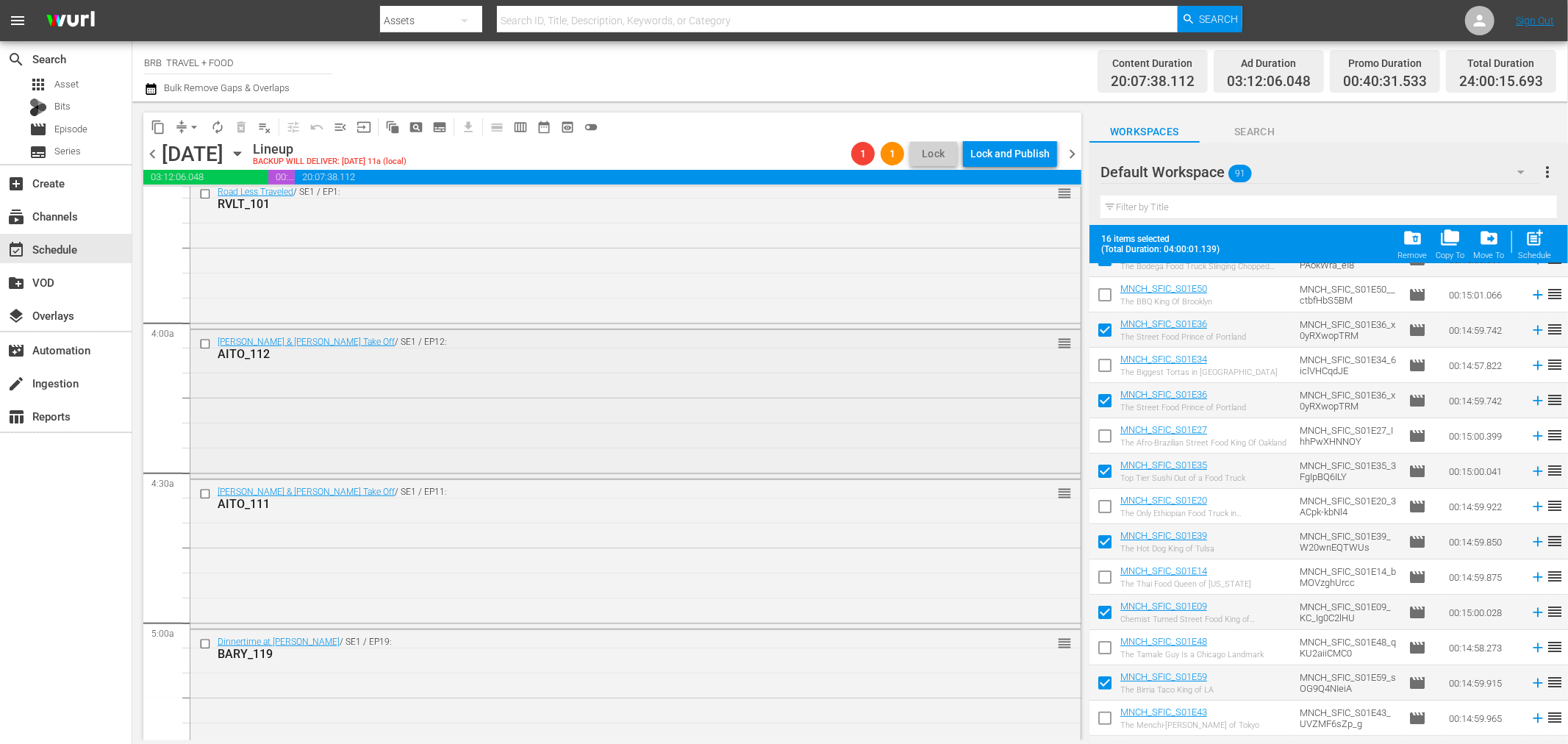
scroll to position [1143, 0]
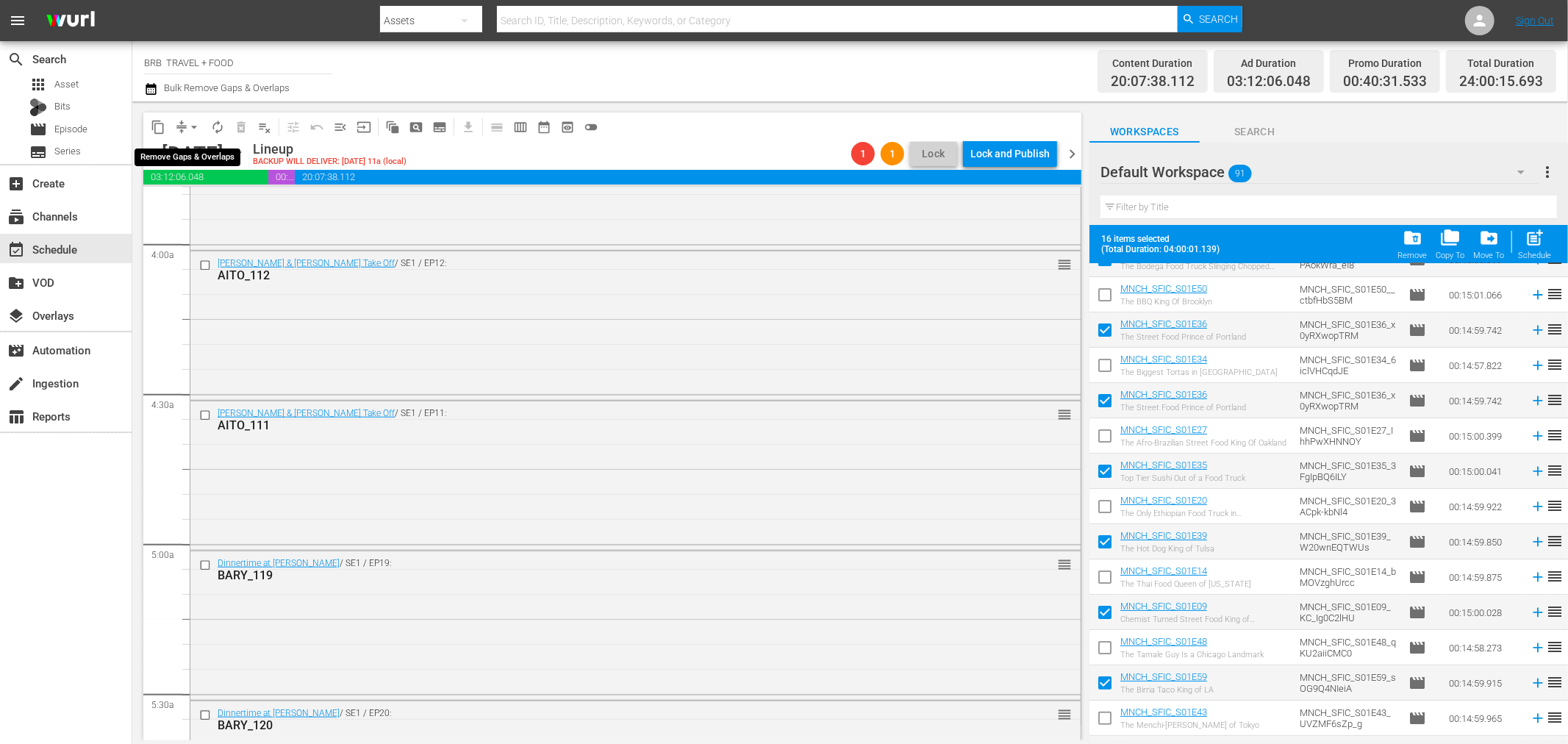
click at [182, 124] on button "arrow_drop_down" at bounding box center [194, 127] width 24 height 24
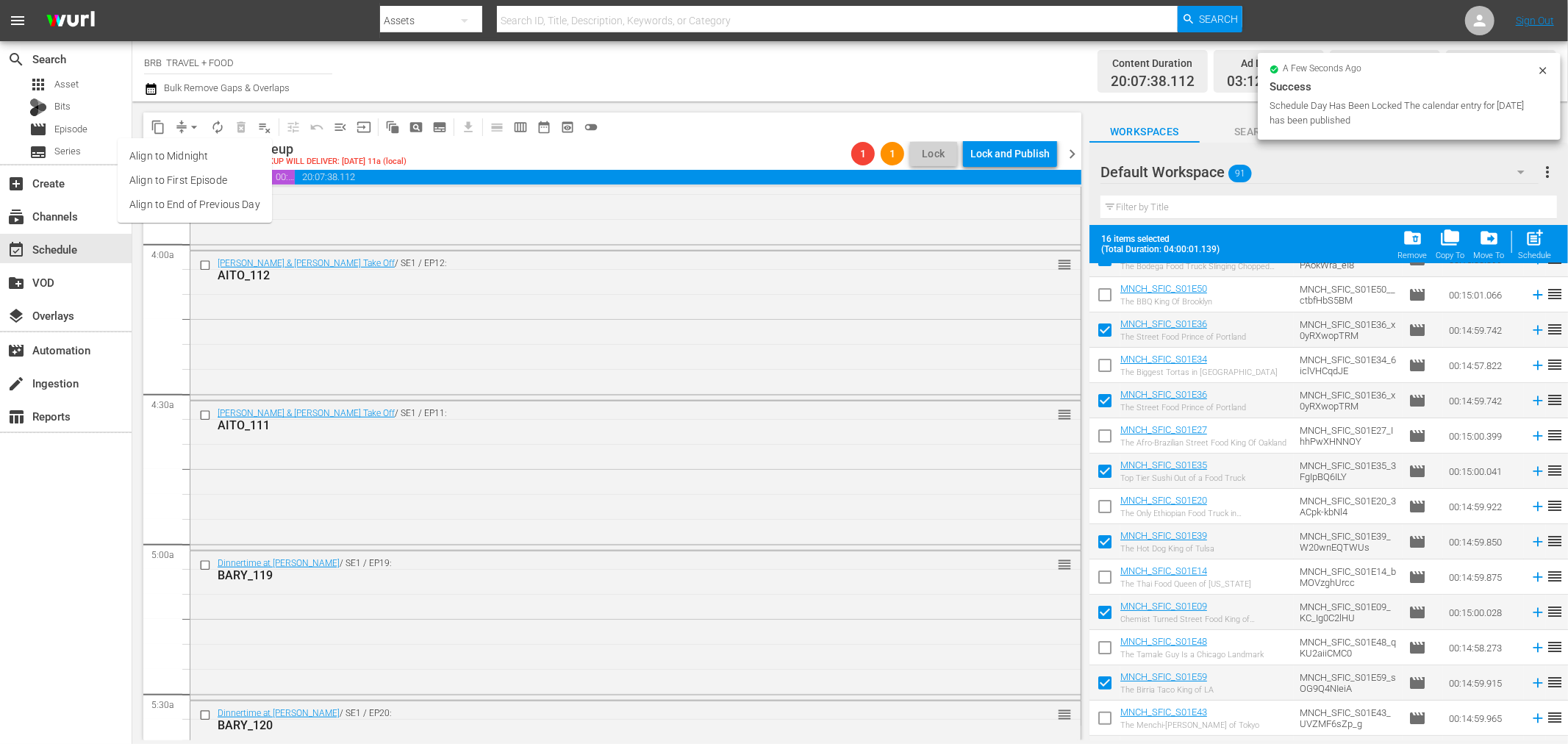
click at [215, 157] on li "Align to Midnight" at bounding box center [194, 156] width 154 height 25
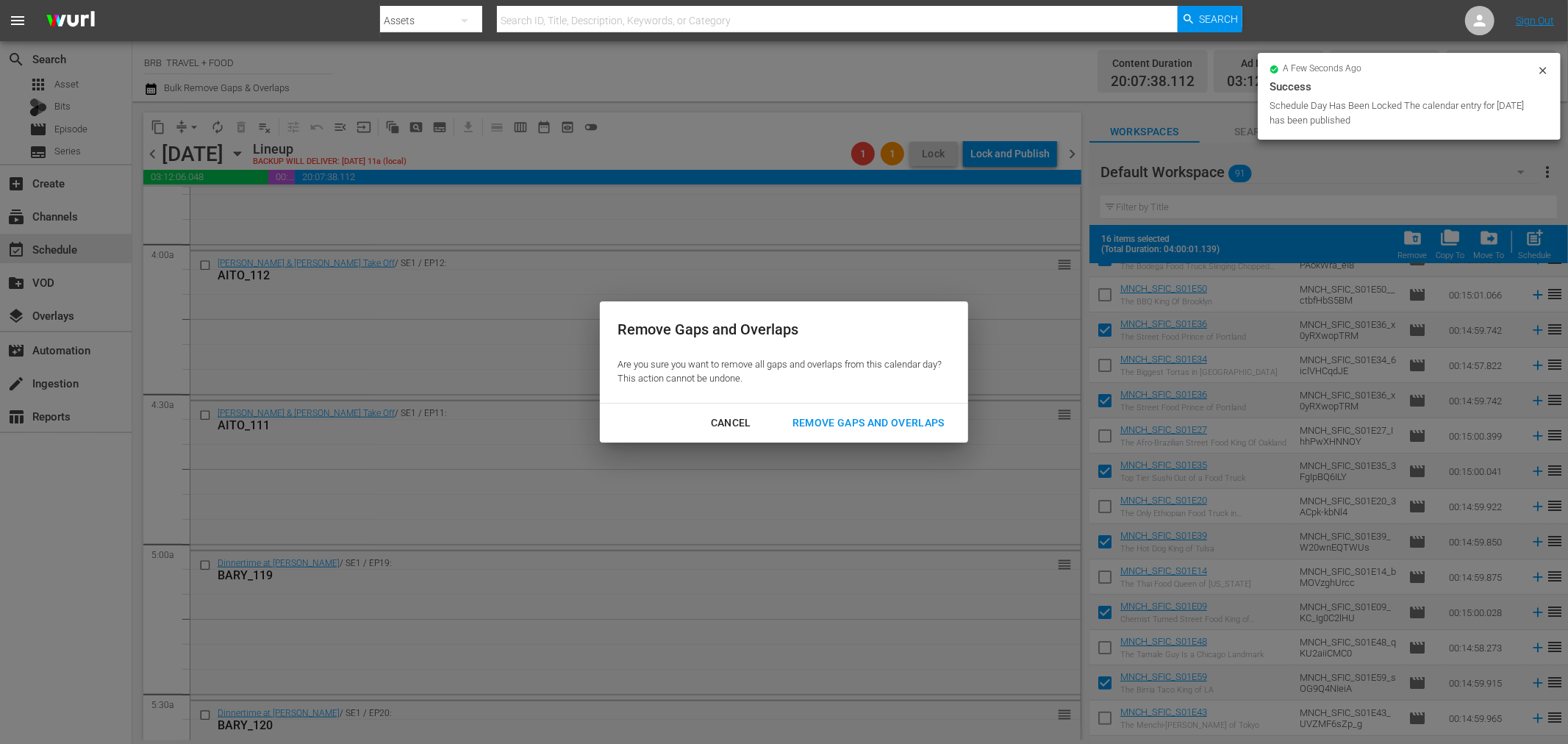
click at [924, 429] on div "Remove Gaps and Overlaps" at bounding box center [869, 423] width 176 height 19
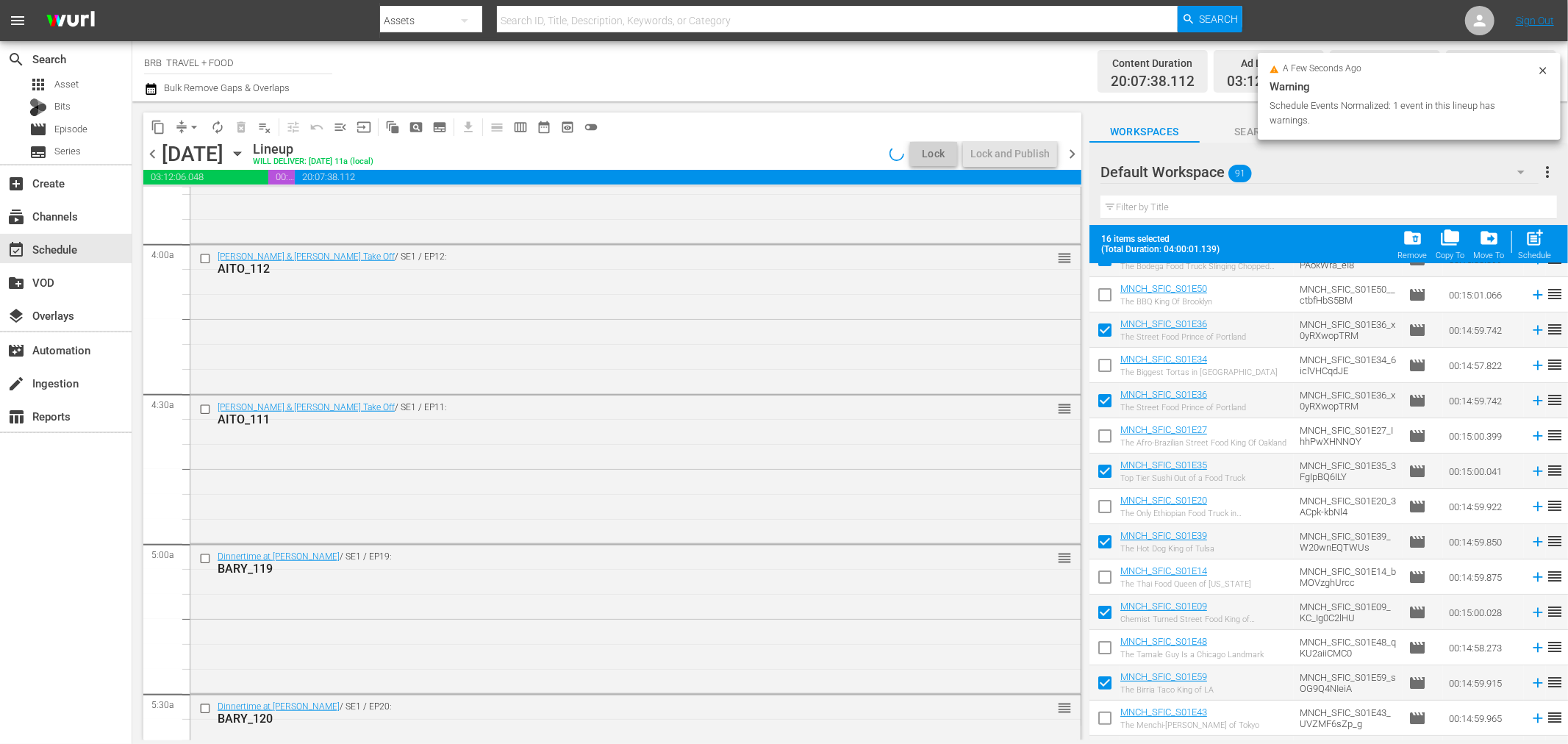
scroll to position [1318, 0]
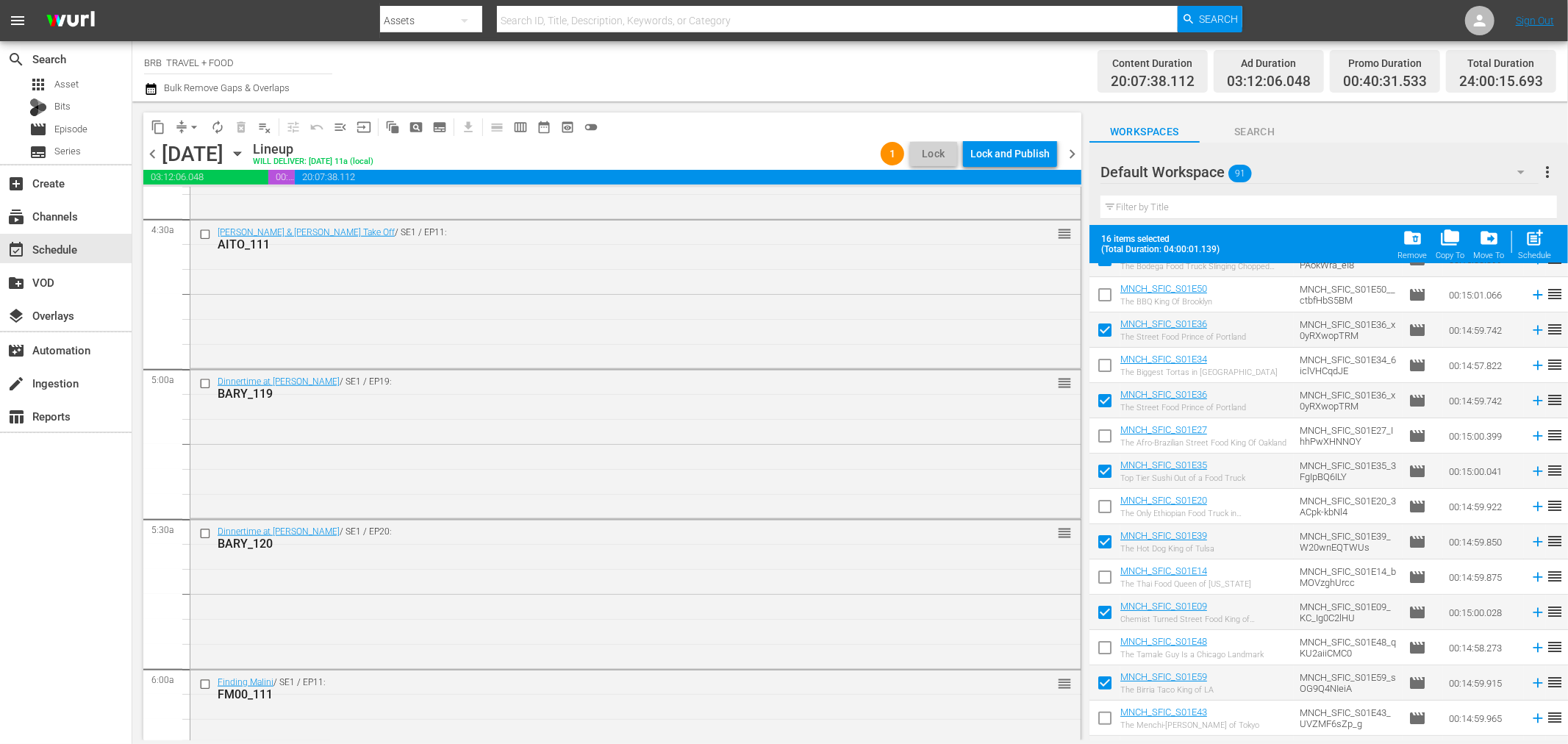
click at [1013, 156] on div "Lock and Publish" at bounding box center [1010, 154] width 80 height 27
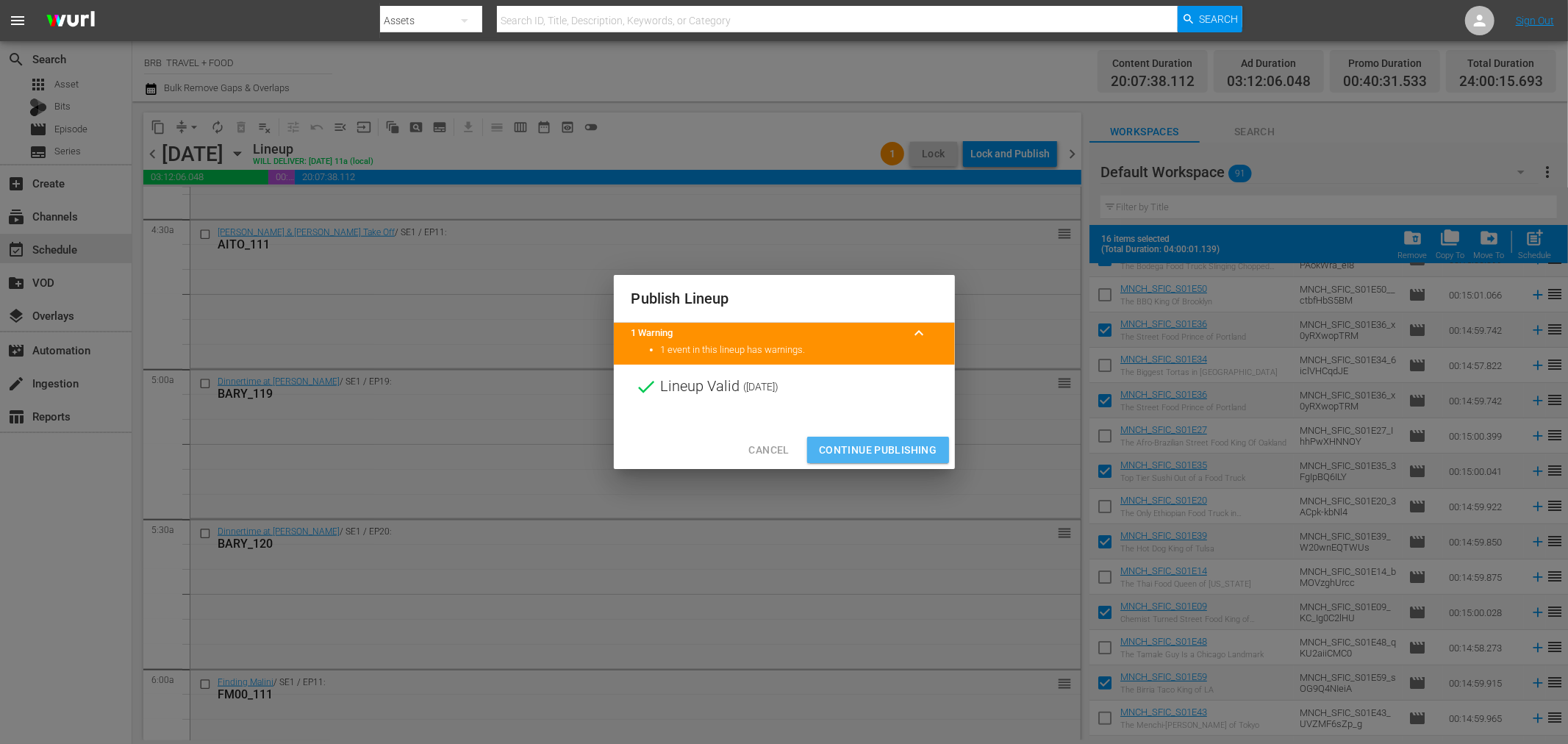
click at [882, 437] on button "Continue Publishing" at bounding box center [878, 450] width 142 height 28
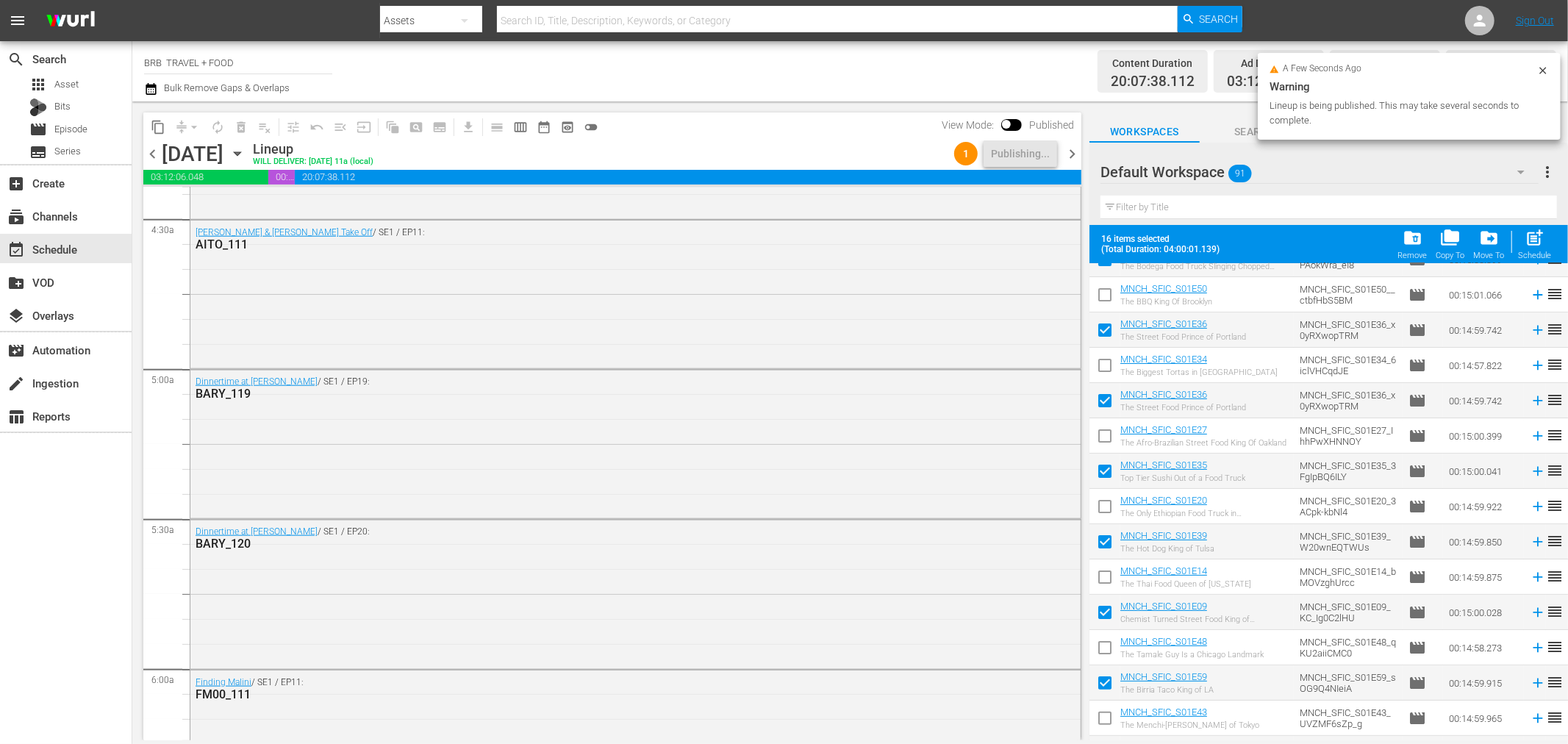
click at [241, 152] on icon "button" at bounding box center [237, 153] width 7 height 4
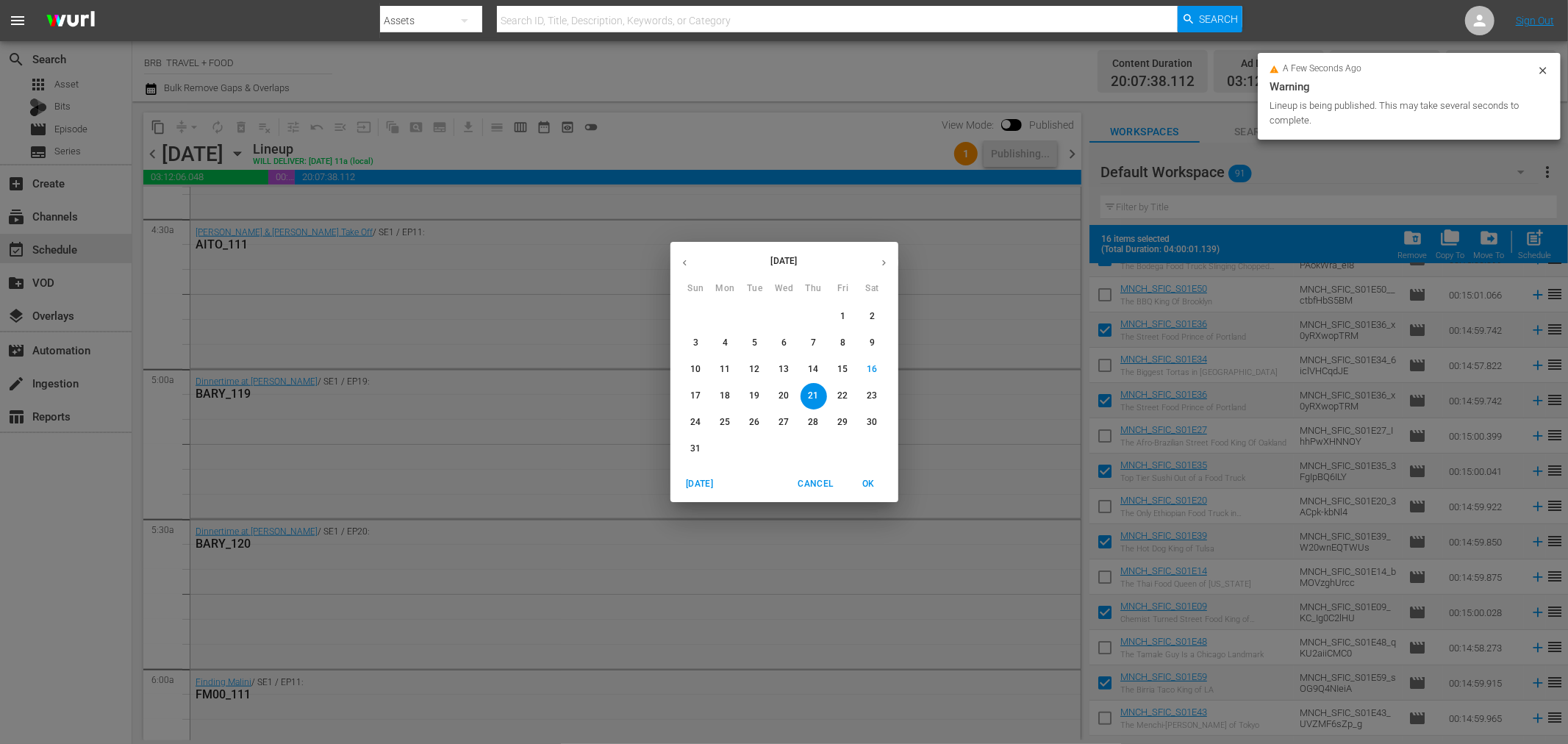
click at [849, 394] on span "22" at bounding box center [843, 395] width 27 height 13
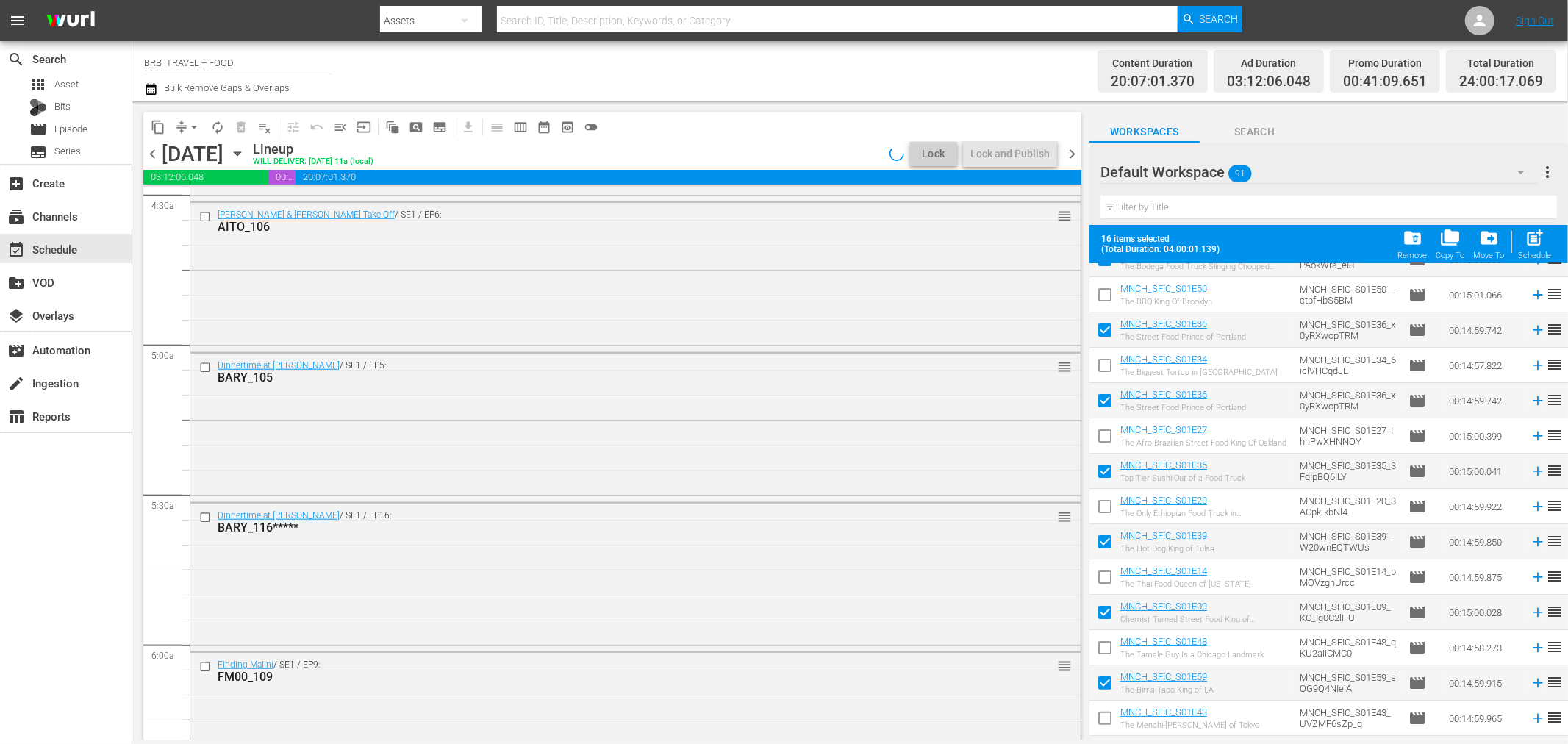
scroll to position [1143, 0]
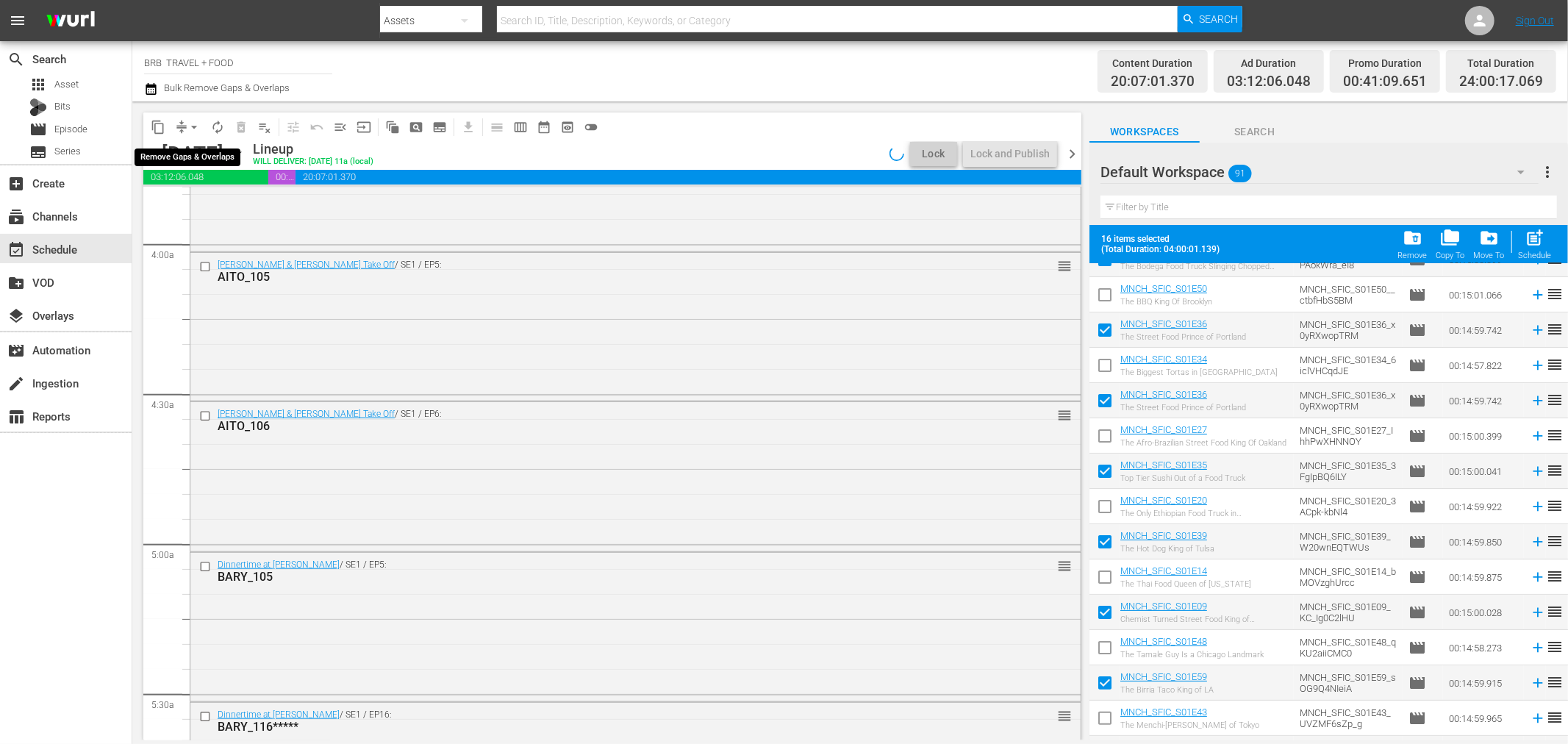
click at [188, 123] on span "arrow_drop_down" at bounding box center [194, 127] width 15 height 15
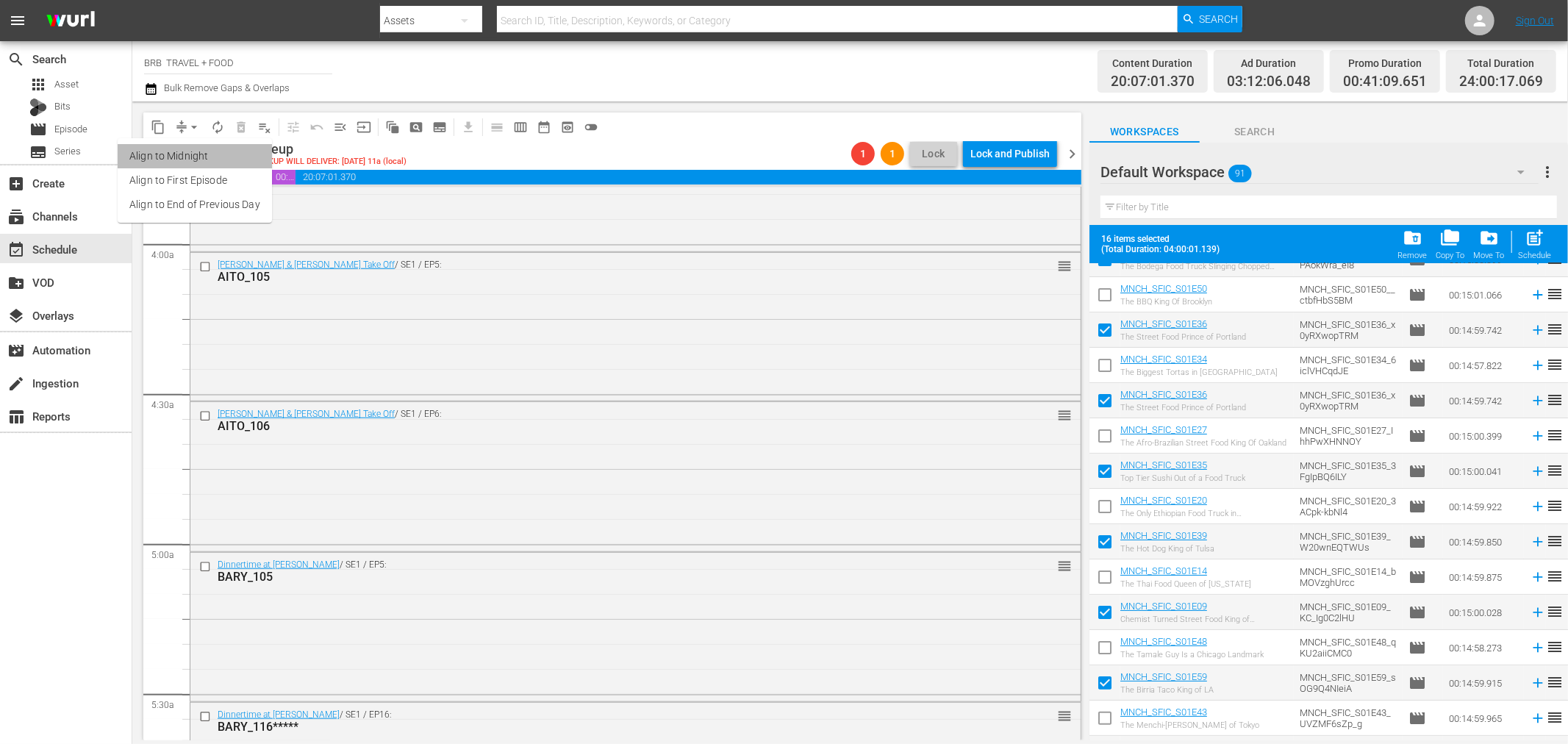
click at [211, 156] on li "Align to Midnight" at bounding box center [194, 156] width 154 height 25
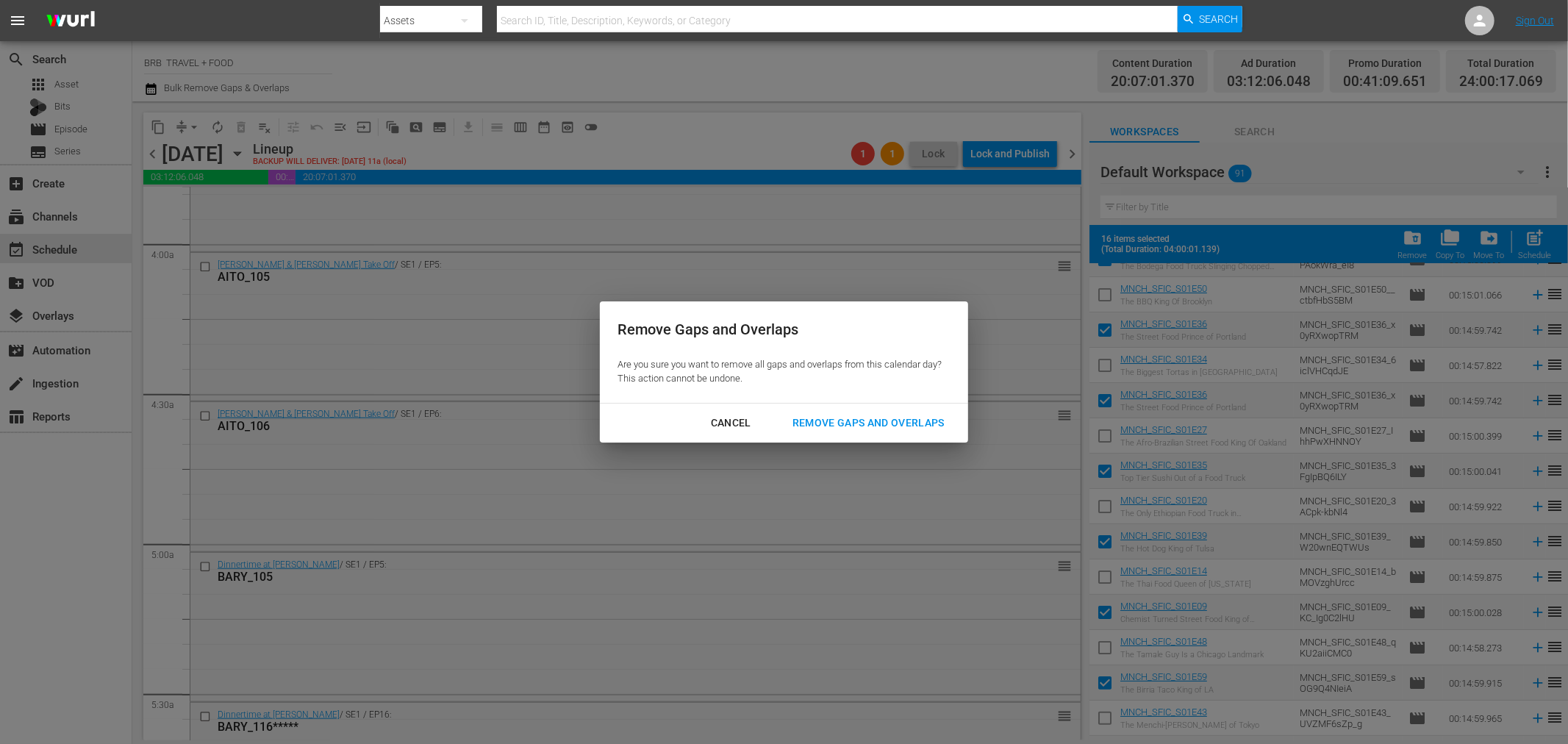
click at [904, 427] on div "Remove Gaps and Overlaps" at bounding box center [869, 423] width 176 height 19
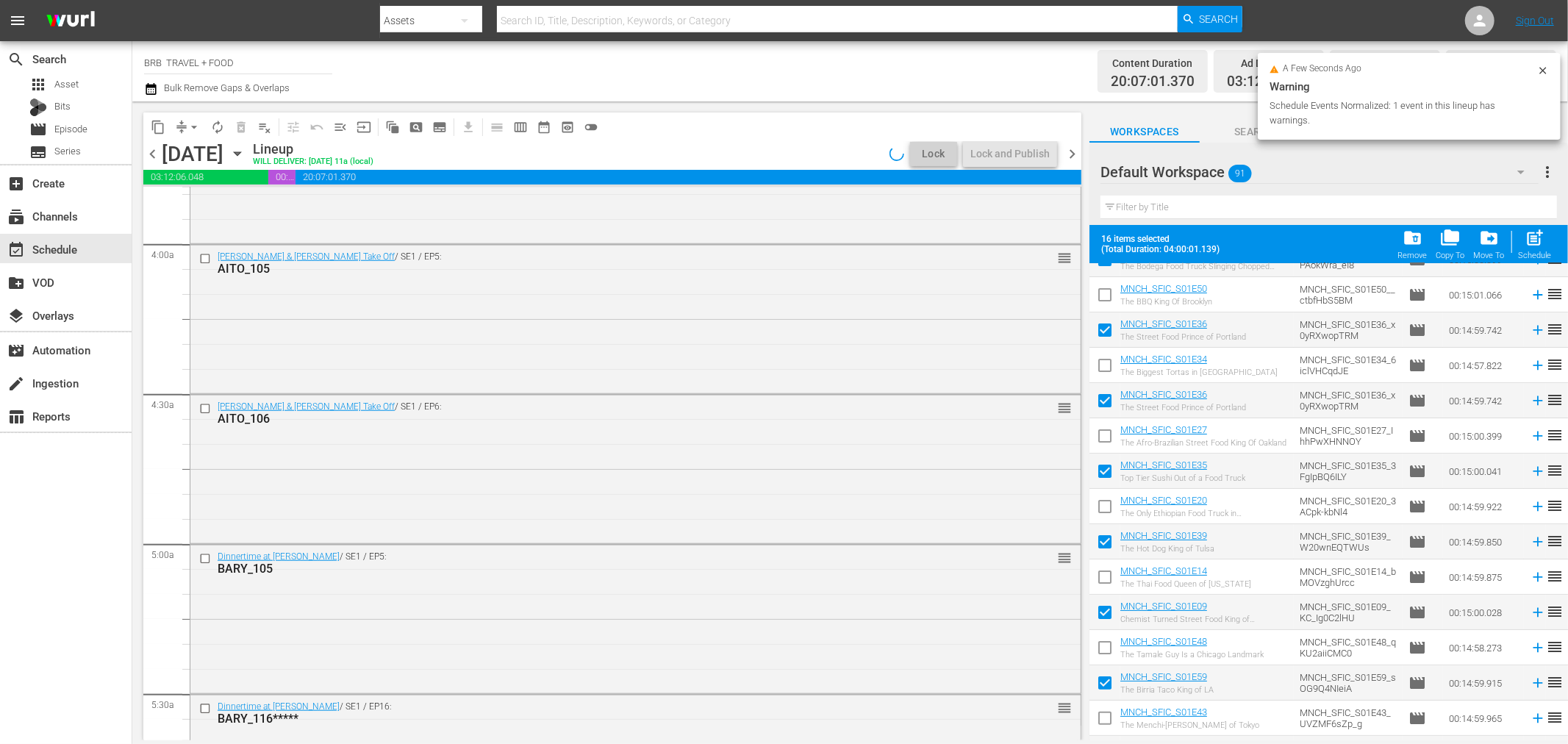
scroll to position [1318, 0]
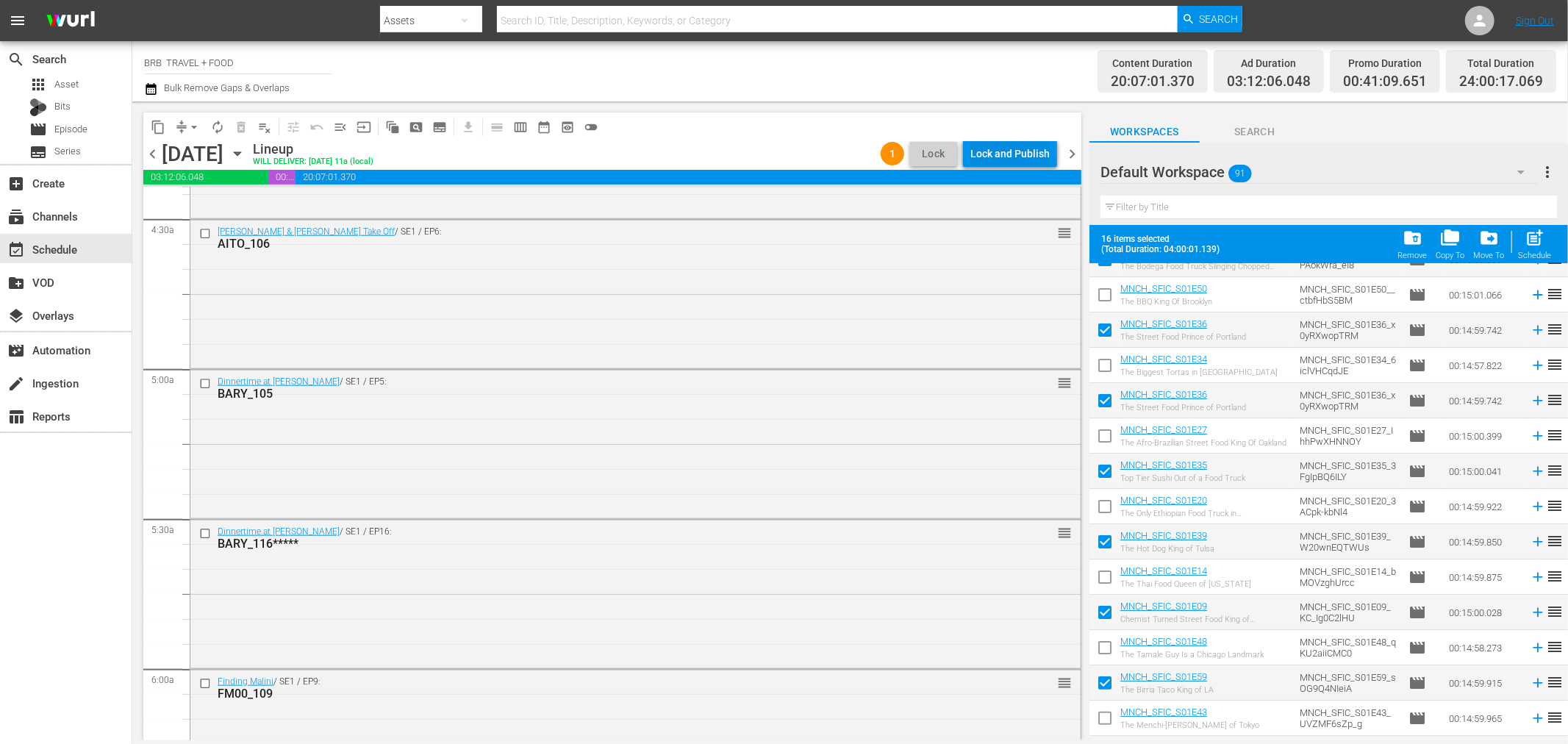
click at [1022, 152] on div "Lock and Publish" at bounding box center [1010, 154] width 80 height 27
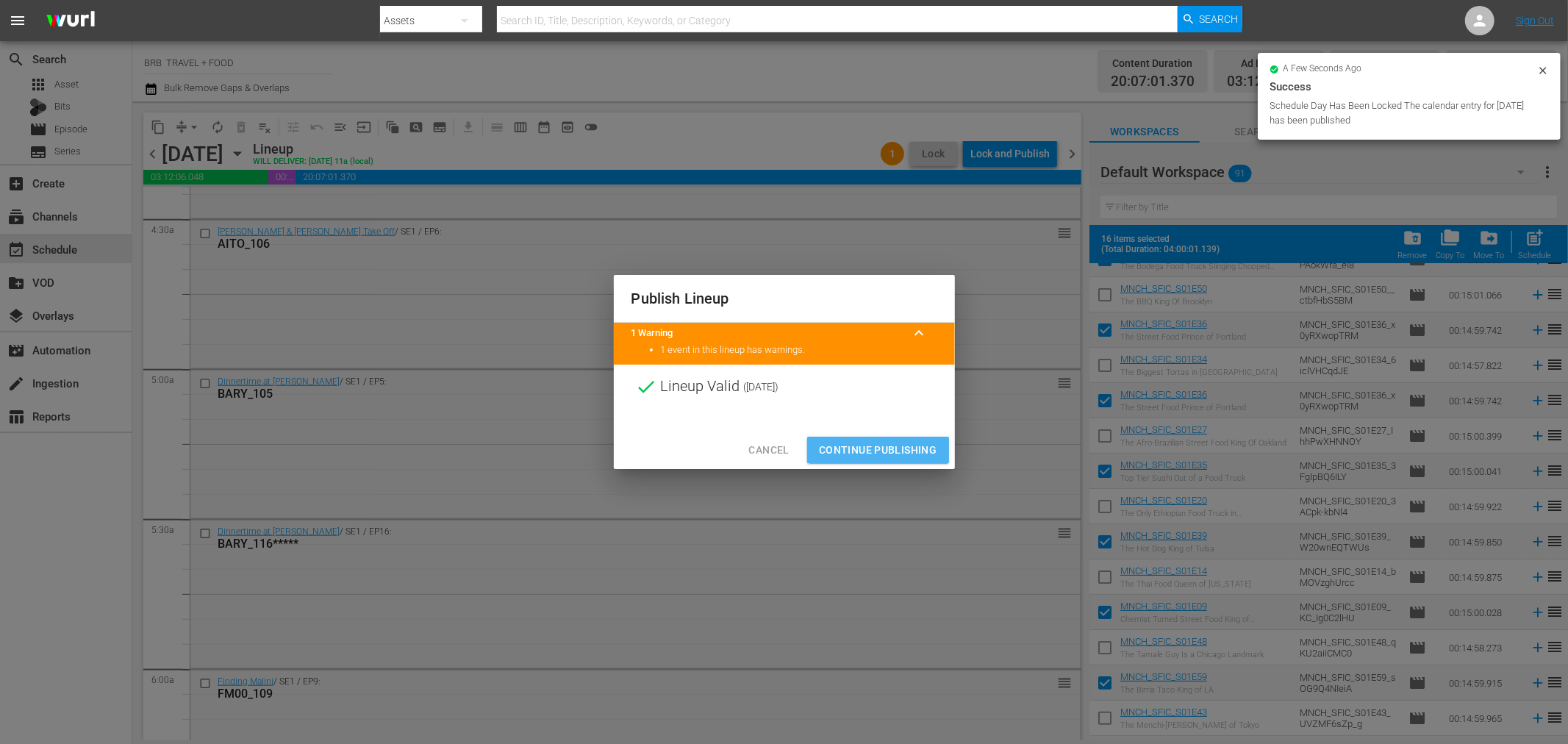
drag, startPoint x: 882, startPoint y: 442, endPoint x: 701, endPoint y: 314, distance: 221.7
click at [882, 438] on button "Continue Publishing" at bounding box center [878, 450] width 142 height 28
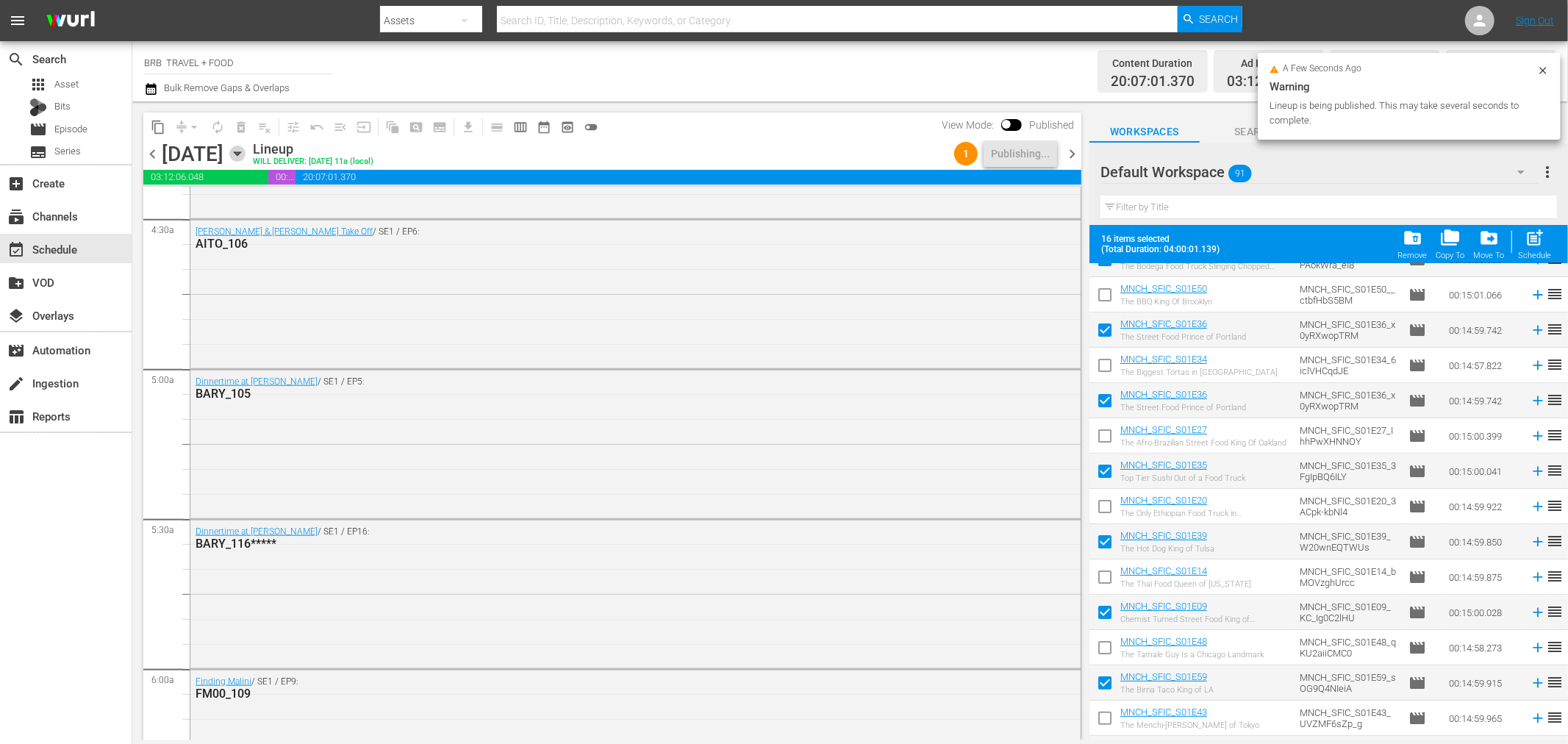
click at [246, 147] on icon "button" at bounding box center [238, 153] width 16 height 16
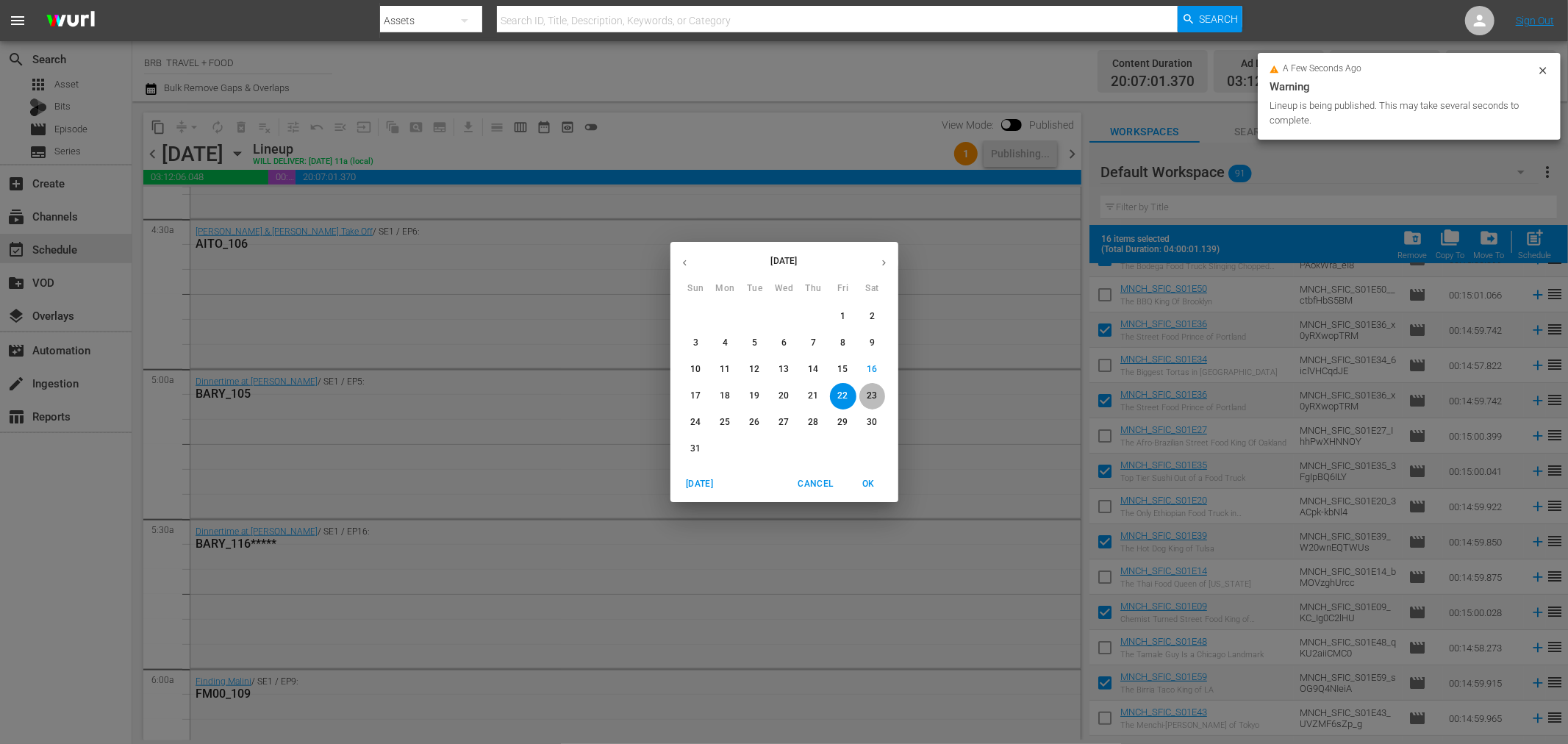
click at [874, 398] on p "23" at bounding box center [872, 395] width 10 height 13
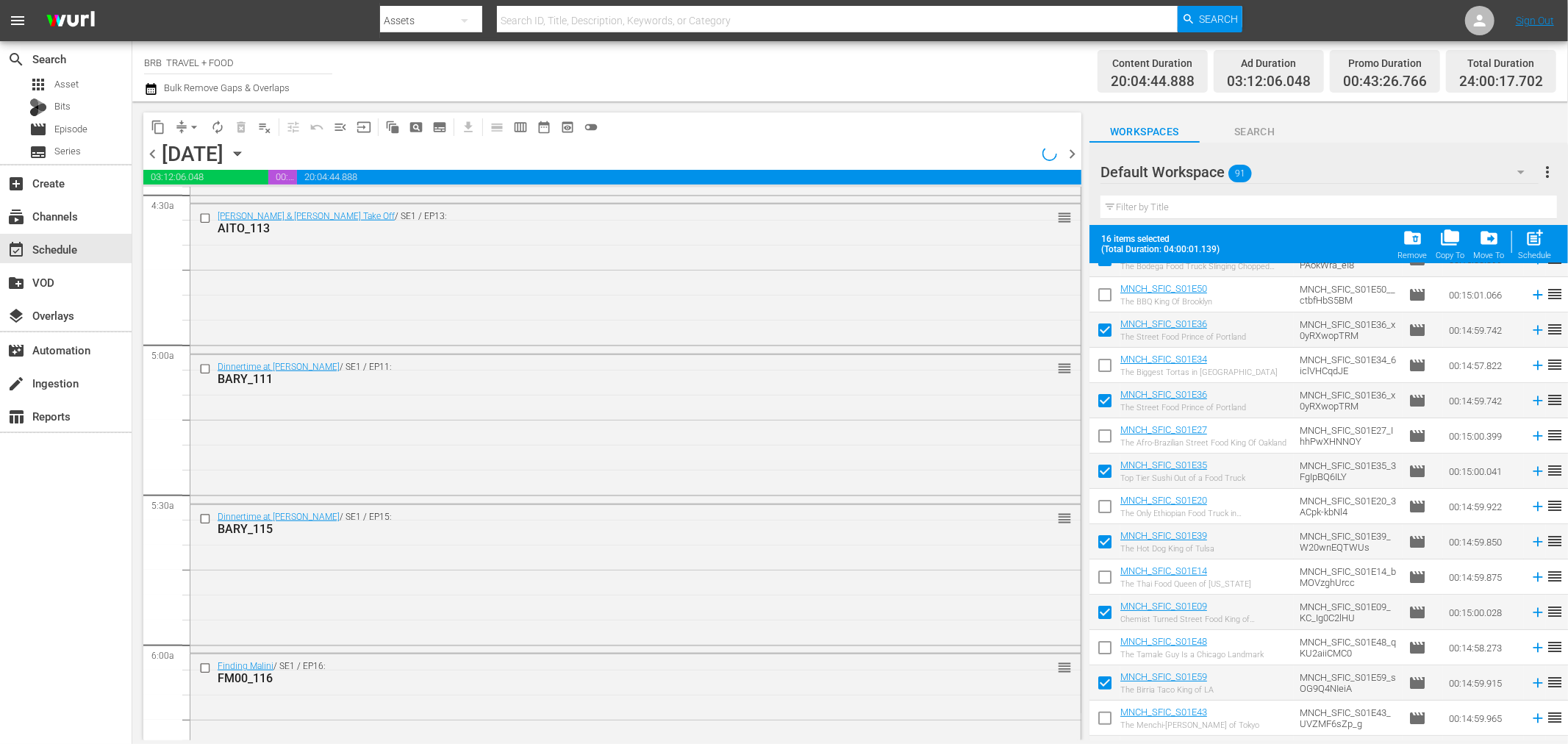
scroll to position [1143, 0]
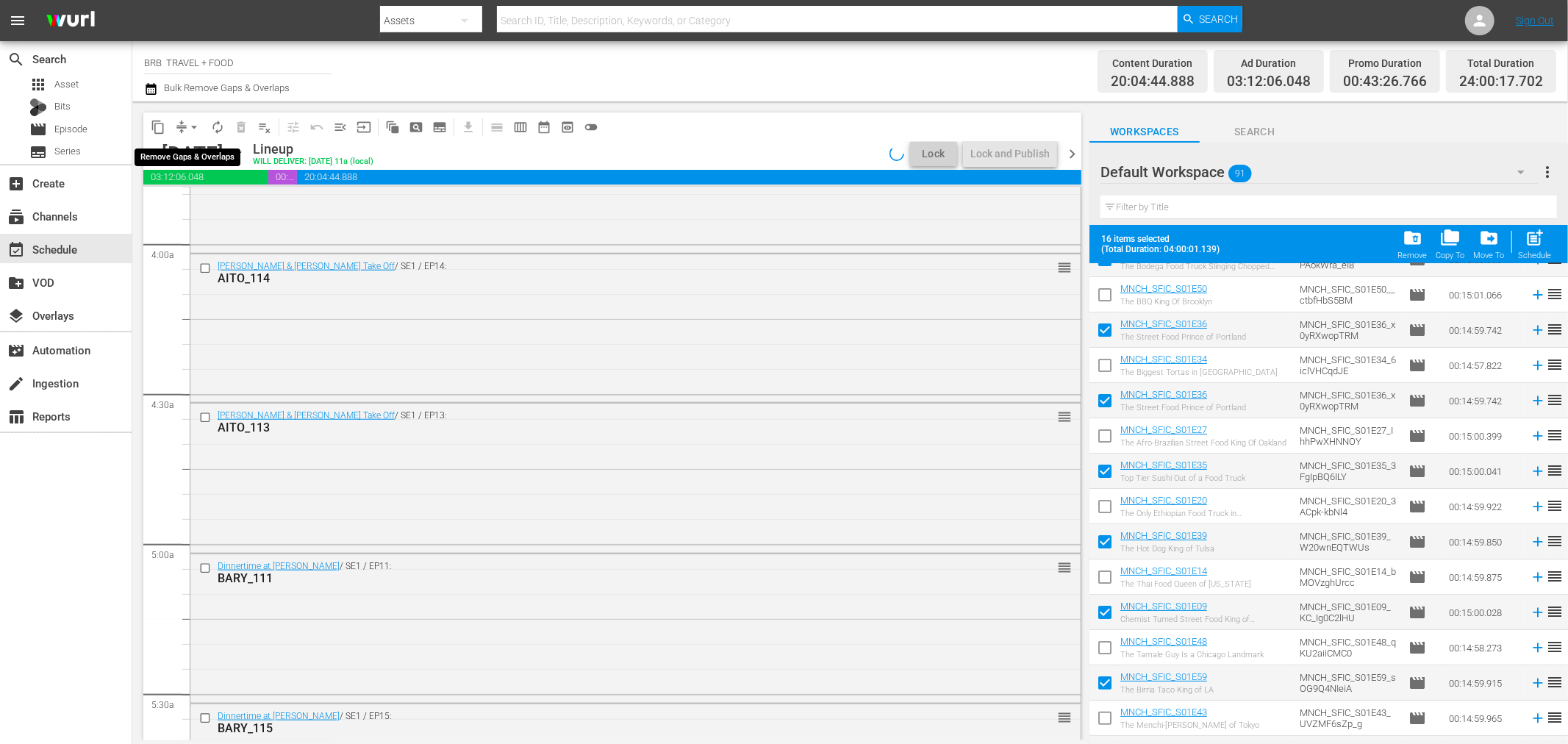
click at [193, 133] on span "arrow_drop_down" at bounding box center [194, 127] width 15 height 15
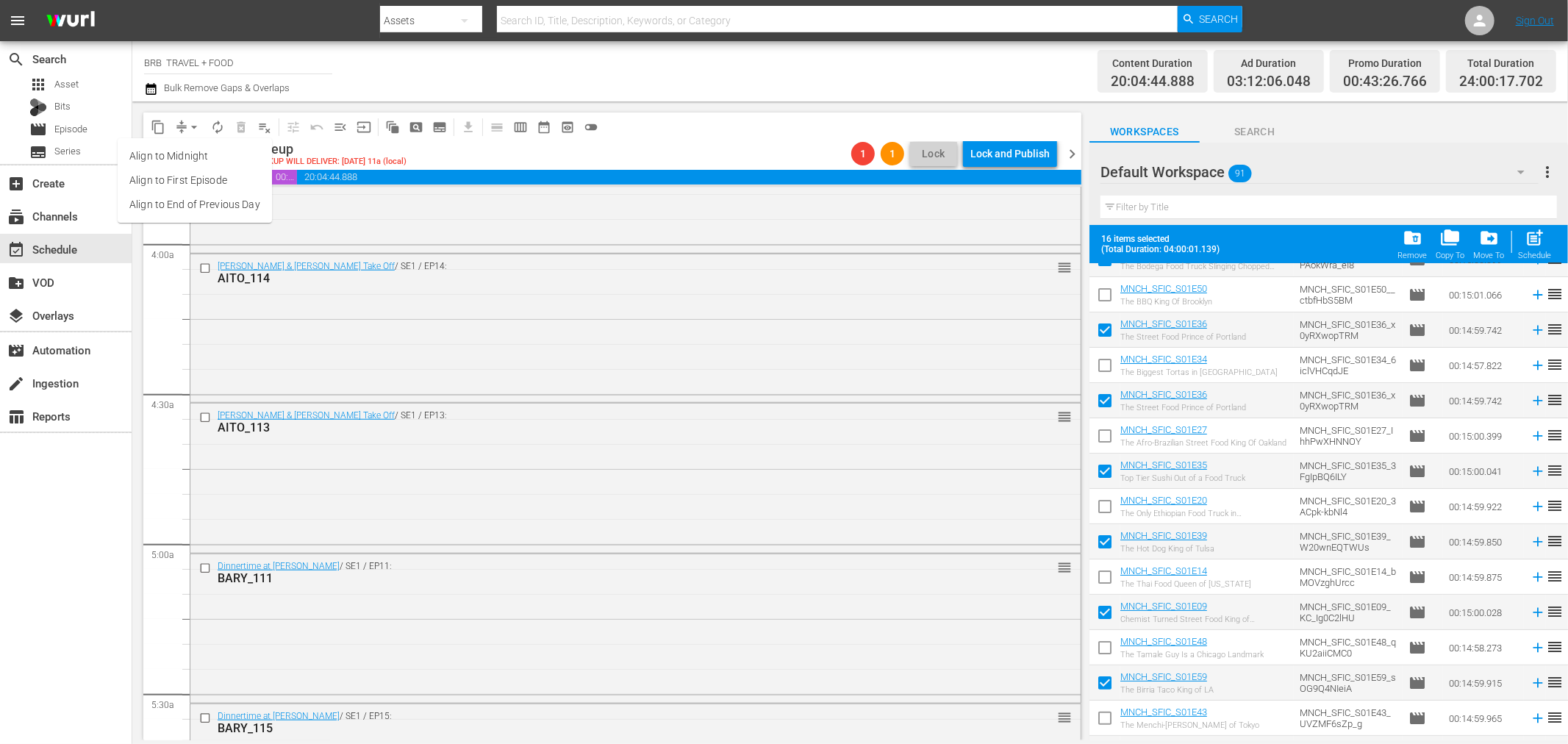
click at [216, 163] on li "Align to Midnight" at bounding box center [194, 156] width 154 height 25
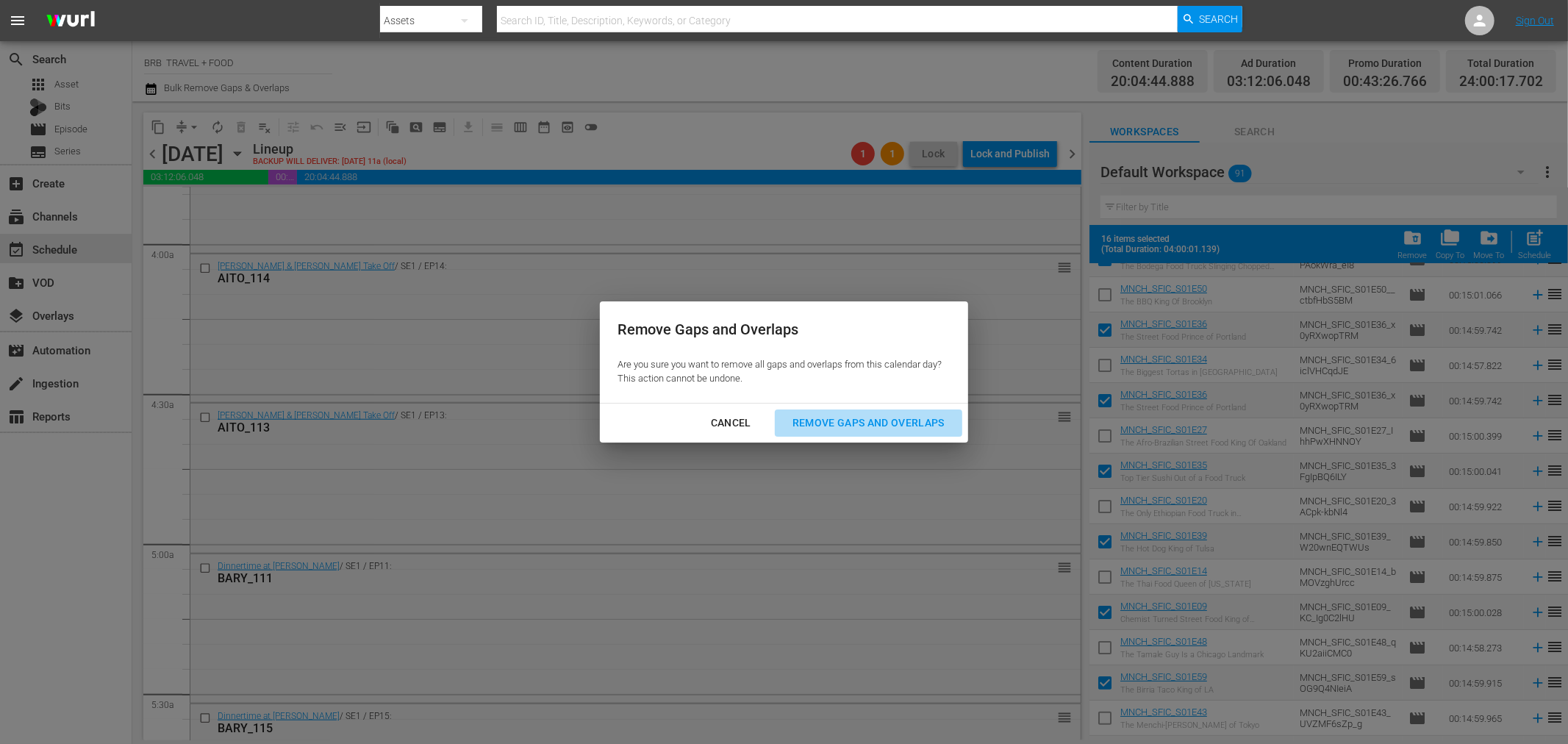
click at [877, 427] on div "Remove Gaps and Overlaps" at bounding box center [869, 423] width 176 height 19
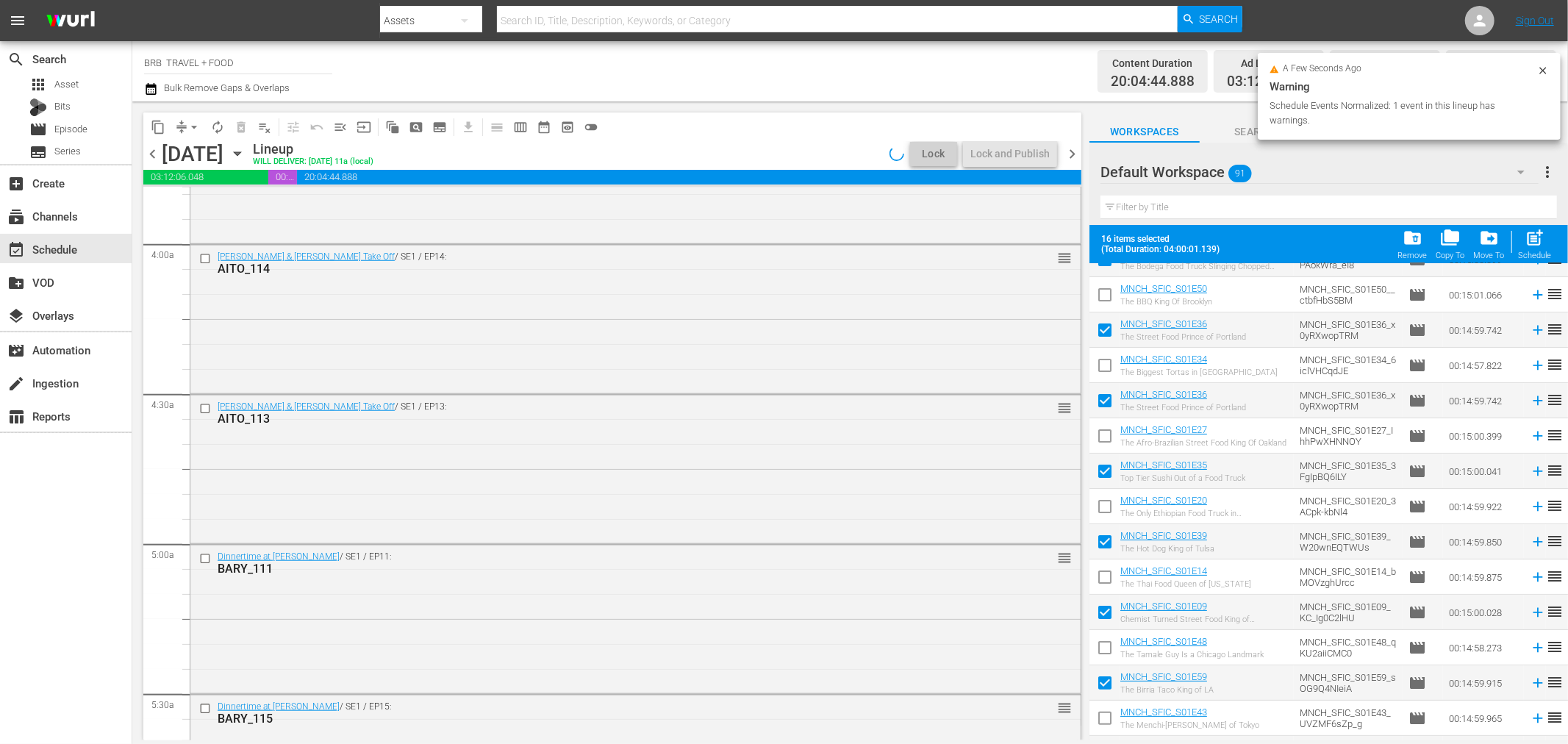
scroll to position [1318, 0]
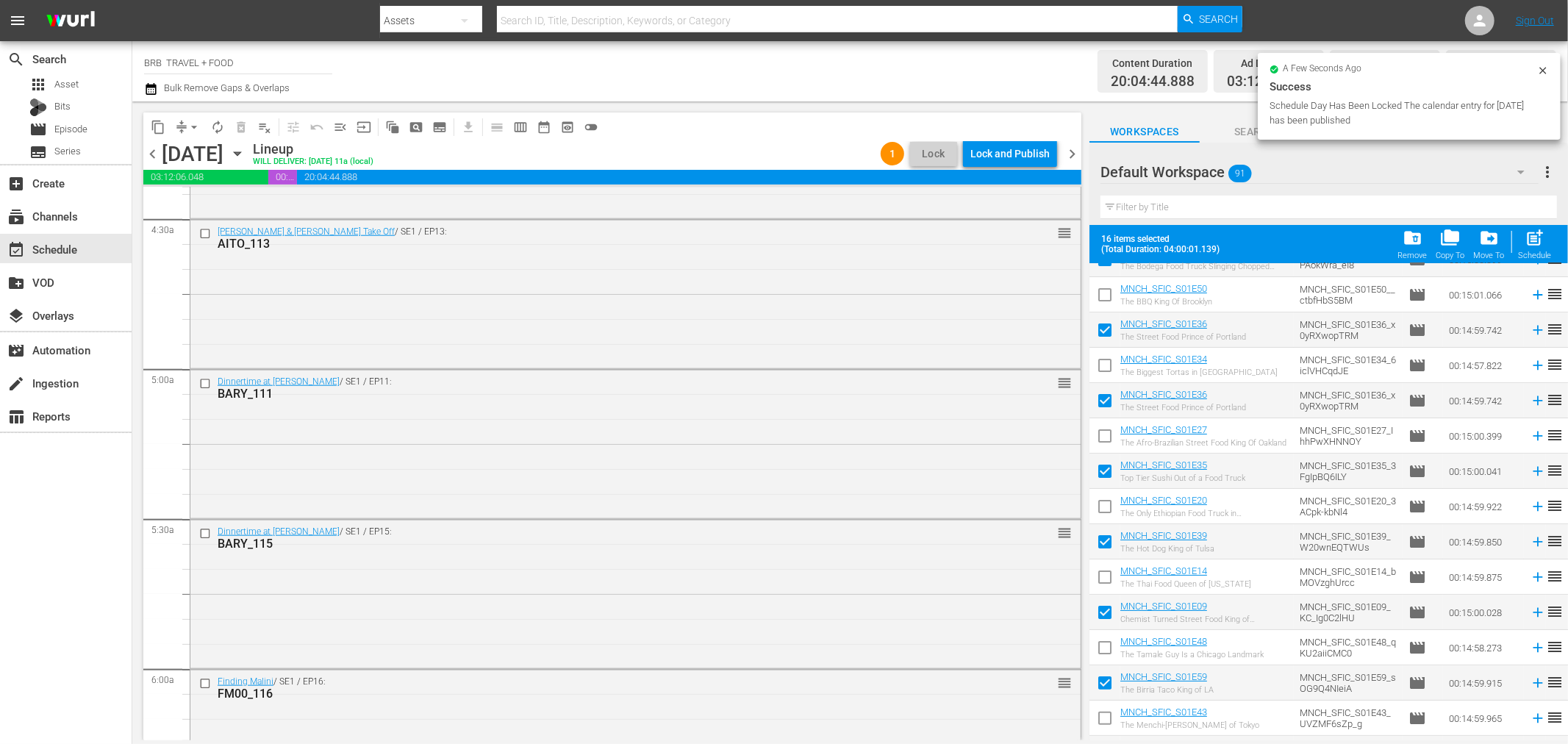
click at [1004, 149] on div "Lock and Publish" at bounding box center [1010, 154] width 80 height 27
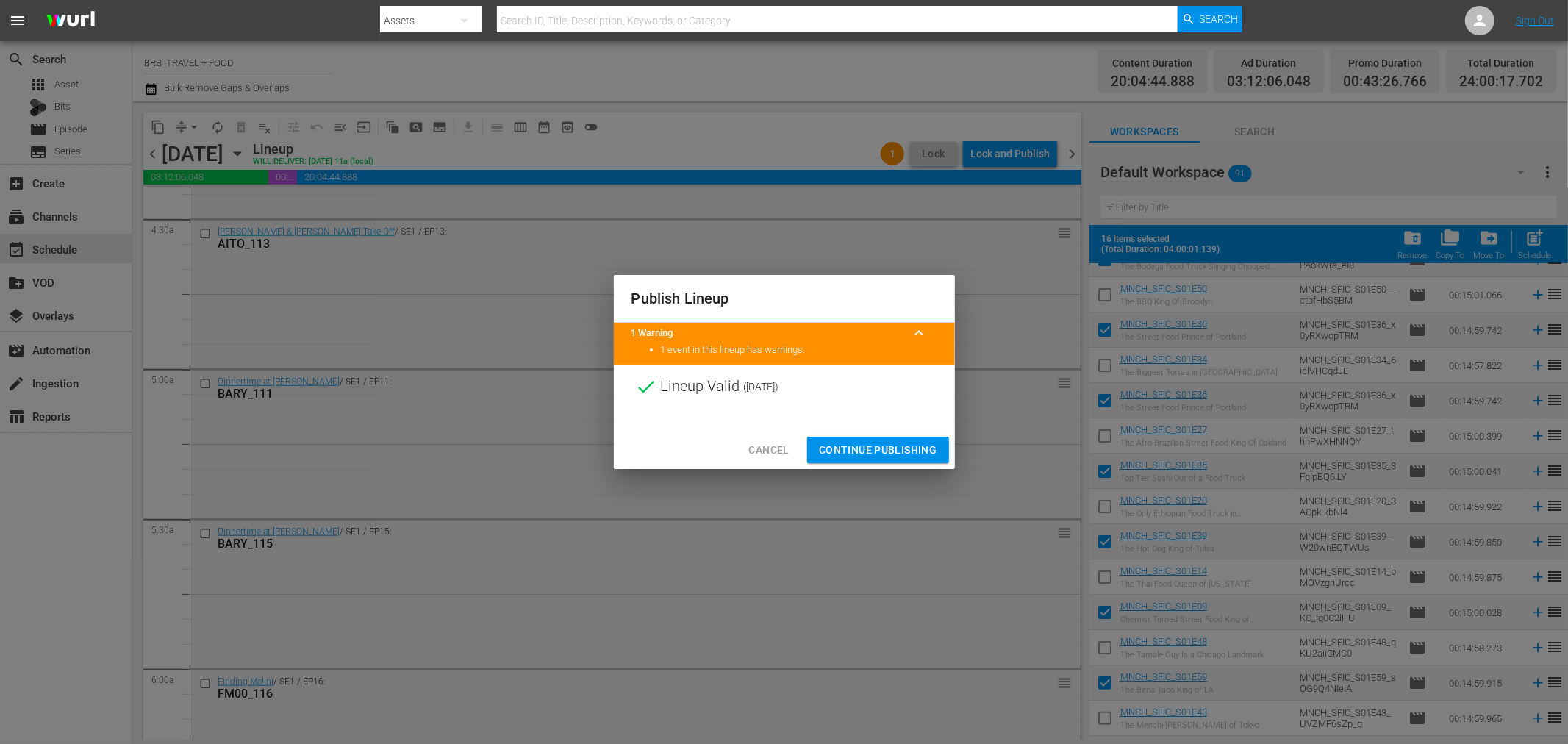
click at [877, 445] on span "Continue Publishing" at bounding box center [878, 450] width 118 height 19
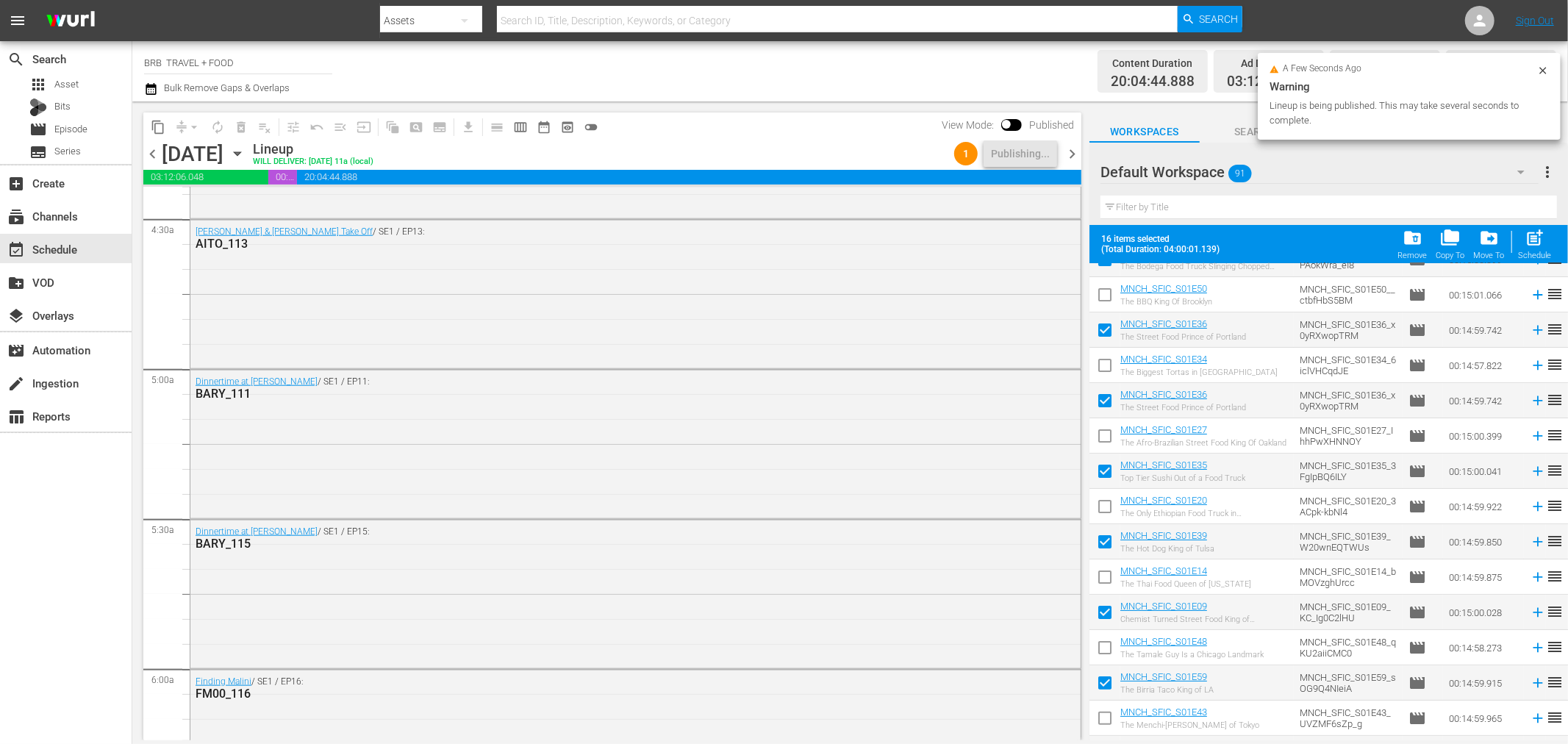
click at [246, 157] on icon "button" at bounding box center [238, 153] width 16 height 16
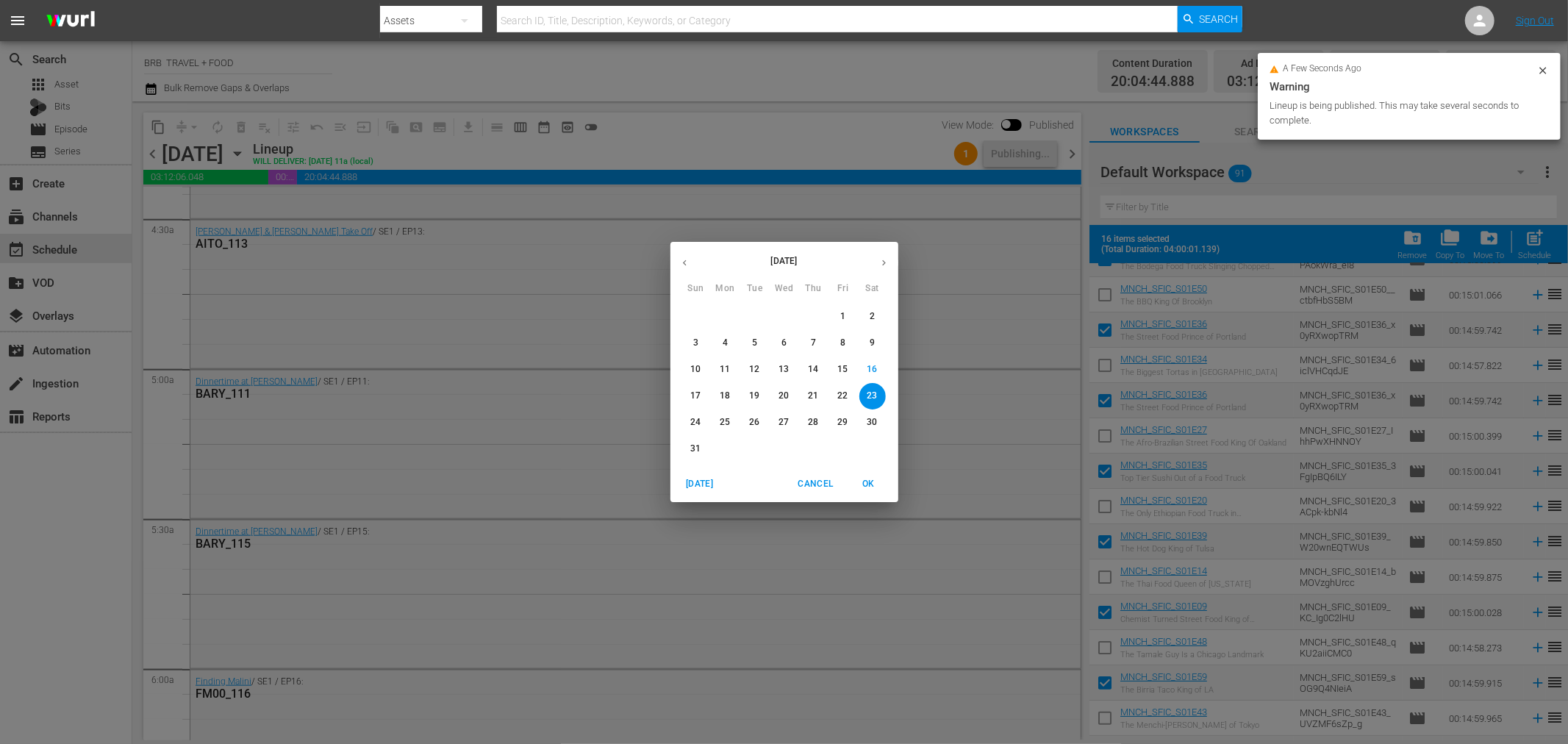
click at [686, 418] on span "24" at bounding box center [696, 422] width 27 height 13
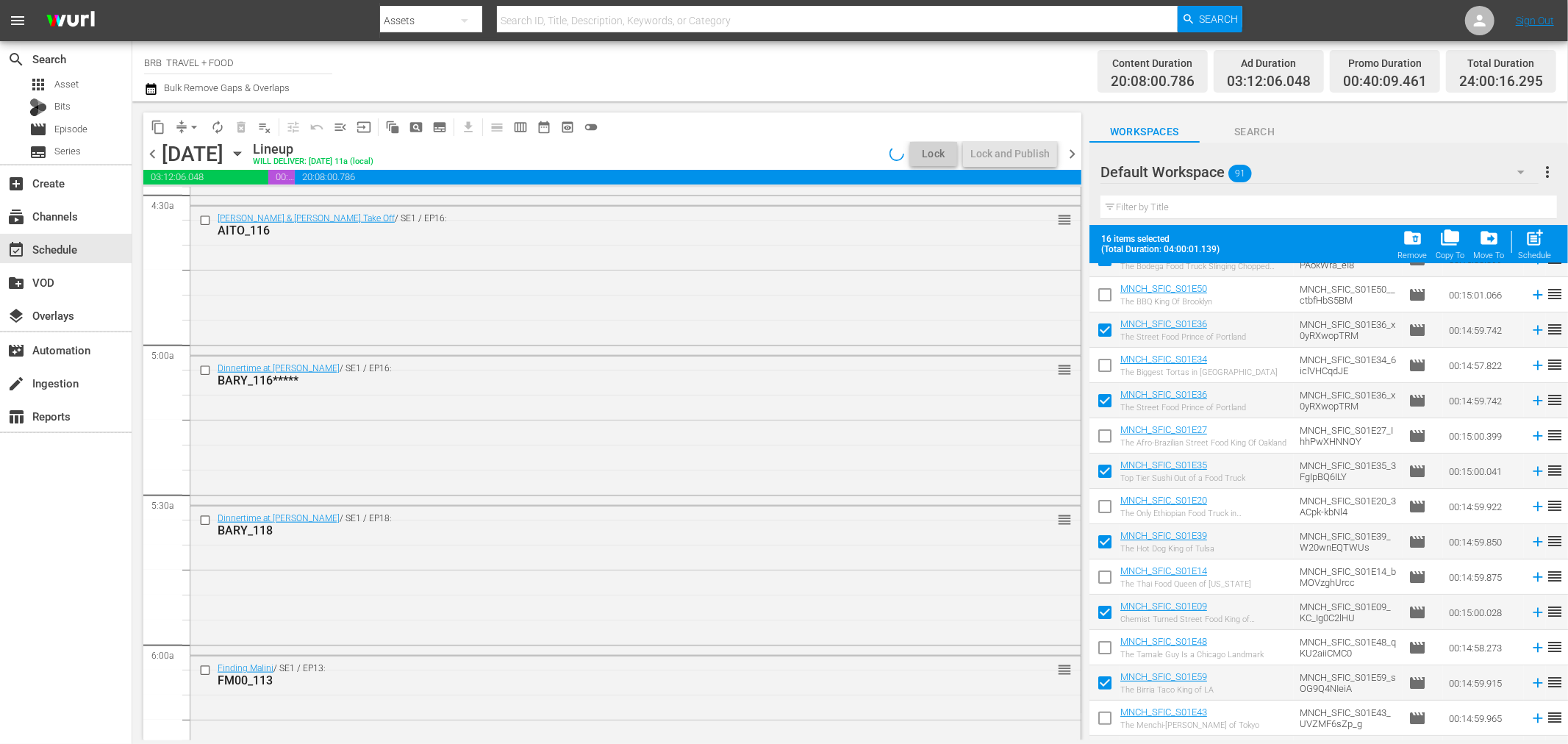
scroll to position [1143, 0]
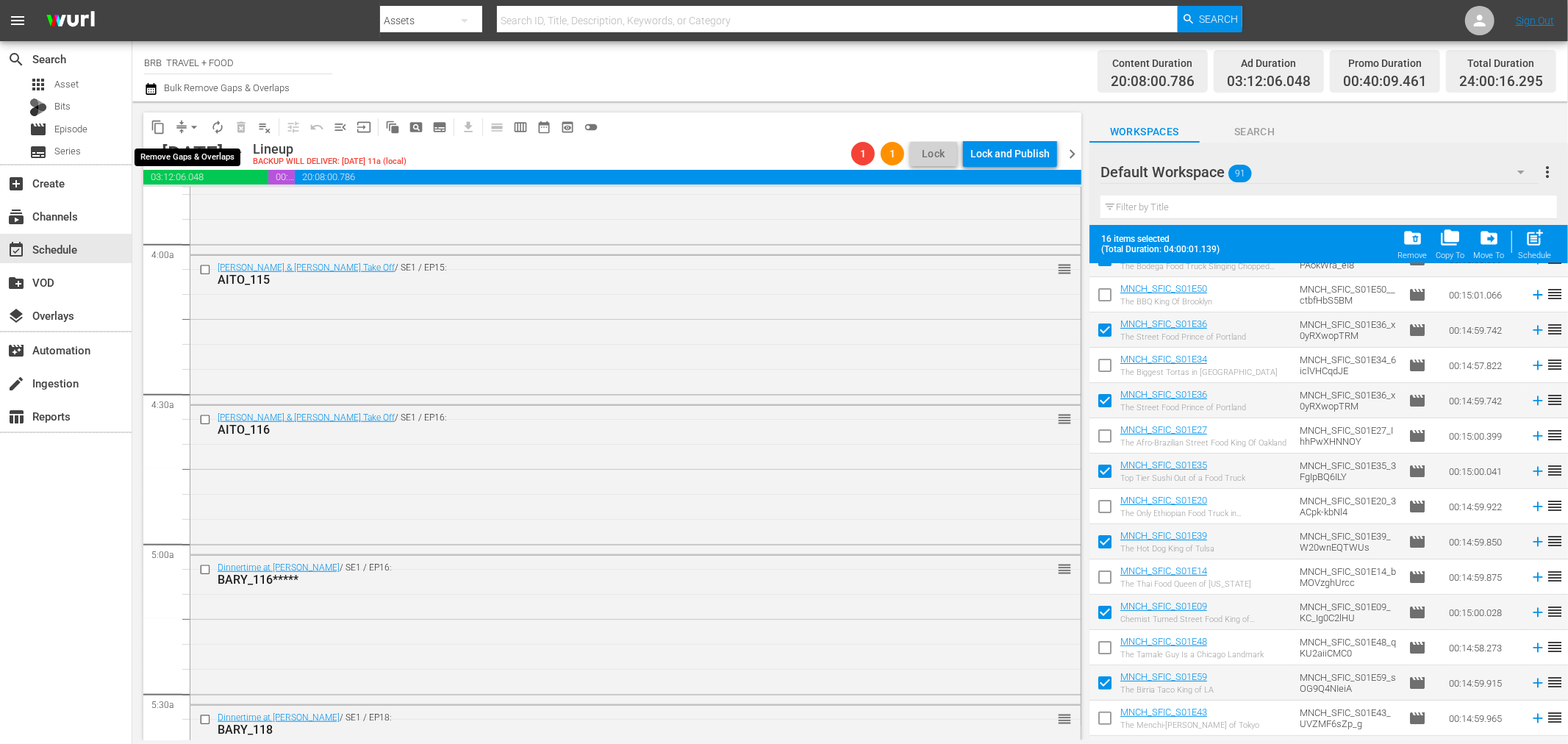
drag, startPoint x: 181, startPoint y: 119, endPoint x: 229, endPoint y: 152, distance: 58.2
click at [181, 120] on span "compress" at bounding box center [182, 127] width 15 height 15
drag, startPoint x: 188, startPoint y: 127, endPoint x: 199, endPoint y: 130, distance: 11.4
click at [188, 127] on span "arrow_drop_down" at bounding box center [194, 127] width 15 height 15
click at [224, 160] on li "Align to Midnight" at bounding box center [194, 156] width 154 height 25
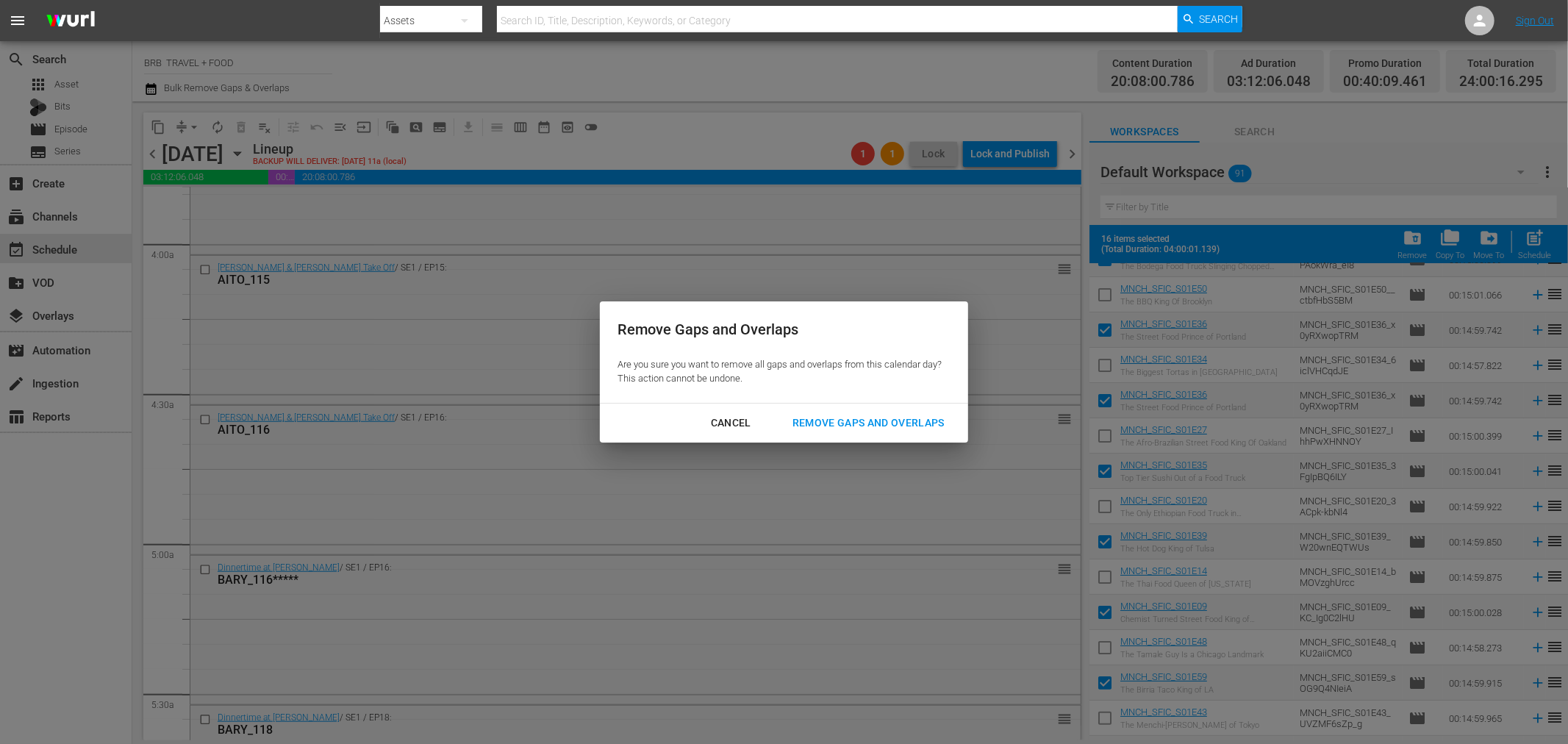
click at [878, 427] on div "Remove Gaps and Overlaps" at bounding box center [869, 423] width 176 height 19
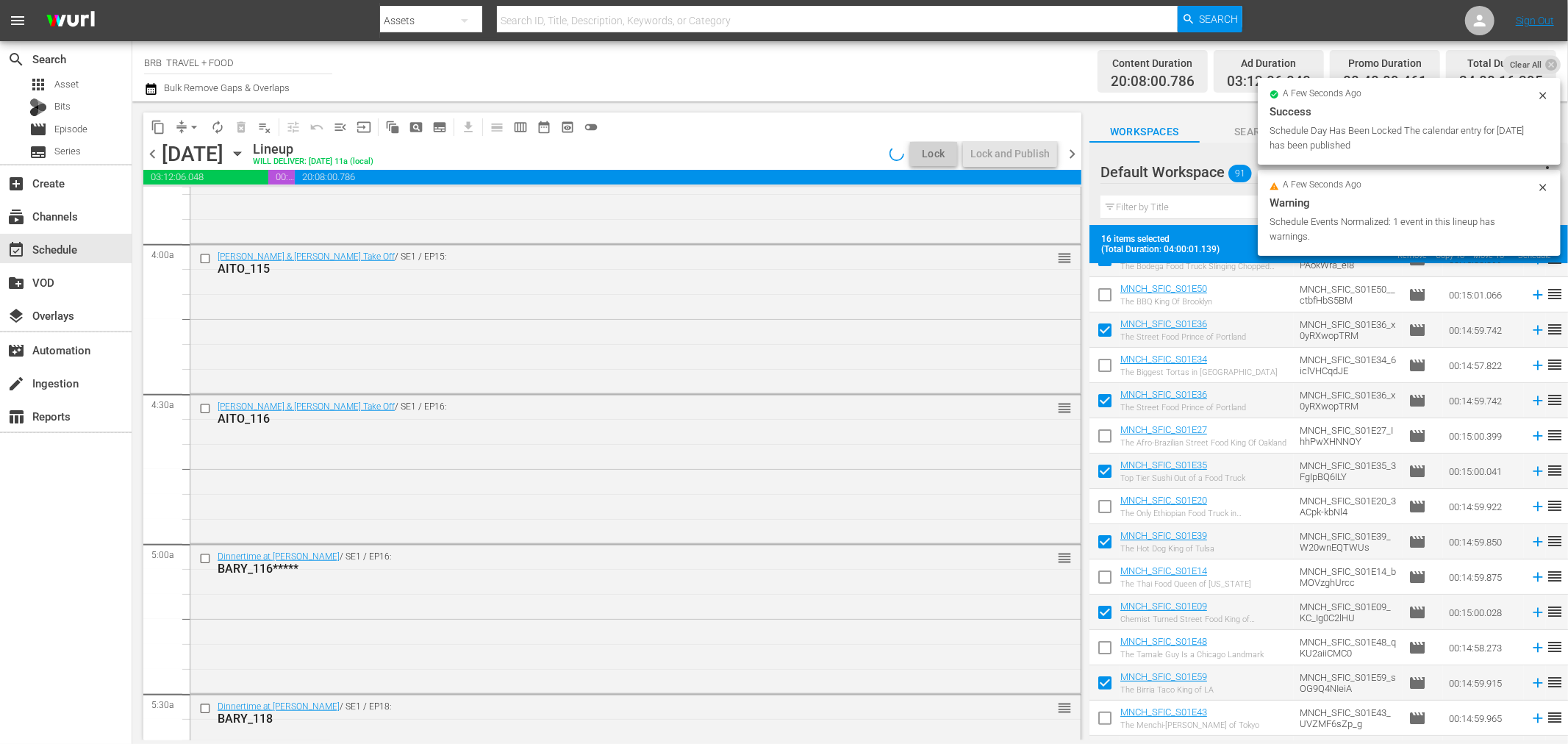
scroll to position [1318, 0]
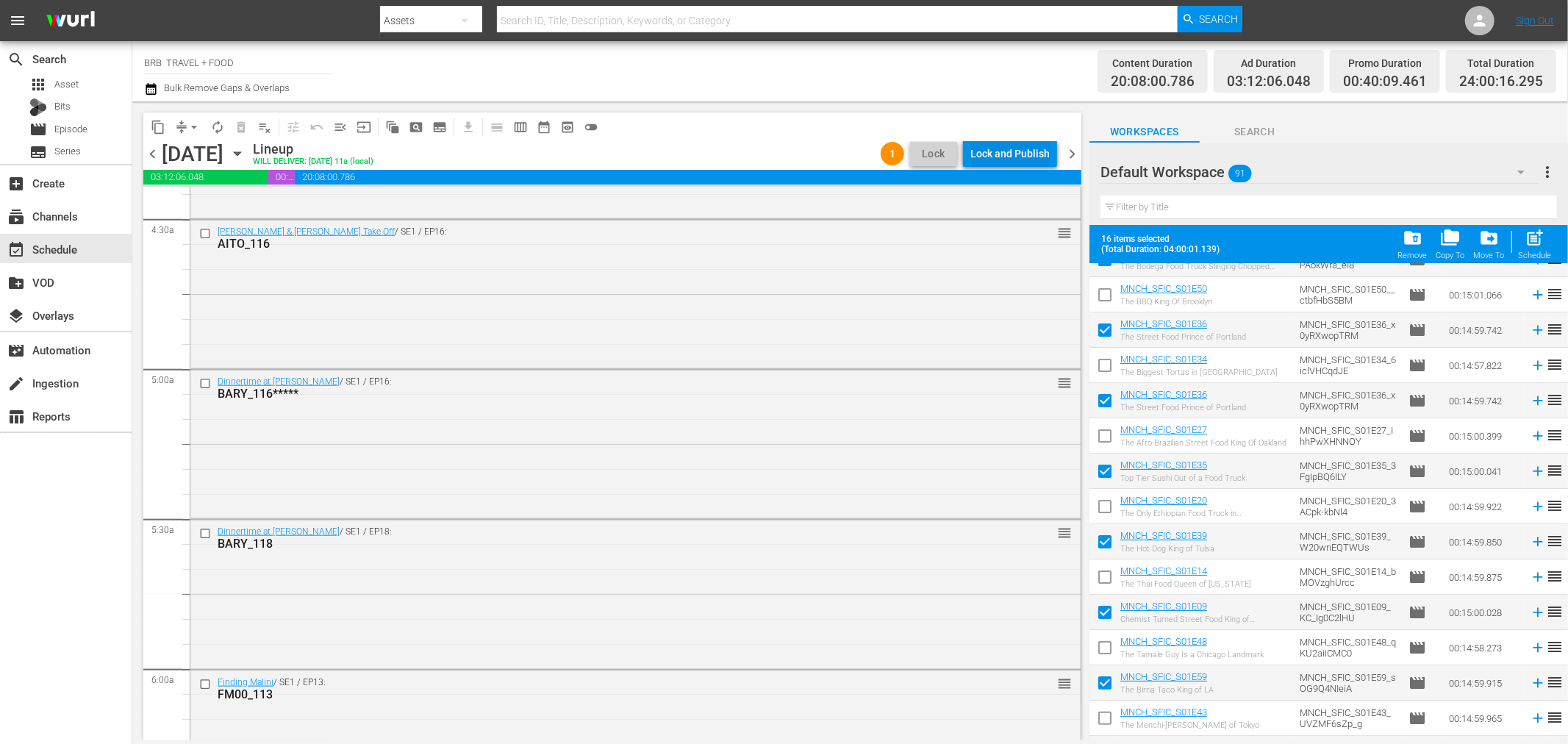
click at [1009, 158] on div "Lock and Publish" at bounding box center [1010, 154] width 80 height 27
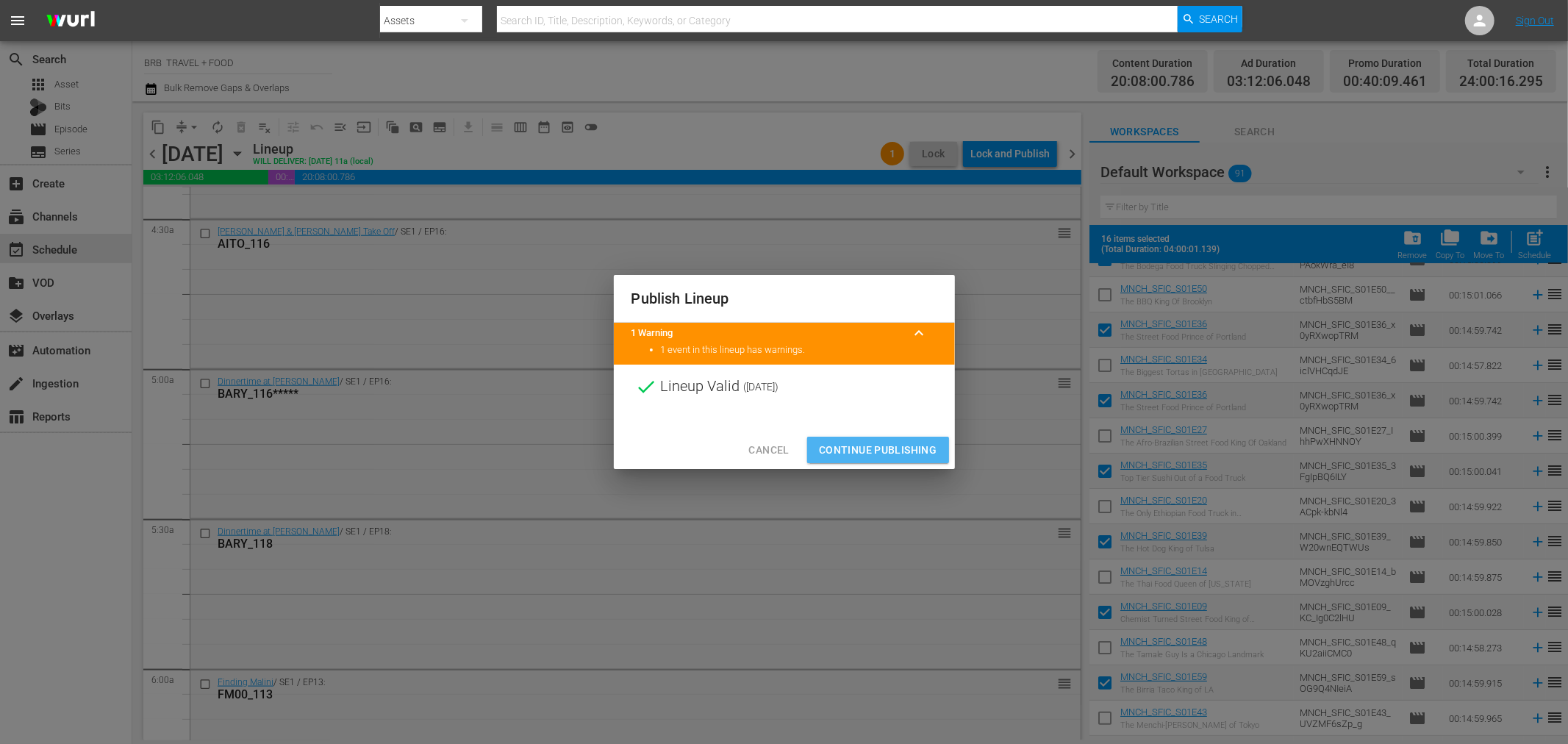
click at [895, 443] on span "Continue Publishing" at bounding box center [878, 450] width 118 height 19
